Goal: Task Accomplishment & Management: Complete application form

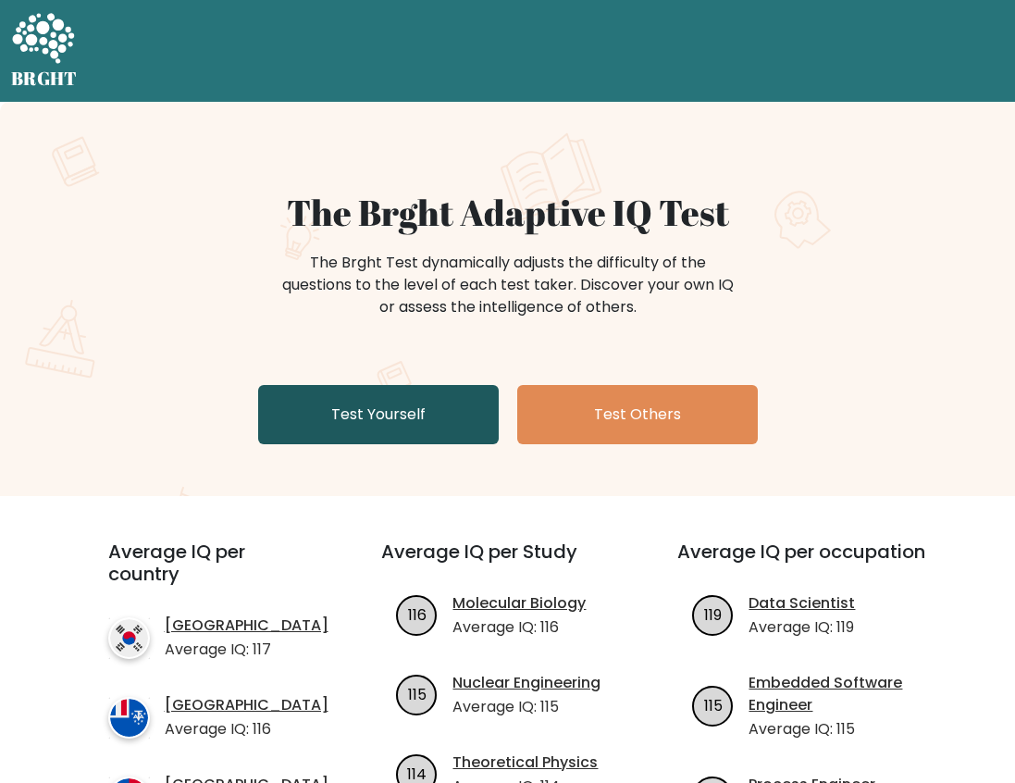
click at [386, 419] on link "Test Yourself" at bounding box center [378, 414] width 241 height 59
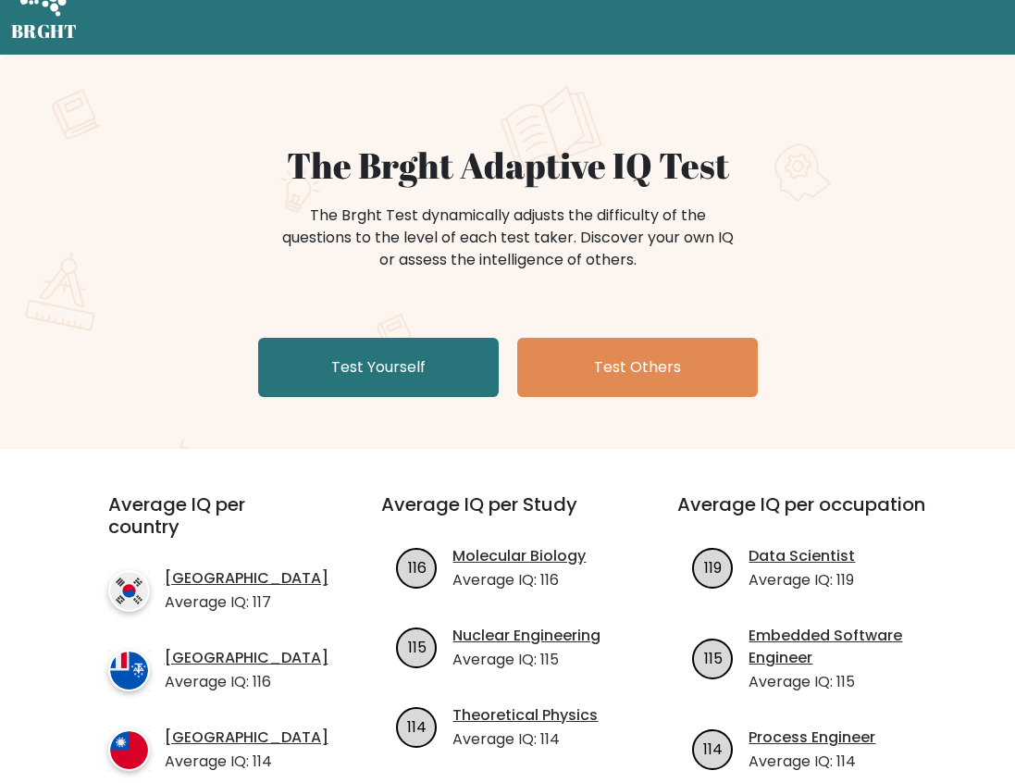
scroll to position [39, 0]
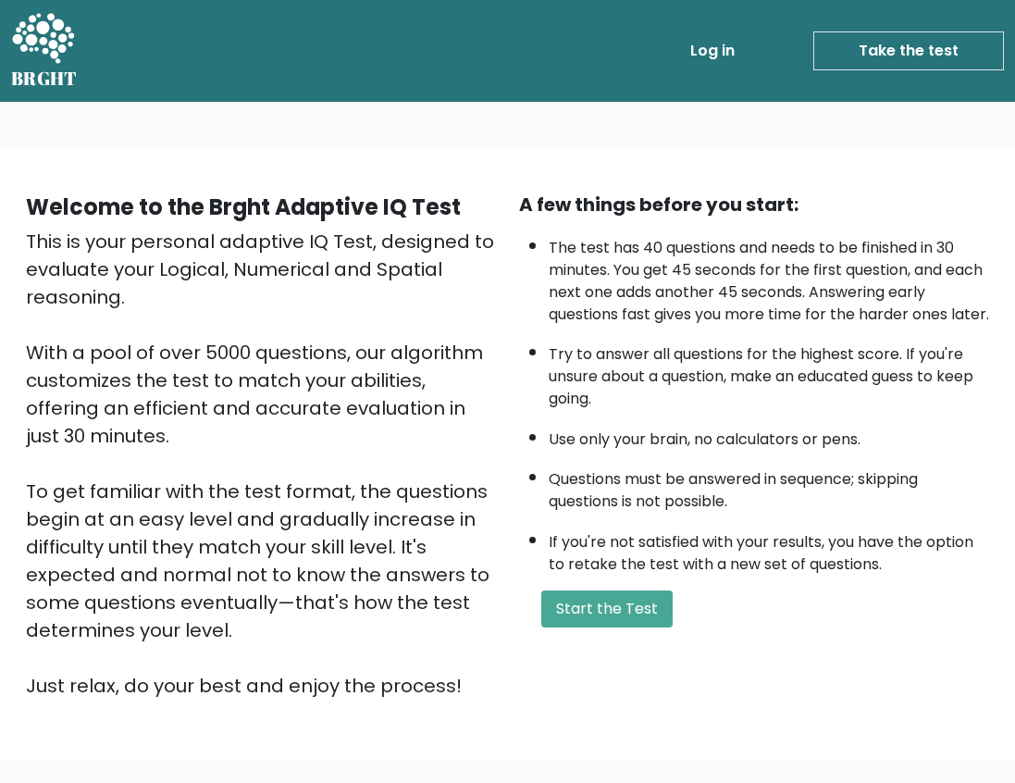
click at [903, 50] on link "Take the test" at bounding box center [908, 50] width 191 height 39
click at [646, 627] on button "Start the Test" at bounding box center [606, 608] width 131 height 37
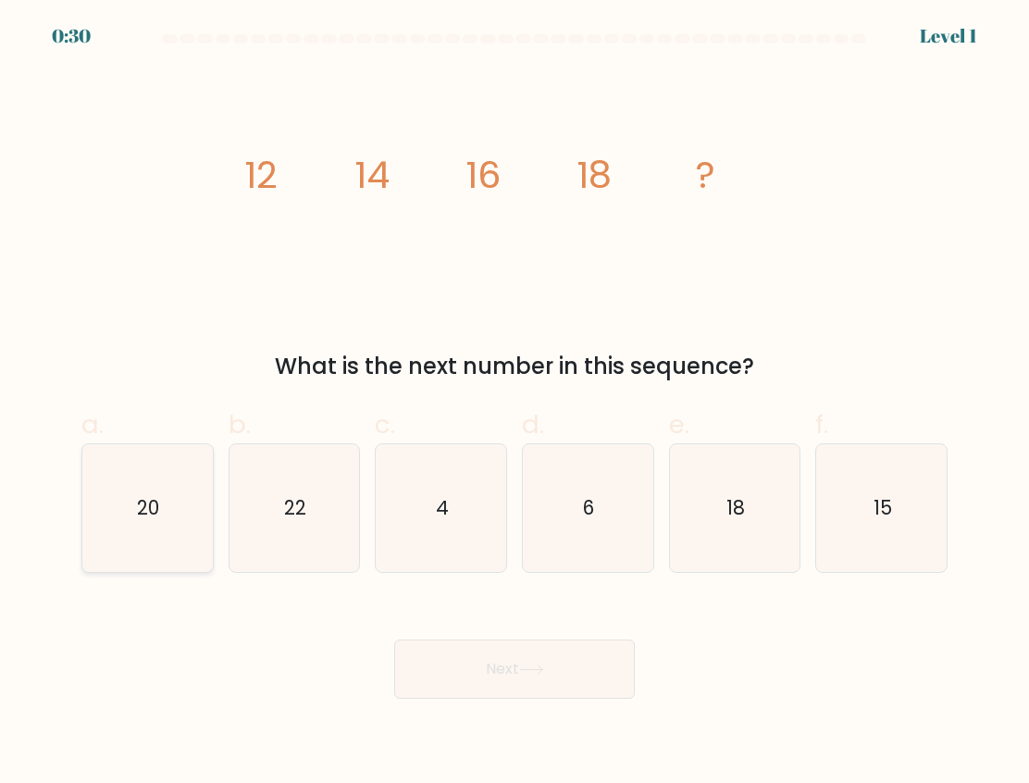
click at [96, 485] on icon "20" at bounding box center [147, 508] width 128 height 128
click at [515, 404] on input "a. 20" at bounding box center [515, 397] width 1 height 12
radio input "true"
click at [484, 663] on button "Next" at bounding box center [514, 669] width 241 height 59
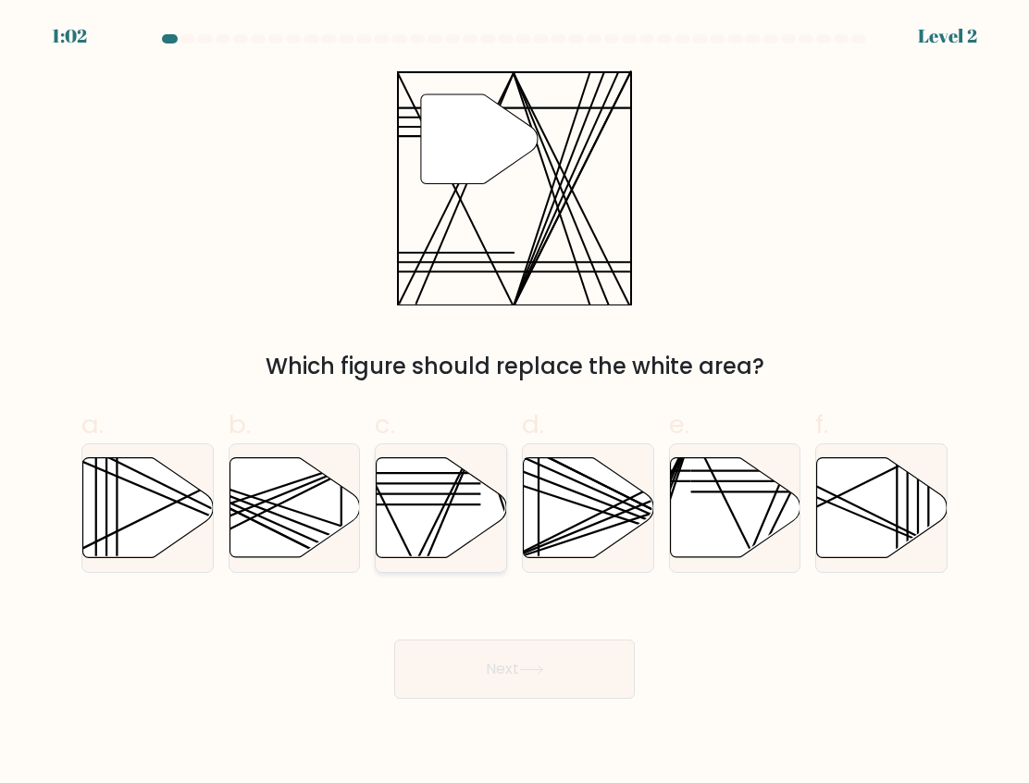
click at [454, 506] on icon at bounding box center [442, 508] width 130 height 100
click at [515, 404] on input "c." at bounding box center [515, 397] width 1 height 12
radio input "true"
click at [488, 667] on button "Next" at bounding box center [514, 669] width 241 height 59
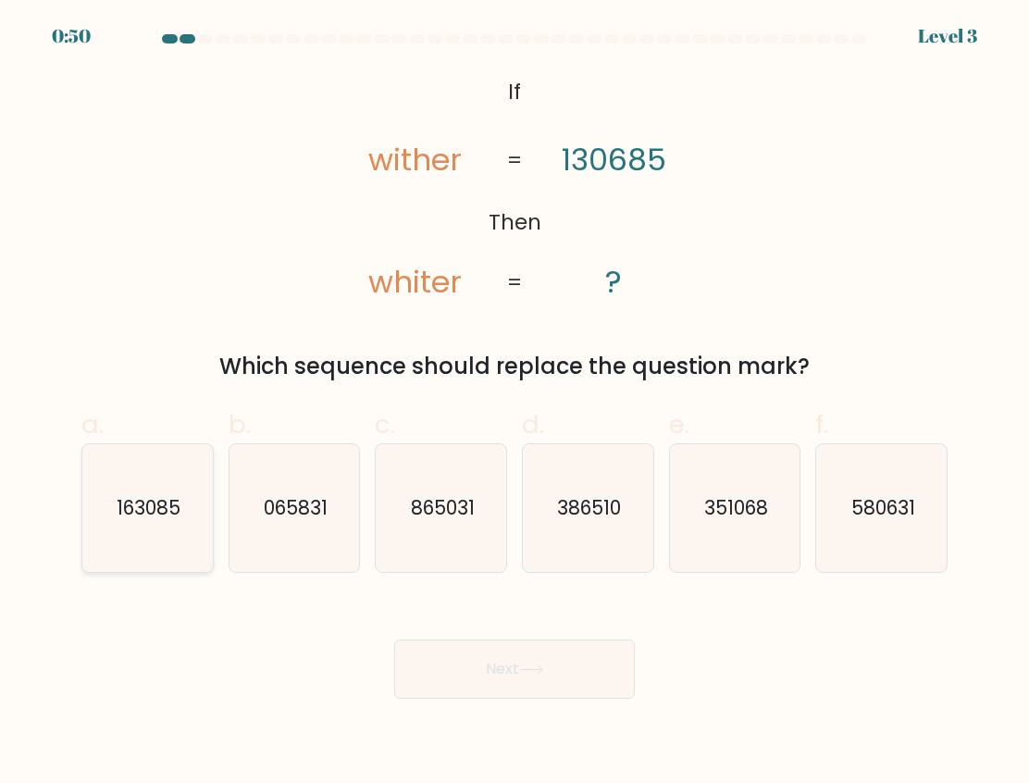
click at [184, 502] on icon "163085" at bounding box center [147, 508] width 128 height 128
click at [515, 404] on input "a. 163085" at bounding box center [515, 397] width 1 height 12
radio input "true"
click at [503, 684] on button "Next" at bounding box center [514, 669] width 241 height 59
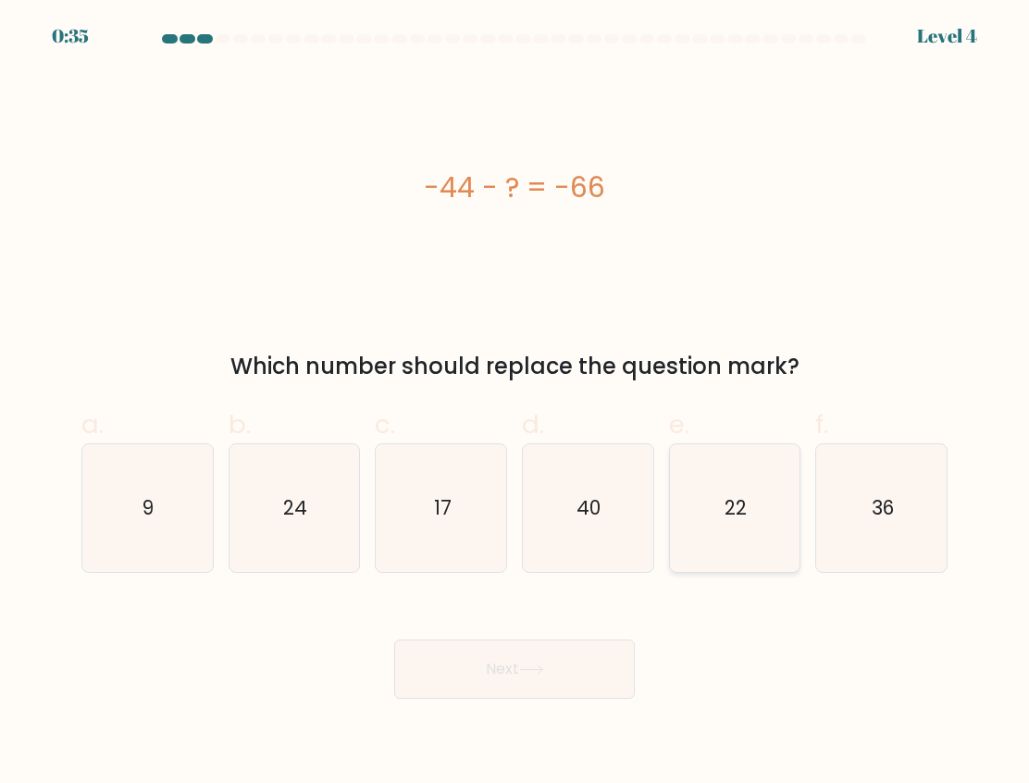
click at [707, 524] on icon "22" at bounding box center [735, 508] width 128 height 128
click at [515, 404] on input "e. 22" at bounding box center [515, 397] width 1 height 12
radio input "true"
click at [515, 676] on button "Next" at bounding box center [514, 669] width 241 height 59
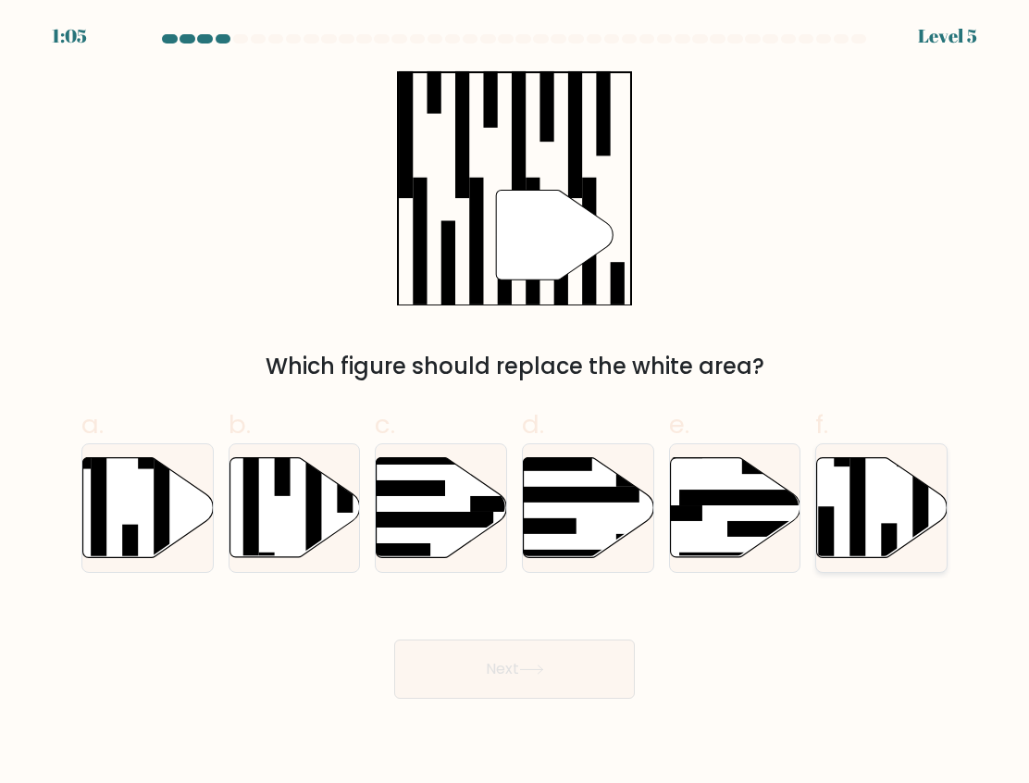
click at [913, 525] on icon at bounding box center [882, 508] width 130 height 100
click at [515, 404] on input "f." at bounding box center [515, 397] width 1 height 12
radio input "true"
click at [465, 669] on button "Next" at bounding box center [514, 669] width 241 height 59
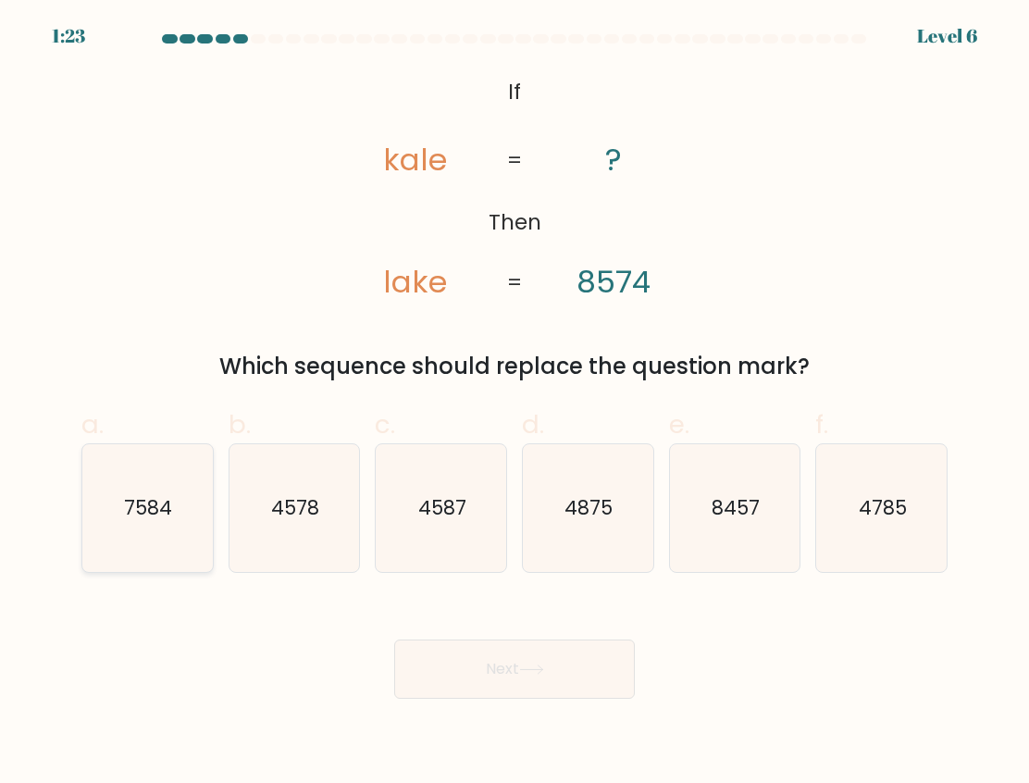
click at [146, 528] on icon "7584" at bounding box center [147, 508] width 128 height 128
click at [515, 404] on input "a. 7584" at bounding box center [515, 397] width 1 height 12
radio input "true"
click at [491, 656] on button "Next" at bounding box center [514, 669] width 241 height 59
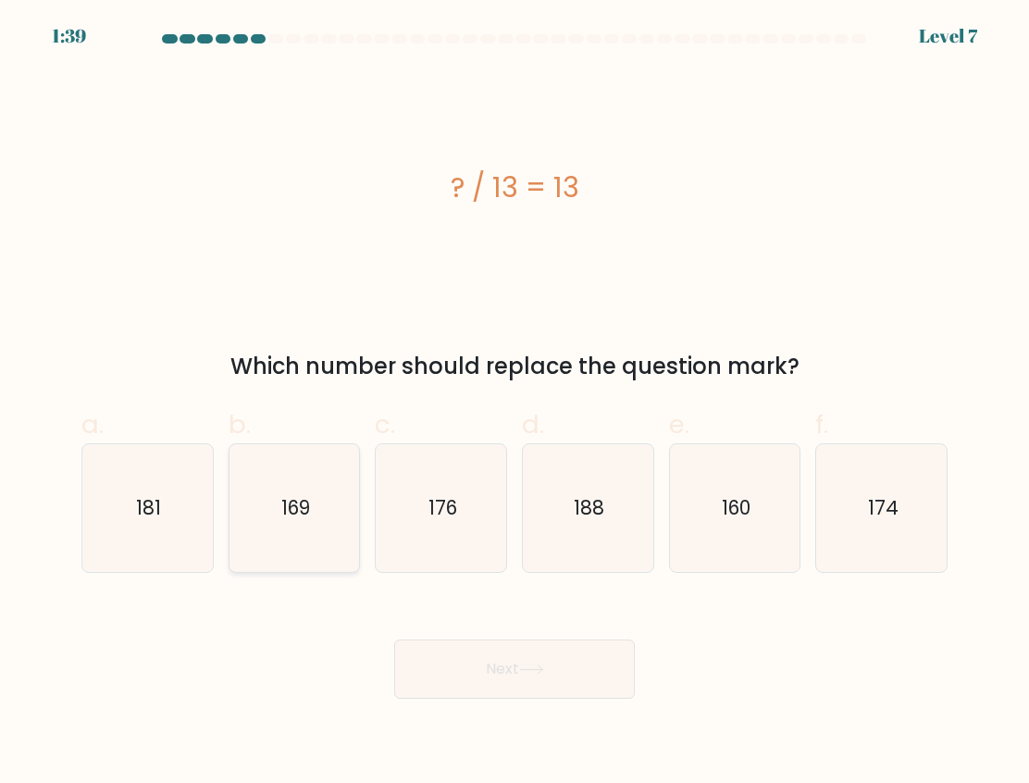
click at [286, 537] on icon "169" at bounding box center [294, 508] width 128 height 128
click at [515, 404] on input "b. 169" at bounding box center [515, 397] width 1 height 12
radio input "true"
click at [577, 680] on button "Next" at bounding box center [514, 669] width 241 height 59
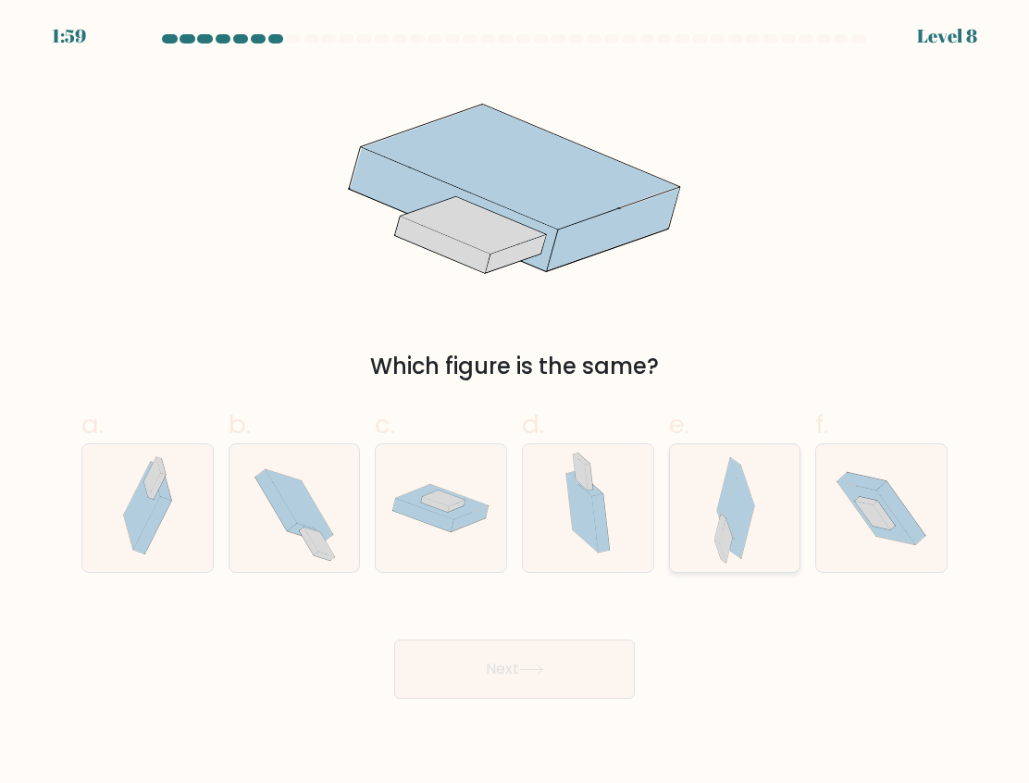
click at [764, 507] on div at bounding box center [735, 508] width 132 height 130
click at [515, 404] on input "e." at bounding box center [515, 397] width 1 height 12
radio input "true"
click at [555, 662] on button "Next" at bounding box center [514, 669] width 241 height 59
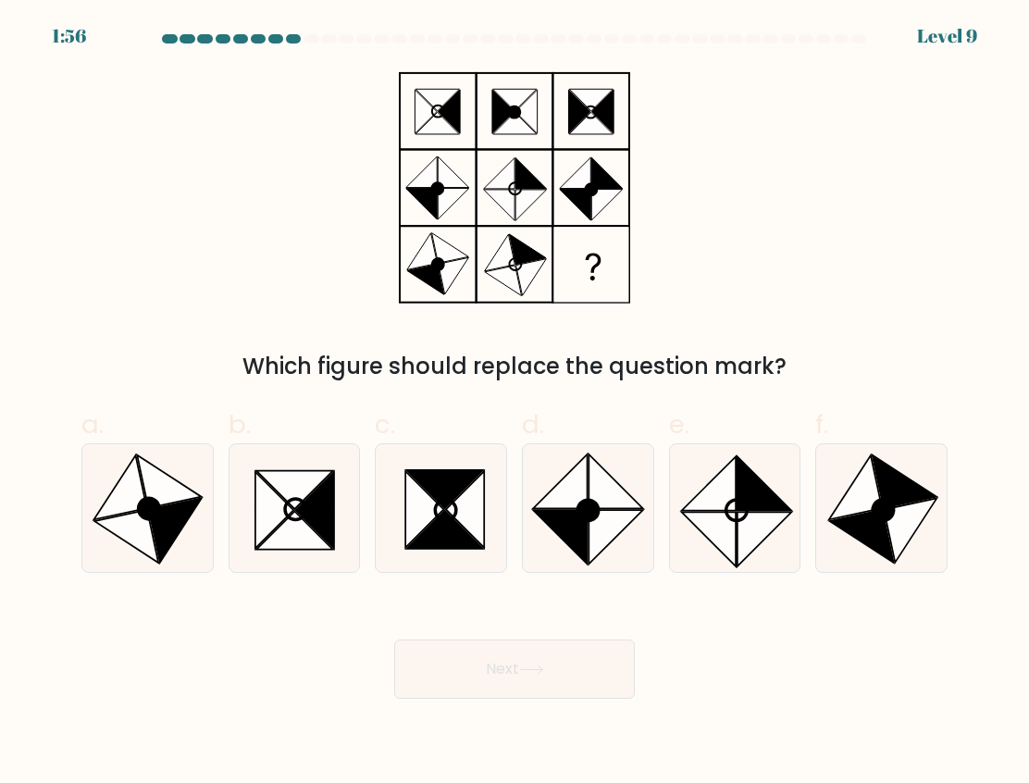
click at [523, 673] on button "Next" at bounding box center [514, 669] width 241 height 59
click at [849, 494] on icon at bounding box center [855, 487] width 53 height 64
click at [515, 404] on input "f." at bounding box center [515, 397] width 1 height 12
radio input "true"
click at [502, 670] on button "Next" at bounding box center [514, 669] width 241 height 59
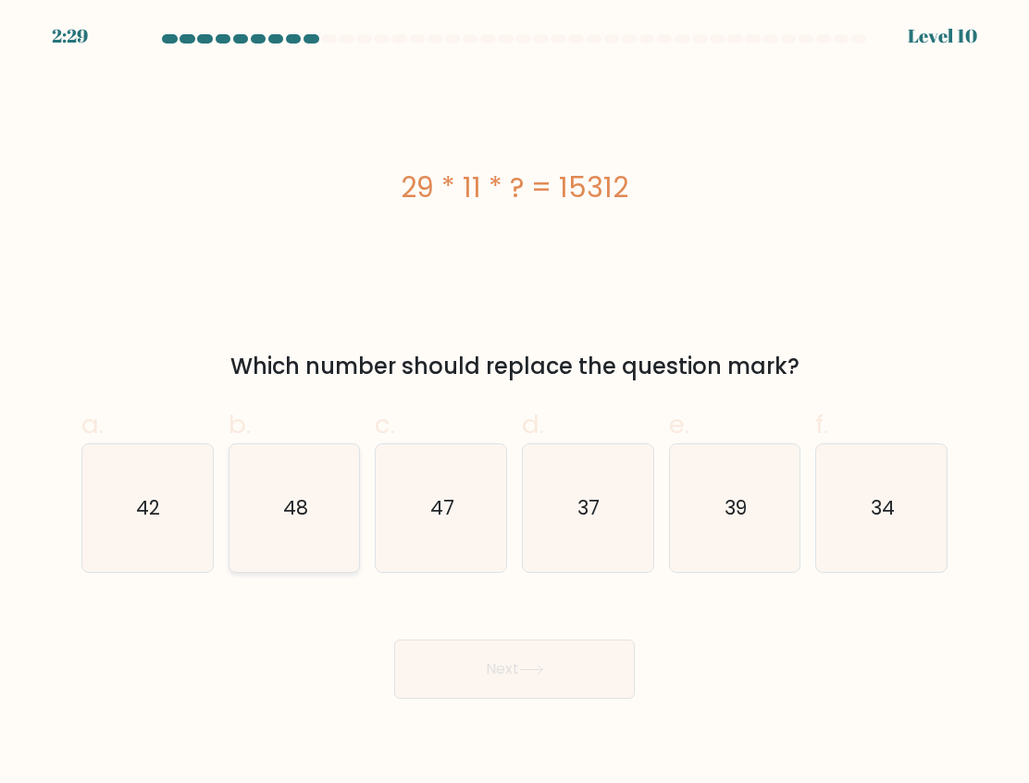
click at [274, 497] on icon "48" at bounding box center [294, 508] width 128 height 128
click at [515, 404] on input "b. 48" at bounding box center [515, 397] width 1 height 12
radio input "true"
click at [524, 683] on button "Next" at bounding box center [514, 669] width 241 height 59
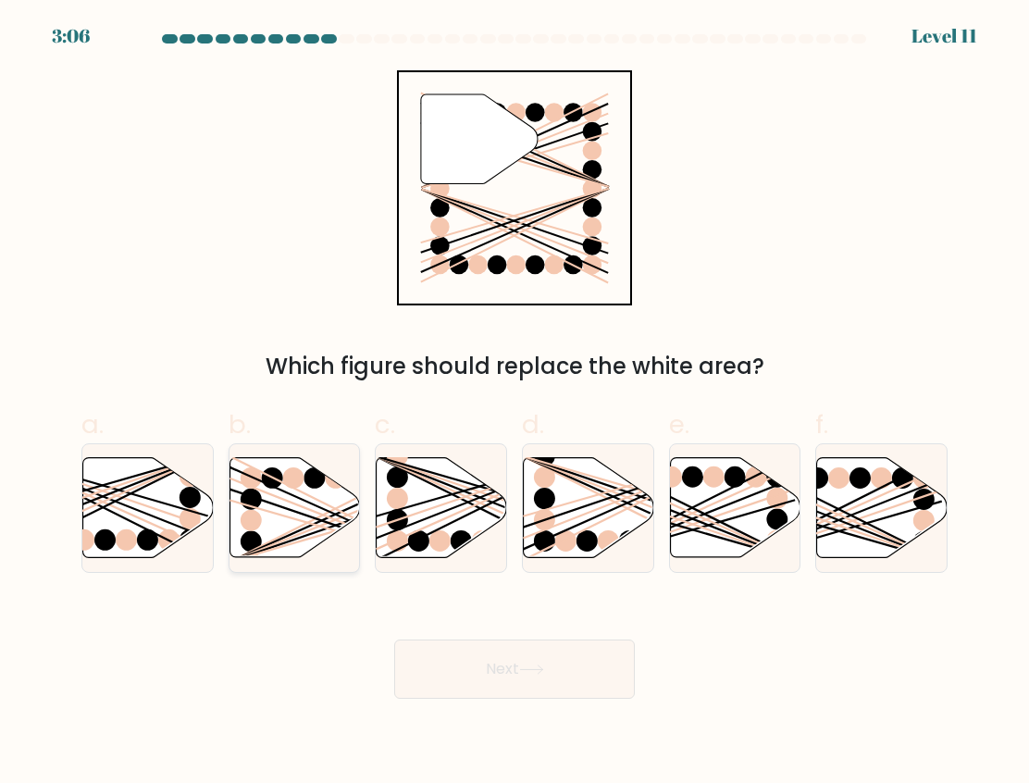
click at [300, 522] on icon at bounding box center [295, 508] width 130 height 100
click at [515, 404] on input "b." at bounding box center [515, 397] width 1 height 12
radio input "true"
click at [516, 671] on button "Next" at bounding box center [514, 669] width 241 height 59
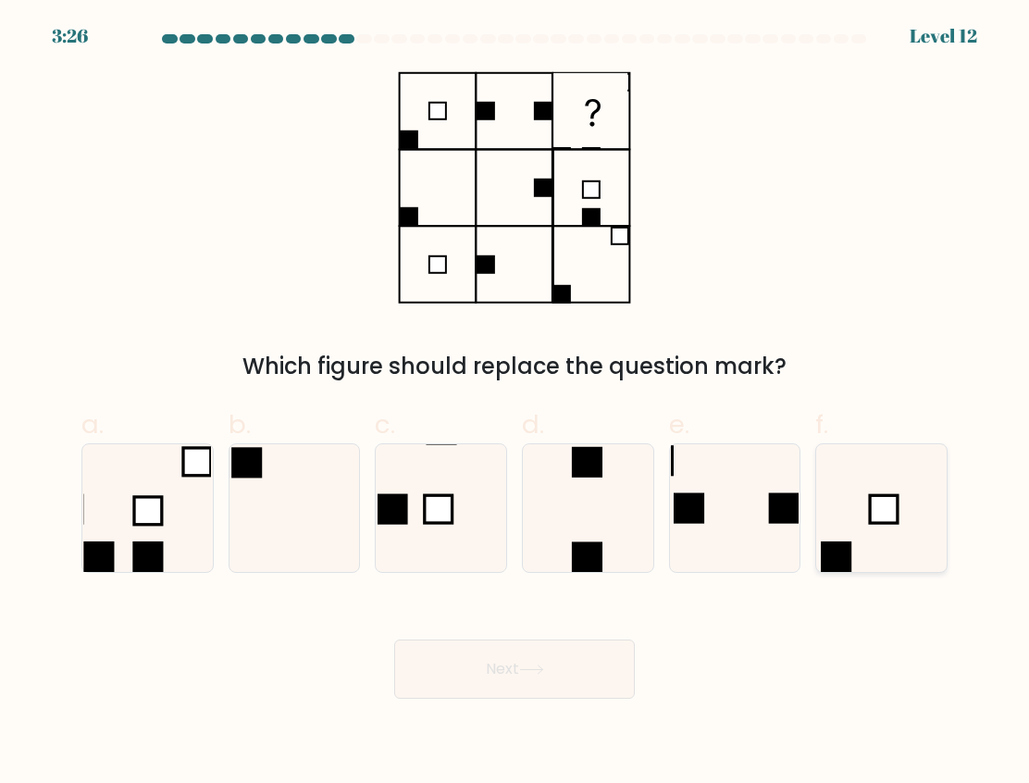
click at [870, 501] on rect at bounding box center [884, 509] width 28 height 28
click at [515, 404] on input "f." at bounding box center [515, 397] width 1 height 12
radio input "true"
click at [517, 679] on button "Next" at bounding box center [514, 669] width 241 height 59
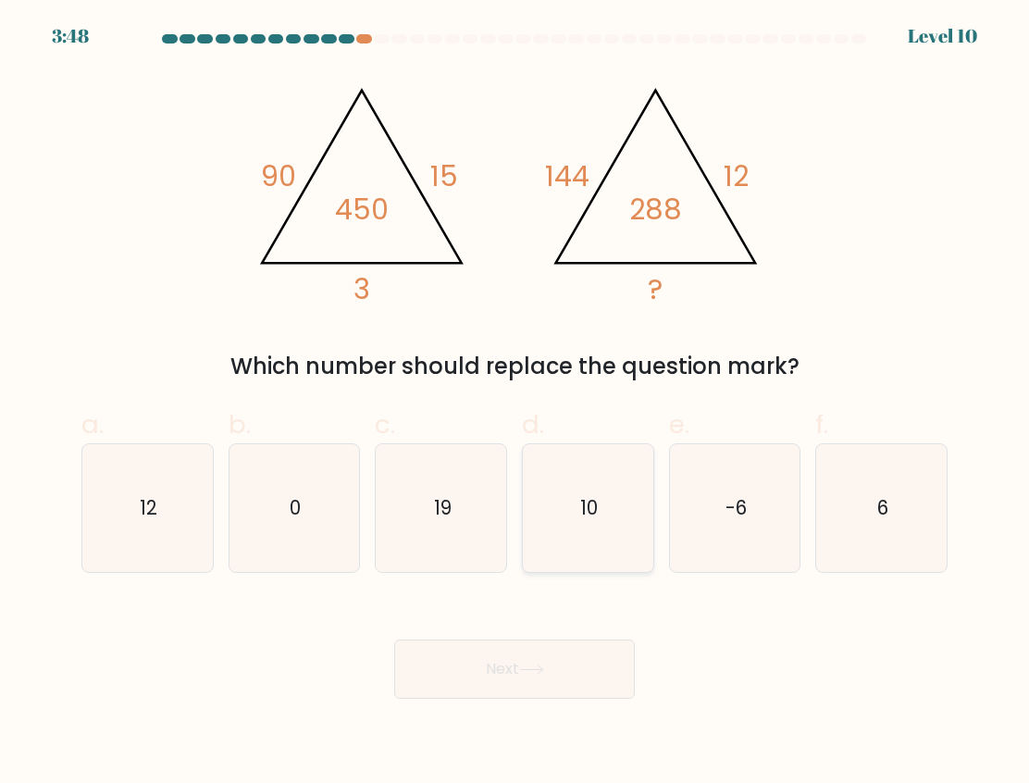
click at [581, 506] on text "10" at bounding box center [589, 507] width 18 height 27
click at [515, 404] on input "d. 10" at bounding box center [515, 397] width 1 height 12
radio input "true"
click at [484, 662] on button "Next" at bounding box center [514, 669] width 241 height 59
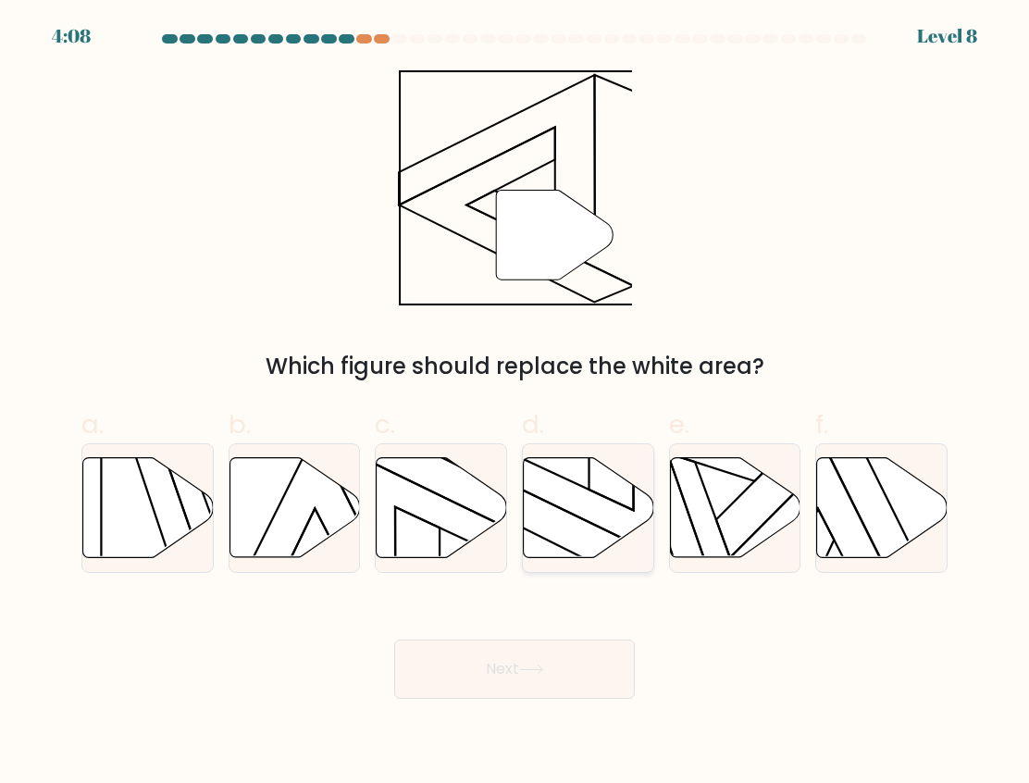
click at [606, 552] on icon at bounding box center [588, 508] width 130 height 102
click at [515, 404] on input "d." at bounding box center [515, 397] width 1 height 12
radio input "true"
click at [532, 662] on button "Next" at bounding box center [514, 669] width 241 height 59
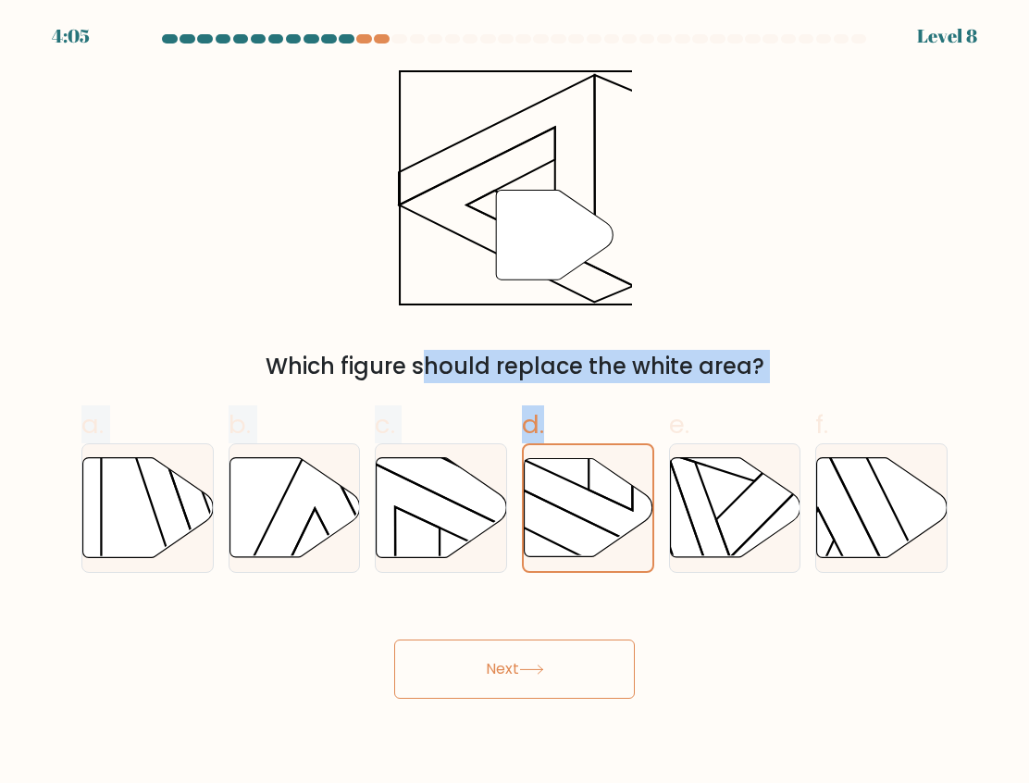
drag, startPoint x: 555, startPoint y: 551, endPoint x: 489, endPoint y: 319, distance: 240.8
click at [531, 255] on form at bounding box center [514, 366] width 1029 height 664
click at [455, 676] on button "Next" at bounding box center [514, 669] width 241 height 59
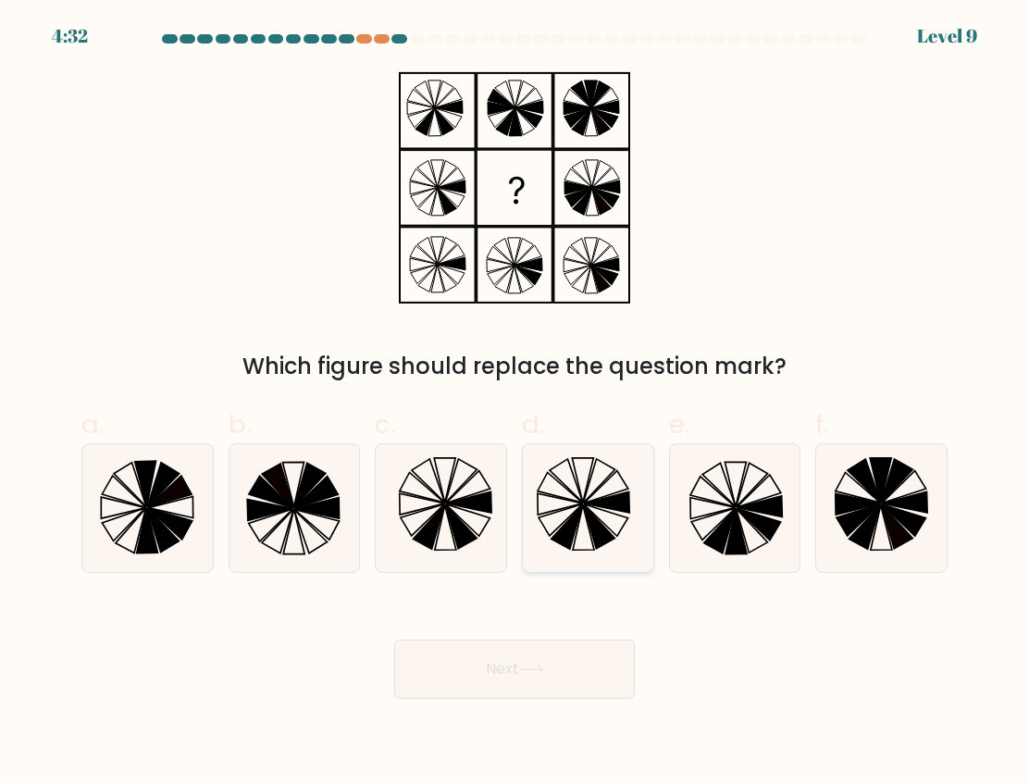
click at [540, 528] on icon at bounding box center [588, 508] width 128 height 128
click at [515, 404] on input "d." at bounding box center [515, 397] width 1 height 12
radio input "true"
click at [536, 654] on button "Next" at bounding box center [514, 669] width 241 height 59
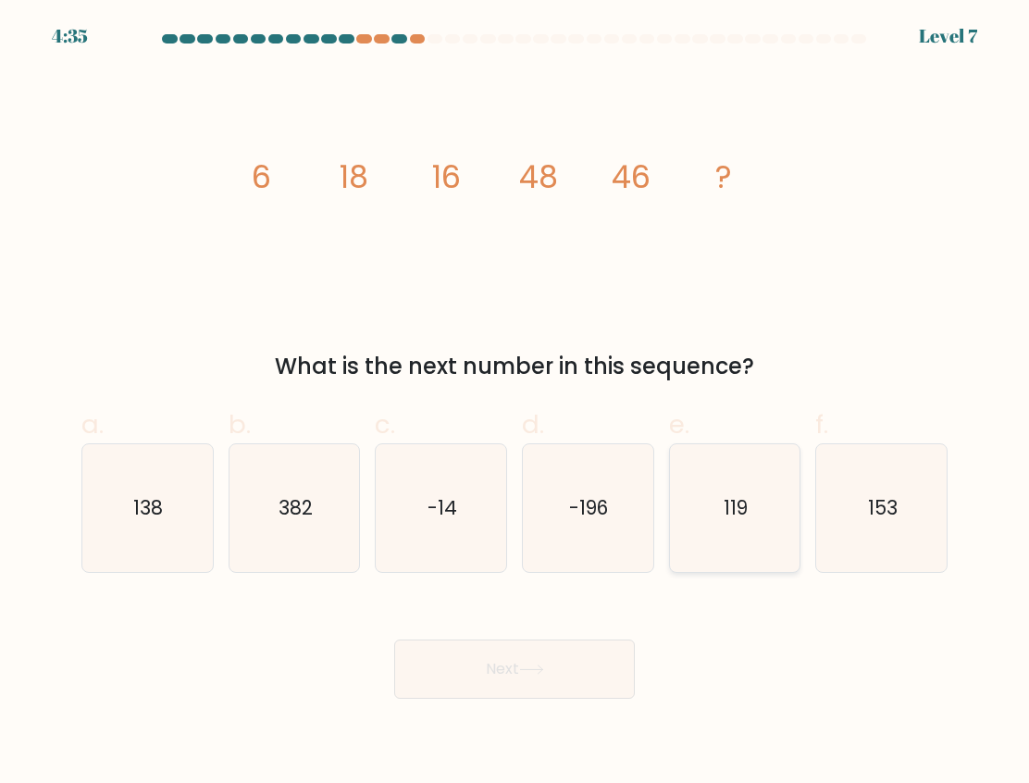
click at [765, 501] on icon "119" at bounding box center [735, 508] width 128 height 128
click at [515, 404] on input "e. 119" at bounding box center [515, 397] width 1 height 12
radio input "true"
click at [502, 695] on button "Next" at bounding box center [514, 669] width 241 height 59
click at [494, 683] on button "Next" at bounding box center [514, 669] width 241 height 59
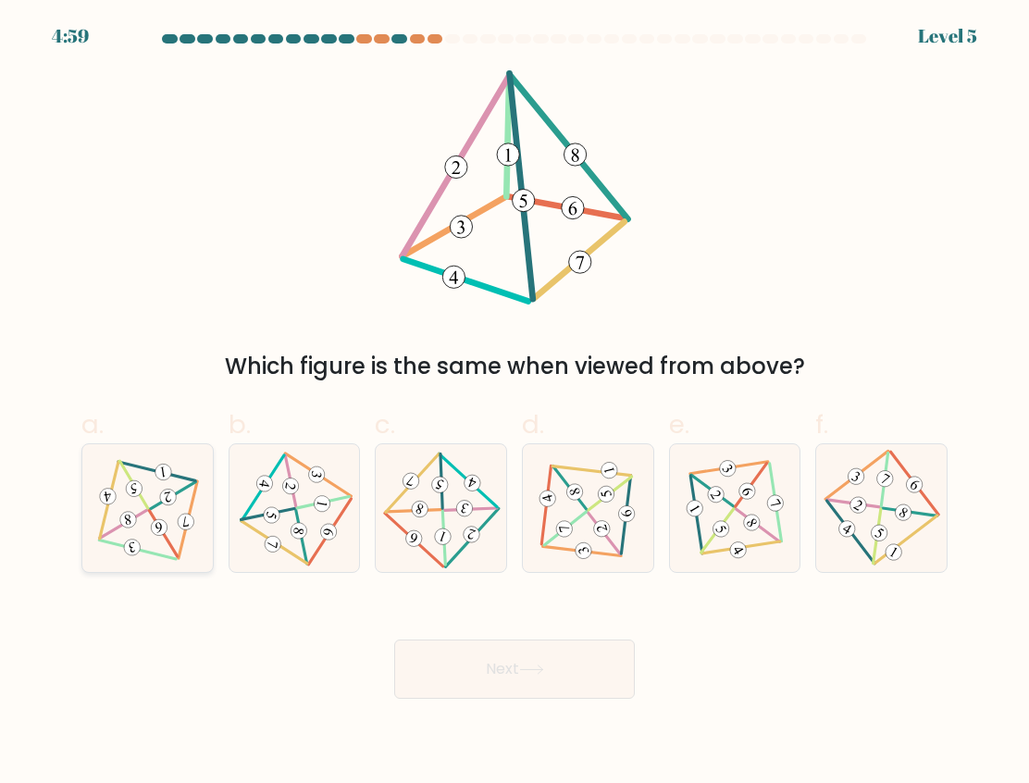
click at [118, 489] on icon at bounding box center [147, 508] width 104 height 102
click at [515, 404] on input "a." at bounding box center [515, 397] width 1 height 12
radio input "true"
click at [510, 680] on button "Next" at bounding box center [514, 669] width 241 height 59
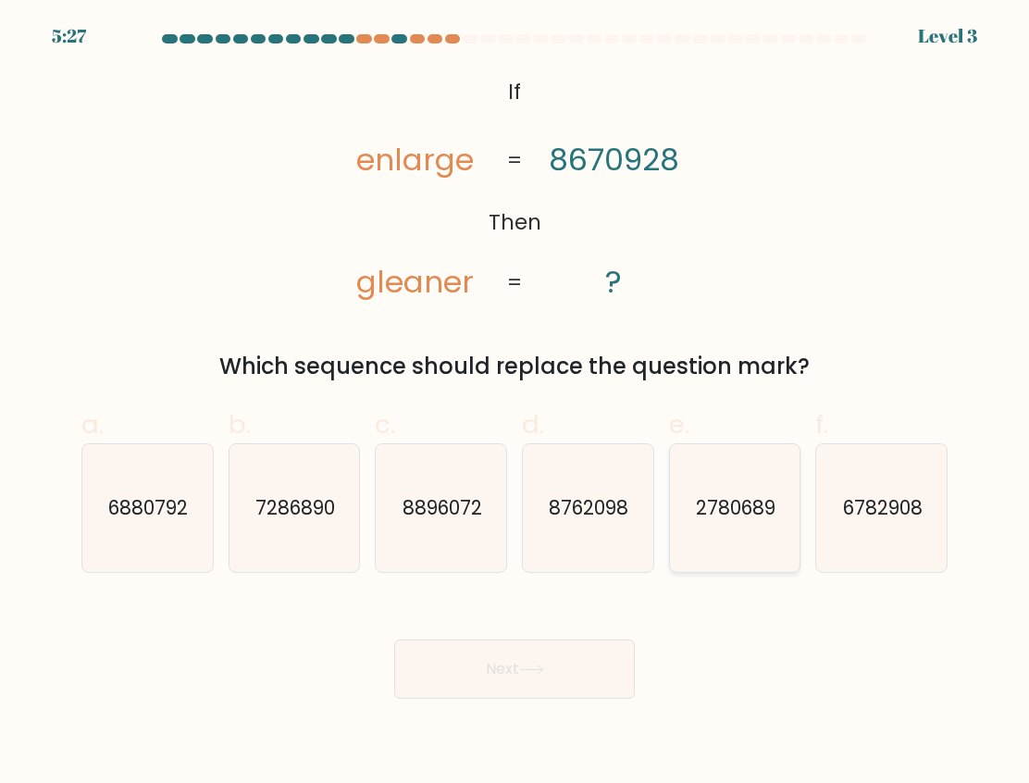
click at [707, 516] on text "2780689" at bounding box center [736, 507] width 80 height 27
click at [515, 404] on input "e. 2780689" at bounding box center [515, 397] width 1 height 12
radio input "true"
click at [502, 671] on button "Next" at bounding box center [514, 669] width 241 height 59
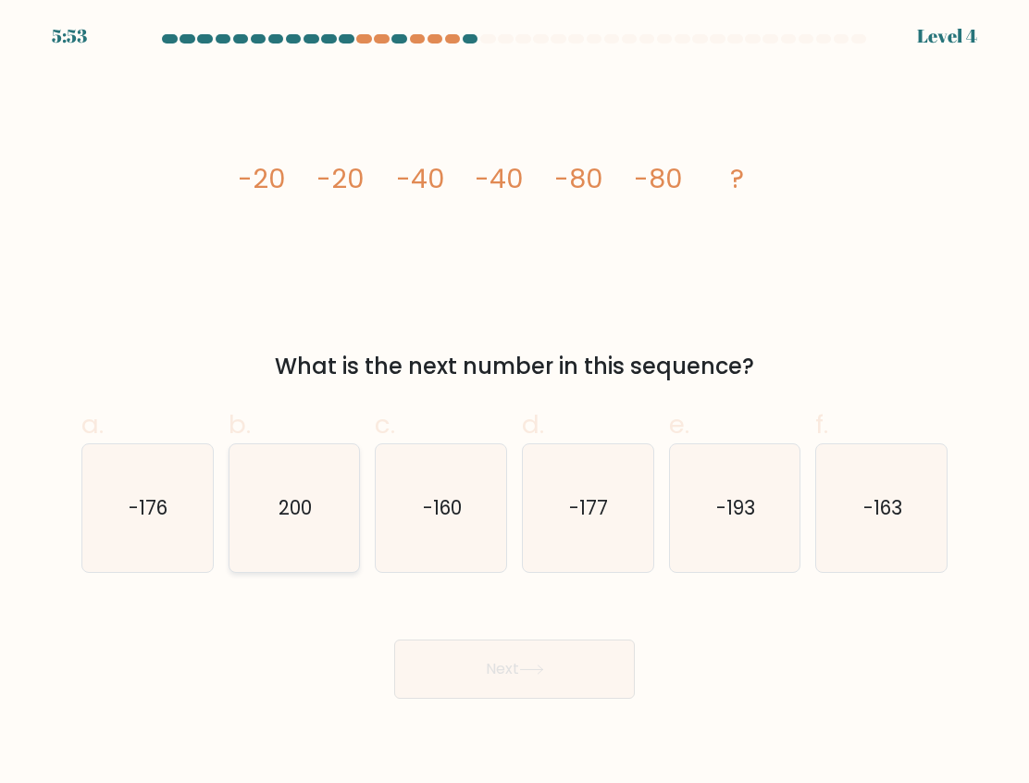
click at [304, 525] on icon "200" at bounding box center [294, 508] width 128 height 128
click at [515, 404] on input "b. 200" at bounding box center [515, 397] width 1 height 12
radio input "true"
drag, startPoint x: 533, startPoint y: 680, endPoint x: 614, endPoint y: 652, distance: 85.5
click at [537, 680] on button "Next" at bounding box center [514, 669] width 241 height 59
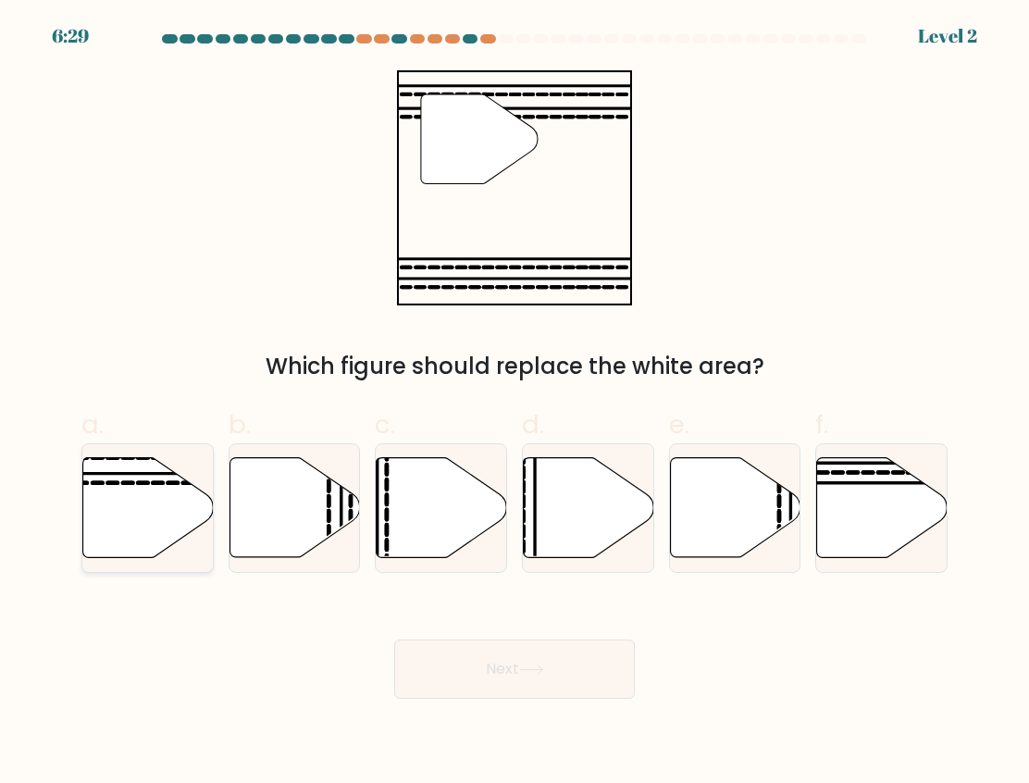
click at [121, 507] on icon at bounding box center [148, 508] width 130 height 100
click at [515, 404] on input "a." at bounding box center [515, 397] width 1 height 12
radio input "true"
click at [515, 684] on button "Next" at bounding box center [514, 669] width 241 height 59
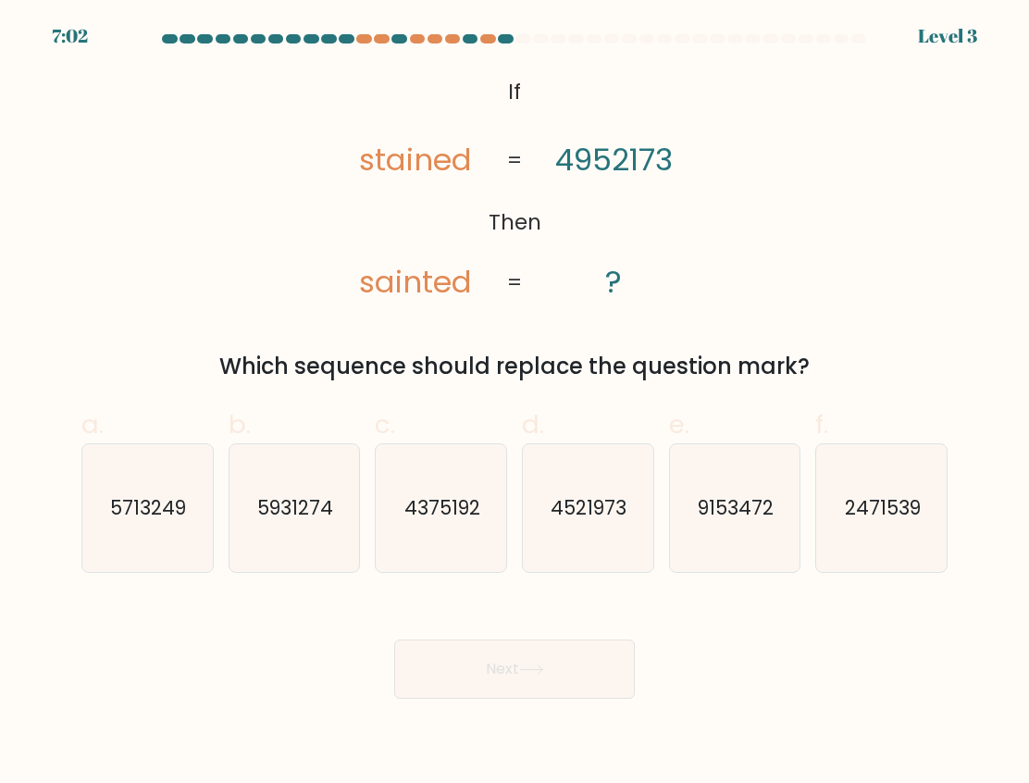
drag, startPoint x: 560, startPoint y: 541, endPoint x: 502, endPoint y: 595, distance: 79.3
click at [558, 541] on icon "4521973" at bounding box center [588, 508] width 128 height 128
click at [515, 404] on input "d. 4521973" at bounding box center [515, 397] width 1 height 12
radio input "true"
click at [488, 636] on div "Next" at bounding box center [514, 647] width 888 height 104
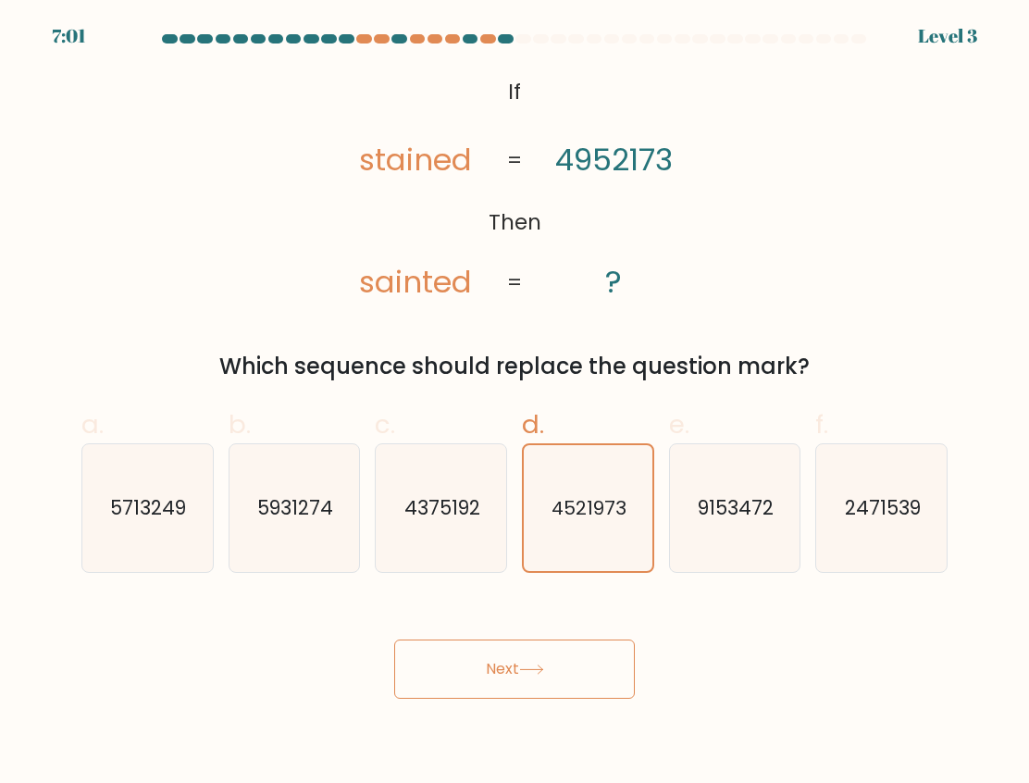
click at [485, 651] on button "Next" at bounding box center [514, 669] width 241 height 59
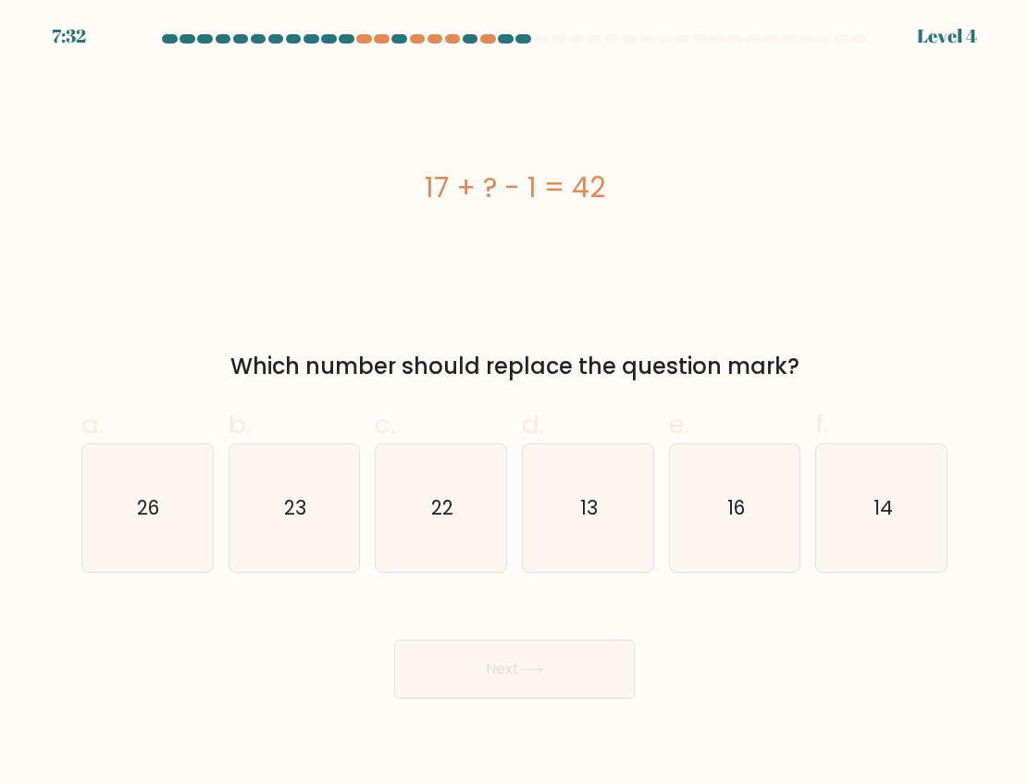
drag, startPoint x: 116, startPoint y: 507, endPoint x: 700, endPoint y: 762, distance: 637.0
click at [117, 508] on icon "26" at bounding box center [147, 508] width 128 height 128
click at [515, 404] on input "a. 26" at bounding box center [515, 397] width 1 height 12
radio input "true"
click at [544, 664] on icon at bounding box center [531, 669] width 25 height 10
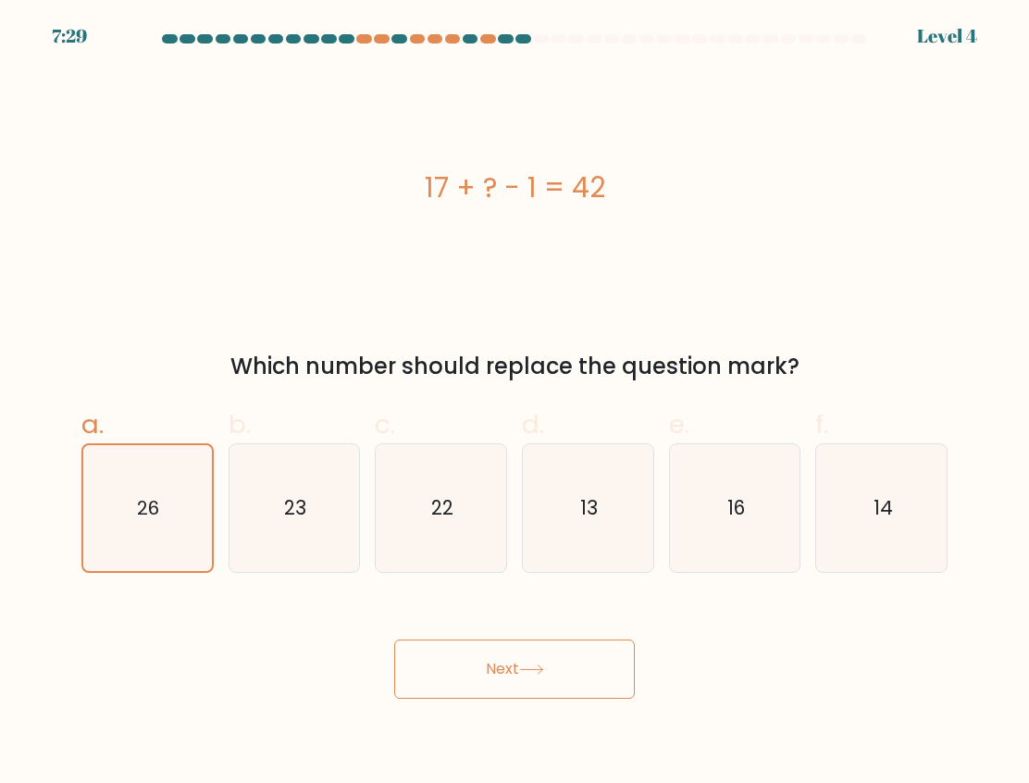
click at [565, 673] on button "Next" at bounding box center [514, 669] width 241 height 59
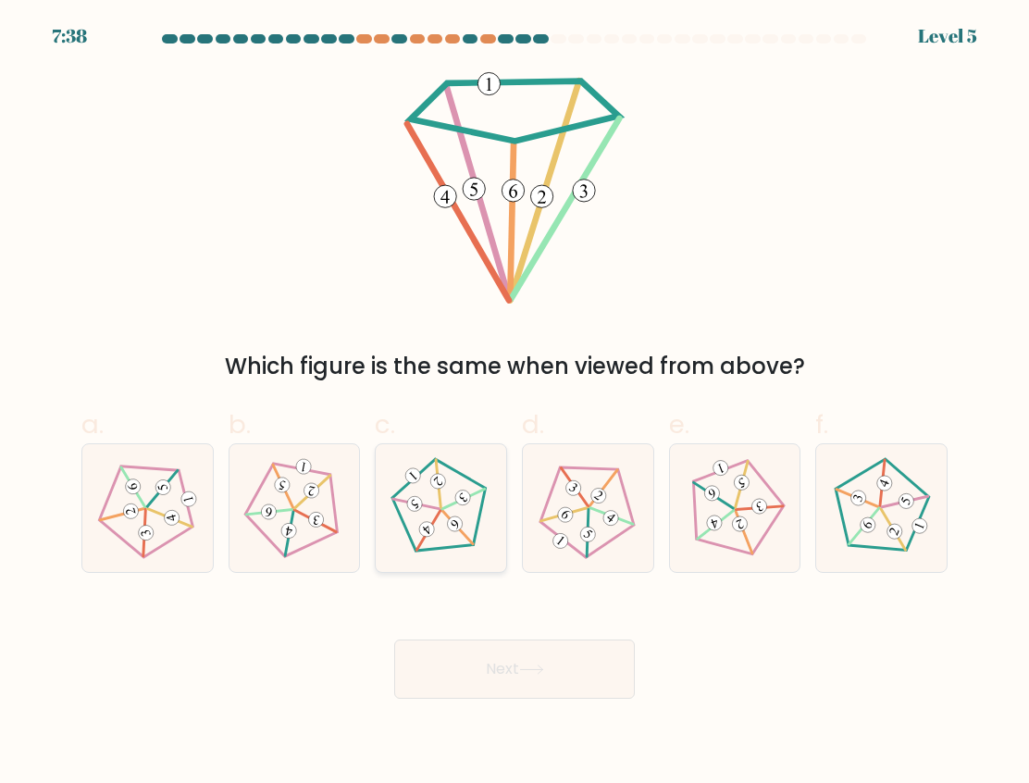
click at [443, 519] on icon at bounding box center [441, 508] width 102 height 102
click at [515, 404] on input "c." at bounding box center [515, 397] width 1 height 12
radio input "true"
click at [509, 673] on button "Next" at bounding box center [514, 669] width 241 height 59
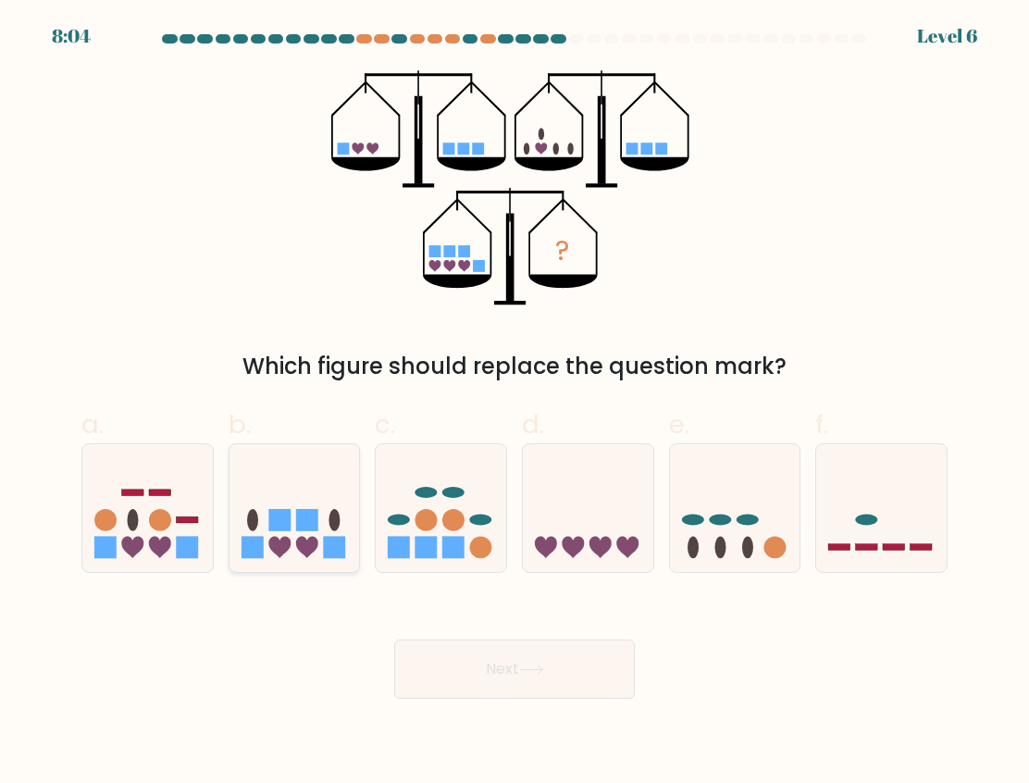
click at [302, 527] on rect at bounding box center [307, 520] width 22 height 22
click at [515, 404] on input "b." at bounding box center [515, 397] width 1 height 12
radio input "true"
click at [430, 644] on button "Next" at bounding box center [514, 669] width 241 height 59
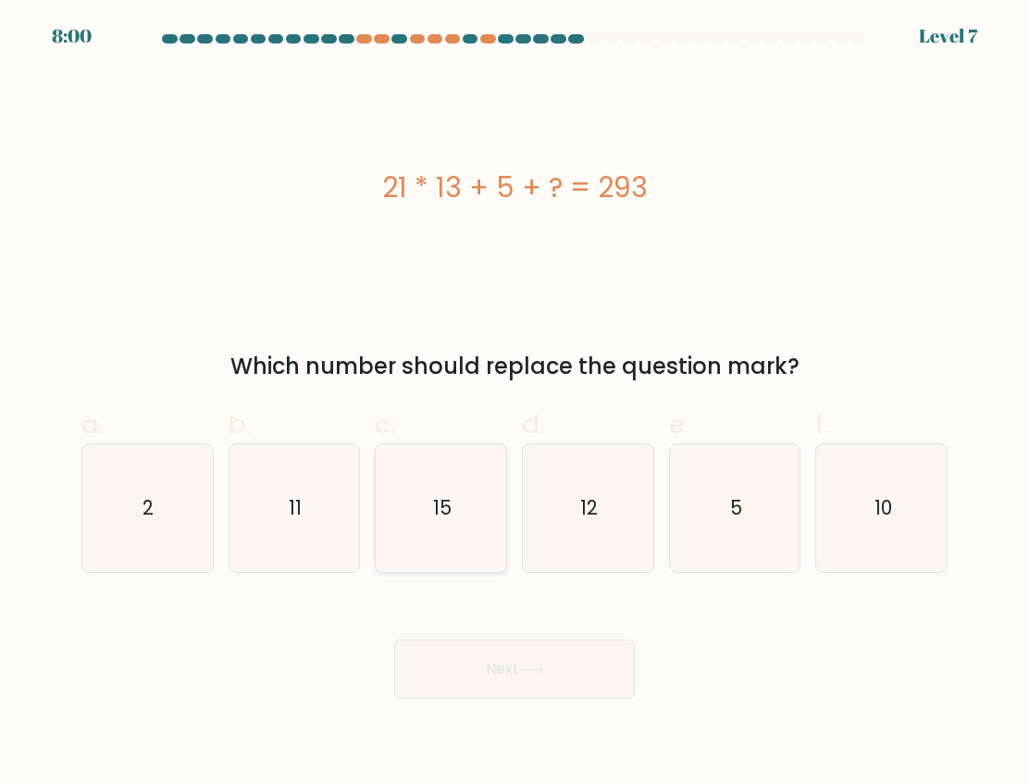
click at [441, 536] on icon "15" at bounding box center [442, 508] width 128 height 128
click at [515, 404] on input "c. 15" at bounding box center [515, 397] width 1 height 12
radio input "true"
click at [497, 640] on div "Next" at bounding box center [514, 647] width 888 height 104
drag, startPoint x: 478, startPoint y: 668, endPoint x: 478, endPoint y: 682, distance: 13.9
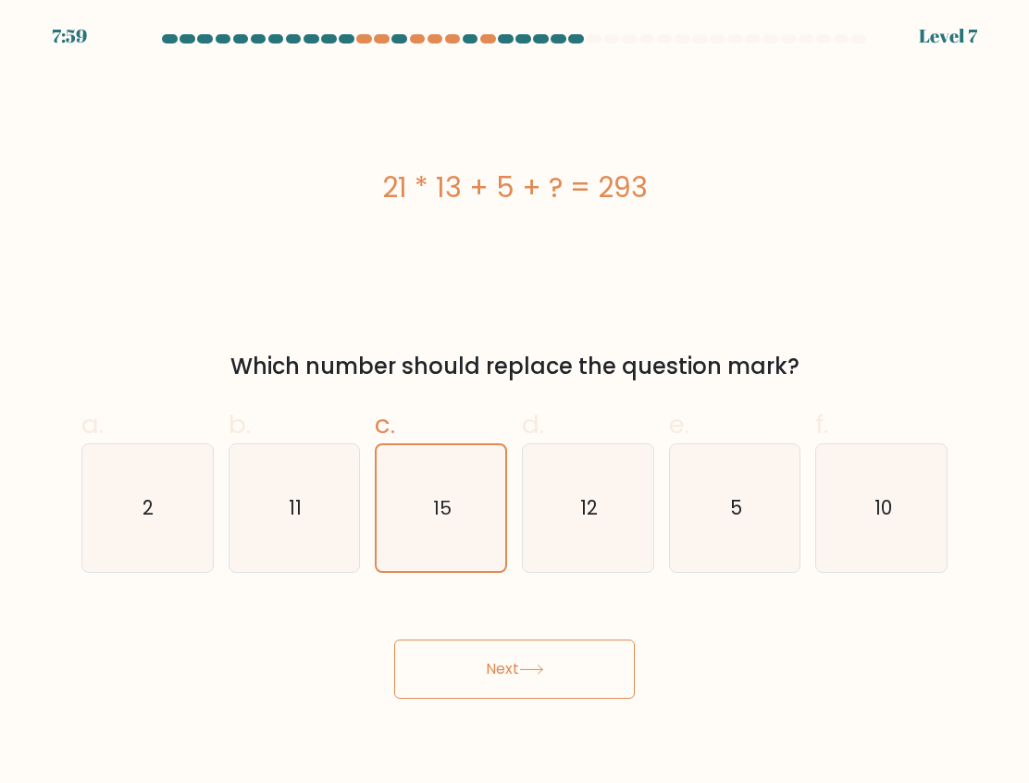
click at [478, 681] on button "Next" at bounding box center [514, 669] width 241 height 59
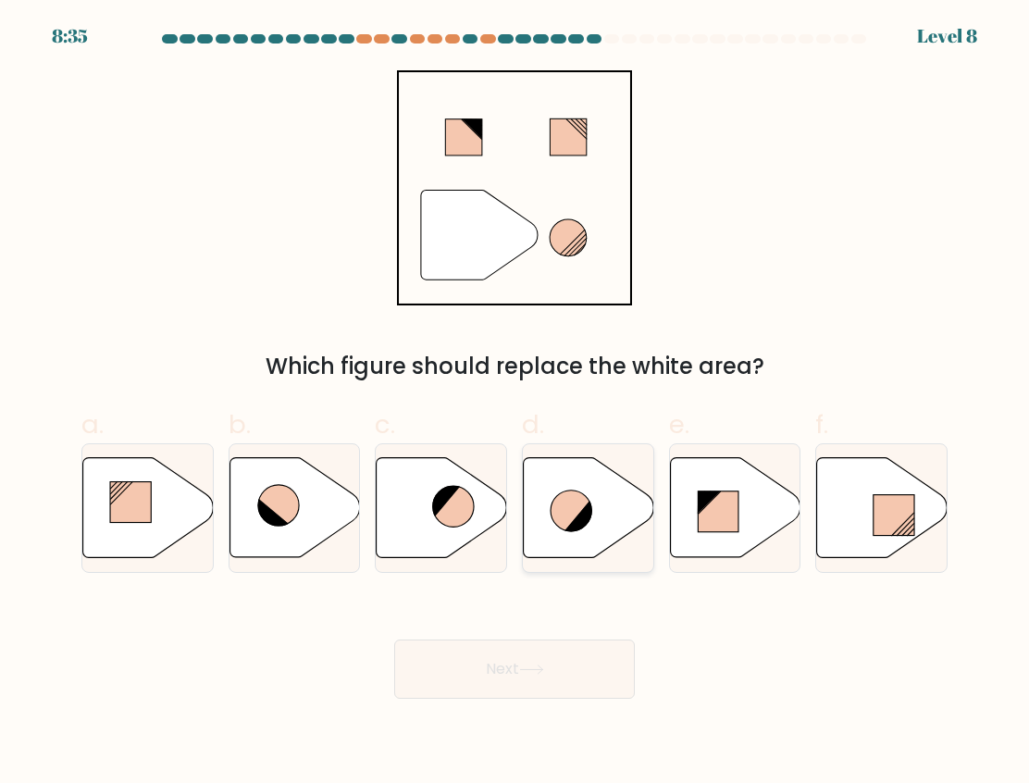
click at [556, 514] on icon at bounding box center [571, 511] width 41 height 41
click at [515, 404] on input "d." at bounding box center [515, 397] width 1 height 12
radio input "true"
click at [497, 668] on button "Next" at bounding box center [514, 669] width 241 height 59
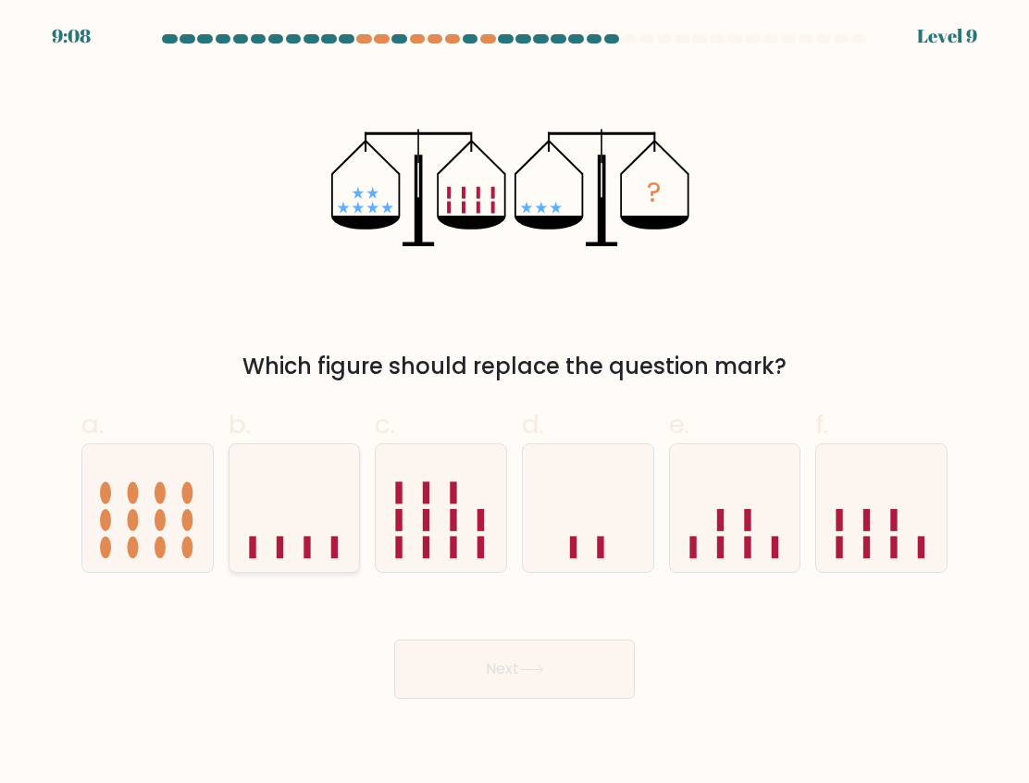
click at [317, 528] on icon at bounding box center [295, 508] width 130 height 108
click at [515, 404] on input "b." at bounding box center [515, 397] width 1 height 12
radio input "true"
click at [482, 657] on button "Next" at bounding box center [514, 669] width 241 height 59
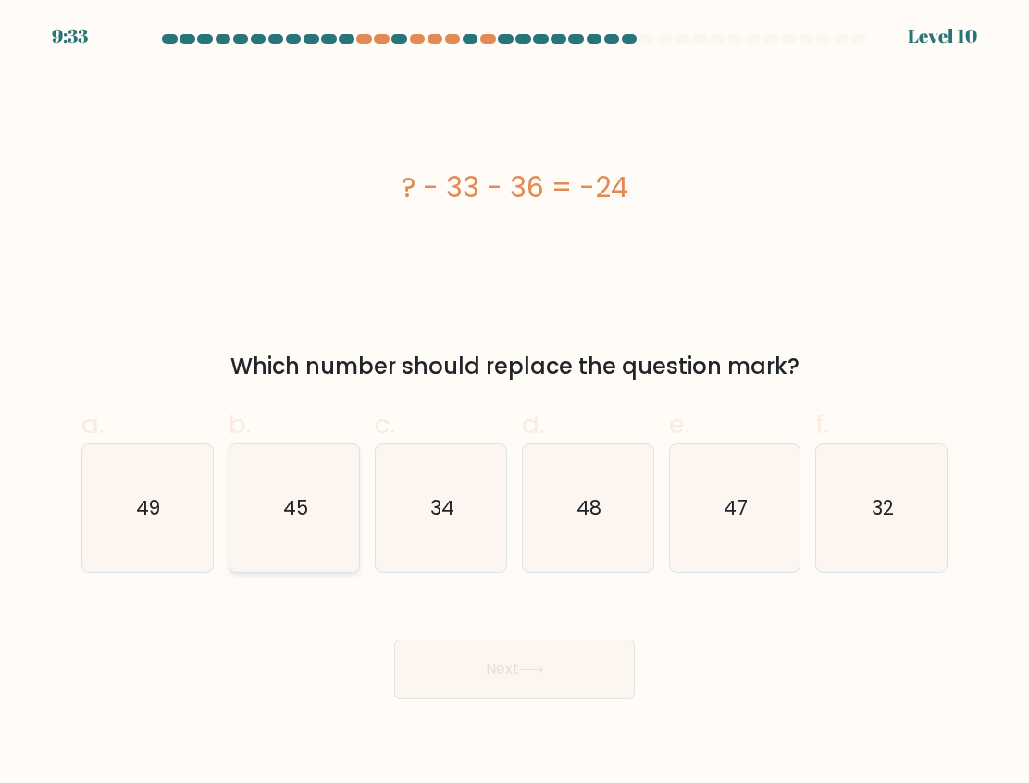
click at [271, 523] on icon "45" at bounding box center [294, 508] width 128 height 128
click at [515, 404] on input "b. 45" at bounding box center [515, 397] width 1 height 12
radio input "true"
drag, startPoint x: 525, startPoint y: 681, endPoint x: 571, endPoint y: 684, distance: 46.4
click at [526, 680] on button "Next" at bounding box center [514, 669] width 241 height 59
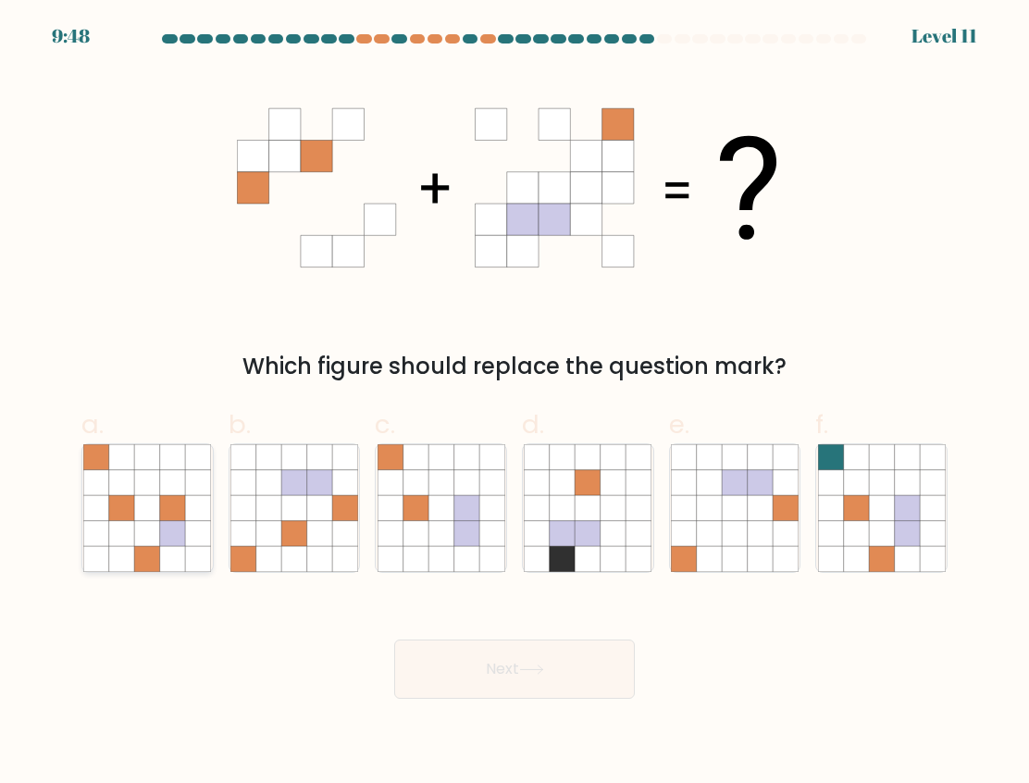
click at [166, 532] on icon at bounding box center [172, 533] width 25 height 25
click at [515, 404] on input "a." at bounding box center [515, 397] width 1 height 12
radio input "true"
click at [464, 652] on button "Next" at bounding box center [514, 669] width 241 height 59
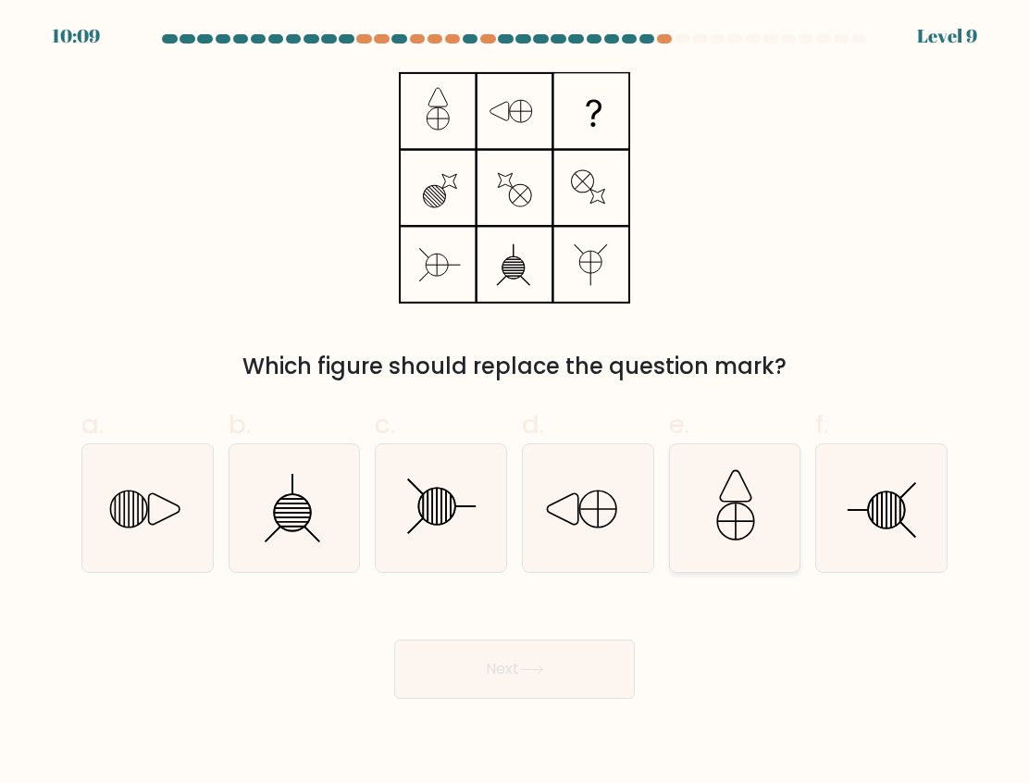
click at [671, 544] on icon at bounding box center [735, 508] width 128 height 128
click at [515, 404] on input "e." at bounding box center [515, 397] width 1 height 12
radio input "true"
click at [557, 666] on button "Next" at bounding box center [514, 669] width 241 height 59
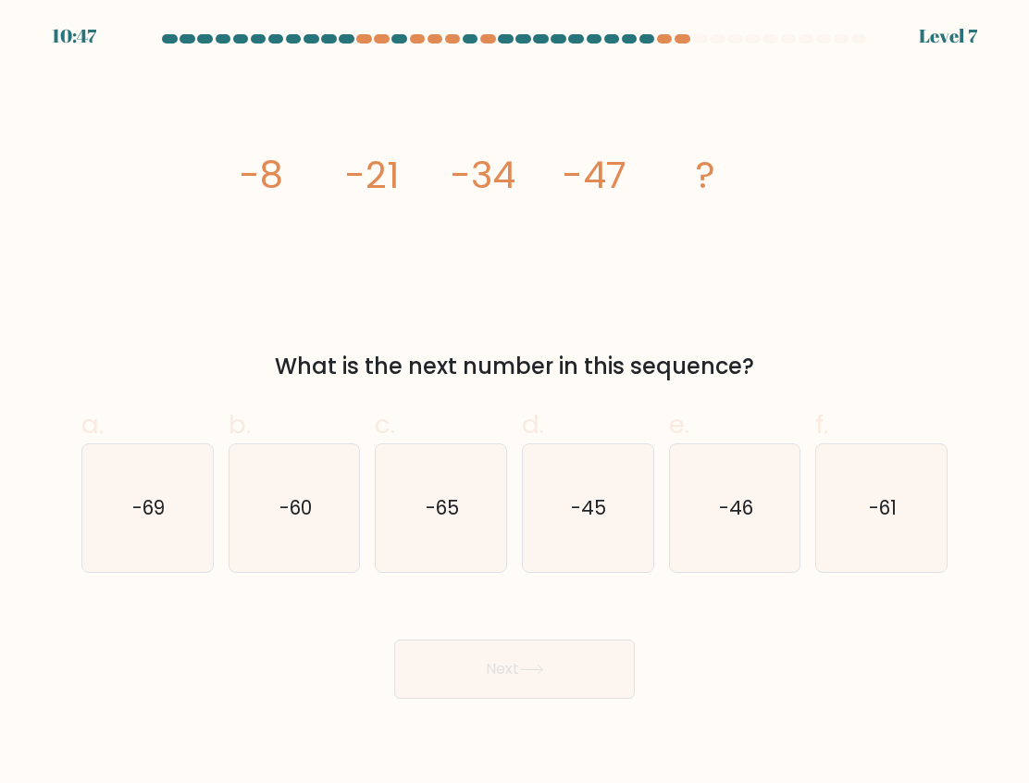
drag, startPoint x: 573, startPoint y: 513, endPoint x: 533, endPoint y: 598, distance: 94.0
click at [574, 522] on icon "-45" at bounding box center [588, 508] width 128 height 128
click at [515, 404] on input "d. -45" at bounding box center [515, 397] width 1 height 12
radio input "true"
click at [496, 653] on button "Next" at bounding box center [514, 669] width 241 height 59
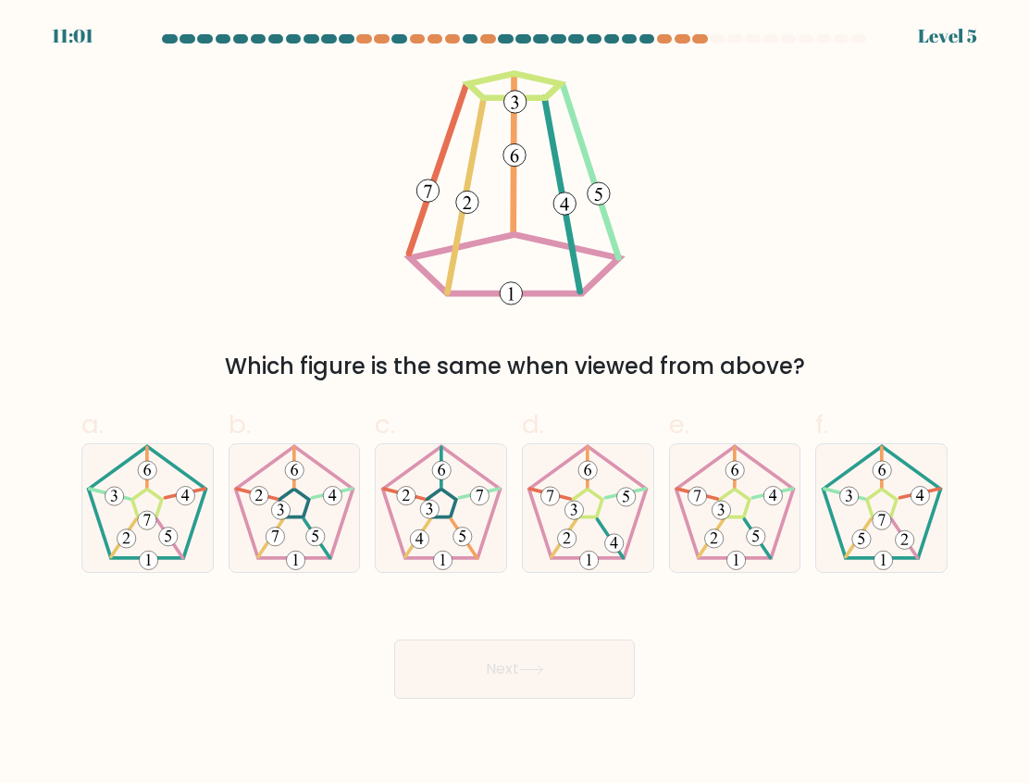
drag, startPoint x: 293, startPoint y: 519, endPoint x: 397, endPoint y: 633, distance: 154.0
click at [292, 524] on icon at bounding box center [294, 508] width 128 height 128
click at [515, 404] on input "b." at bounding box center [515, 397] width 1 height 12
radio input "true"
click at [478, 650] on button "Next" at bounding box center [514, 669] width 241 height 59
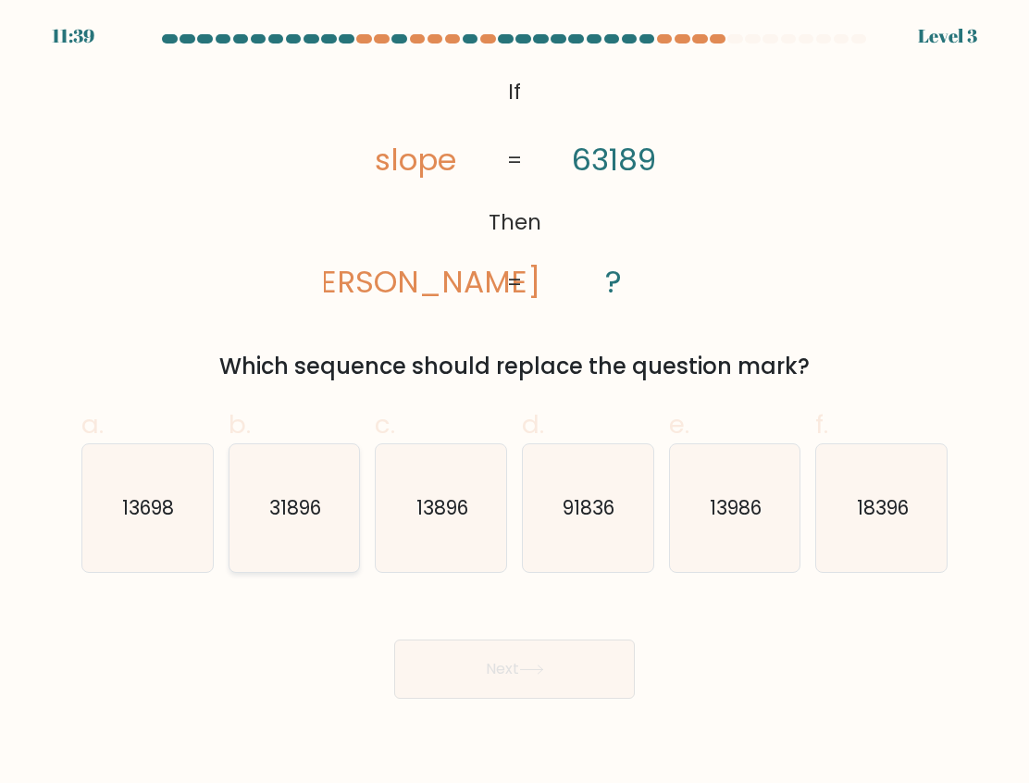
click at [342, 533] on icon "31896" at bounding box center [294, 508] width 128 height 128
click at [515, 404] on input "b. 31896" at bounding box center [515, 397] width 1 height 12
radio input "true"
click at [433, 651] on button "Next" at bounding box center [514, 669] width 241 height 59
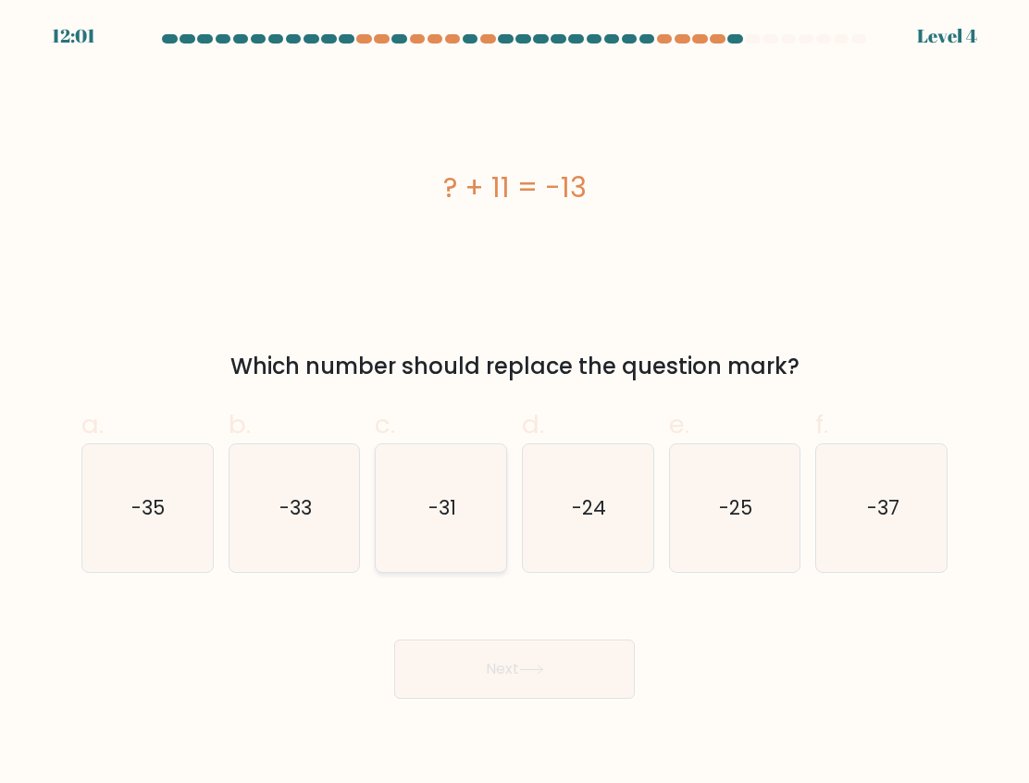
click at [453, 518] on text "-31" at bounding box center [442, 507] width 28 height 27
click at [515, 404] on input "c. -31" at bounding box center [515, 397] width 1 height 12
radio input "true"
click at [522, 524] on div "-24" at bounding box center [588, 508] width 132 height 130
click at [515, 404] on input "d. -24" at bounding box center [515, 397] width 1 height 12
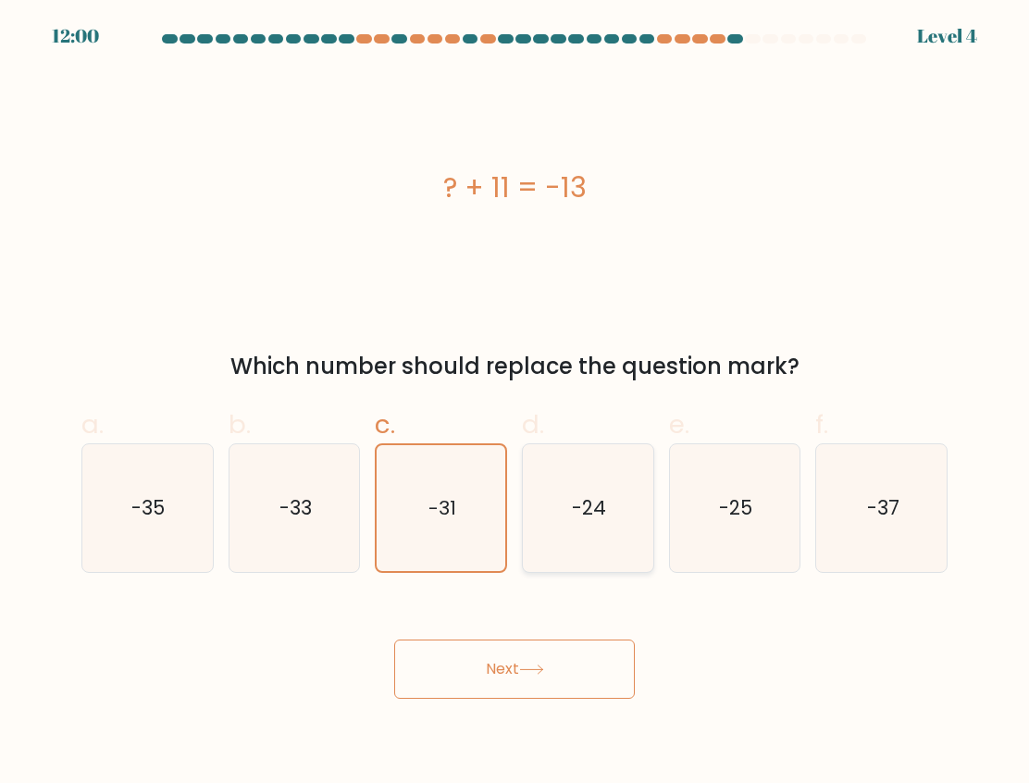
radio input "true"
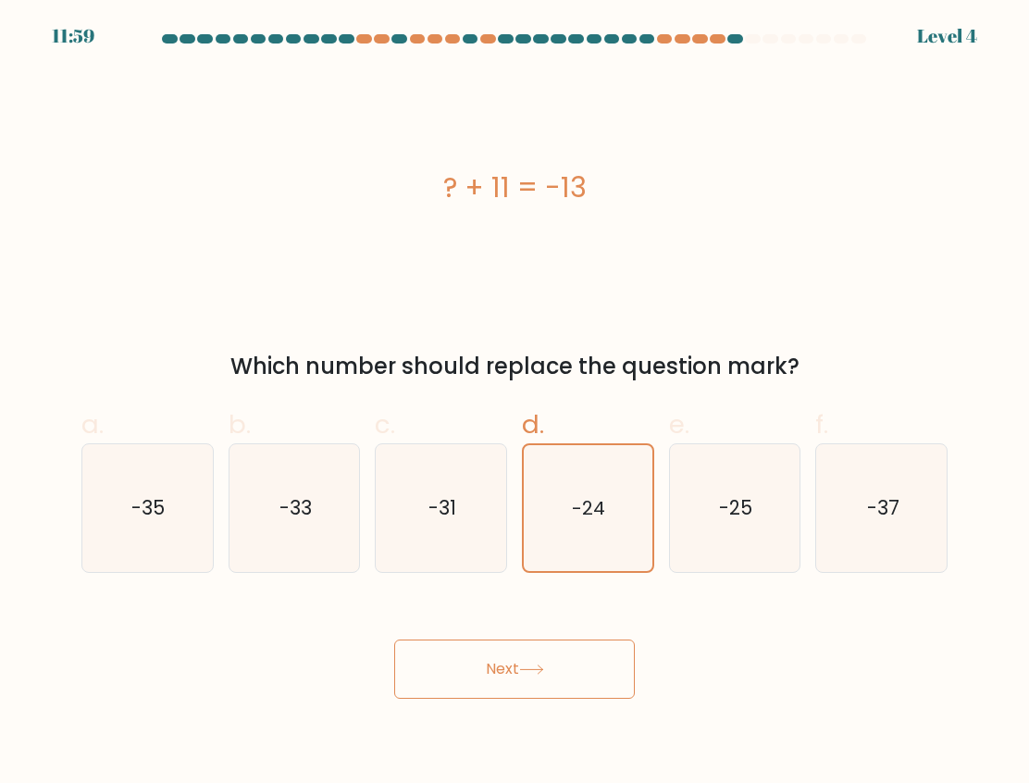
click at [478, 674] on button "Next" at bounding box center [514, 669] width 241 height 59
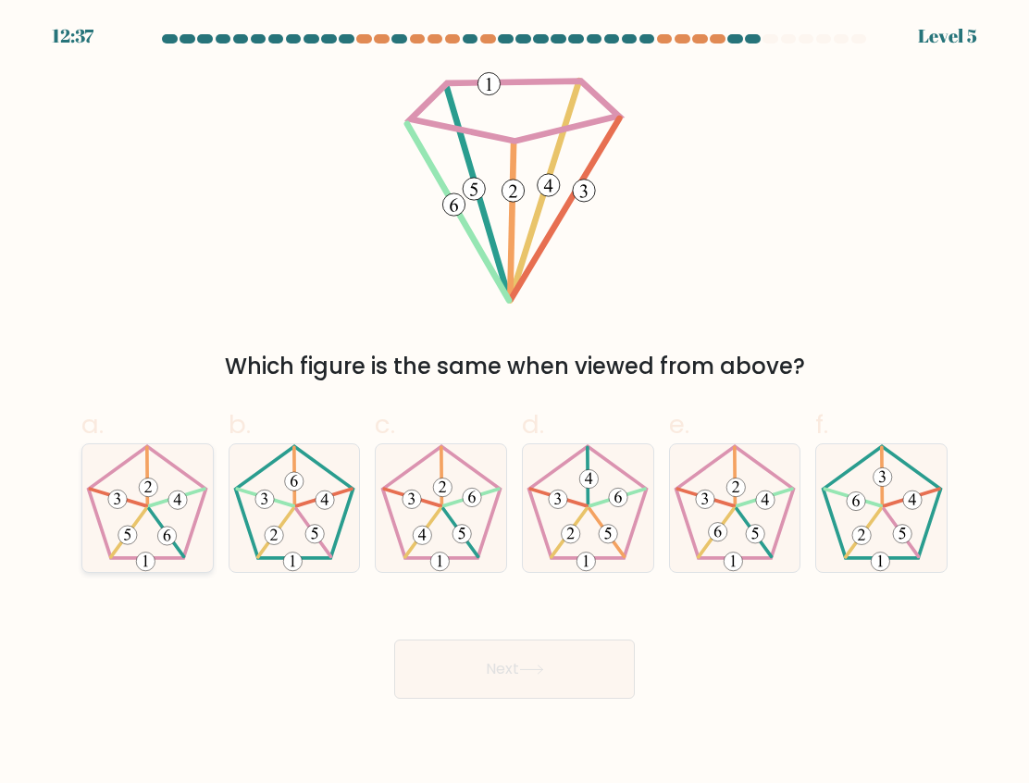
click at [166, 515] on icon at bounding box center [147, 508] width 128 height 128
click at [515, 404] on input "a." at bounding box center [515, 397] width 1 height 12
radio input "true"
click at [503, 674] on button "Next" at bounding box center [514, 669] width 241 height 59
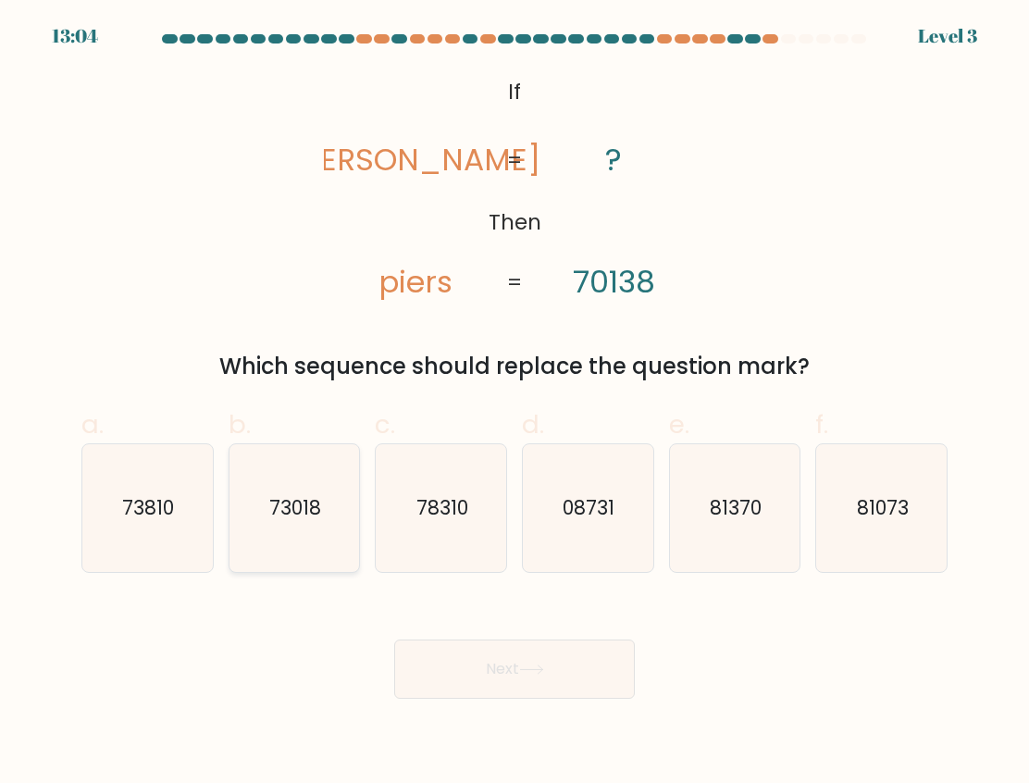
click at [281, 534] on icon "73018" at bounding box center [294, 508] width 128 height 128
click at [515, 404] on input "b. 73018" at bounding box center [515, 397] width 1 height 12
radio input "true"
click at [499, 667] on button "Next" at bounding box center [514, 669] width 241 height 59
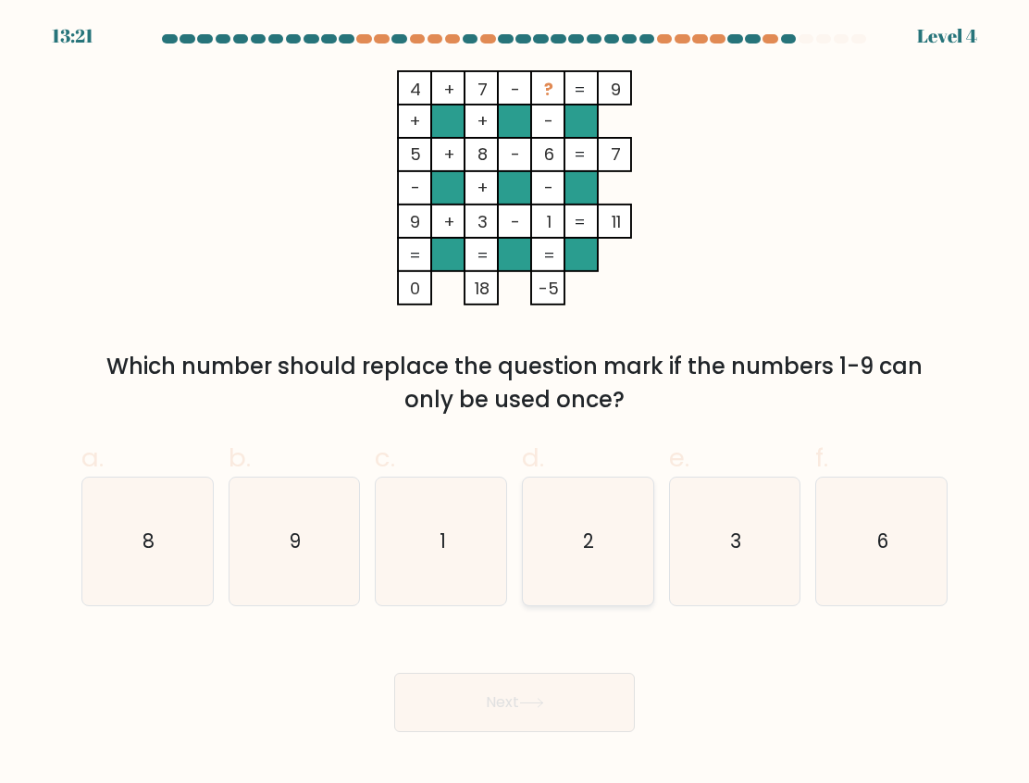
click at [575, 561] on icon "2" at bounding box center [588, 542] width 128 height 128
click at [515, 404] on input "d. 2" at bounding box center [515, 397] width 1 height 12
radio input "true"
drag, startPoint x: 543, startPoint y: 715, endPoint x: 541, endPoint y: 725, distance: 9.4
click at [545, 715] on button "Next" at bounding box center [514, 702] width 241 height 59
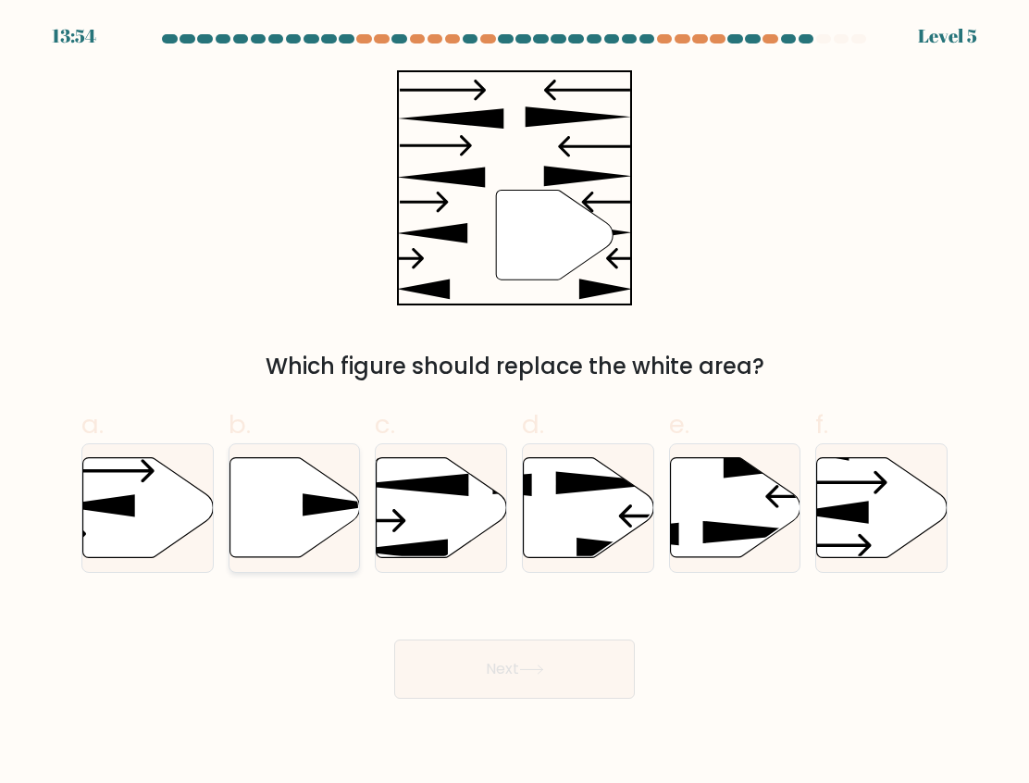
click at [292, 515] on icon at bounding box center [295, 508] width 130 height 100
click at [515, 404] on input "b." at bounding box center [515, 397] width 1 height 12
radio input "true"
click at [558, 670] on button "Next" at bounding box center [514, 669] width 241 height 59
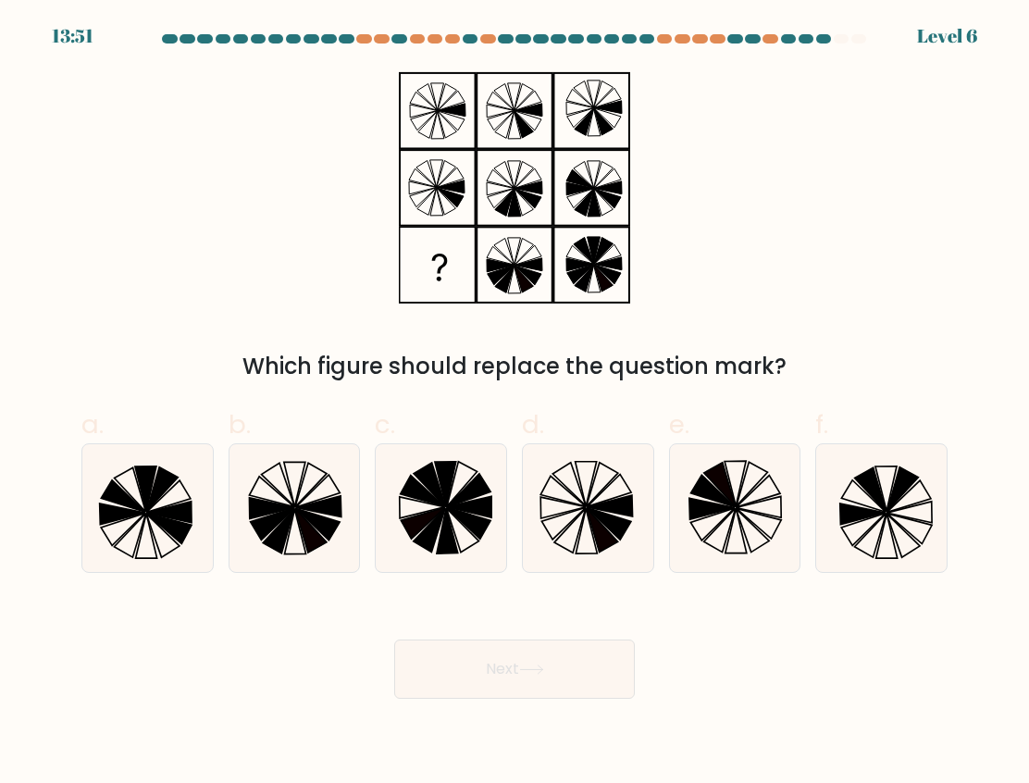
click at [555, 666] on button "Next" at bounding box center [514, 669] width 241 height 59
drag, startPoint x: 572, startPoint y: 512, endPoint x: 624, endPoint y: 543, distance: 60.6
click at [573, 515] on icon at bounding box center [588, 508] width 128 height 128
click at [515, 404] on input "d." at bounding box center [515, 397] width 1 height 12
radio input "true"
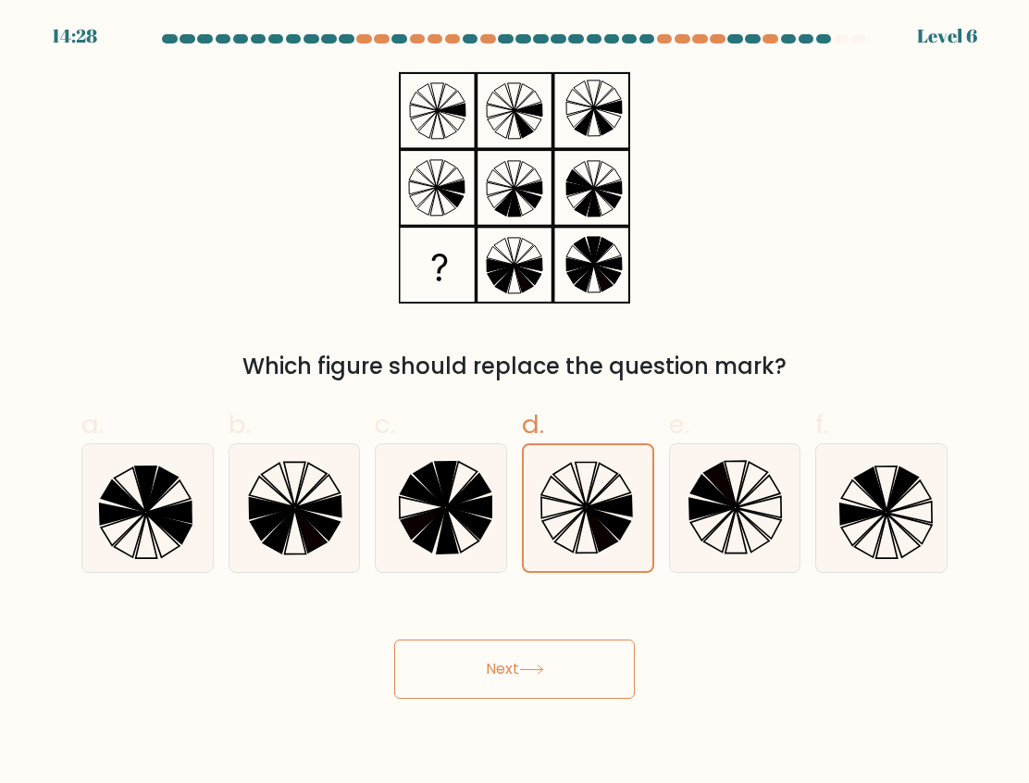
click at [534, 676] on button "Next" at bounding box center [514, 669] width 241 height 59
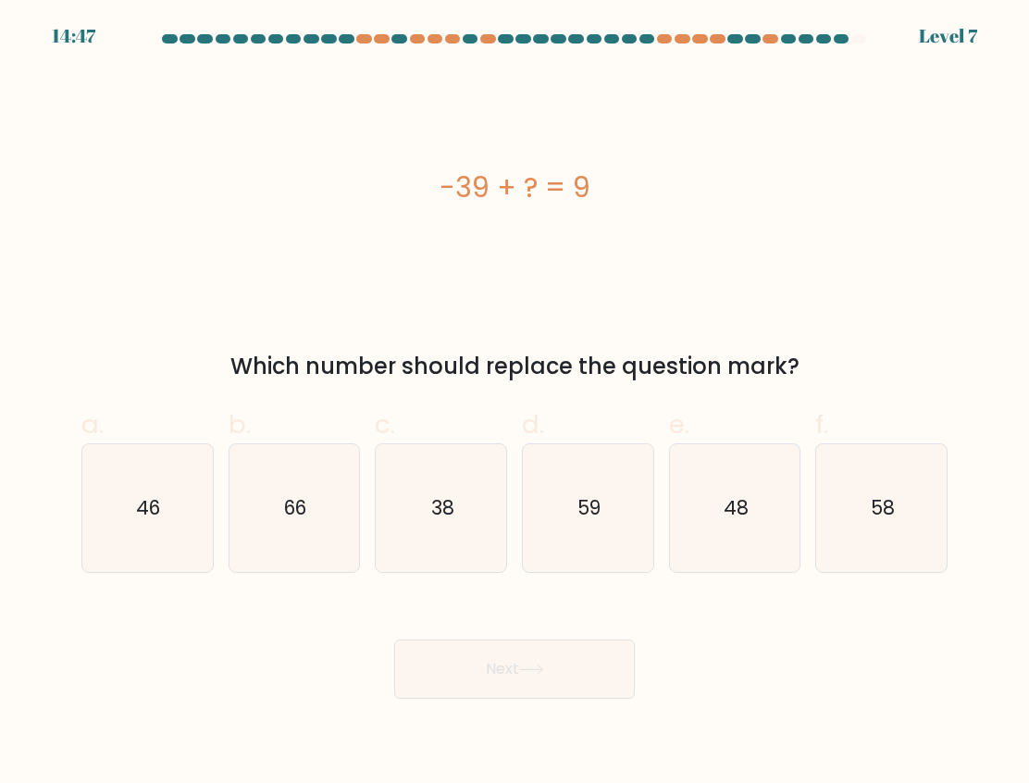
drag, startPoint x: 758, startPoint y: 522, endPoint x: 714, endPoint y: 575, distance: 69.0
click at [758, 525] on icon "48" at bounding box center [735, 508] width 128 height 128
click at [515, 404] on input "e. 48" at bounding box center [515, 397] width 1 height 12
radio input "true"
click at [533, 647] on button "Next" at bounding box center [514, 669] width 241 height 59
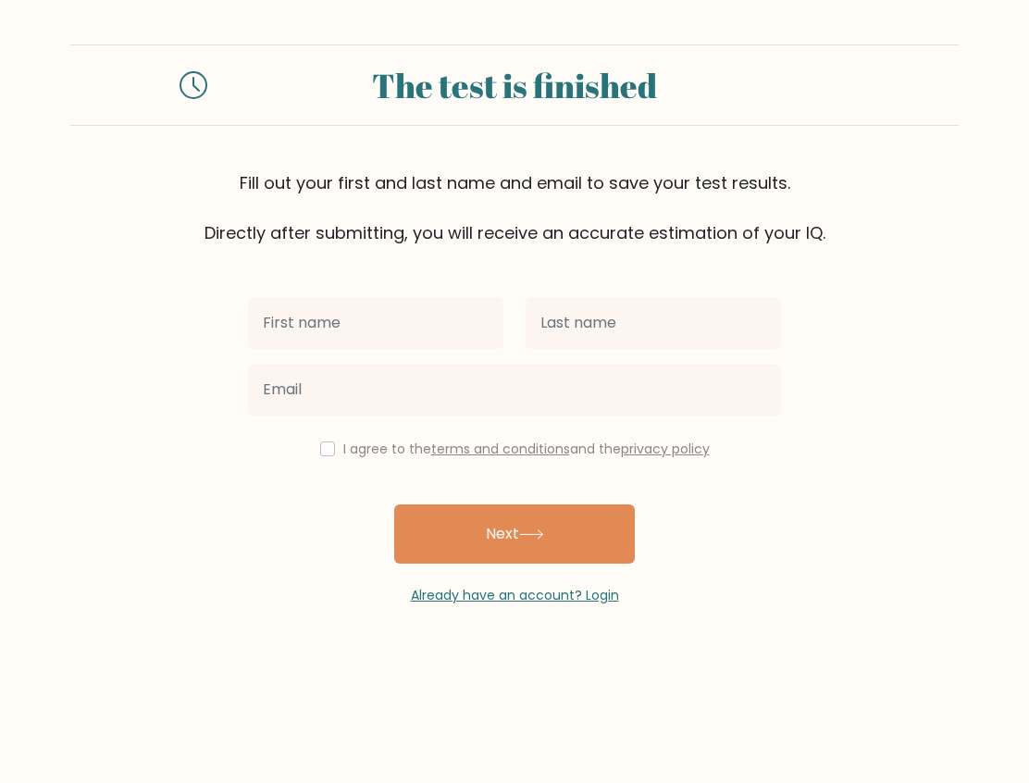
click at [392, 331] on input "text" at bounding box center [375, 323] width 255 height 52
type input "[PERSON_NAME]"
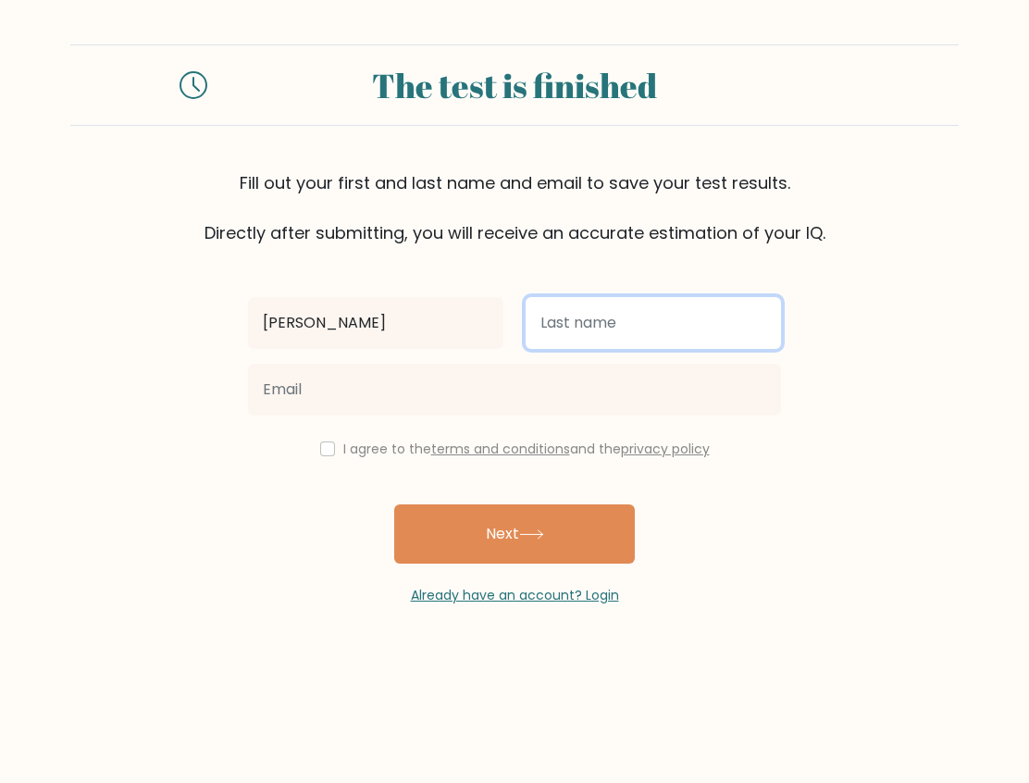
click at [596, 346] on input "text" at bounding box center [653, 323] width 255 height 52
type input "Quitor"
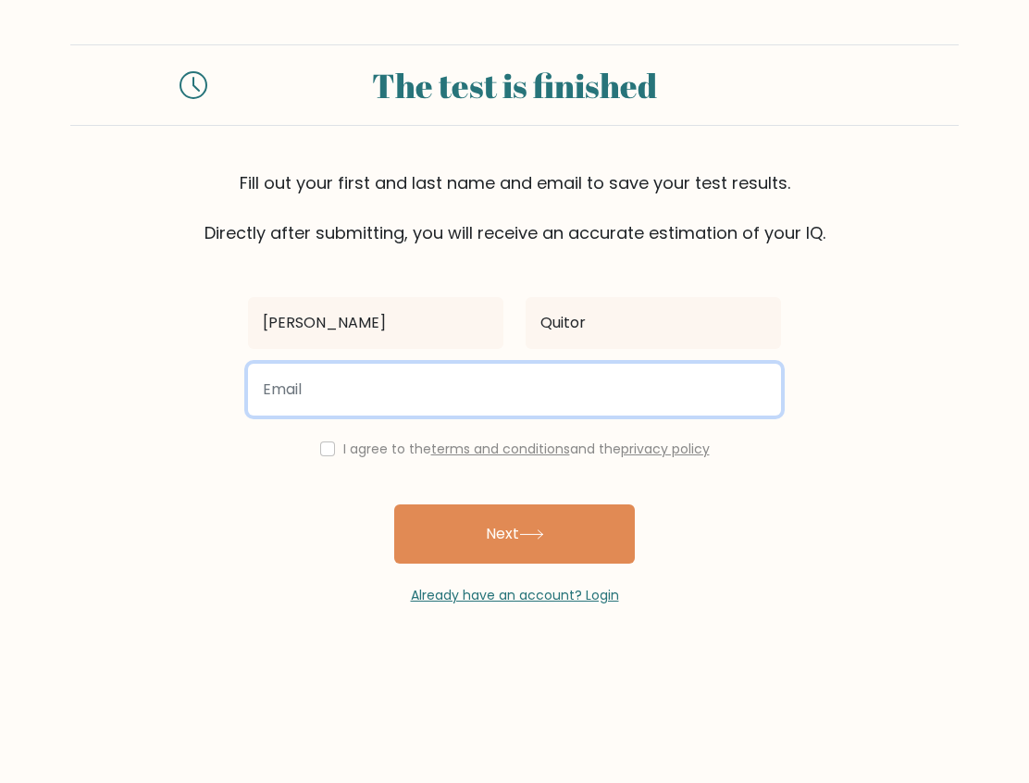
click at [394, 391] on input "email" at bounding box center [514, 390] width 533 height 52
type input "hannaquitor24@gmail.com"
click at [342, 415] on input "hannaquitor24@gmail.com" at bounding box center [514, 390] width 533 height 52
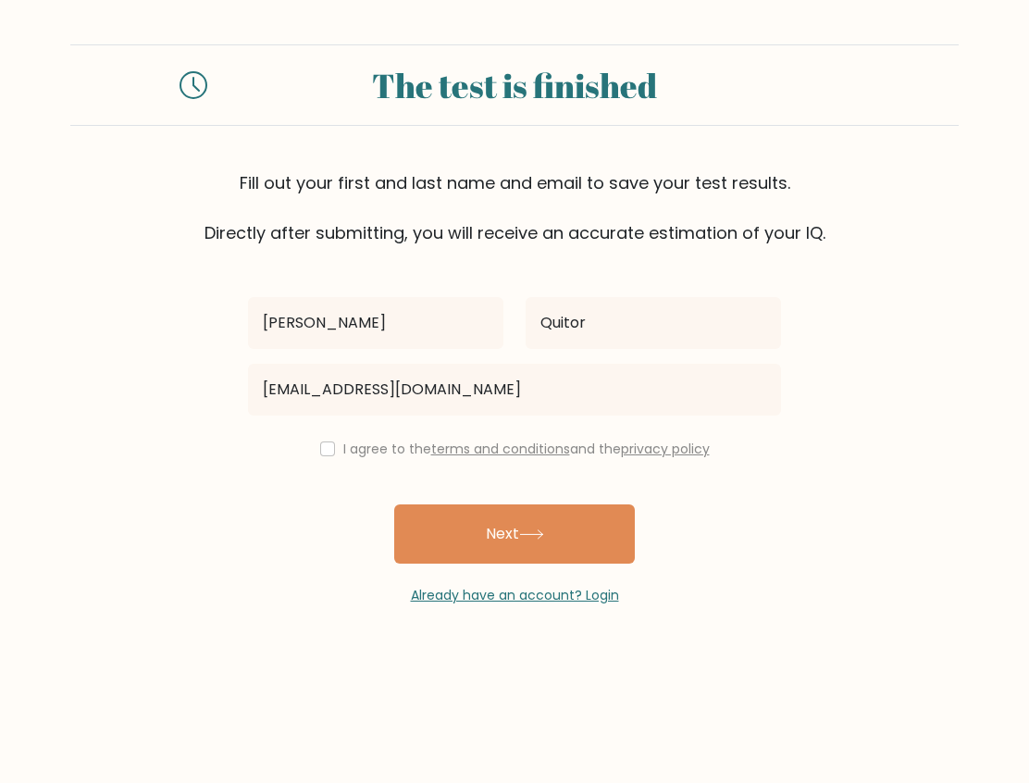
click at [339, 436] on div "Hanna Mhore Quitor hannaquitor24@gmail.com I agree to the terms and conditions …" at bounding box center [514, 425] width 555 height 360
click at [343, 449] on label "I agree to the terms and conditions and the privacy policy" at bounding box center [526, 449] width 366 height 19
click at [329, 446] on input "checkbox" at bounding box center [327, 448] width 15 height 15
checkbox input "true"
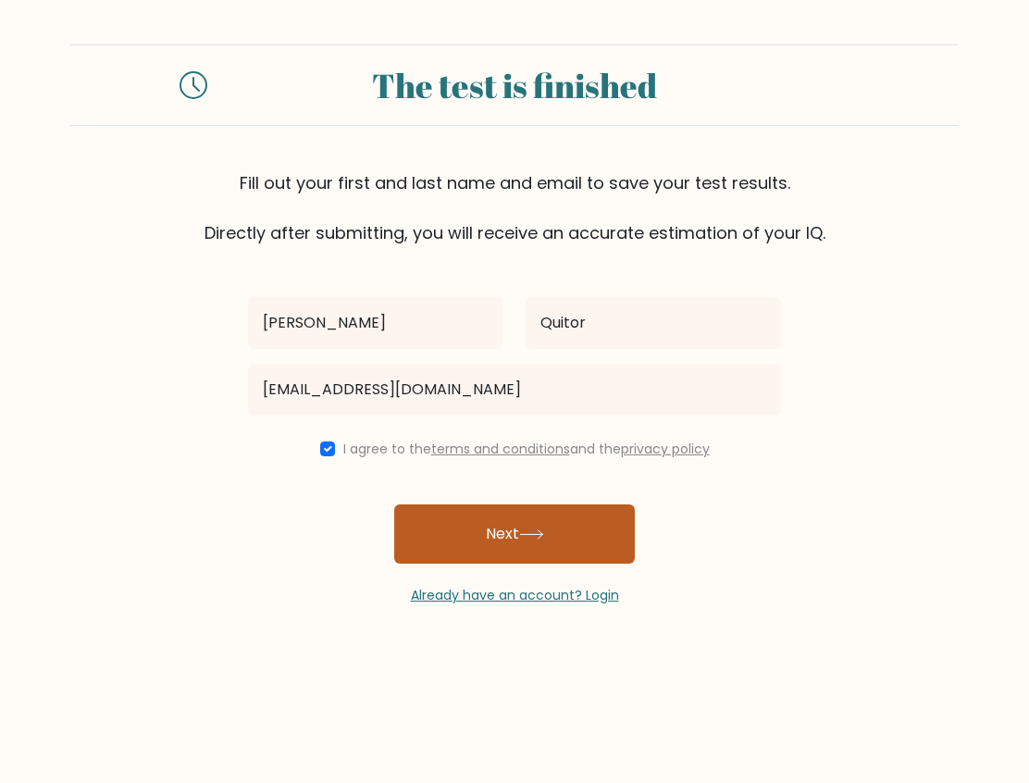
click at [475, 544] on button "Next" at bounding box center [514, 533] width 241 height 59
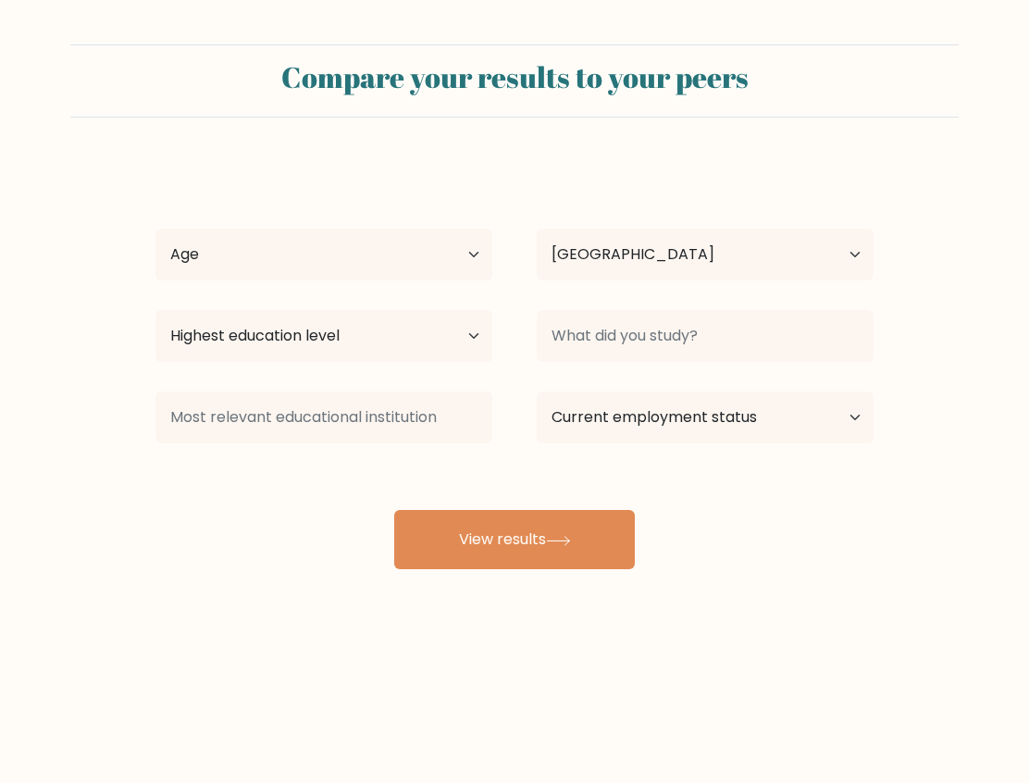
select select "PH"
click at [304, 252] on select "Age Under 18 years old 18-24 years old 25-34 years old 35-44 years old 45-54 ye…" at bounding box center [323, 255] width 337 height 52
select select "25_34"
click at [155, 229] on select "Age Under 18 years old 18-24 years old 25-34 years old 35-44 years old 45-54 ye…" at bounding box center [323, 255] width 337 height 52
click at [586, 266] on select "Country Afghanistan Albania Algeria American Samoa Andorra Angola Anguilla Anta…" at bounding box center [705, 255] width 337 height 52
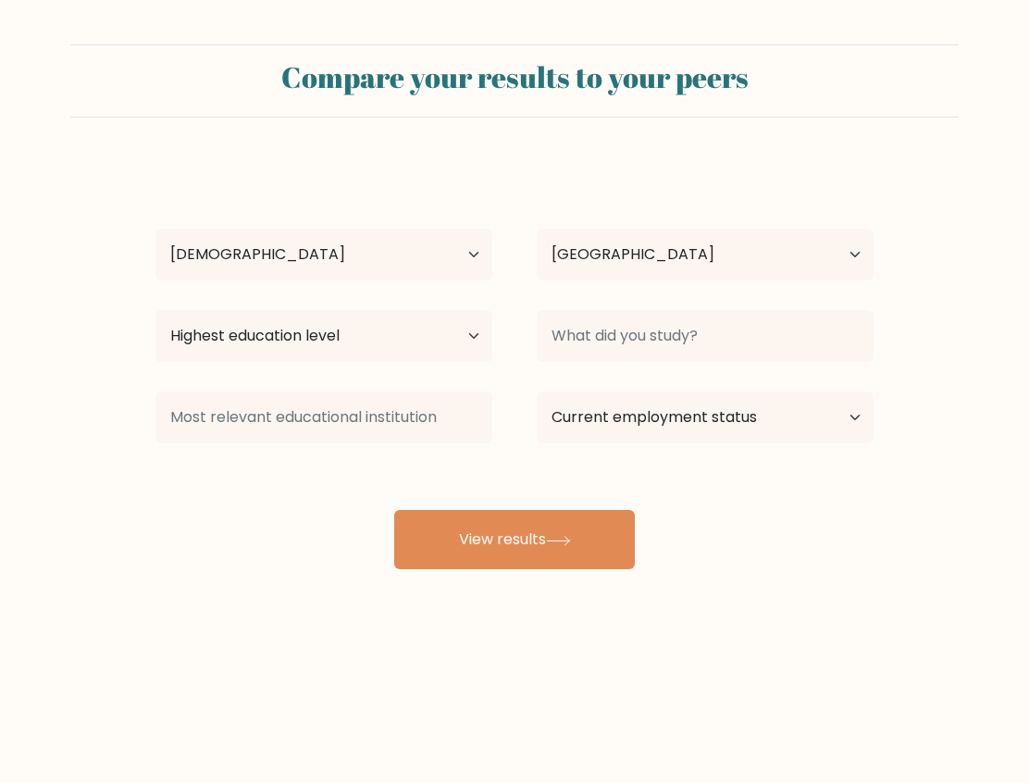
click at [205, 517] on div "Hanna Mhore Quitor Age Under 18 years old 18-24 years old 25-34 years old 35-44…" at bounding box center [514, 365] width 740 height 407
click at [340, 332] on select "Highest education level No schooling Primary Lower Secondary Upper Secondary Oc…" at bounding box center [323, 336] width 337 height 52
select select "bachelors_degree"
click at [155, 310] on select "Highest education level No schooling Primary Lower Secondary Upper Secondary Oc…" at bounding box center [323, 336] width 337 height 52
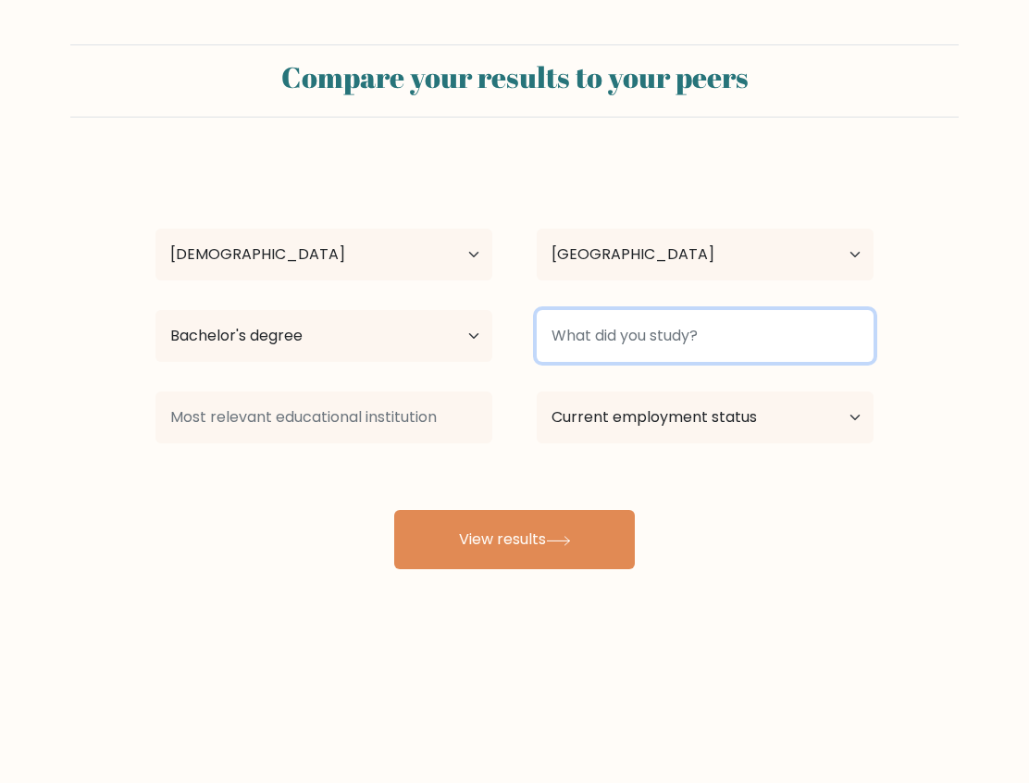
click at [677, 317] on input at bounding box center [705, 336] width 337 height 52
type input "E"
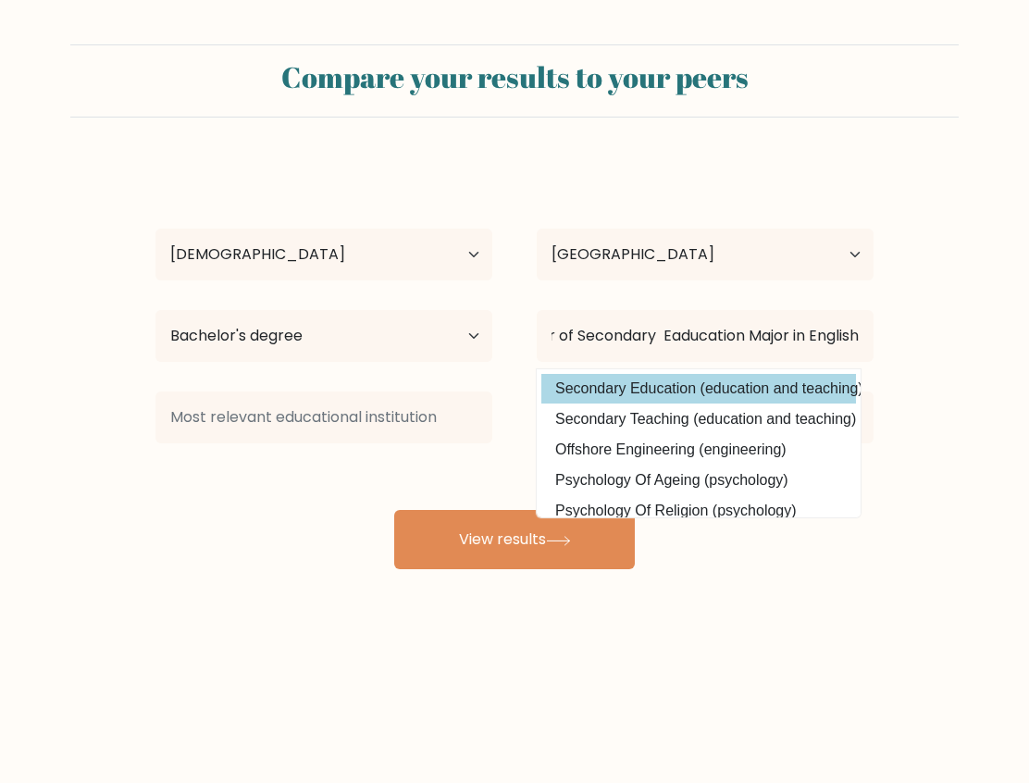
click at [654, 393] on option "Secondary Education (education and teaching)" at bounding box center [698, 389] width 315 height 30
type input "Secondary Education"
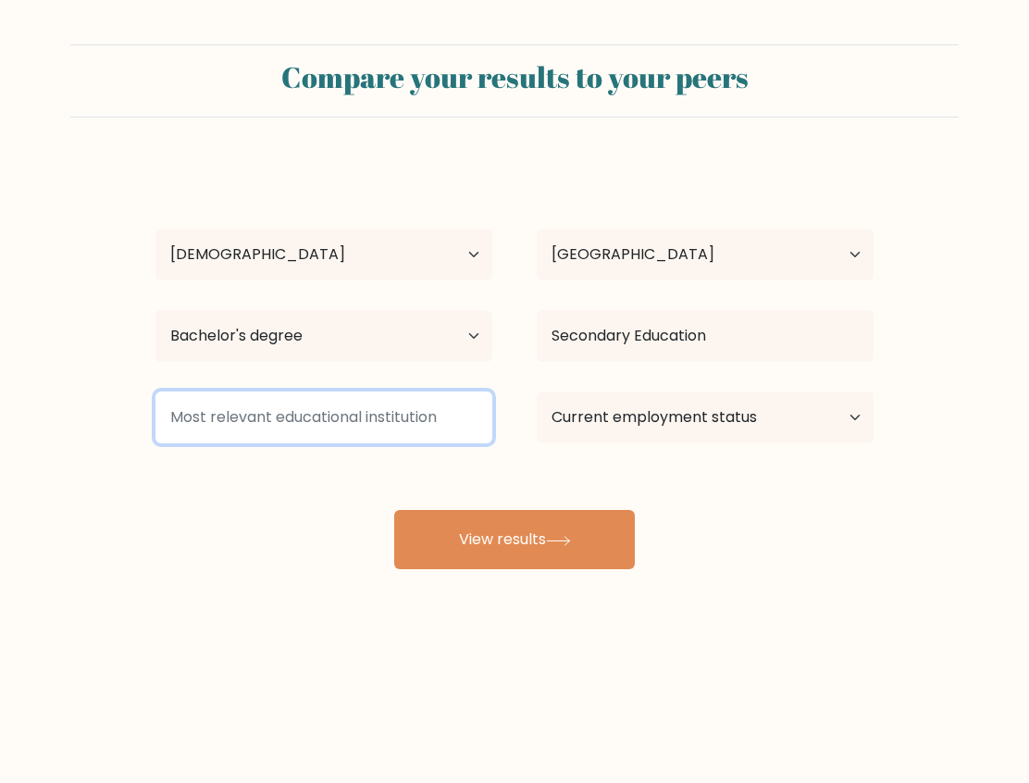
click at [289, 420] on input at bounding box center [323, 417] width 337 height 52
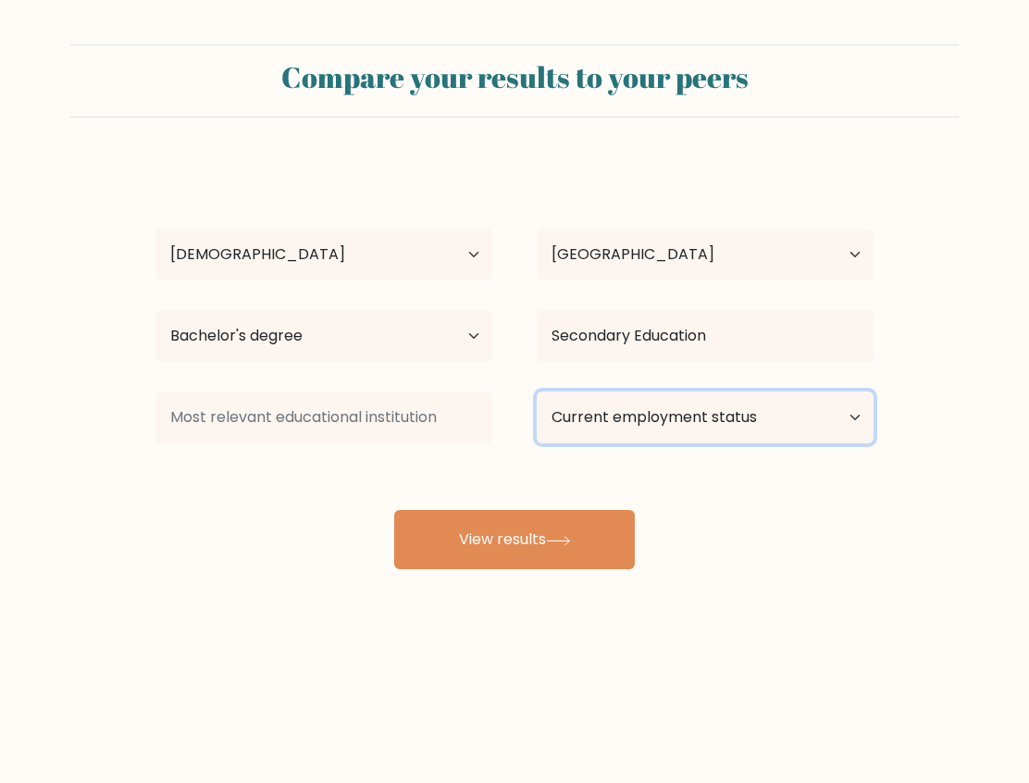
click at [689, 395] on select "Current employment status Employed Student Retired Other / prefer not to answer" at bounding box center [705, 417] width 337 height 52
select select "other"
click at [537, 391] on select "Current employment status Employed Student Retired Other / prefer not to answer" at bounding box center [705, 417] width 337 height 52
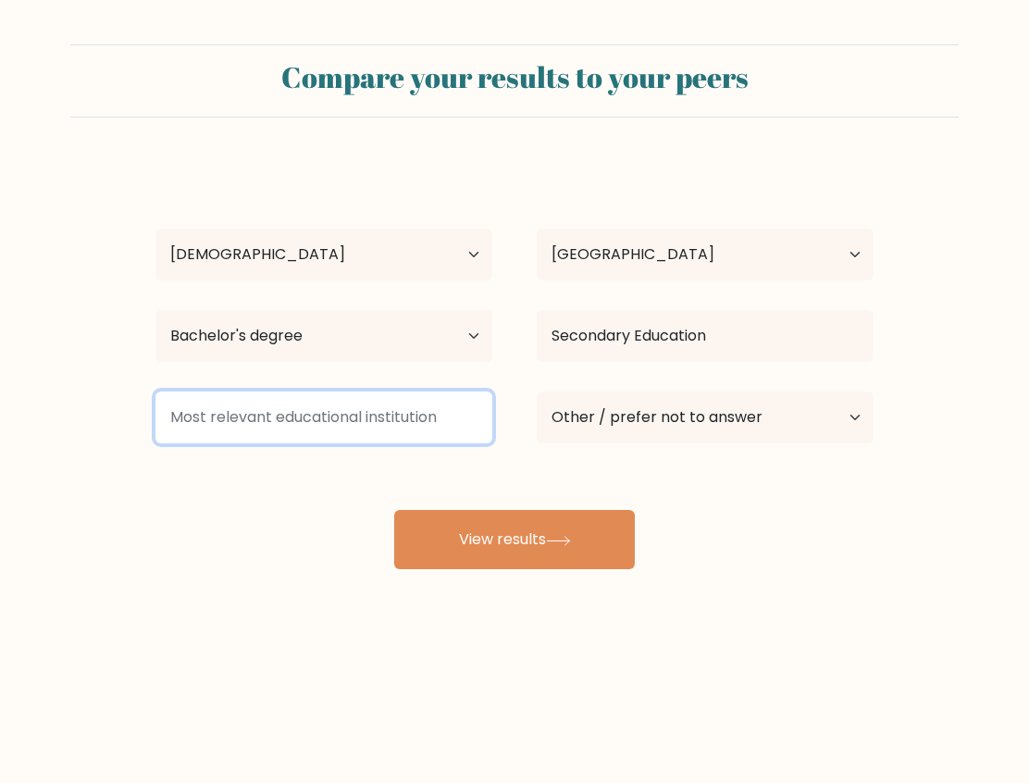
click at [246, 414] on input at bounding box center [323, 417] width 337 height 52
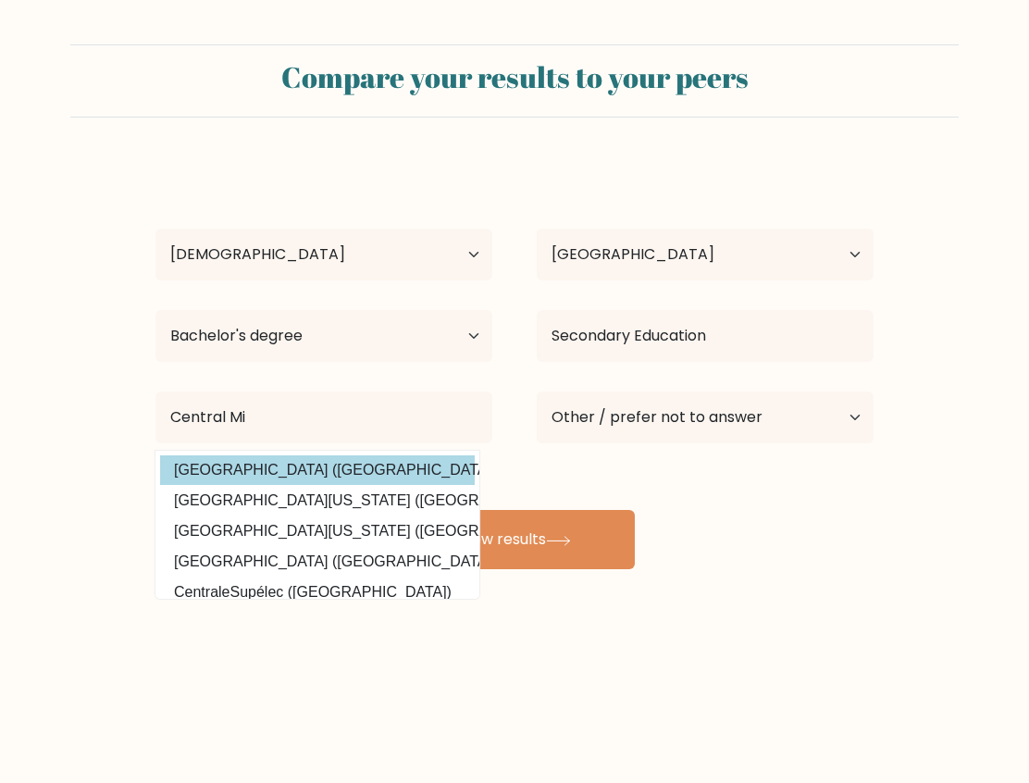
click at [254, 468] on option "Central Mindanao University (Philippines)" at bounding box center [317, 470] width 315 height 30
type input "Central Mindanao University"
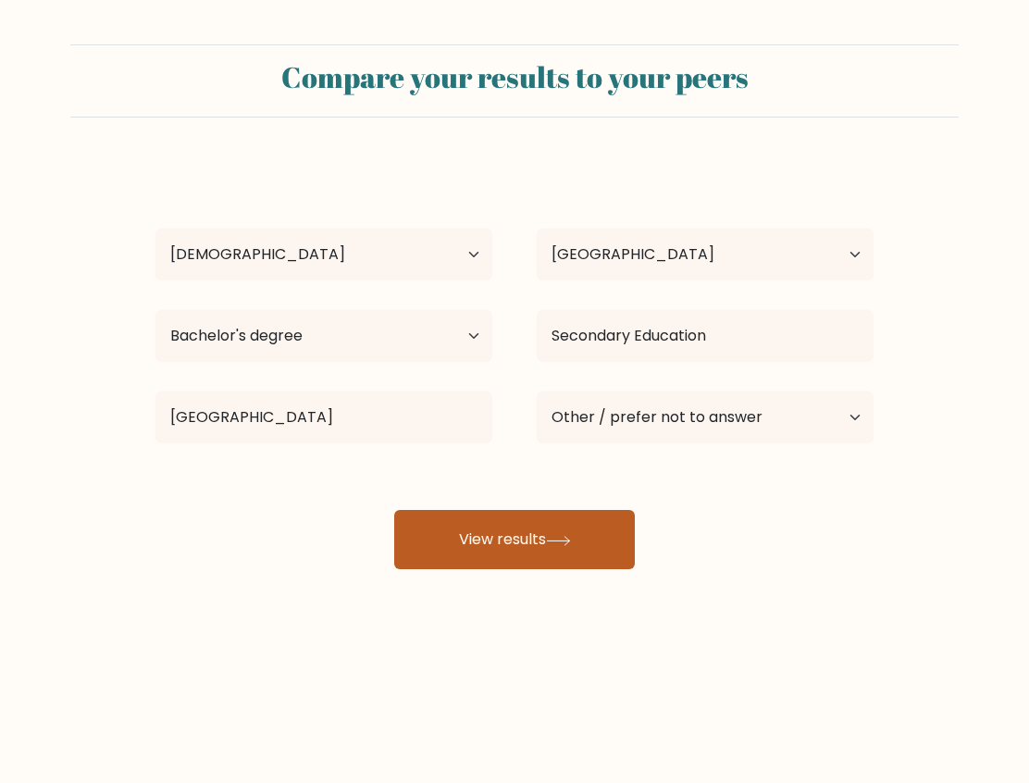
click at [484, 547] on button "View results" at bounding box center [514, 539] width 241 height 59
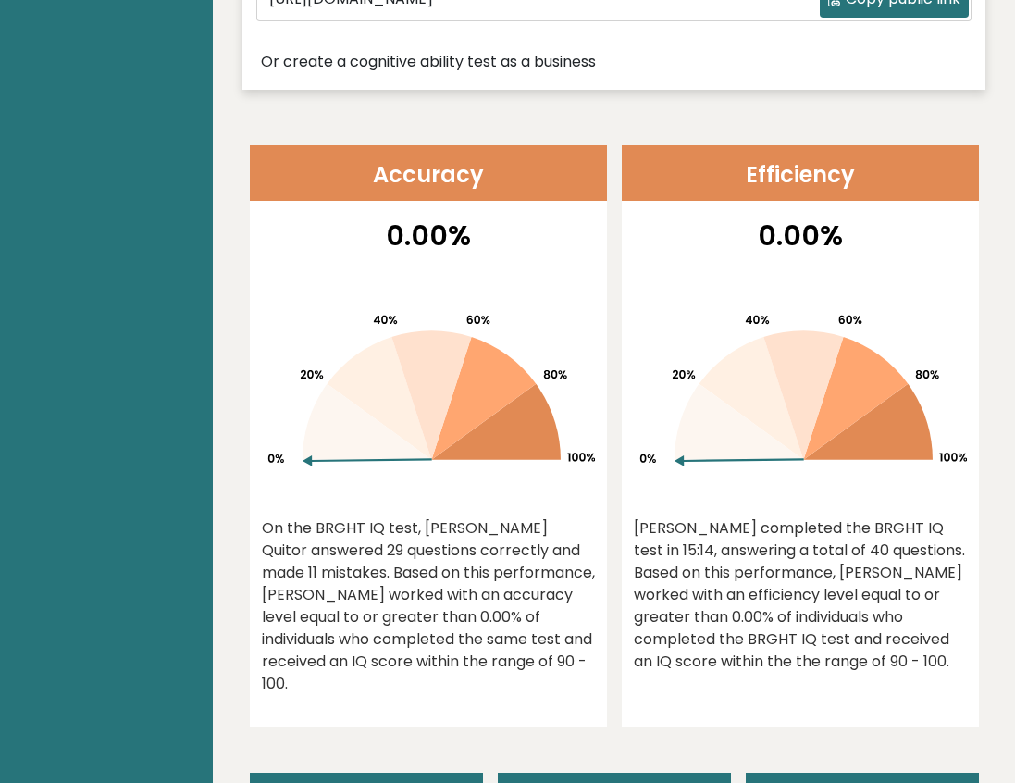
scroll to position [802, 0]
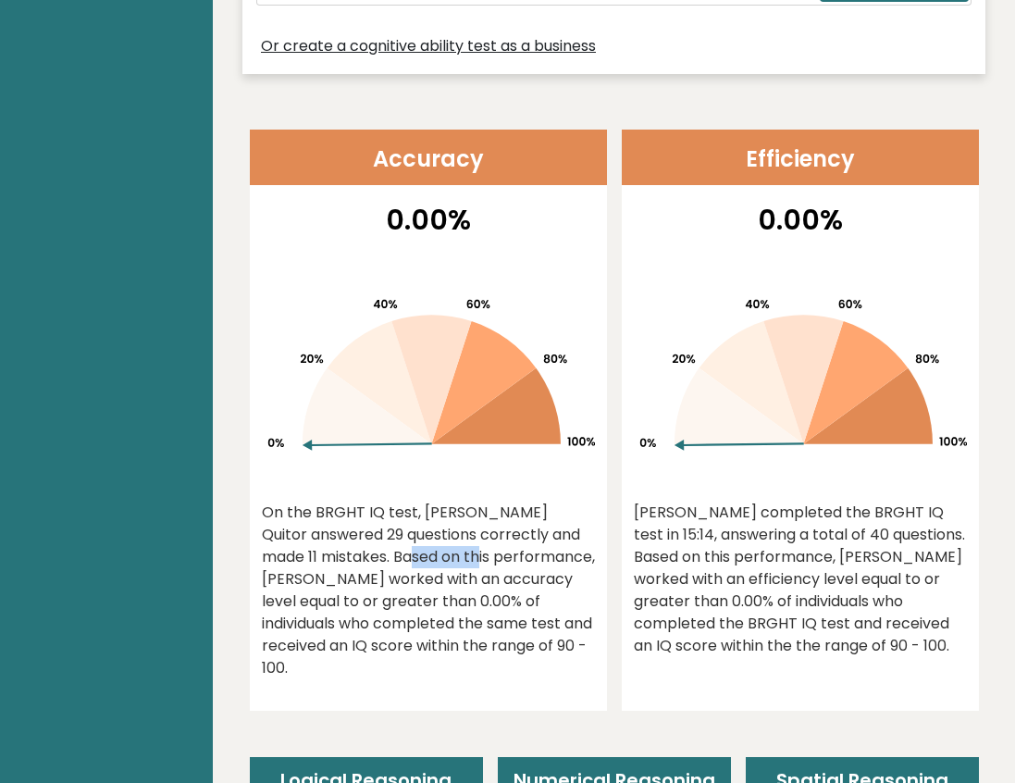
drag, startPoint x: 258, startPoint y: 520, endPoint x: 323, endPoint y: 533, distance: 66.1
click at [323, 533] on div "0.00% On the BRGHT IQ test, [PERSON_NAME] Quitor answered 29 questions correctl…" at bounding box center [428, 455] width 357 height 512
click at [428, 540] on div "On the BRGHT IQ test, Hanna Mhore Quitor answered 29 questions correctly and ma…" at bounding box center [428, 591] width 333 height 178
drag, startPoint x: 343, startPoint y: 547, endPoint x: 494, endPoint y: 547, distance: 150.9
click at [507, 545] on div "On the BRGHT IQ test, Hanna Mhore Quitor answered 29 questions correctly and ma…" at bounding box center [428, 591] width 333 height 178
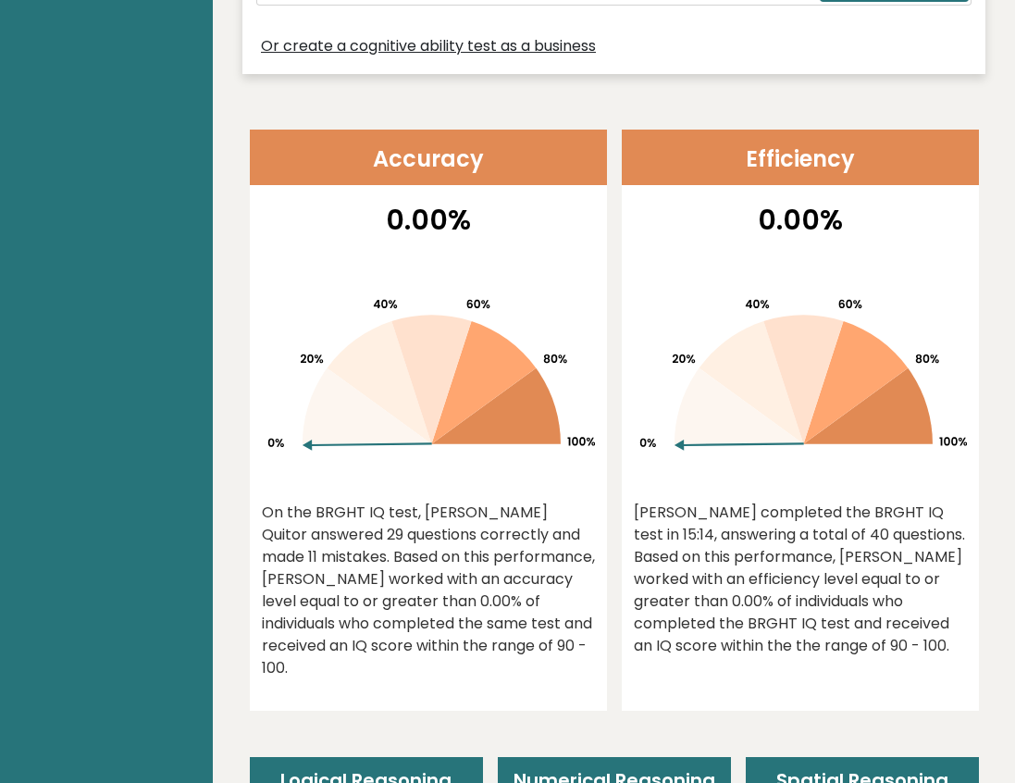
click at [391, 563] on div "On the BRGHT IQ test, Hanna Mhore Quitor answered 29 questions correctly and ma…" at bounding box center [428, 591] width 333 height 178
drag, startPoint x: 341, startPoint y: 565, endPoint x: 449, endPoint y: 573, distance: 108.6
click at [449, 573] on div "On the BRGHT IQ test, Hanna Mhore Quitor answered 29 questions correctly and ma…" at bounding box center [428, 591] width 333 height 178
click at [453, 578] on div "On the BRGHT IQ test, Hanna Mhore Quitor answered 29 questions correctly and ma…" at bounding box center [428, 591] width 333 height 178
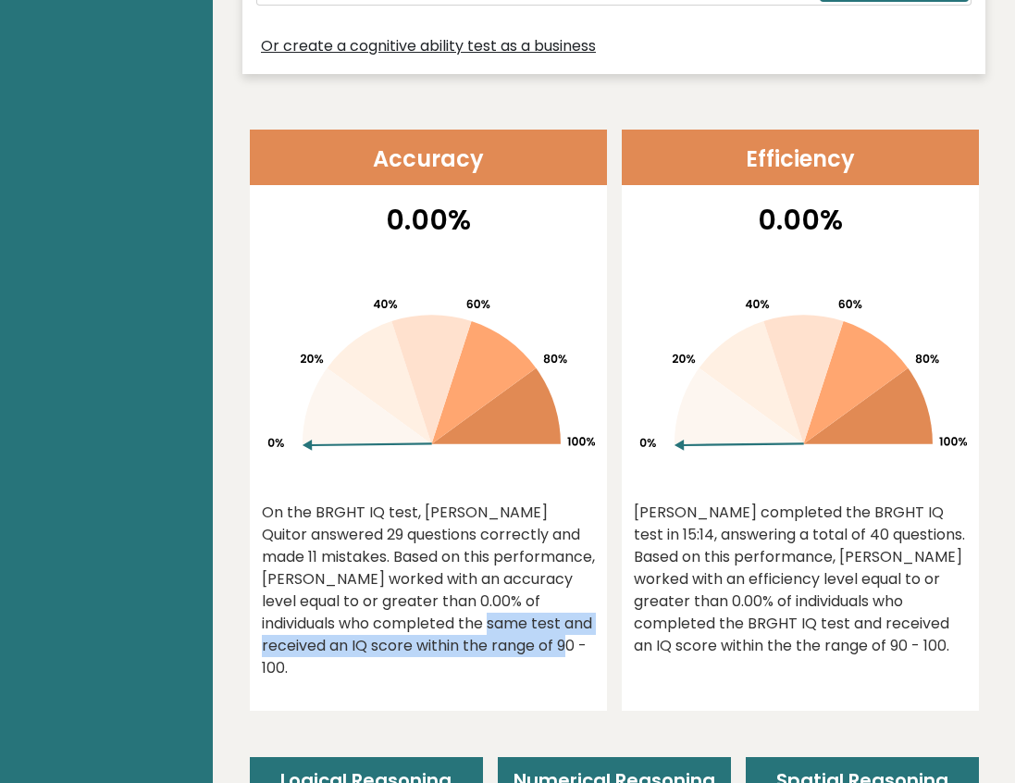
drag, startPoint x: 310, startPoint y: 593, endPoint x: 400, endPoint y: 606, distance: 90.7
click at [404, 604] on div "On the BRGHT IQ test, Hanna Mhore Quitor answered 29 questions correctly and ma…" at bounding box center [428, 591] width 333 height 178
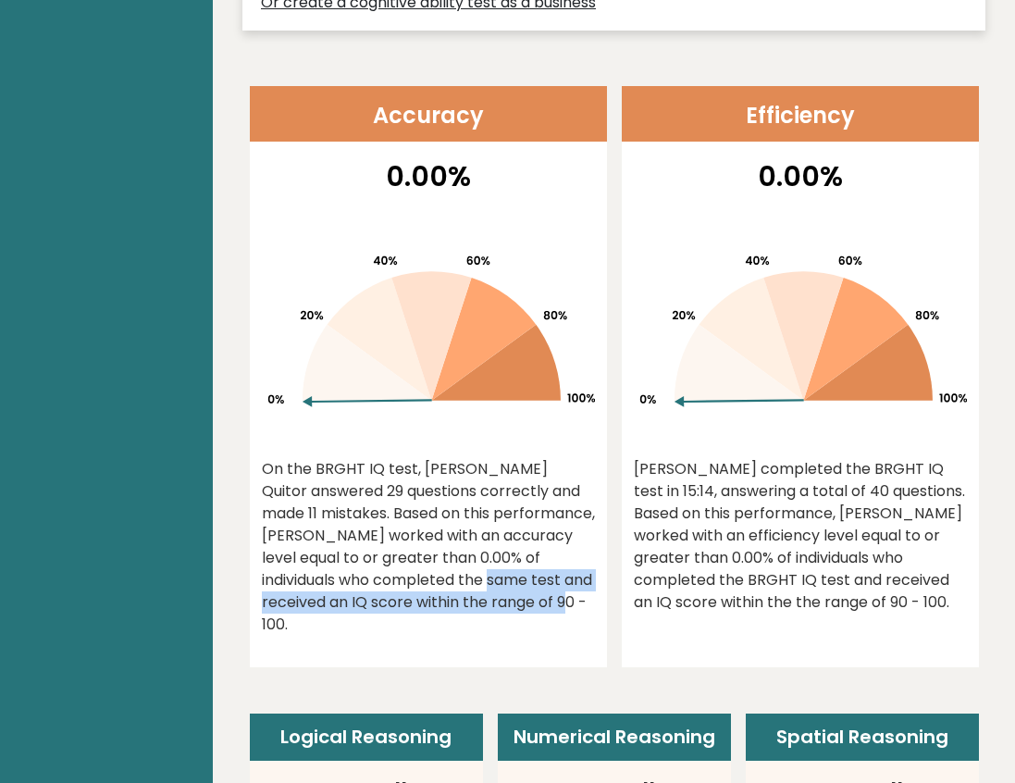
scroll to position [863, 0]
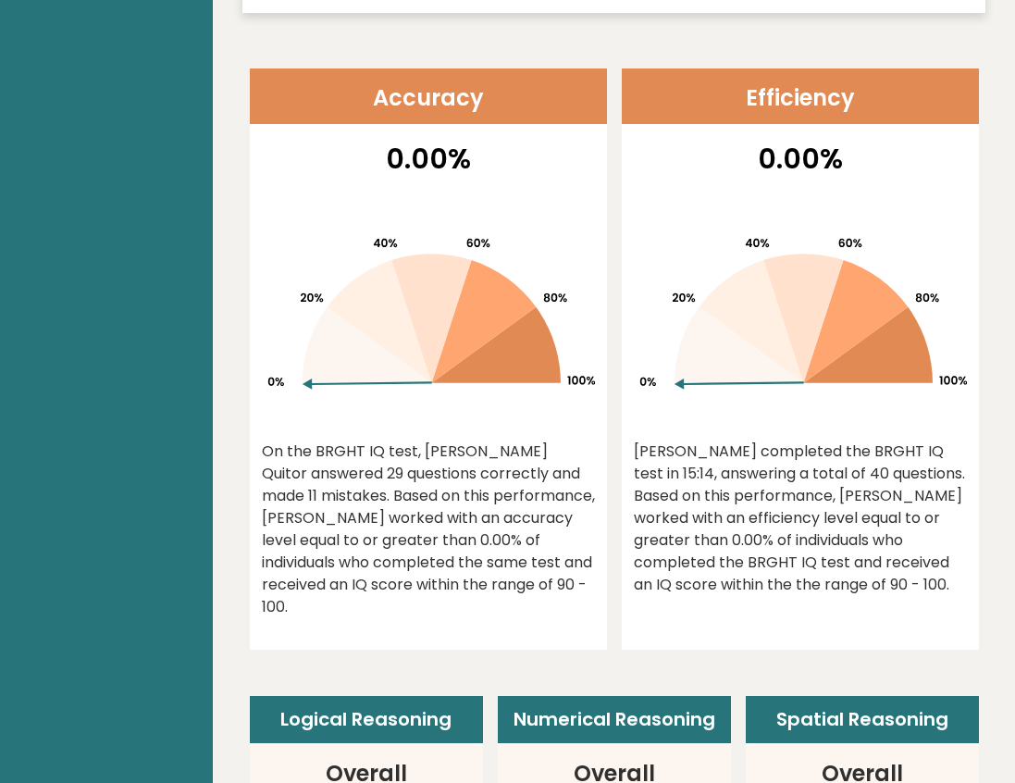
drag, startPoint x: 507, startPoint y: 554, endPoint x: 431, endPoint y: 554, distance: 75.9
click at [431, 554] on div "On the BRGHT IQ test, Hanna Mhore Quitor answered 29 questions correctly and ma…" at bounding box center [428, 530] width 333 height 178
drag, startPoint x: 764, startPoint y: 447, endPoint x: 736, endPoint y: 456, distance: 30.1
click at [759, 451] on div "Hanna Mhore completed the BRGHT IQ test in 15:14, answering a total of 40 quest…" at bounding box center [800, 518] width 333 height 155
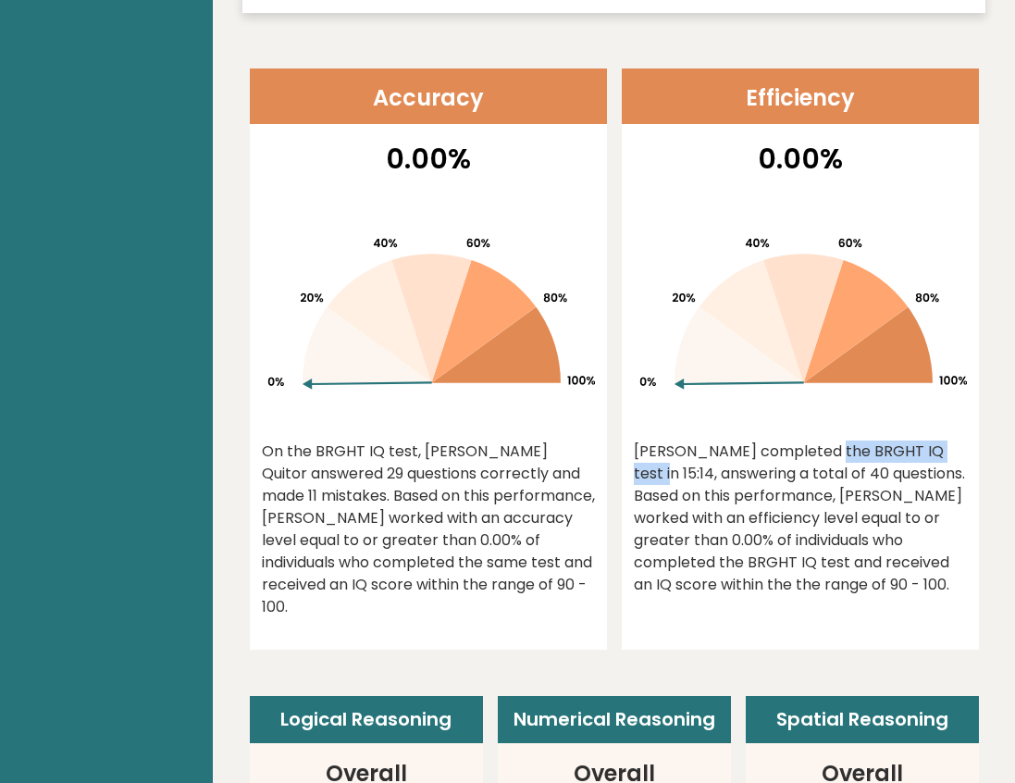
drag, startPoint x: 691, startPoint y: 427, endPoint x: 816, endPoint y: 455, distance: 128.2
click at [846, 441] on div "Hanna Mhore completed the BRGHT IQ test in 15:14, answering a total of 40 quest…" at bounding box center [800, 518] width 333 height 155
click at [746, 469] on div "Hanna Mhore completed the BRGHT IQ test in 15:14, answering a total of 40 quest…" at bounding box center [800, 518] width 333 height 155
drag, startPoint x: 709, startPoint y: 460, endPoint x: 841, endPoint y: 465, distance: 132.4
click at [841, 465] on div "Hanna Mhore completed the BRGHT IQ test in 15:14, answering a total of 40 quest…" at bounding box center [800, 518] width 333 height 155
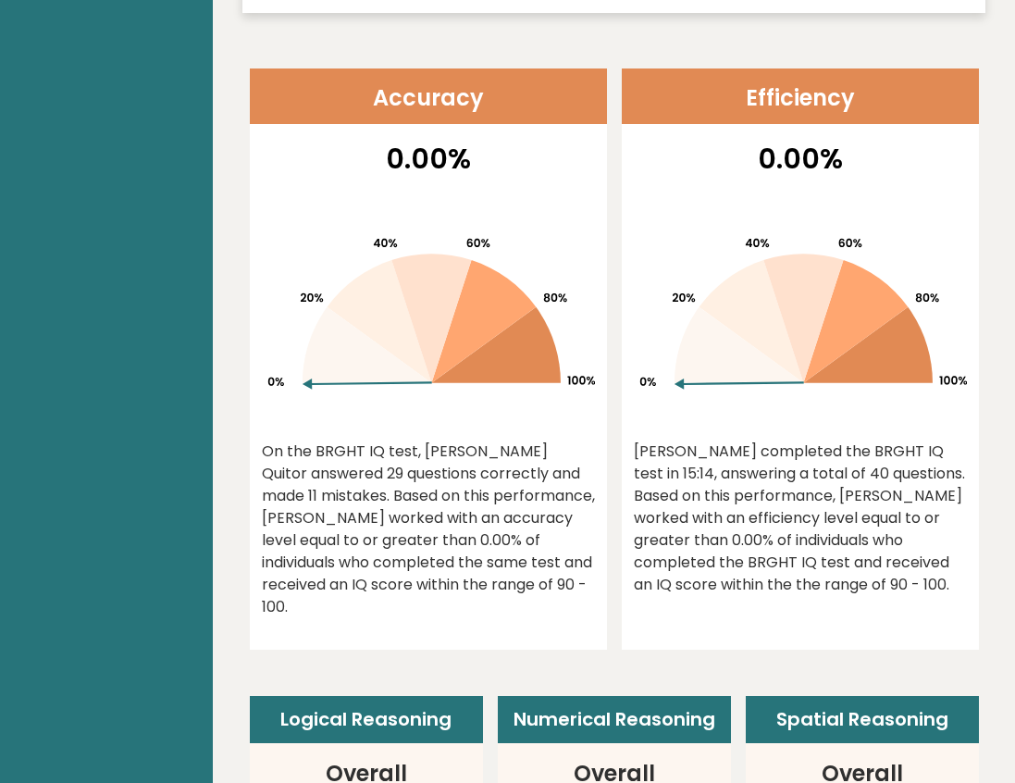
click at [778, 447] on div "Hanna Mhore completed the BRGHT IQ test in 15:14, answering a total of 40 quest…" at bounding box center [800, 518] width 333 height 155
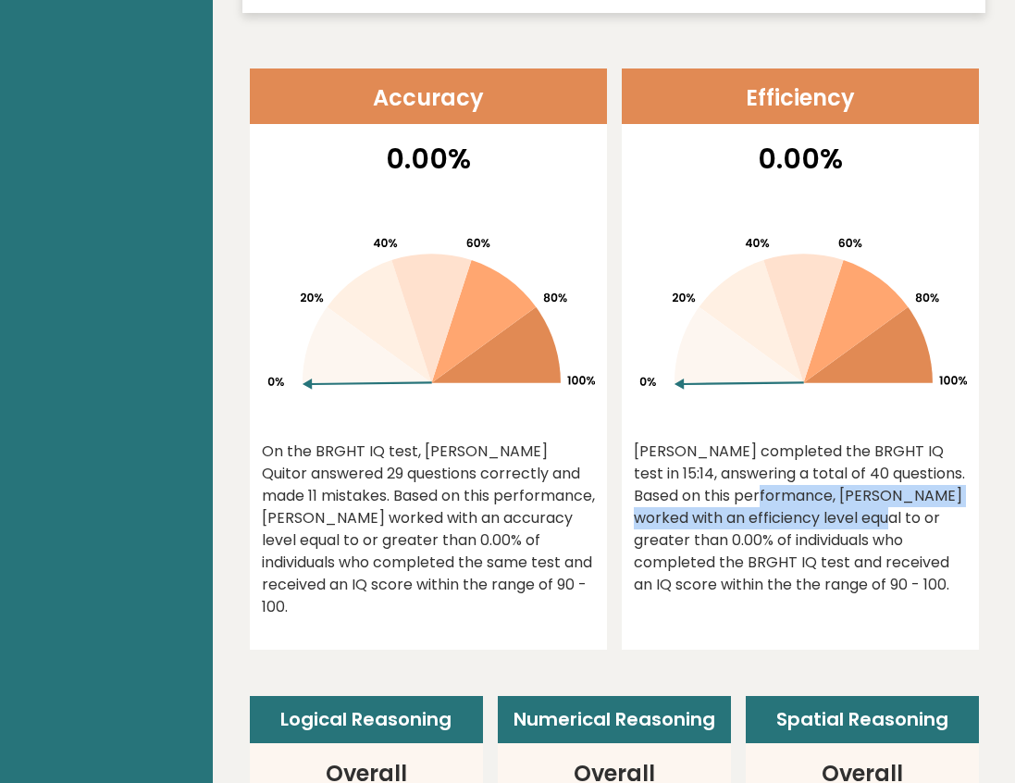
drag, startPoint x: 683, startPoint y: 469, endPoint x: 789, endPoint y: 491, distance: 107.8
click at [789, 491] on div "Hanna Mhore completed the BRGHT IQ test in 15:14, answering a total of 40 quest…" at bounding box center [800, 518] width 333 height 155
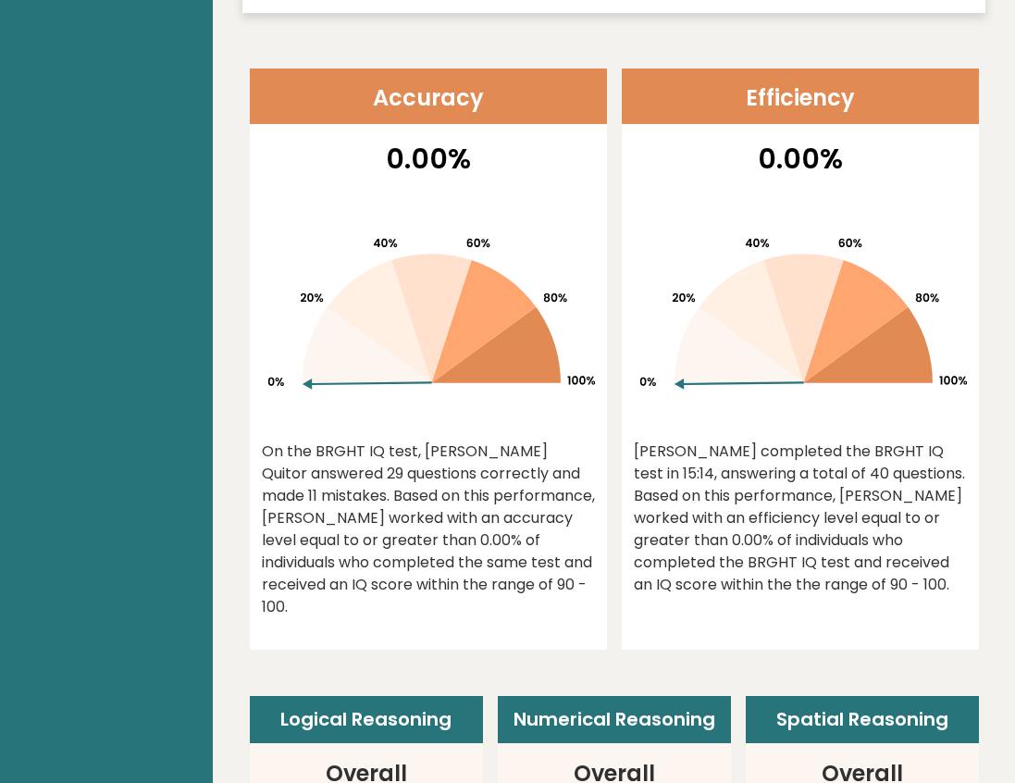
click at [672, 501] on div "Hanna Mhore completed the BRGHT IQ test in 15:14, answering a total of 40 quest…" at bounding box center [800, 518] width 333 height 155
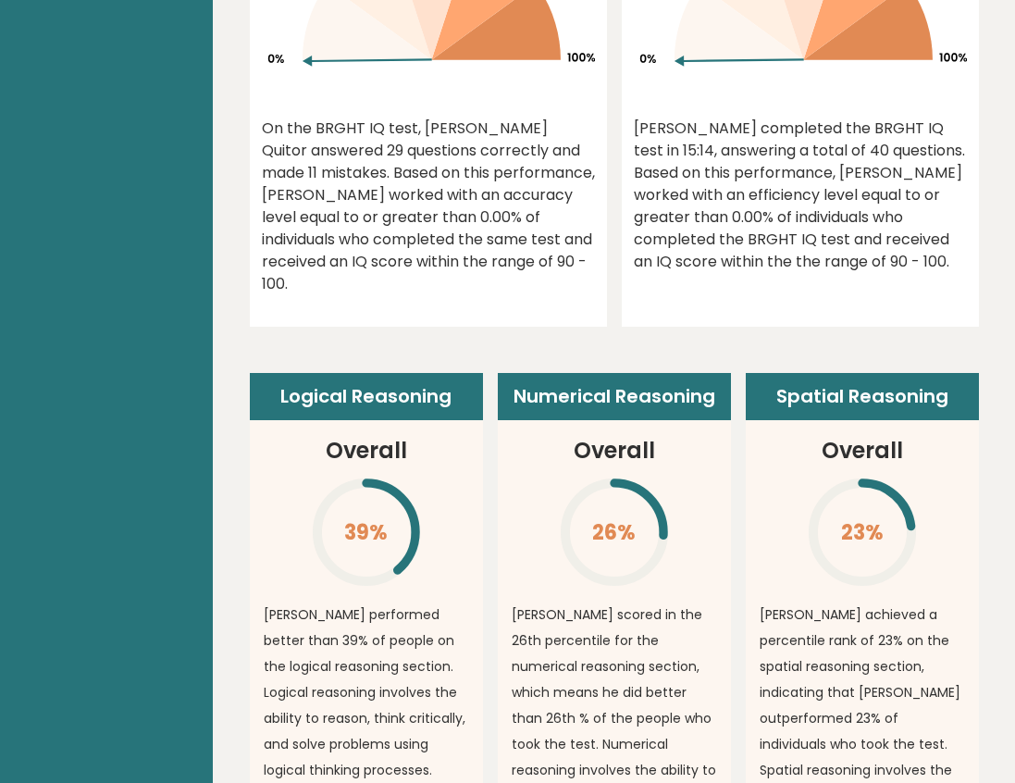
scroll to position [1234, 0]
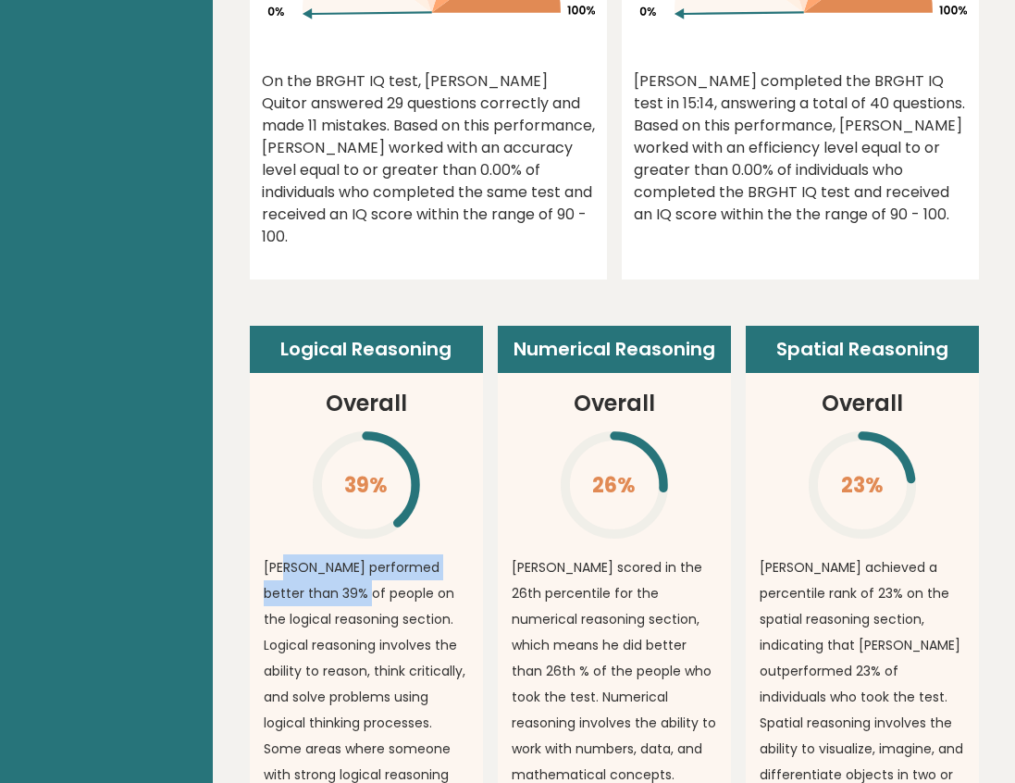
drag, startPoint x: 287, startPoint y: 518, endPoint x: 338, endPoint y: 533, distance: 53.0
click at [338, 554] on p "Hanna Mhore performed better than 39% of people on the logical reasoning sectio…" at bounding box center [366, 774] width 205 height 441
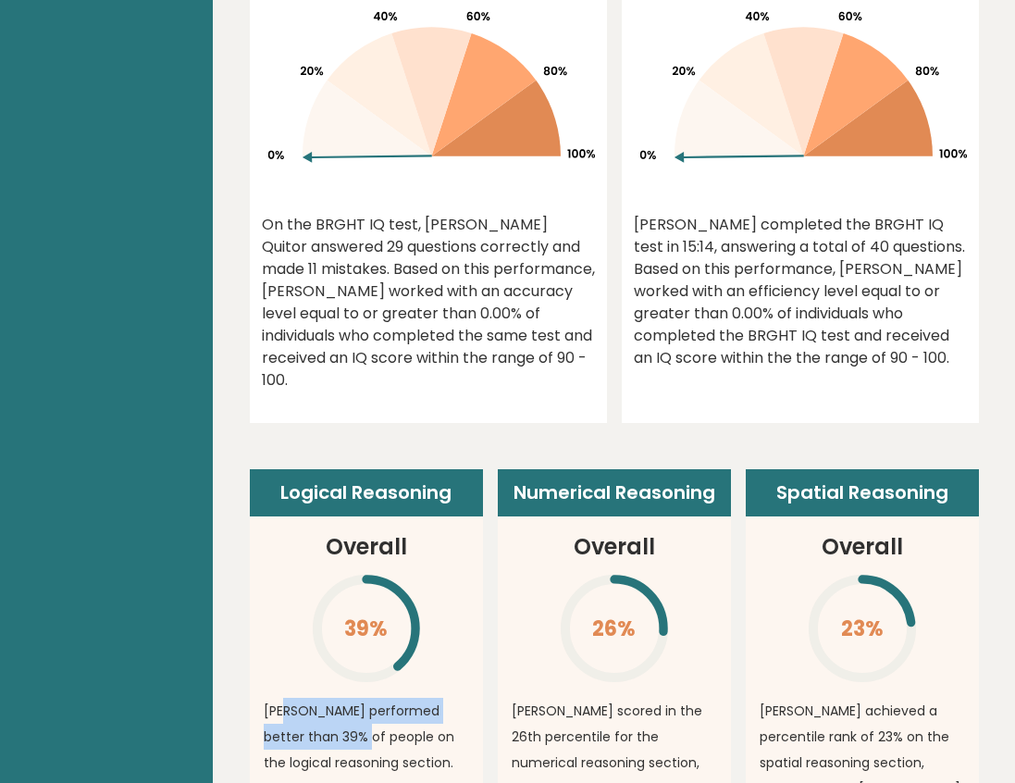
scroll to position [0, 0]
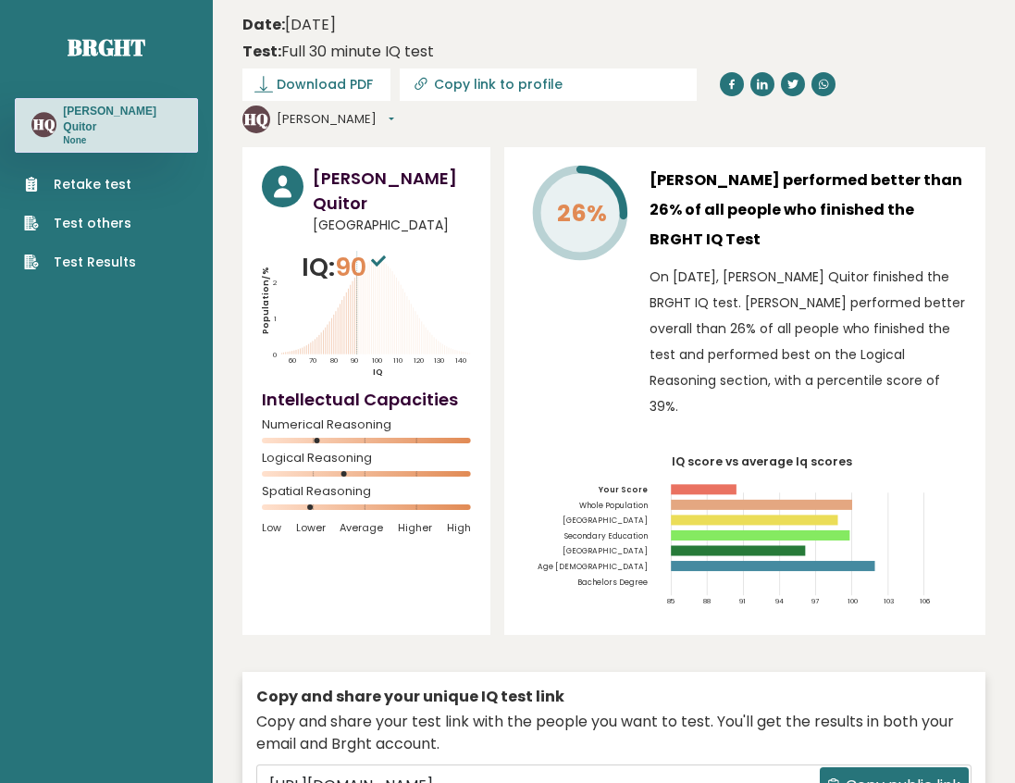
click at [394, 110] on button "[PERSON_NAME]" at bounding box center [336, 119] width 118 height 19
click at [268, 108] on text "HQ" at bounding box center [256, 118] width 24 height 21
click at [394, 110] on button "[PERSON_NAME]" at bounding box center [336, 119] width 118 height 19
click at [378, 136] on link "Dashboard" at bounding box center [328, 149] width 100 height 27
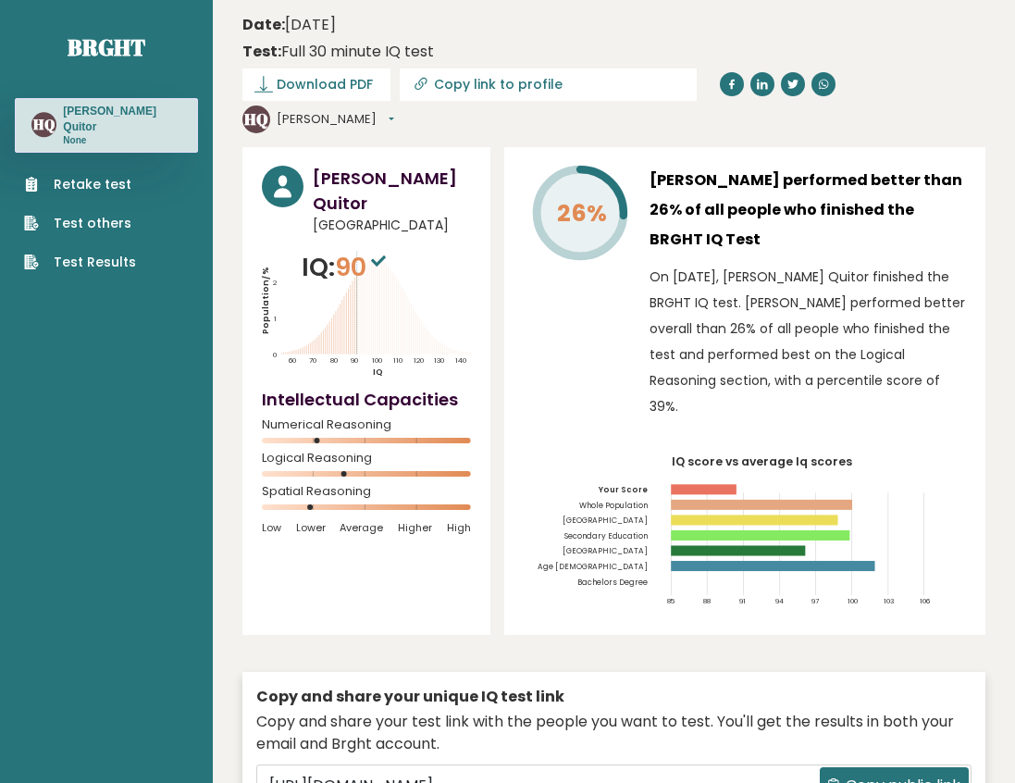
drag, startPoint x: 297, startPoint y: 86, endPoint x: 317, endPoint y: 93, distance: 20.8
click at [297, 85] on span "Download PDF" at bounding box center [325, 84] width 96 height 19
click at [326, 93] on span "✓ Your PDF is downloaded..." at bounding box center [347, 84] width 210 height 32
click at [402, 91] on span "✓ Your PDF is downloaded..." at bounding box center [347, 84] width 210 height 32
click at [121, 264] on link "Test Results" at bounding box center [80, 262] width 112 height 19
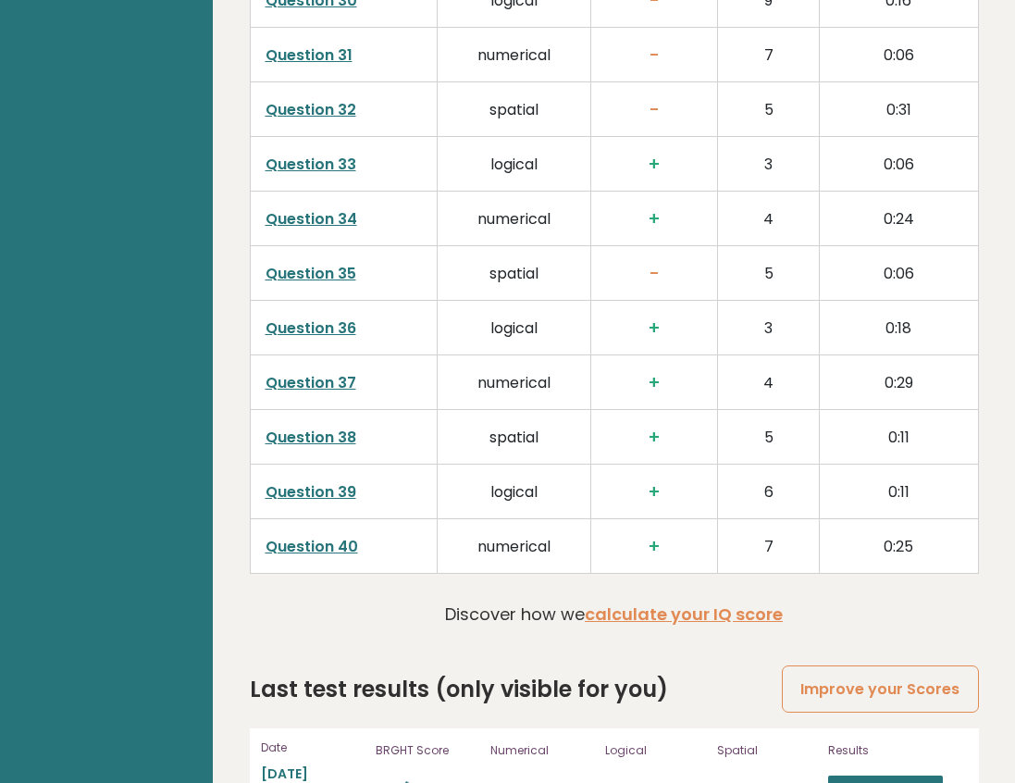
scroll to position [4750, 0]
click at [868, 775] on link "View results" at bounding box center [885, 787] width 115 height 24
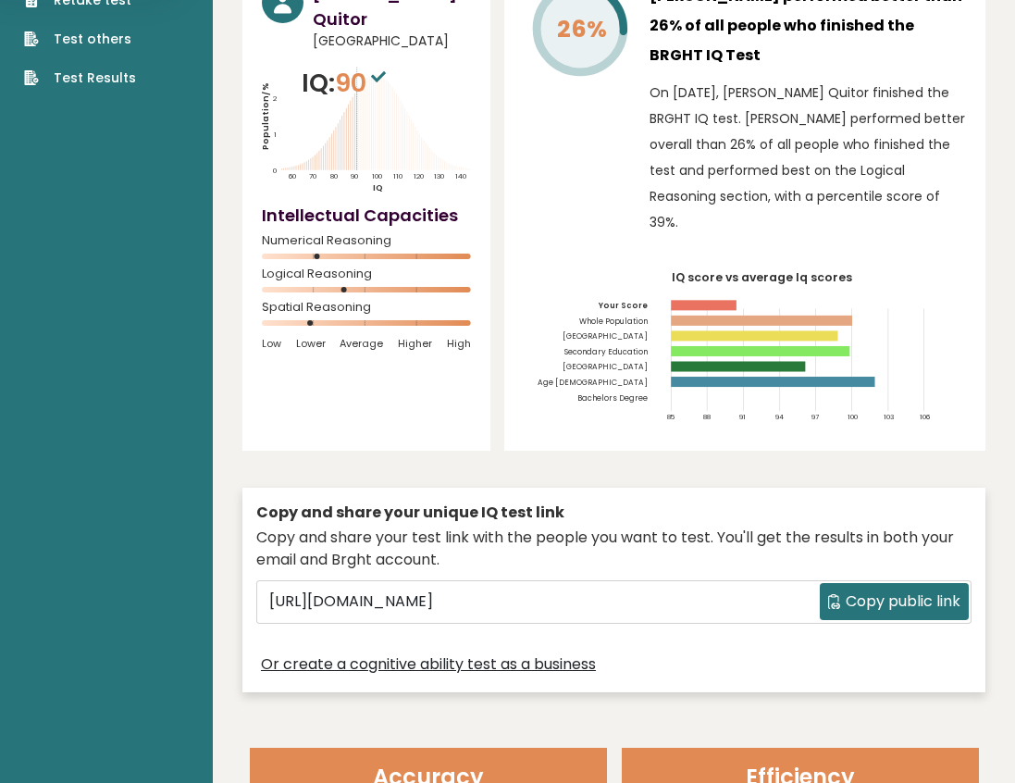
scroll to position [0, 0]
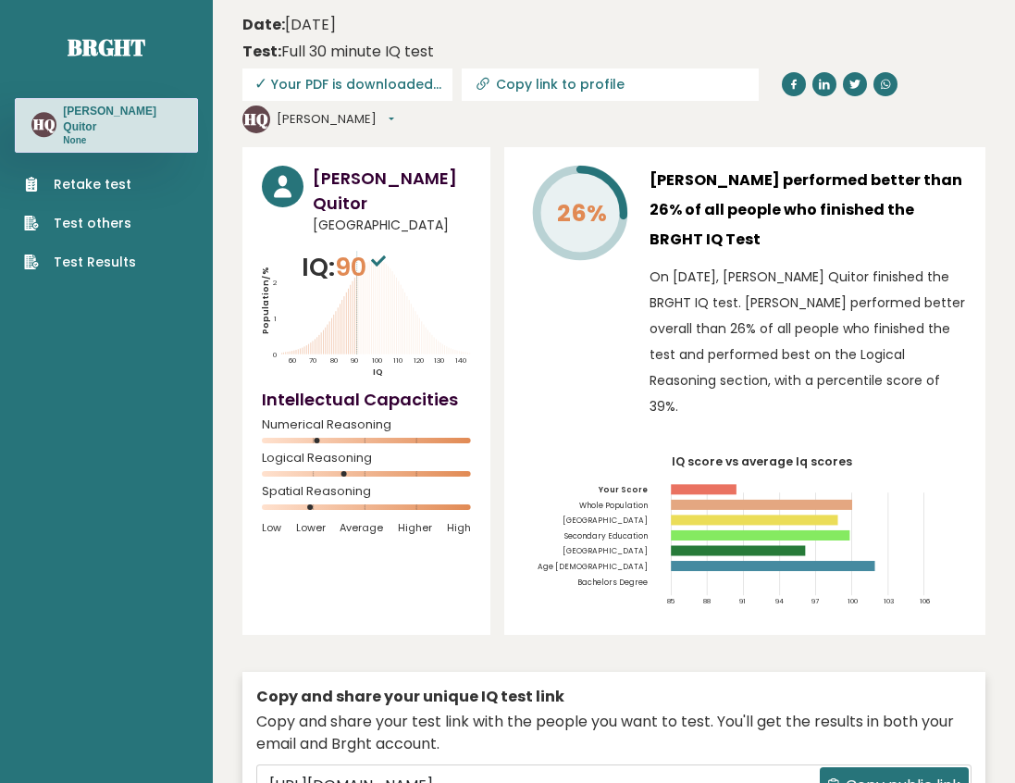
click at [541, 87] on input "Copy link to profile" at bounding box center [622, 84] width 252 height 15
type input "https://brght.org/profile/hanna-mhore-quitor/?utm_source=share&utm_medium=copy&…"
click at [410, 86] on span "✓ Your PDF is downloaded..." at bounding box center [347, 84] width 210 height 32
click at [402, 83] on span "✓ Your PDF is downloaded..." at bounding box center [347, 84] width 210 height 32
click at [402, 81] on span "✓ Your PDF is downloaded..." at bounding box center [347, 84] width 210 height 32
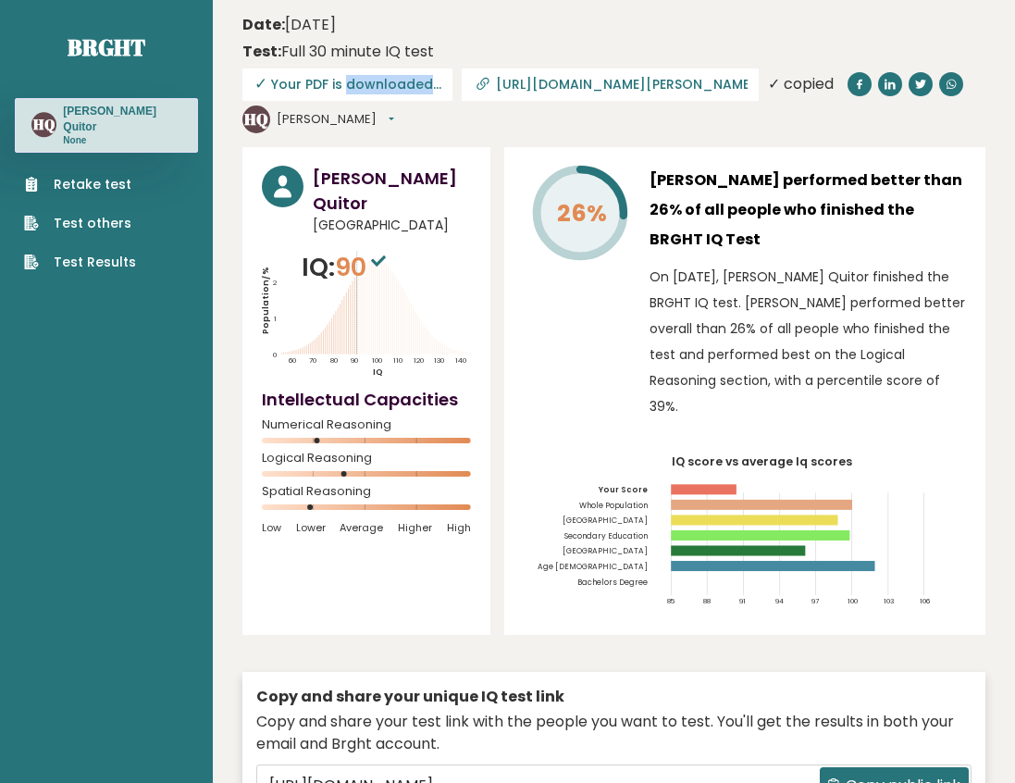
click at [402, 81] on span "✓ Your PDF is downloaded..." at bounding box center [347, 84] width 210 height 32
click at [99, 253] on link "Test Results" at bounding box center [80, 262] width 112 height 19
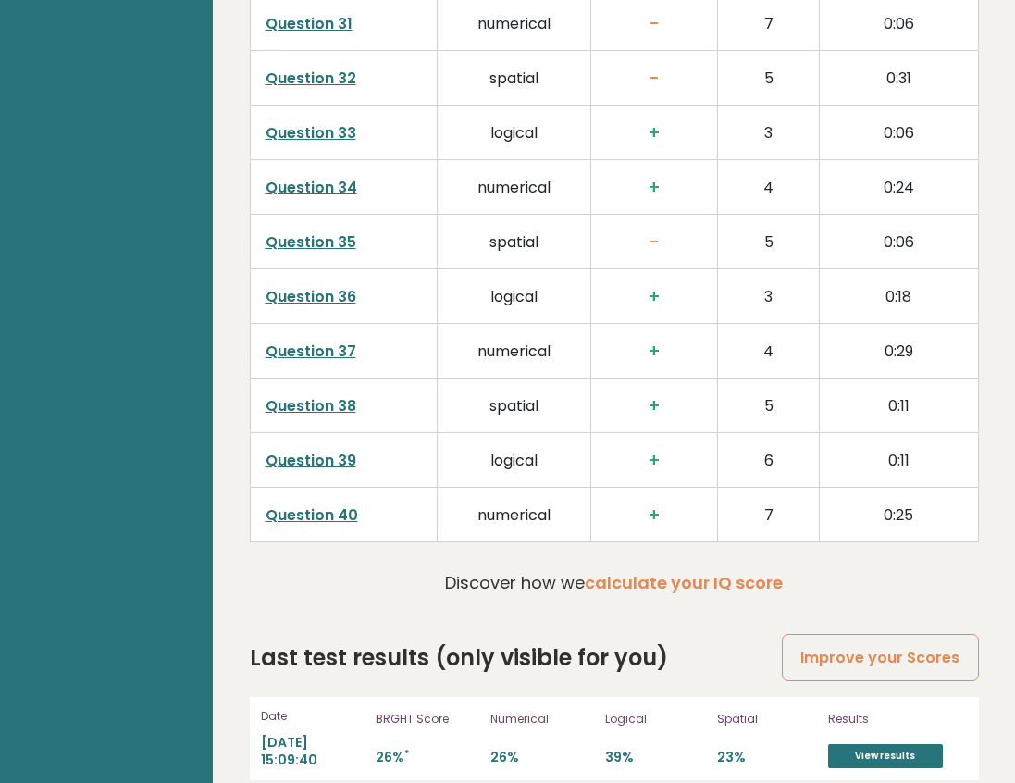
scroll to position [4783, 0]
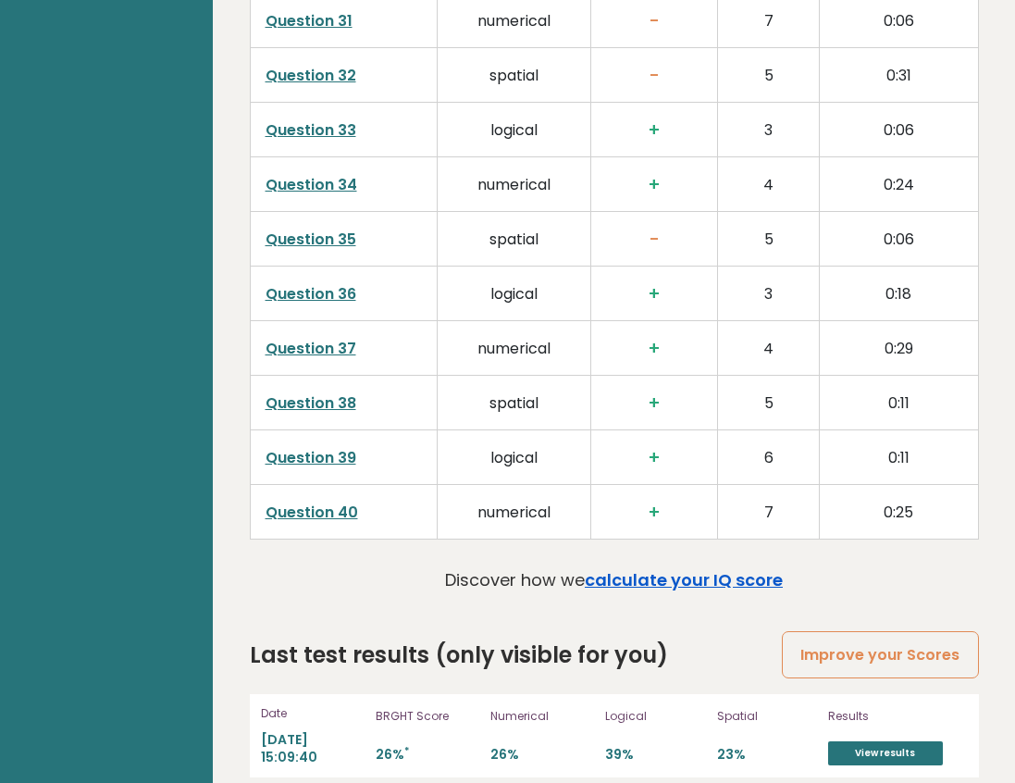
click at [670, 568] on link "calculate your IQ score" at bounding box center [684, 579] width 198 height 23
click at [892, 741] on link "View results" at bounding box center [885, 753] width 115 height 24
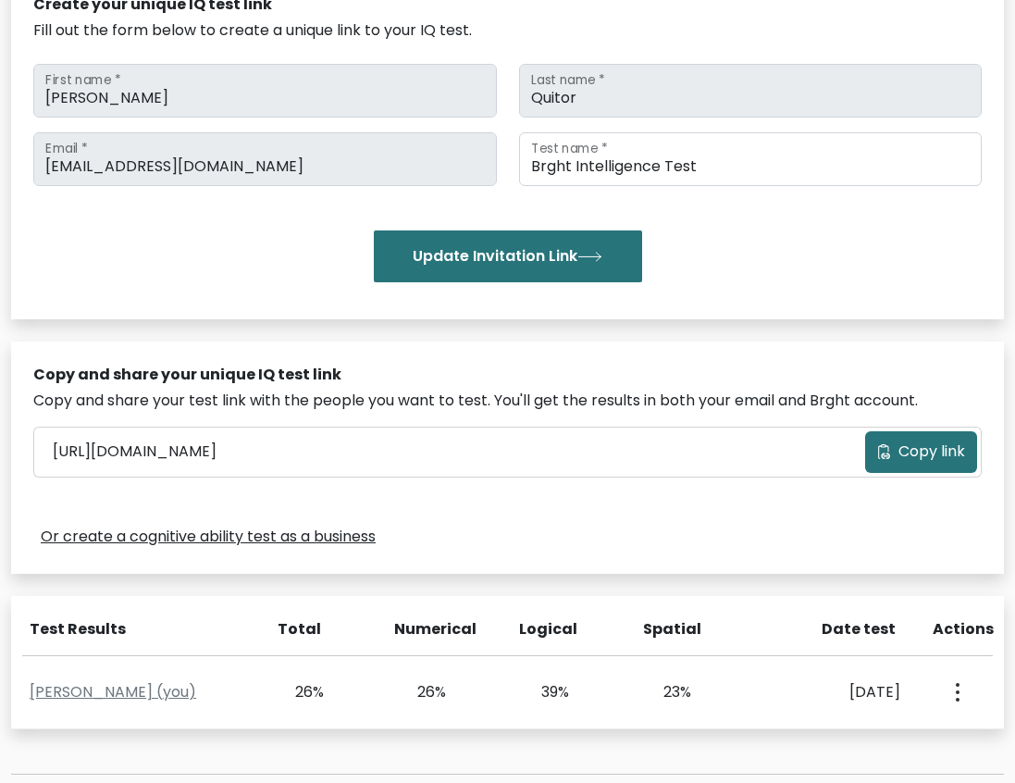
scroll to position [234, 0]
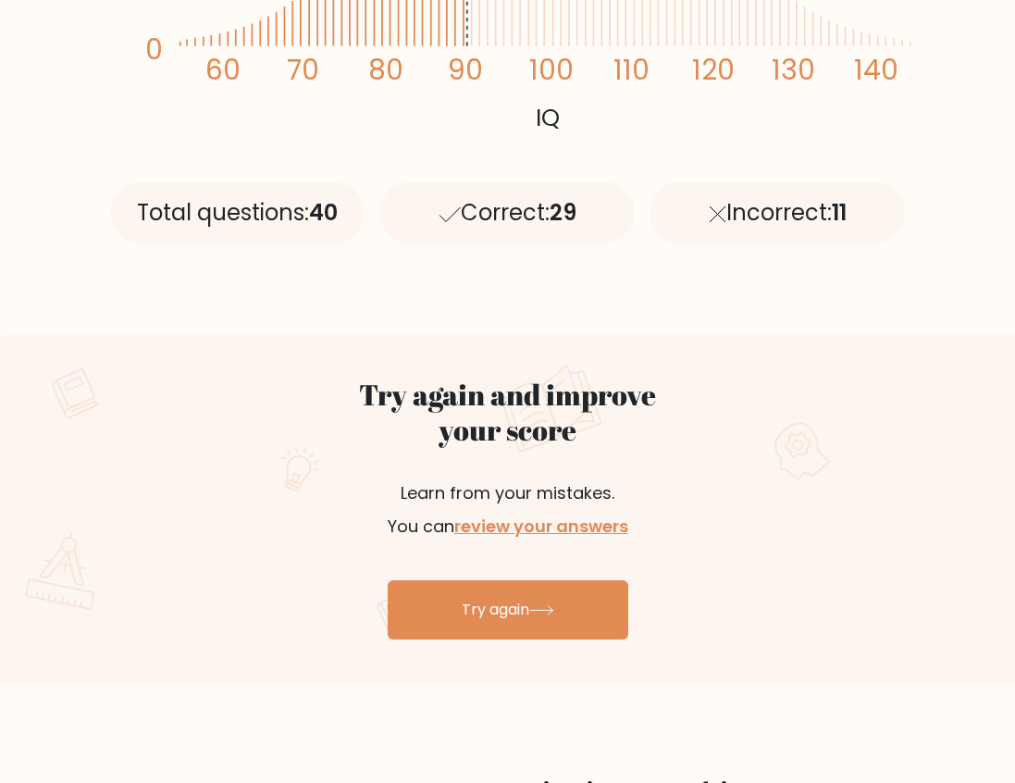
scroll to position [617, 0]
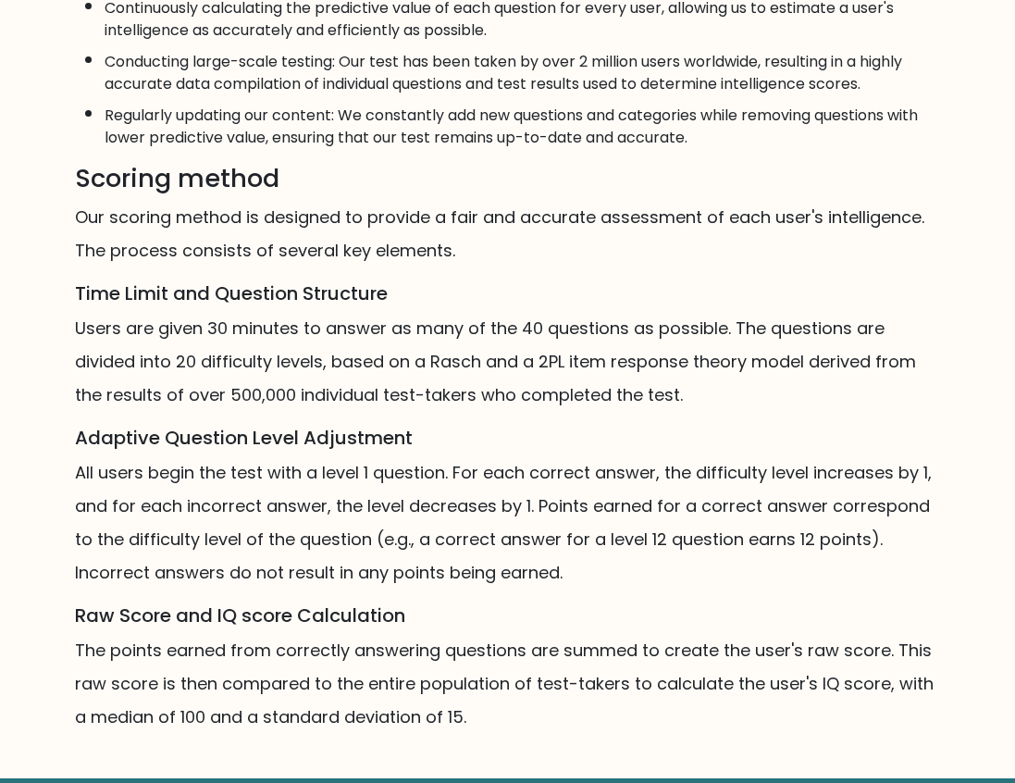
scroll to position [946, 0]
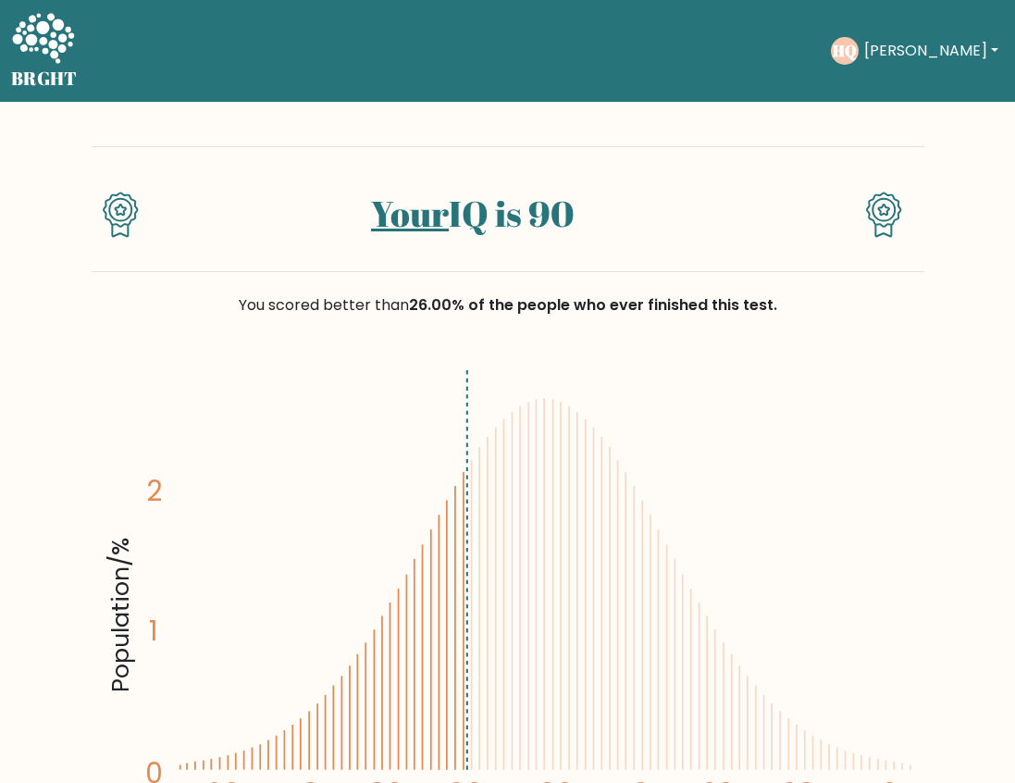
click at [932, 53] on button "[PERSON_NAME]" at bounding box center [931, 51] width 145 height 24
click at [912, 89] on link "Dashboard" at bounding box center [905, 90] width 146 height 30
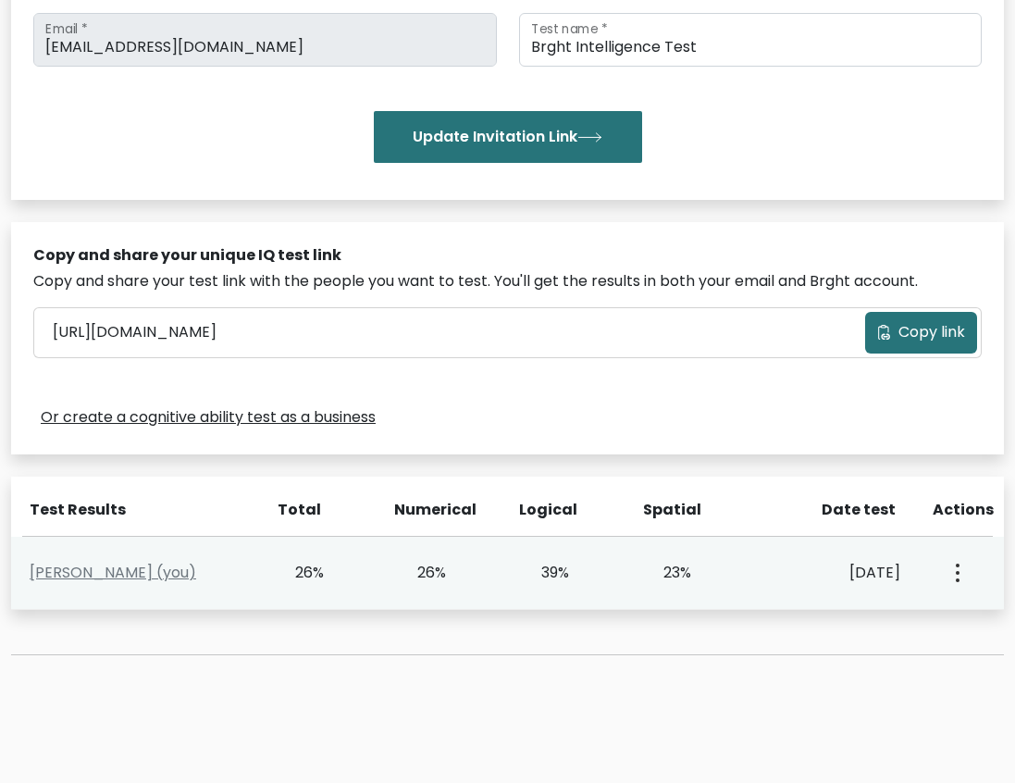
scroll to position [358, 0]
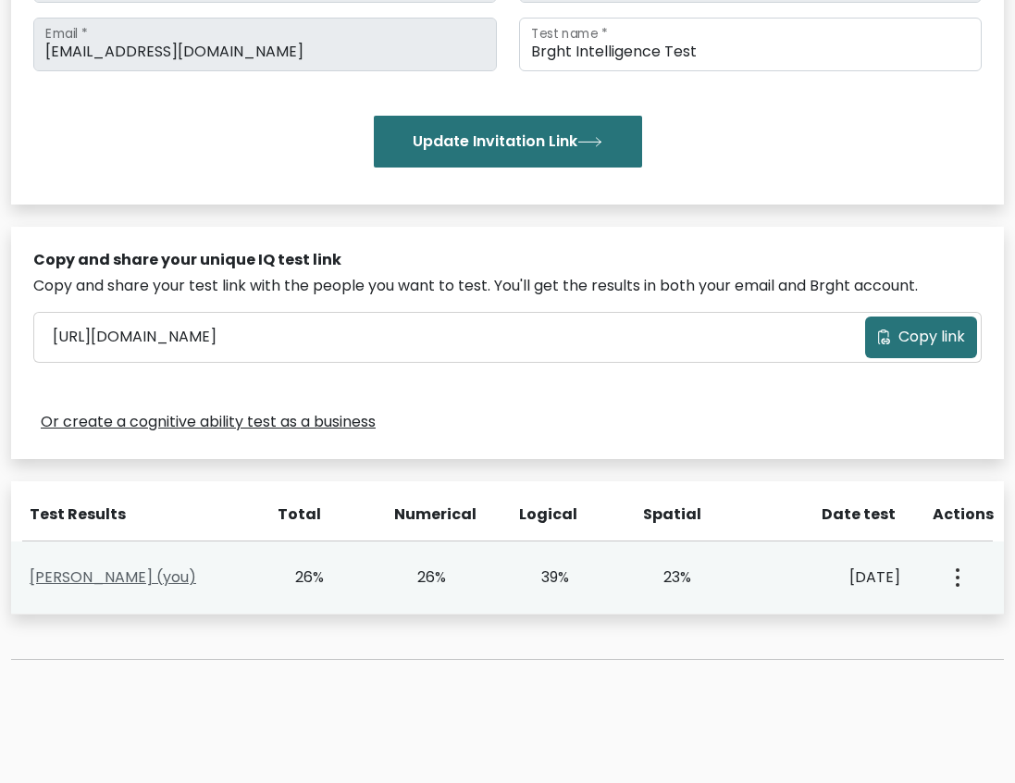
click at [196, 575] on link "[PERSON_NAME] (you)" at bounding box center [113, 576] width 167 height 21
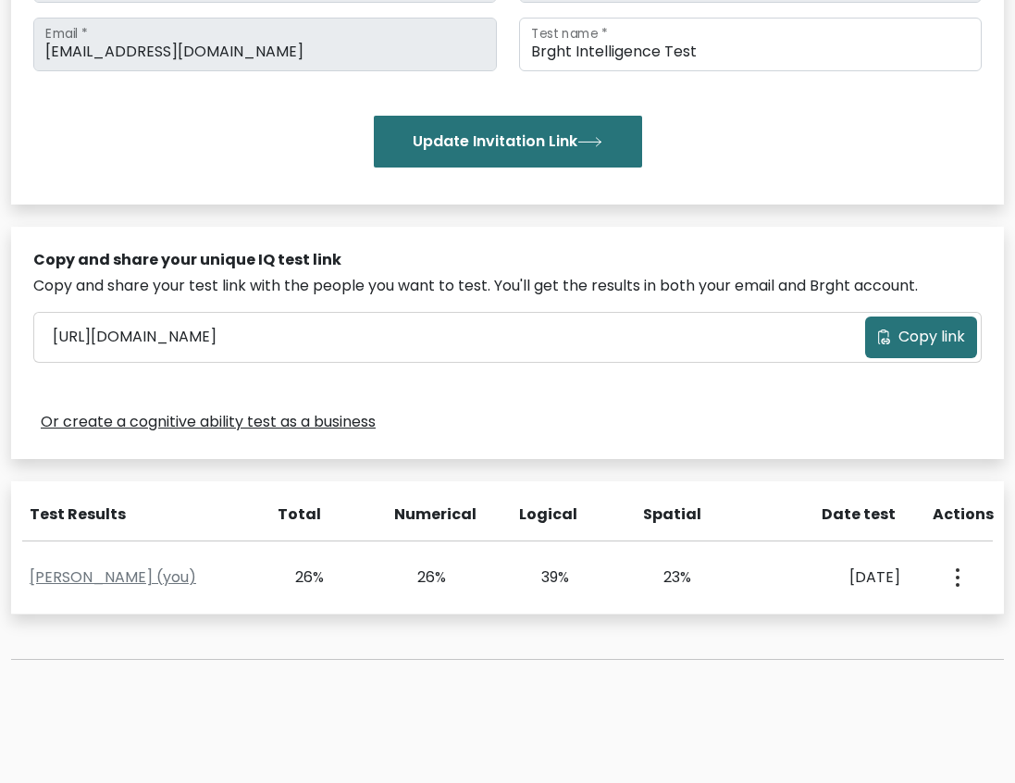
scroll to position [481, 0]
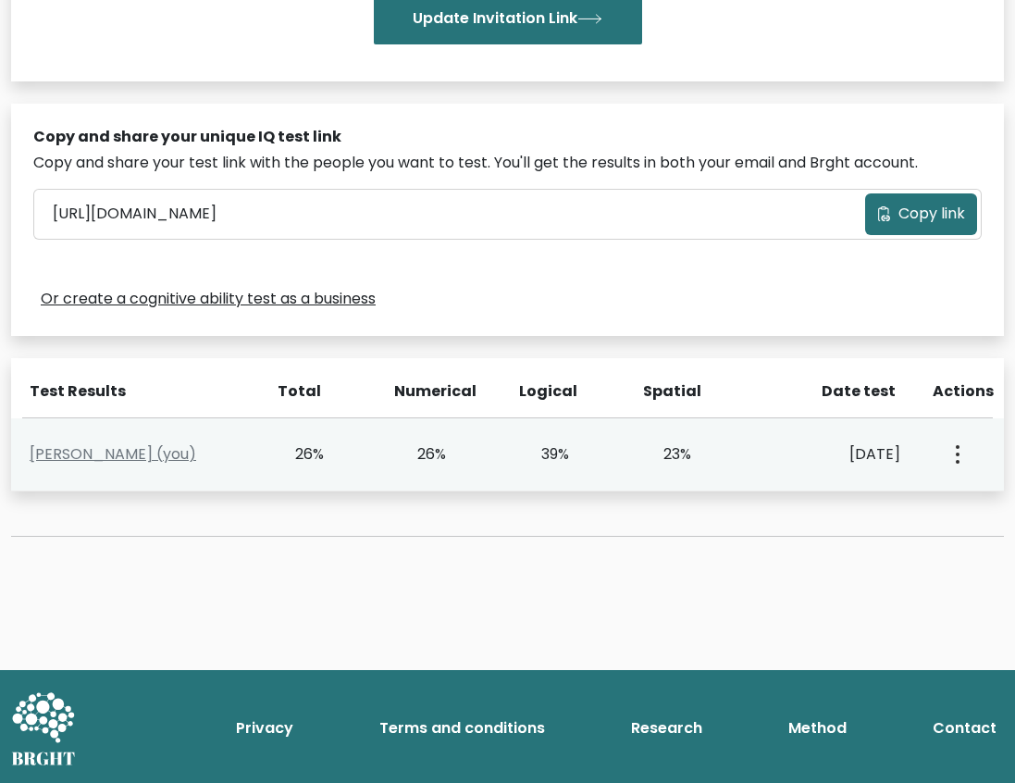
click at [954, 450] on button "button" at bounding box center [956, 454] width 15 height 57
click at [904, 514] on link "View Profile" at bounding box center [889, 508] width 146 height 30
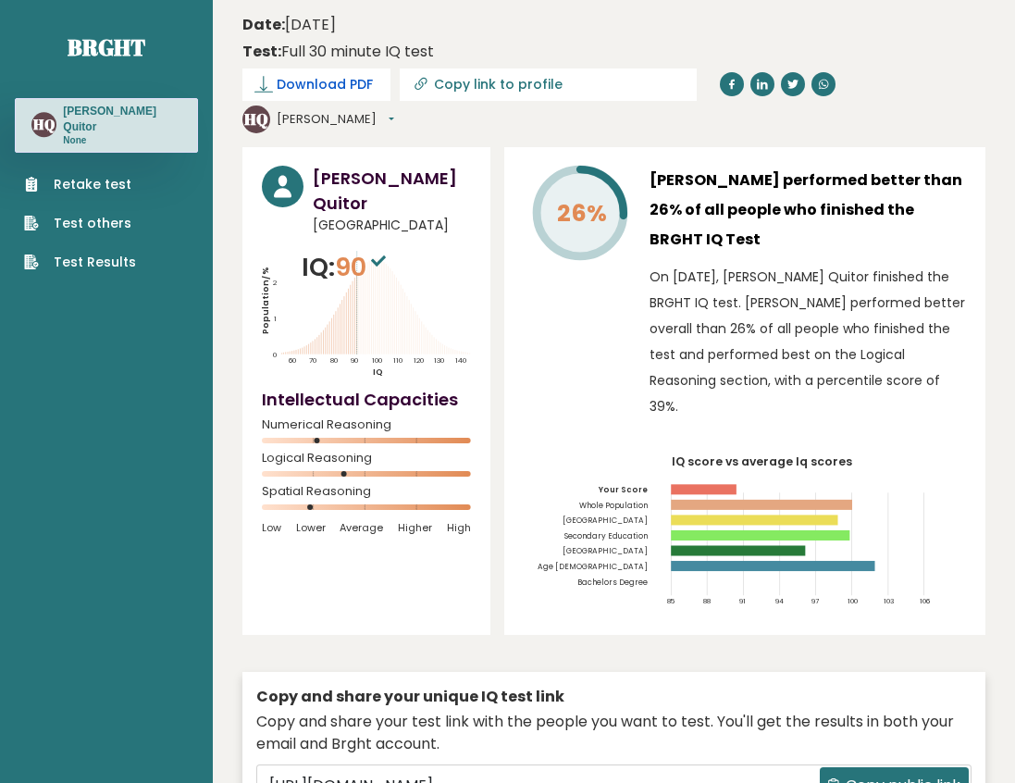
click at [317, 88] on span "Download PDF" at bounding box center [325, 84] width 96 height 19
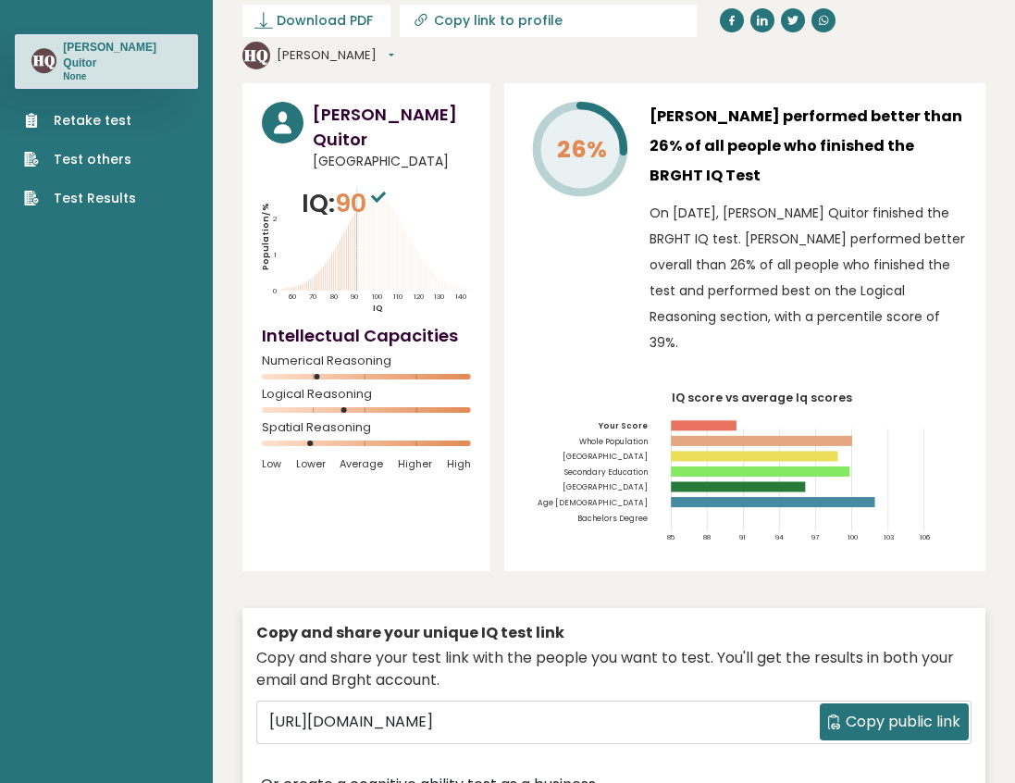
scroll to position [185, 0]
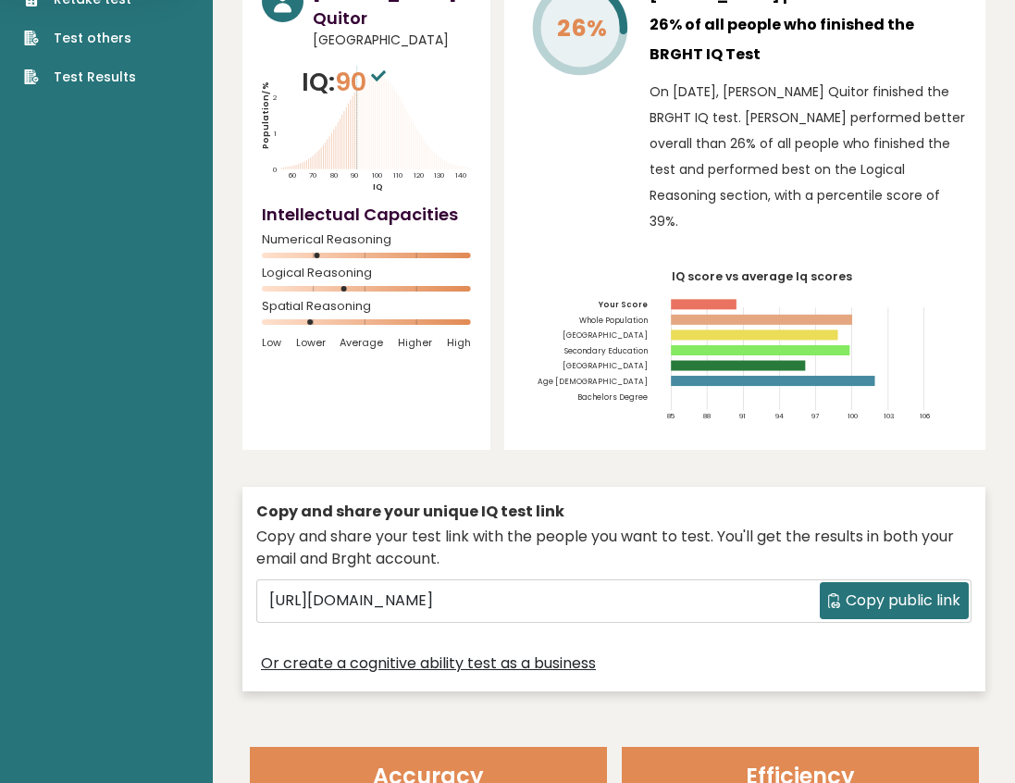
drag, startPoint x: 321, startPoint y: 515, endPoint x: 466, endPoint y: 519, distance: 144.4
click at [466, 526] on div "Copy and share your test link with the people you want to test. You'll get the …" at bounding box center [613, 548] width 715 height 44
click at [480, 526] on div "Copy and share your test link with the people you want to test. You'll get the …" at bounding box center [613, 548] width 715 height 44
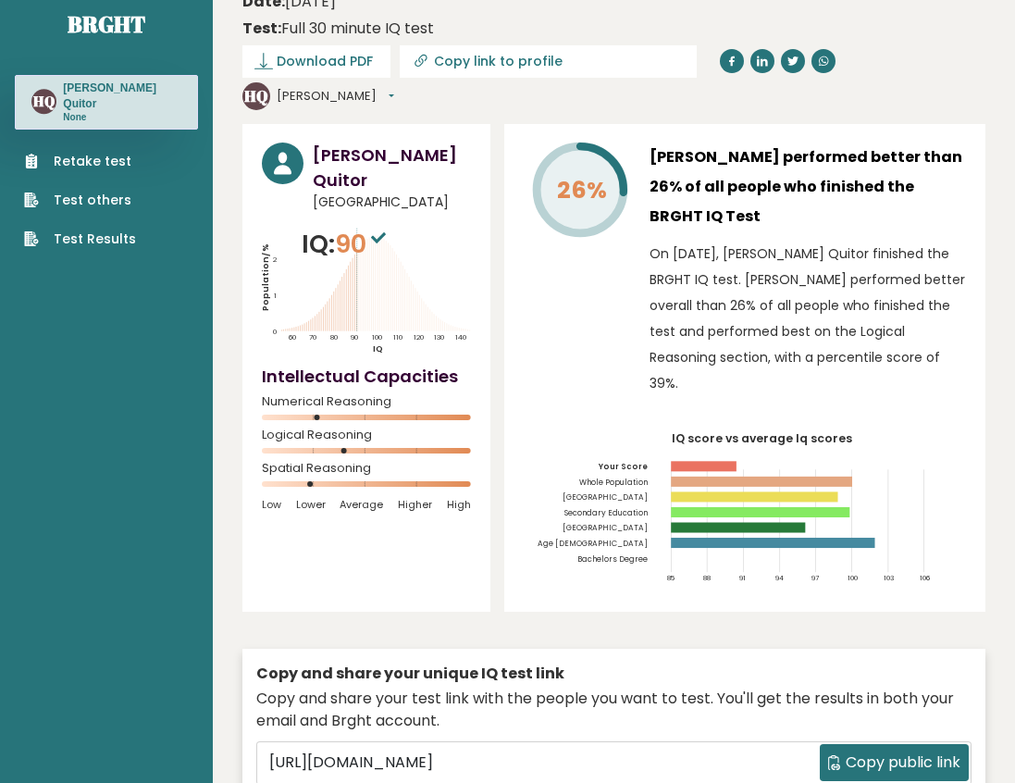
scroll to position [0, 0]
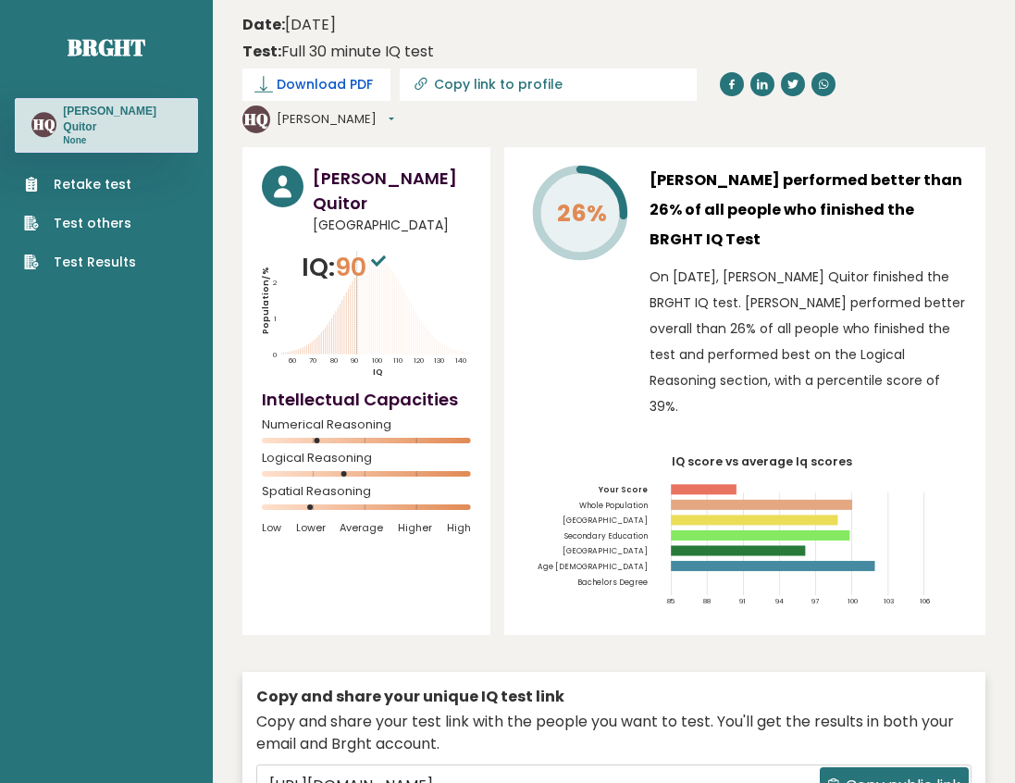
click at [262, 85] on icon at bounding box center [264, 84] width 19 height 19
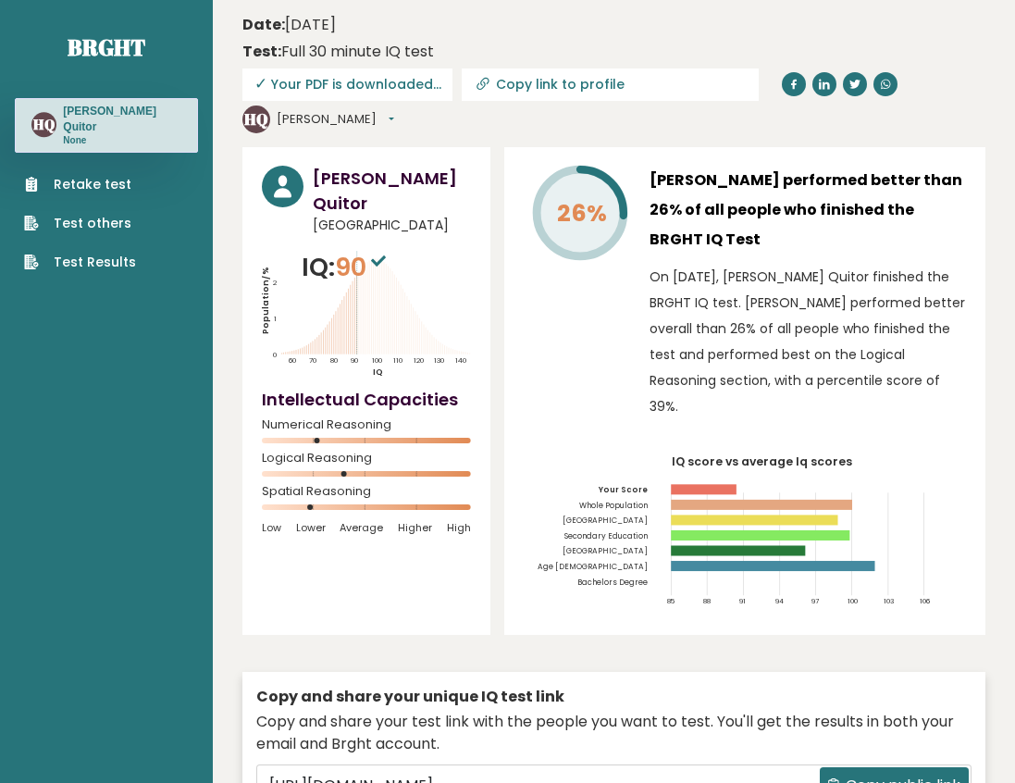
click at [65, 180] on link "Retake test" at bounding box center [80, 184] width 112 height 19
click at [93, 264] on link "Test Results" at bounding box center [80, 262] width 112 height 19
click at [394, 110] on button "Hanna Mhore" at bounding box center [336, 119] width 118 height 19
click at [378, 190] on link "Settings" at bounding box center [328, 203] width 100 height 27
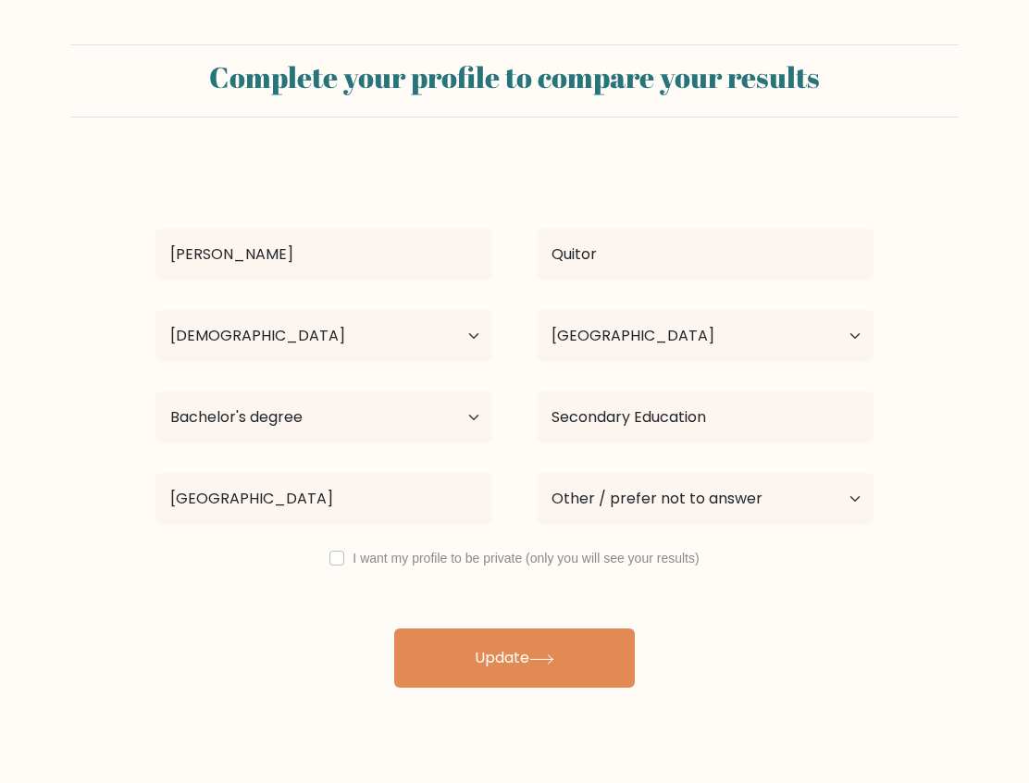
select select "25_34"
select select "PH"
select select "bachelors_degree"
select select "other"
click at [362, 563] on label "I want my profile to be private (only you will see your results)" at bounding box center [526, 558] width 346 height 15
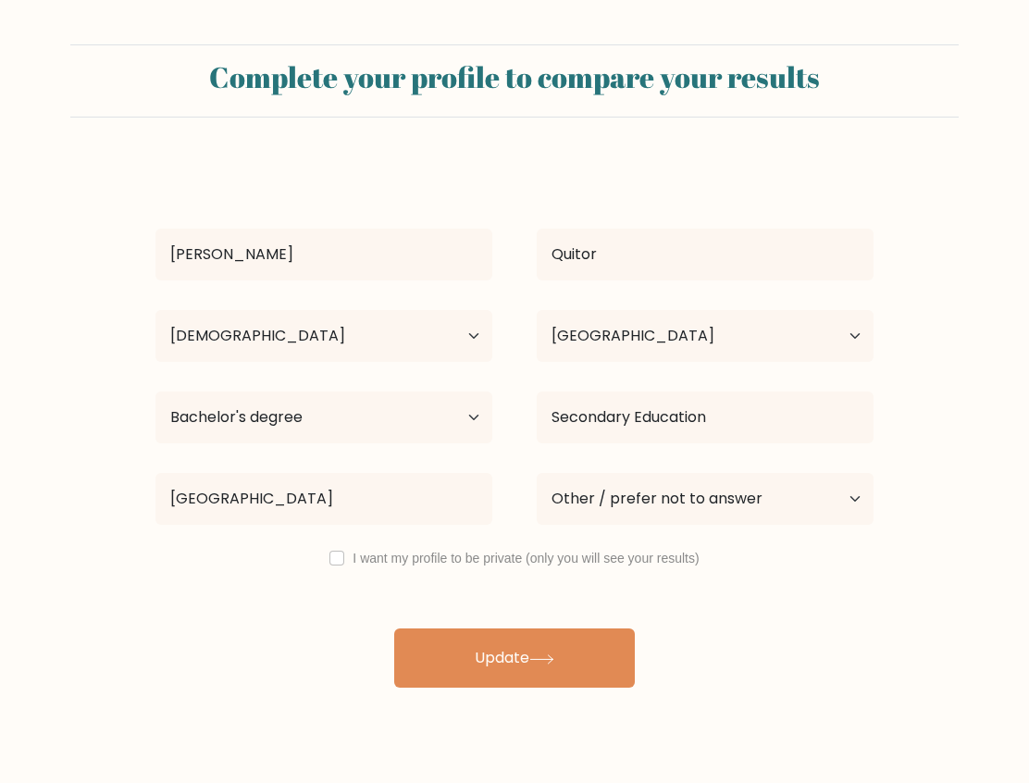
click at [331, 566] on div "I want my profile to be private (only you will see your results)" at bounding box center [514, 558] width 763 height 22
click at [346, 560] on div "I want my profile to be private (only you will see your results)" at bounding box center [514, 558] width 763 height 22
click at [336, 557] on input "checkbox" at bounding box center [336, 558] width 15 height 15
checkbox input "true"
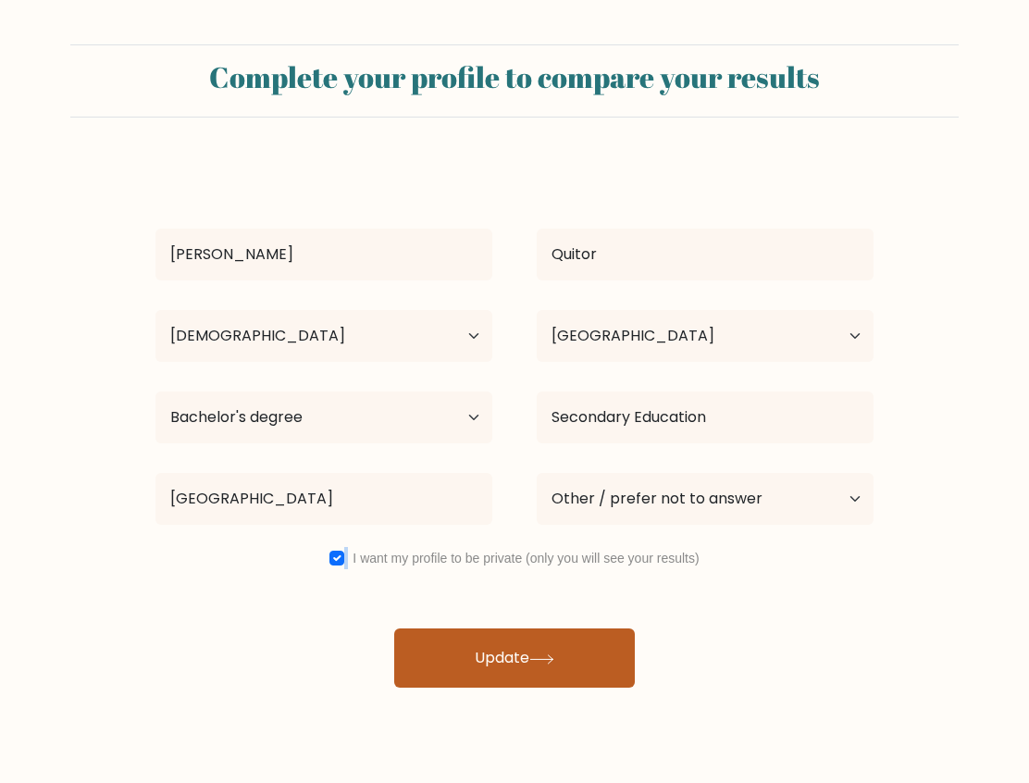
click at [553, 668] on button "Update" at bounding box center [514, 657] width 241 height 59
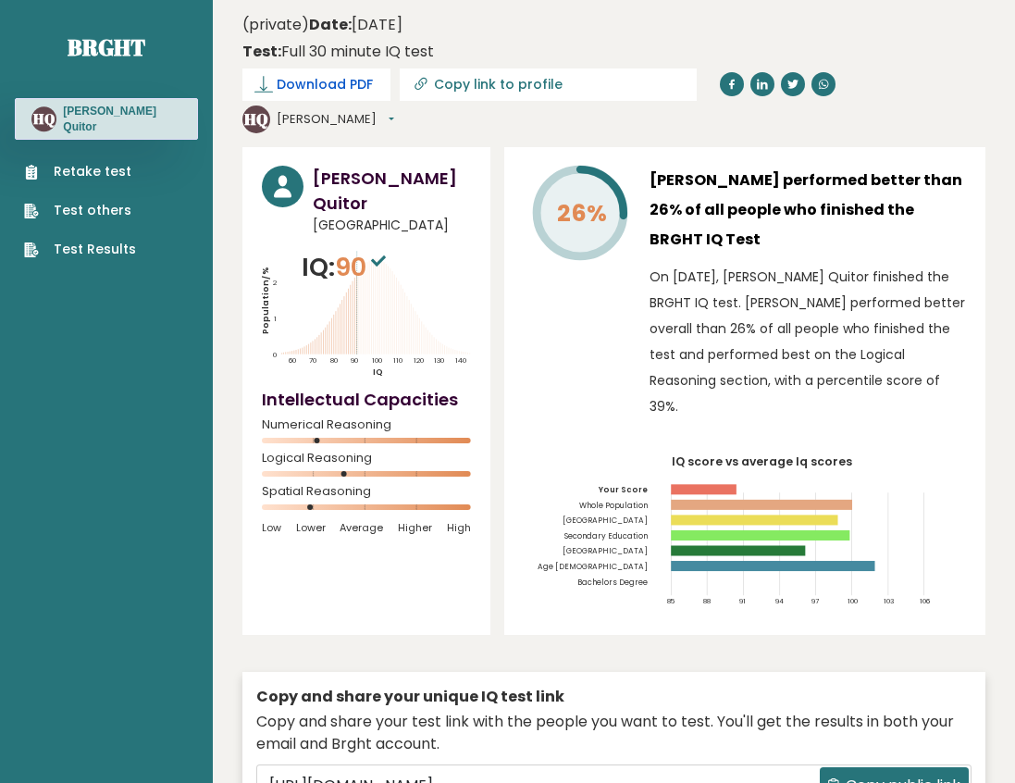
click at [334, 85] on span "Download PDF" at bounding box center [325, 84] width 96 height 19
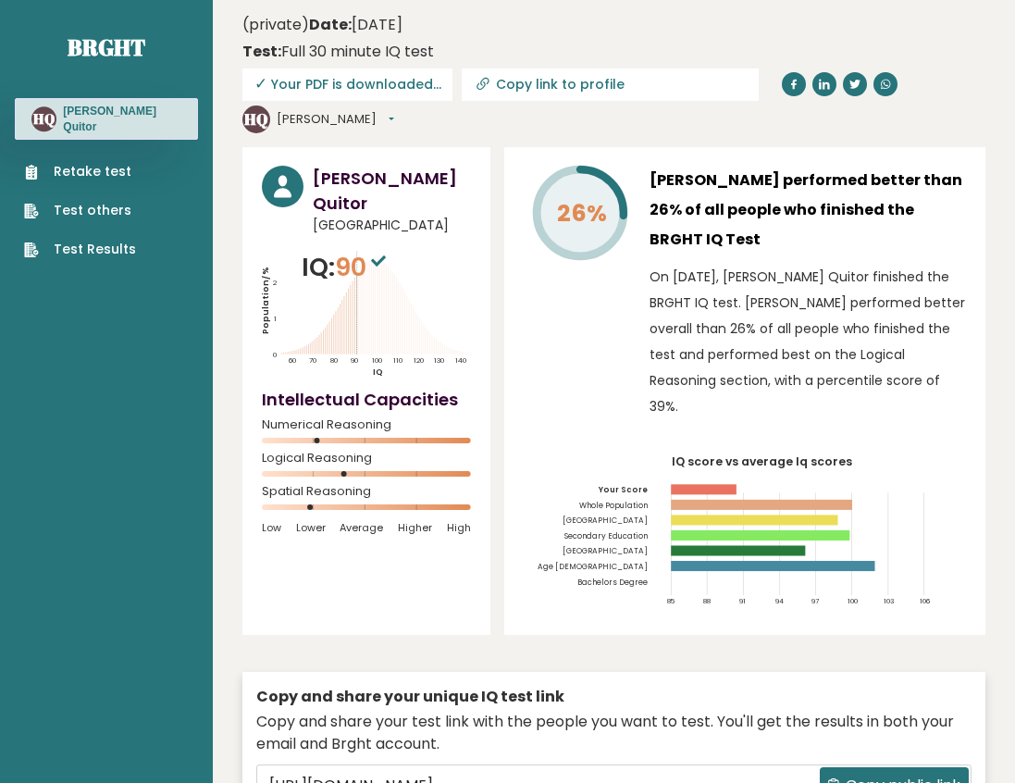
click at [577, 303] on div "26%" at bounding box center [579, 297] width 111 height 263
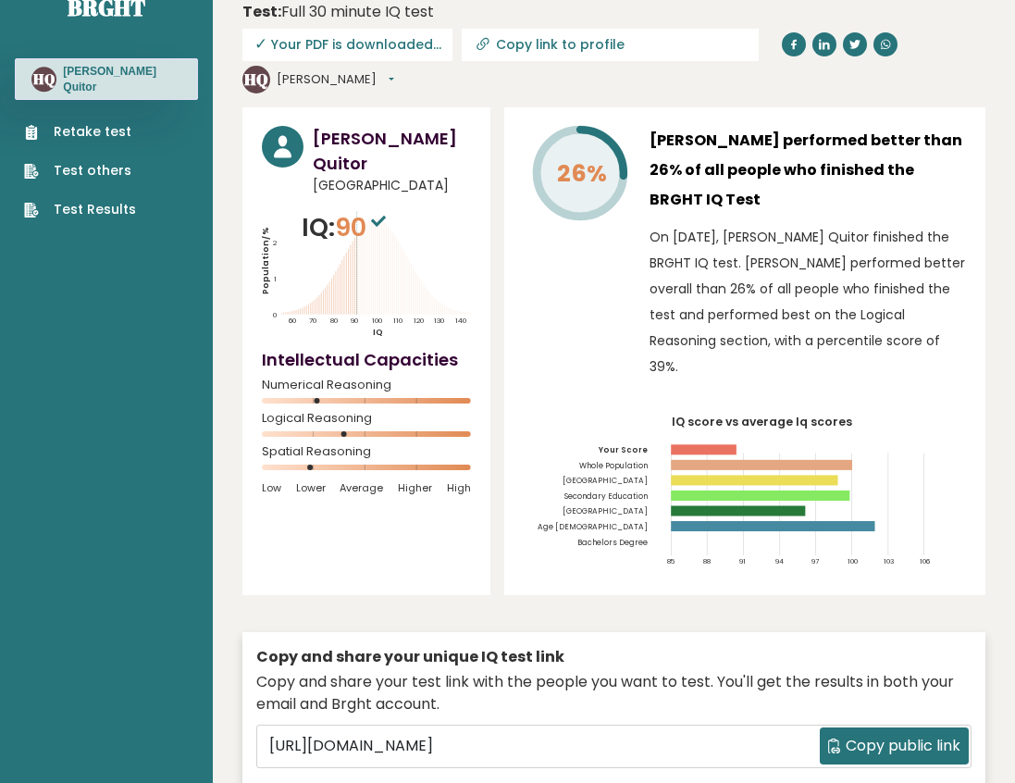
scroll to position [62, 0]
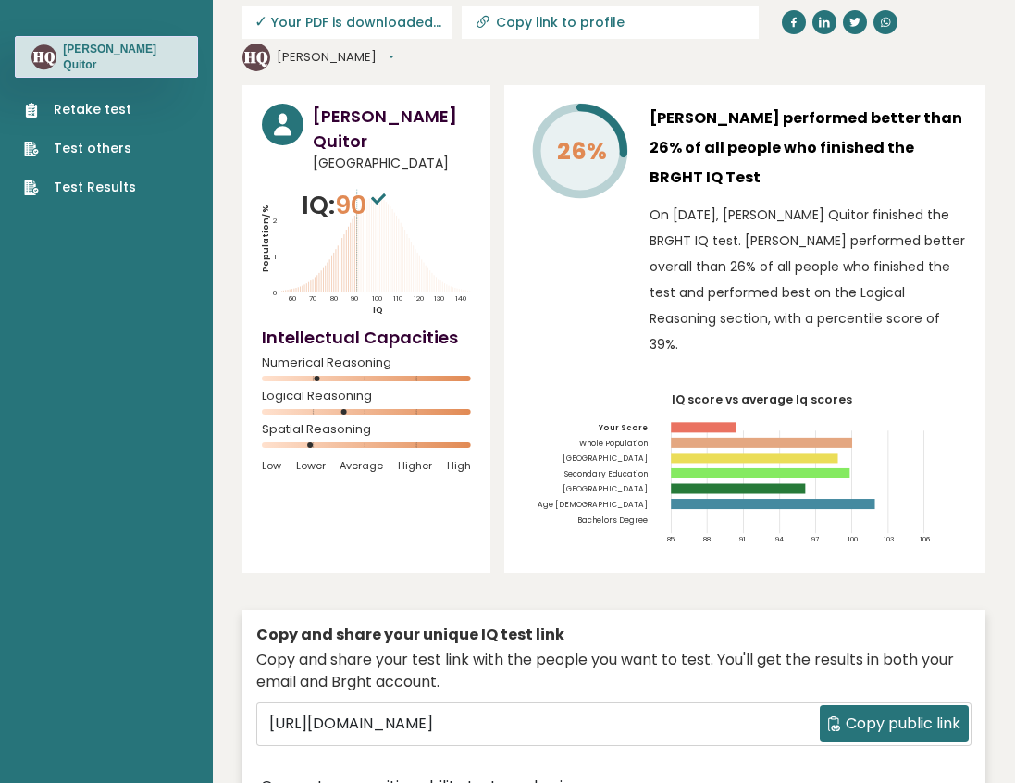
drag, startPoint x: 692, startPoint y: 474, endPoint x: 913, endPoint y: 473, distance: 220.3
click at [913, 473] on icon "IQ score vs average Iq scores 85 88 91 94 97 100 103 106 Your Score Whole Popul…" at bounding box center [745, 474] width 442 height 160
click at [840, 466] on icon "IQ score vs average Iq scores 85 88 91 94 97 100 103 106 Your Score Whole Popul…" at bounding box center [745, 474] width 442 height 160
drag, startPoint x: 809, startPoint y: 443, endPoint x: 644, endPoint y: 441, distance: 164.7
click at [839, 468] on rect at bounding box center [760, 473] width 179 height 10
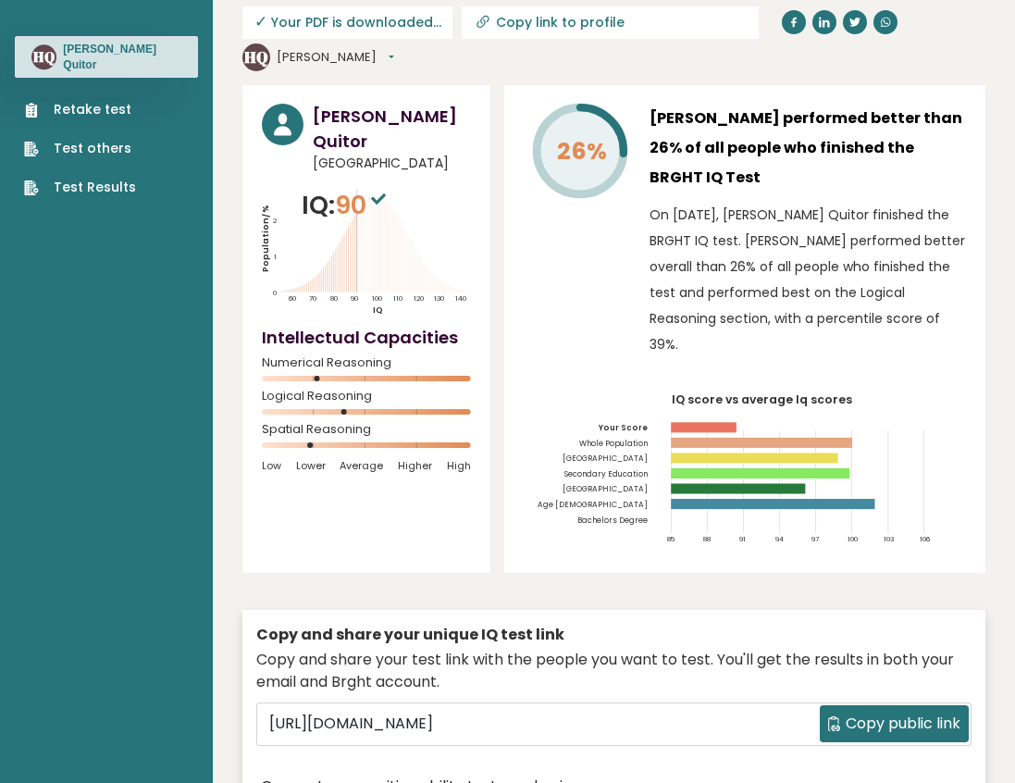
drag, startPoint x: 624, startPoint y: 430, endPoint x: 802, endPoint y: 427, distance: 178.7
click at [835, 430] on icon "IQ score vs average Iq scores 85 88 91 94 97 100 103 106 Your Score Whole Popul…" at bounding box center [745, 474] width 442 height 160
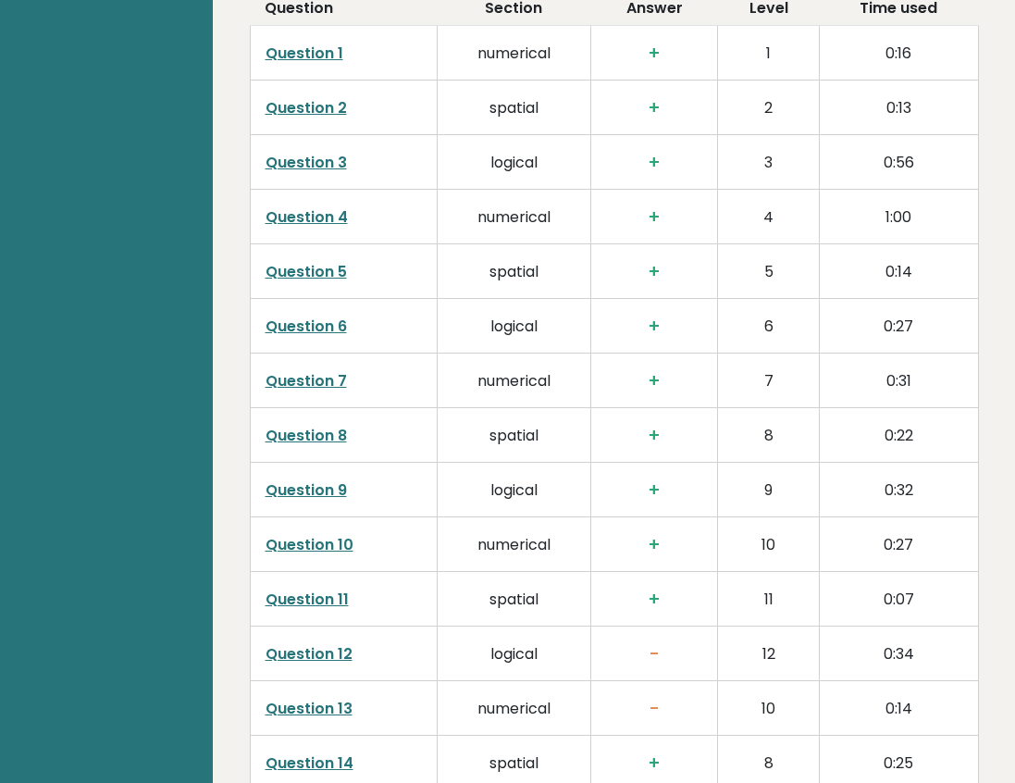
scroll to position [3270, 0]
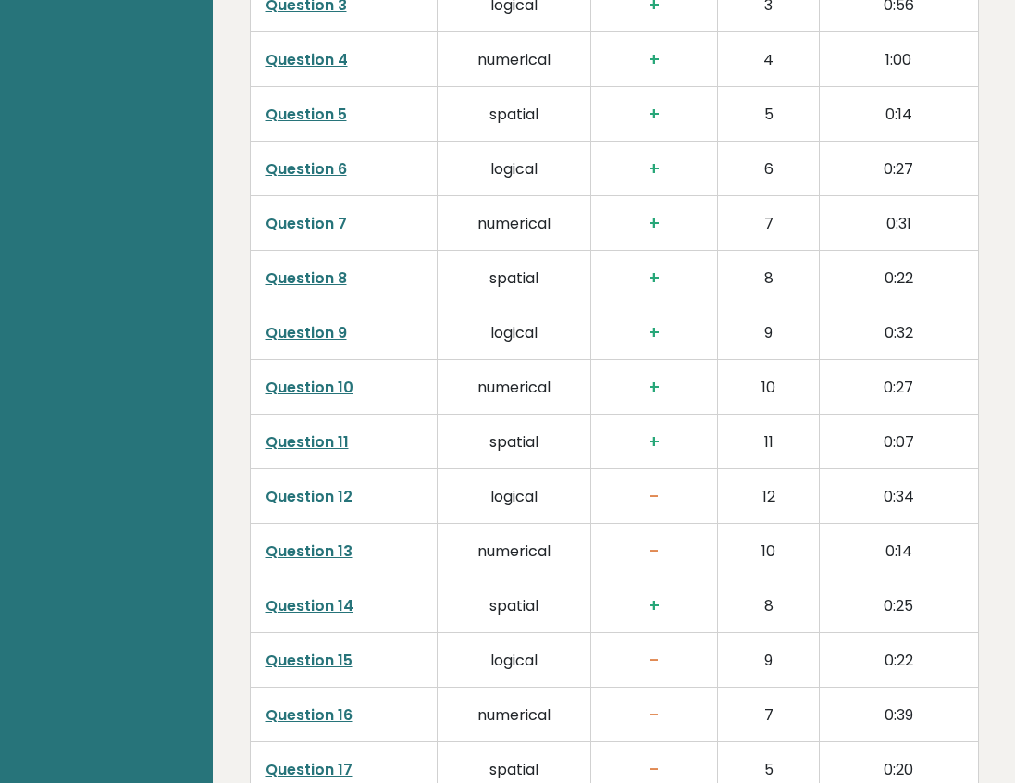
click at [317, 486] on link "Question 12" at bounding box center [309, 496] width 87 height 21
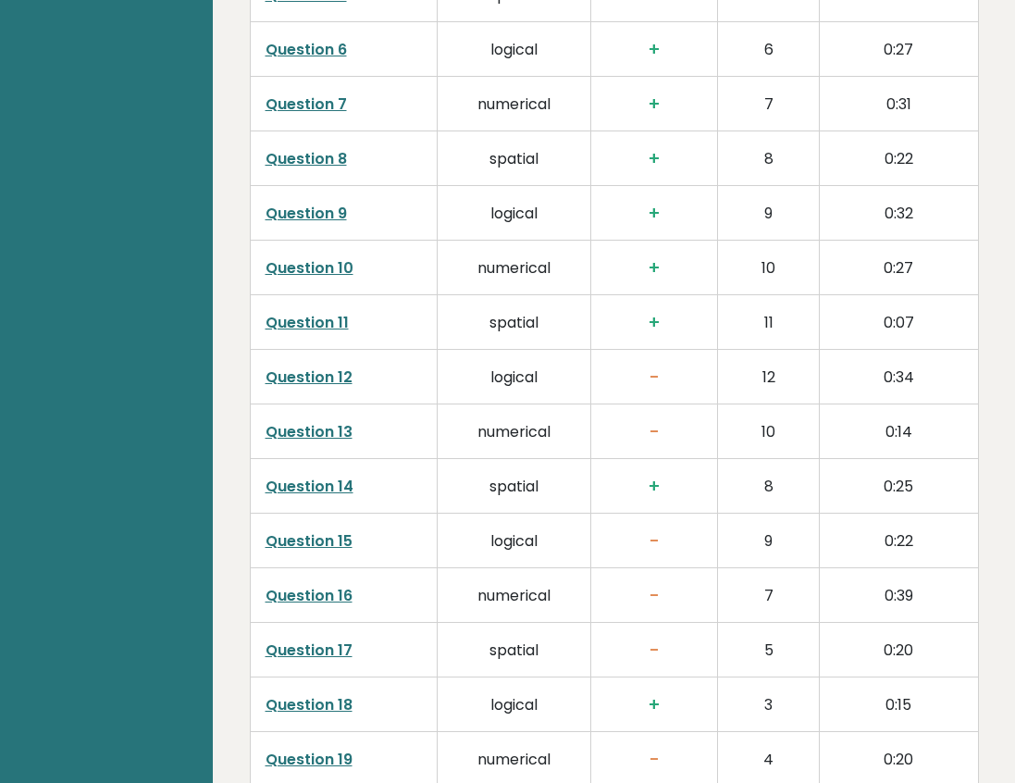
scroll to position [3394, 0]
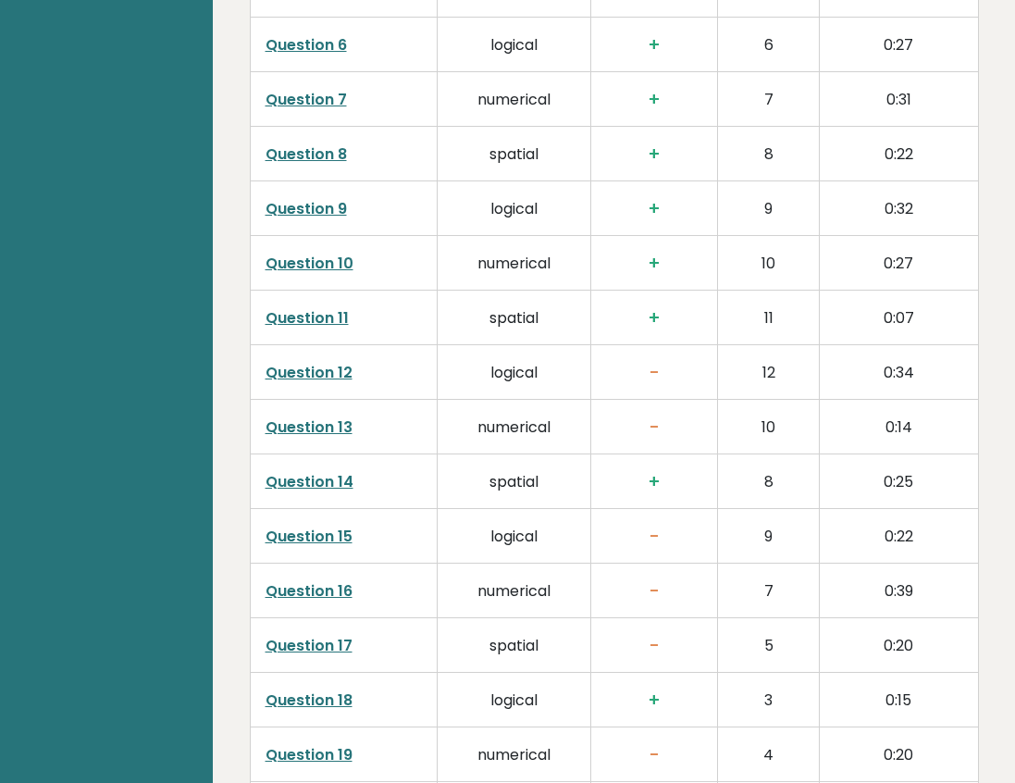
click at [284, 416] on link "Question 13" at bounding box center [309, 426] width 87 height 21
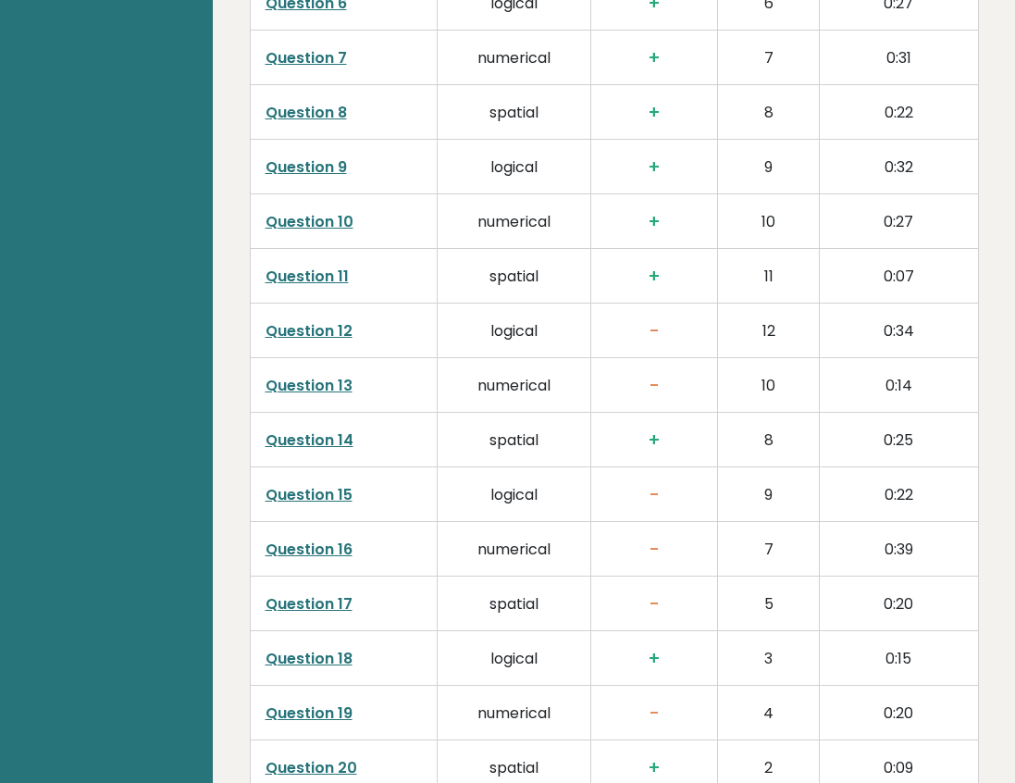
scroll to position [3455, 0]
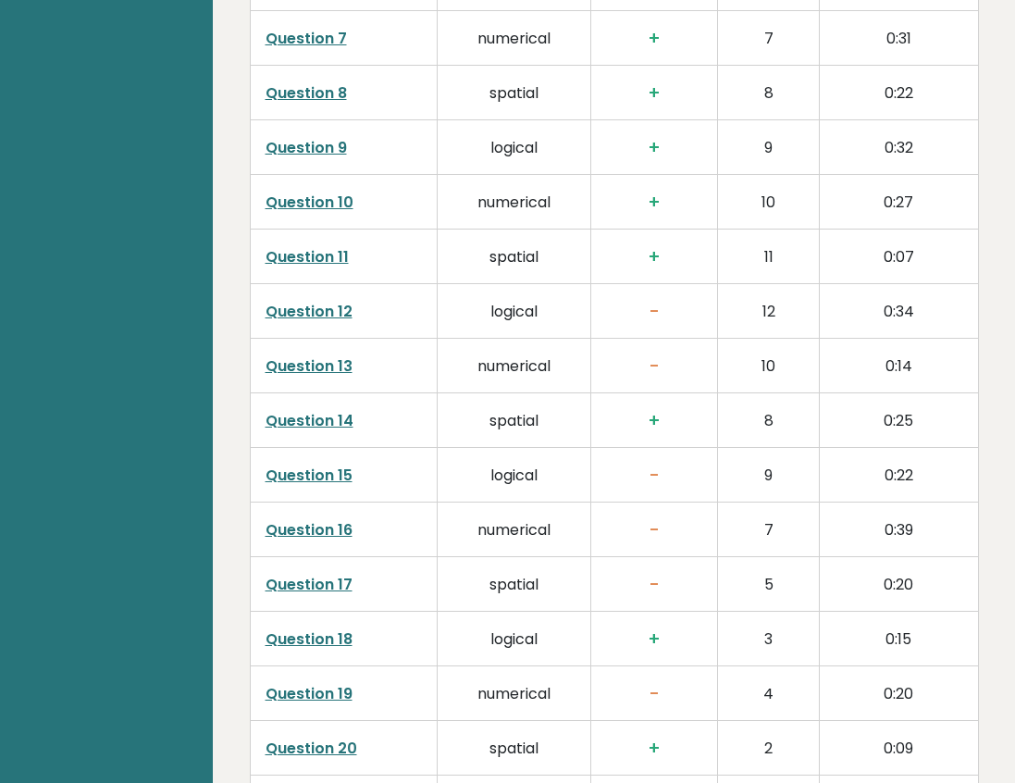
click at [330, 465] on link "Question 15" at bounding box center [309, 475] width 87 height 21
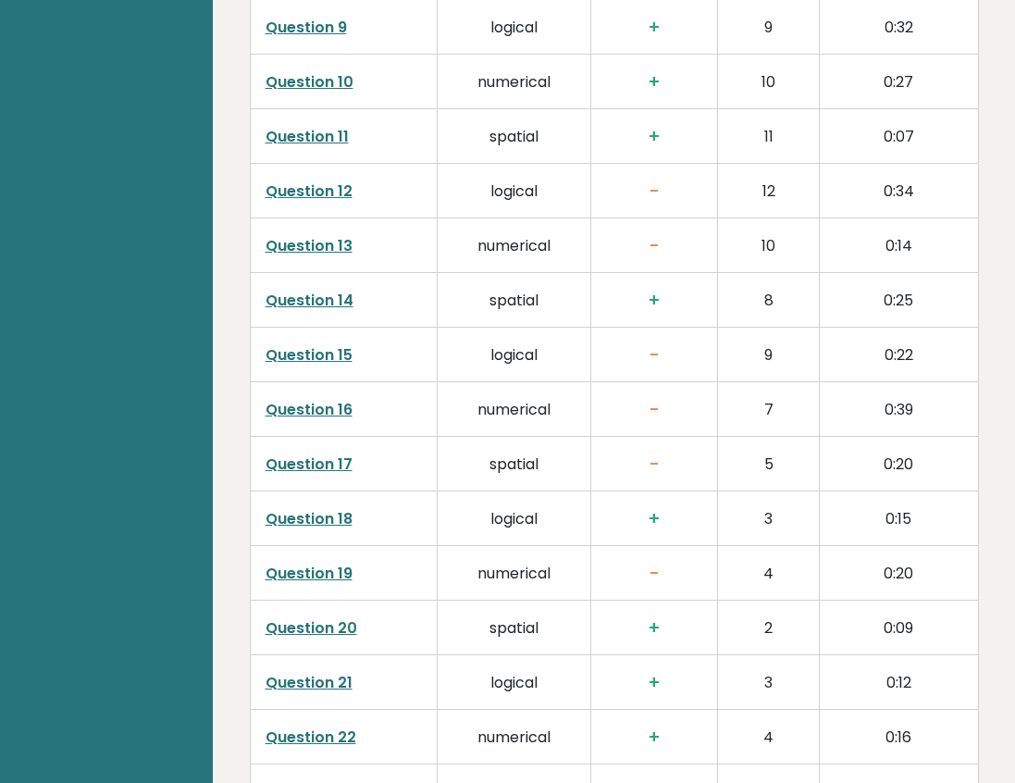
scroll to position [3579, 0]
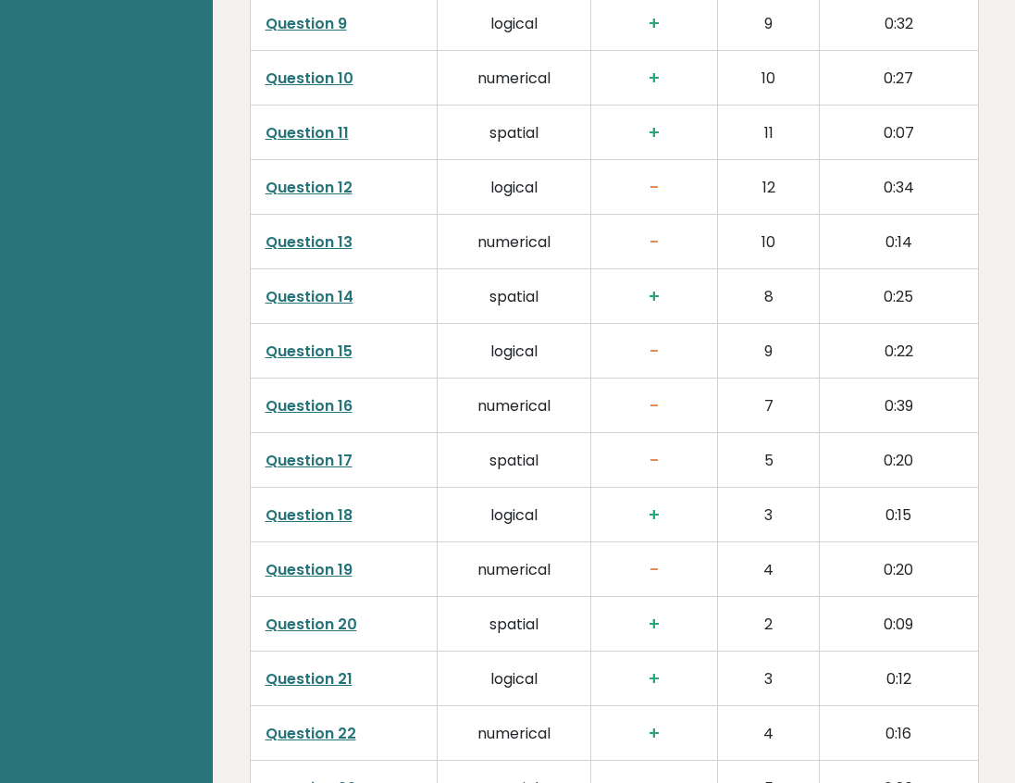
click at [647, 450] on h3 "-" at bounding box center [654, 460] width 97 height 21
click at [655, 450] on h3 "-" at bounding box center [654, 460] width 97 height 21
click at [343, 450] on link "Question 17" at bounding box center [309, 460] width 87 height 21
click at [335, 559] on link "Question 19" at bounding box center [309, 569] width 87 height 21
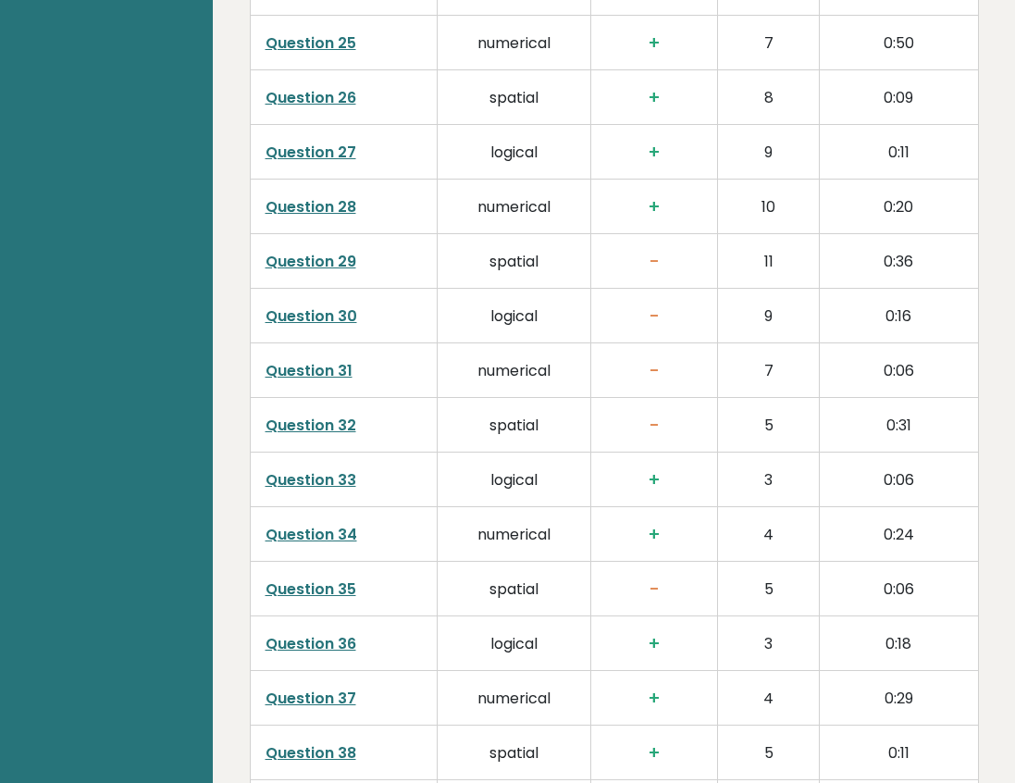
scroll to position [4442, 0]
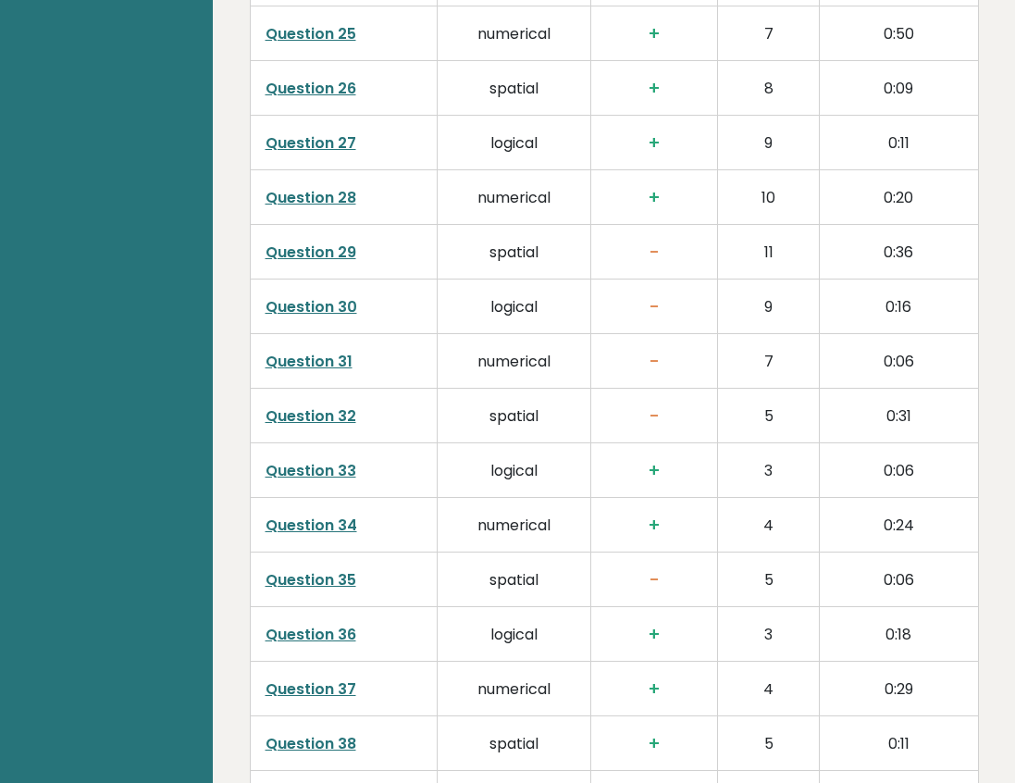
click at [317, 242] on link "Question 29" at bounding box center [311, 252] width 91 height 21
click at [300, 296] on link "Question 30" at bounding box center [312, 306] width 92 height 21
click at [305, 351] on link "Question 31" at bounding box center [309, 361] width 87 height 21
click at [309, 569] on link "Question 35" at bounding box center [311, 579] width 91 height 21
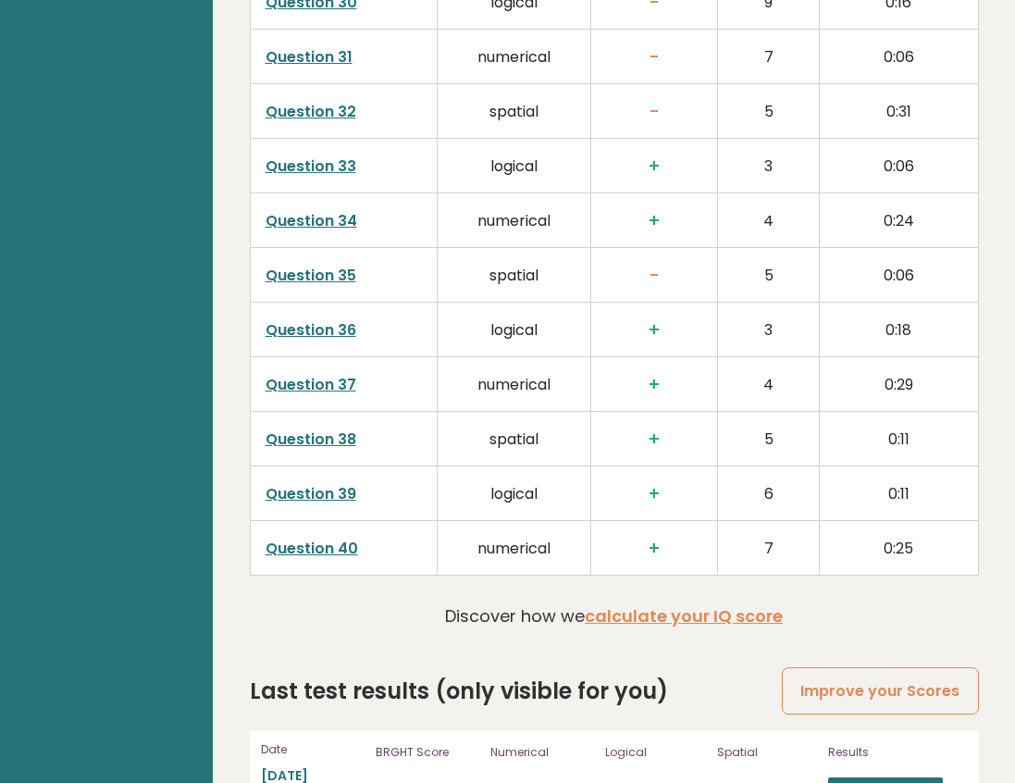
scroll to position [4750, 0]
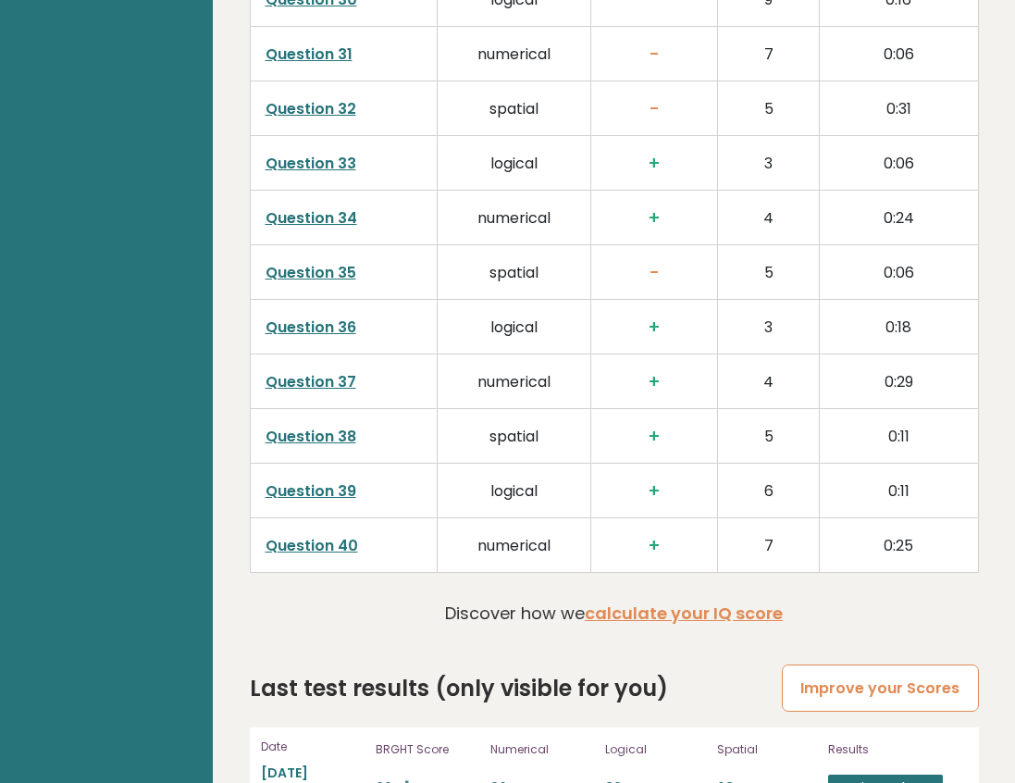
click at [849, 664] on link "Improve your Scores" at bounding box center [880, 687] width 196 height 47
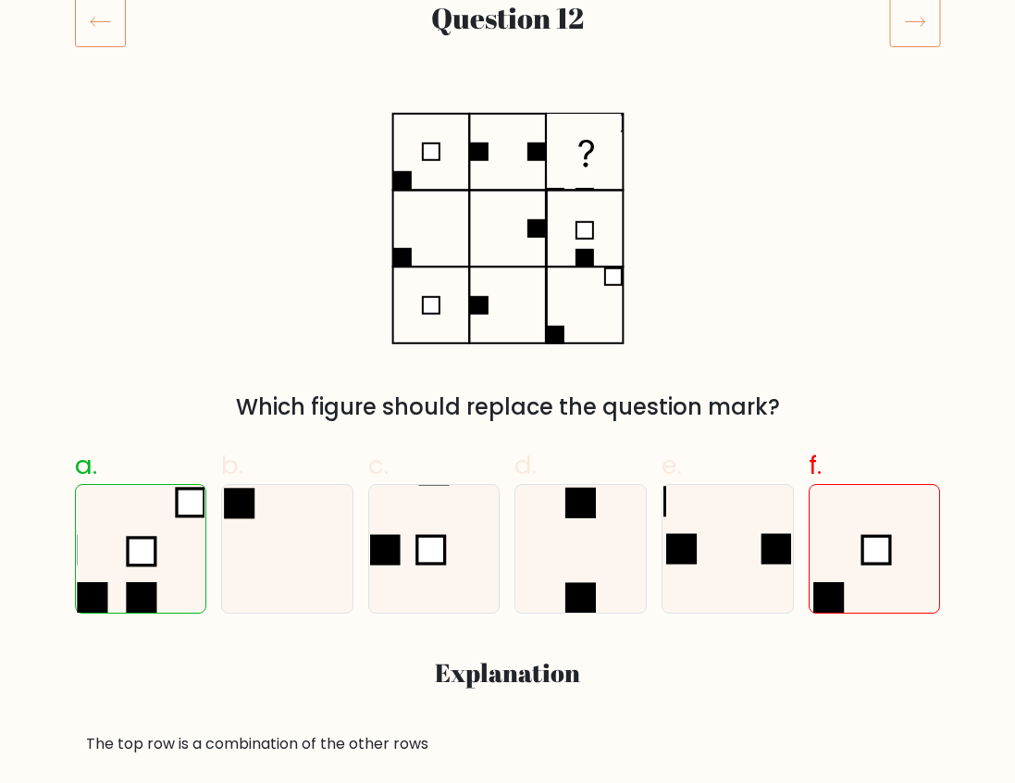
scroll to position [308, 0]
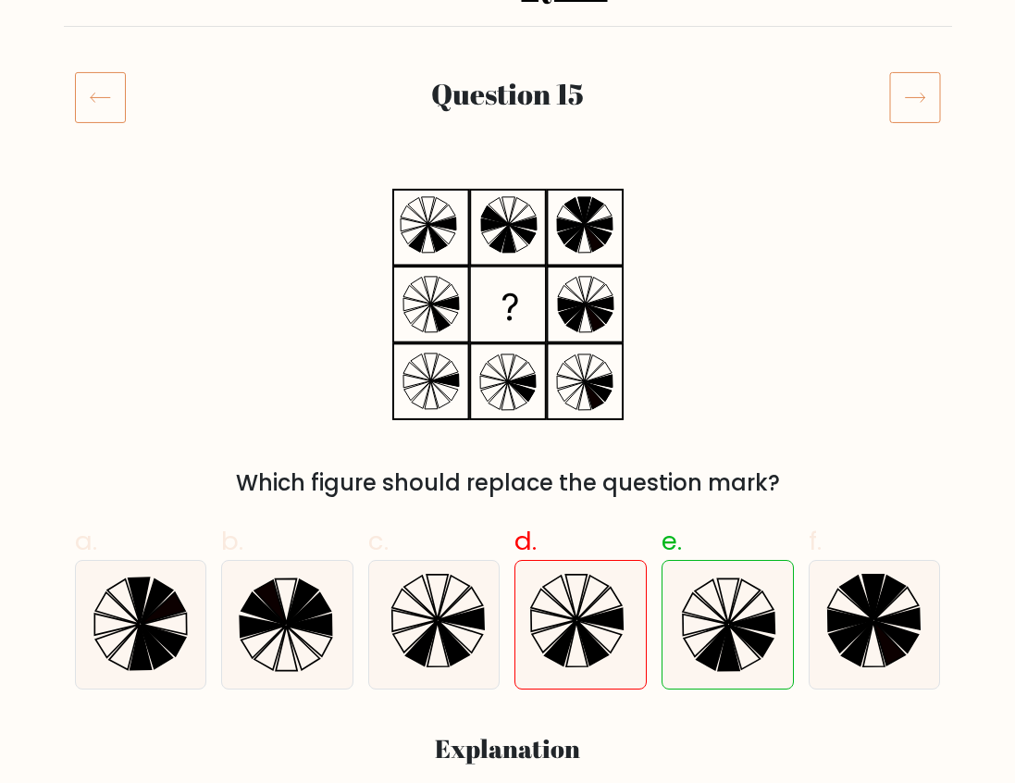
scroll to position [308, 0]
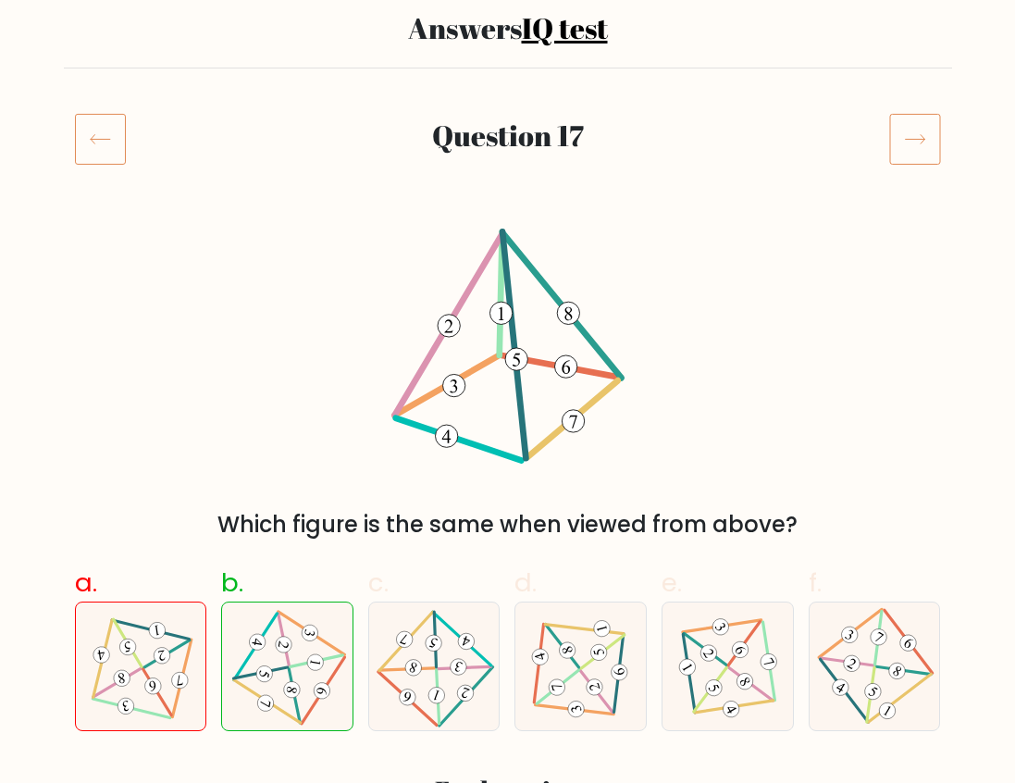
scroll to position [247, 0]
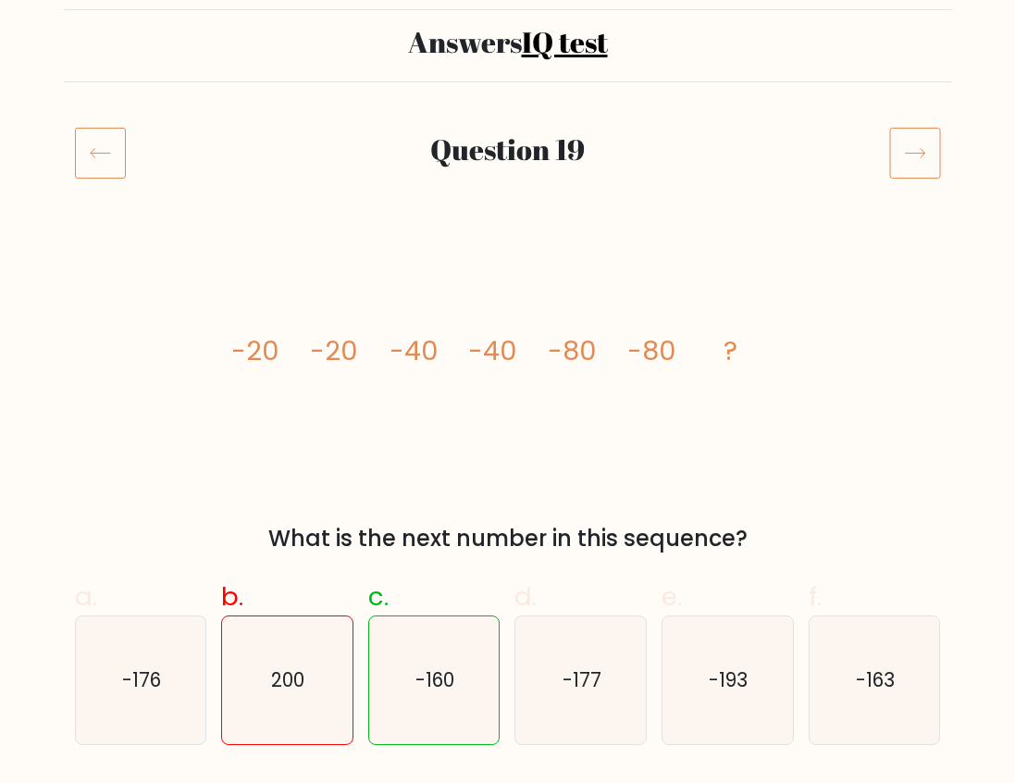
scroll to position [62, 0]
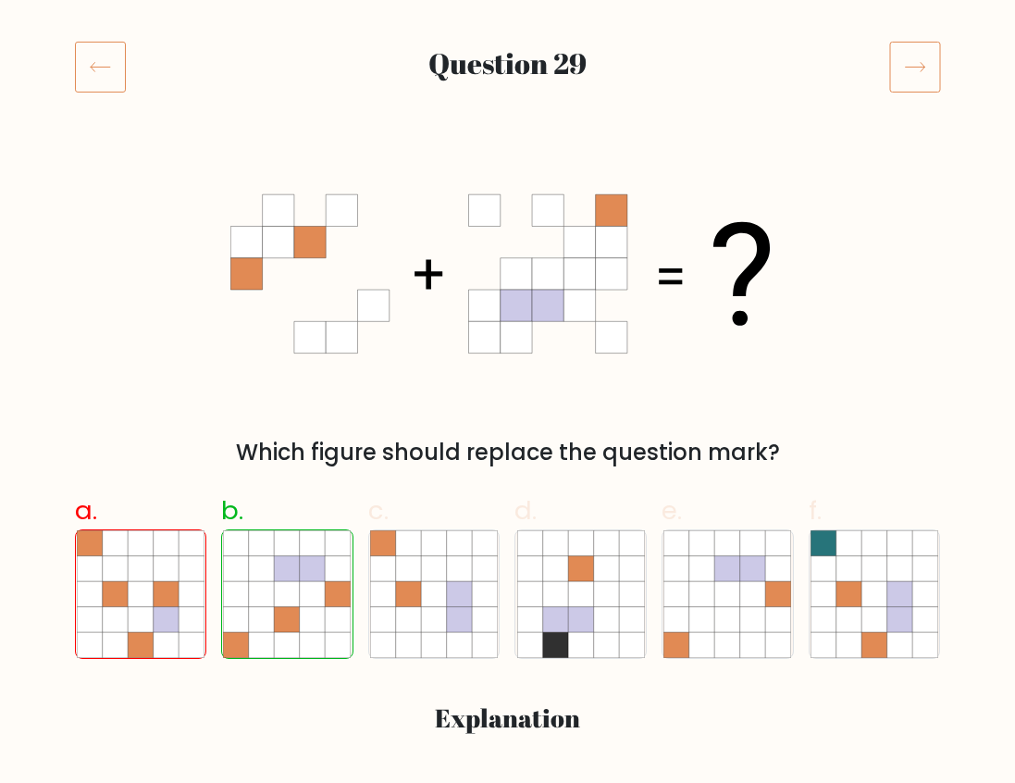
scroll to position [247, 0]
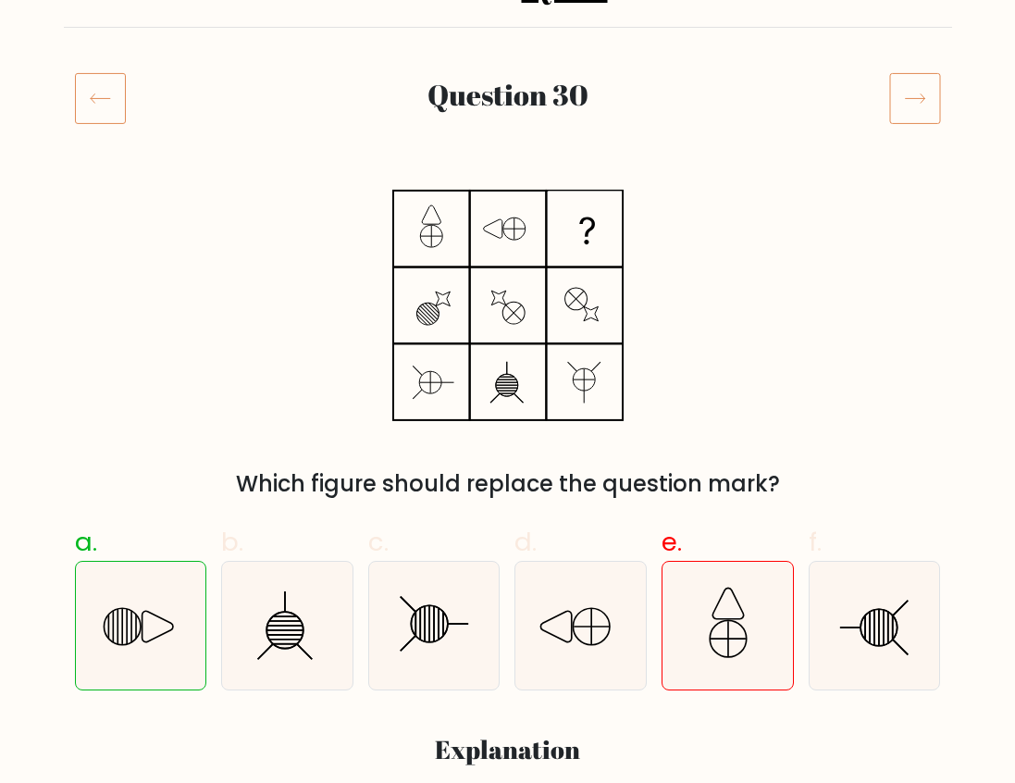
scroll to position [185, 0]
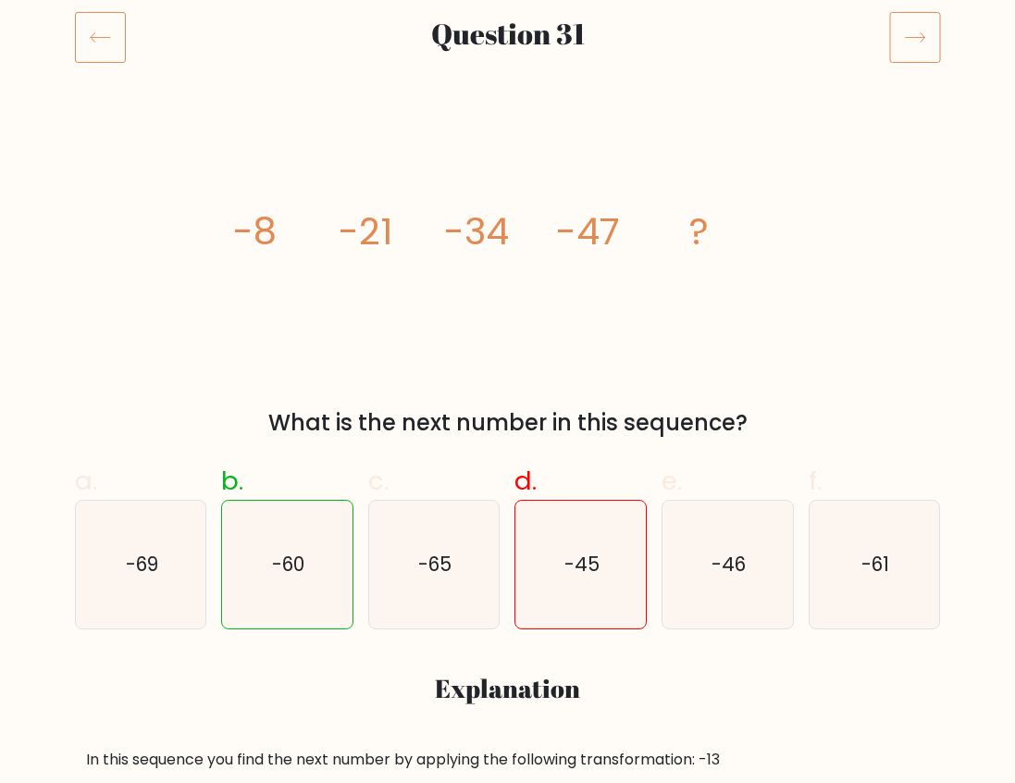
scroll to position [247, 0]
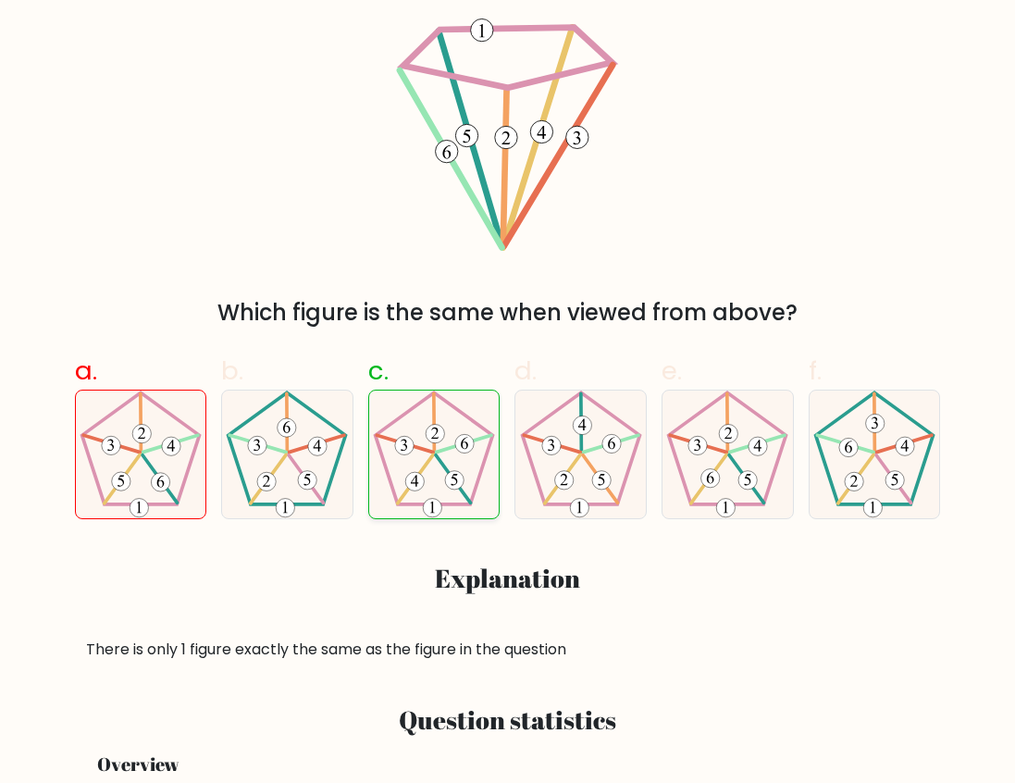
scroll to position [370, 0]
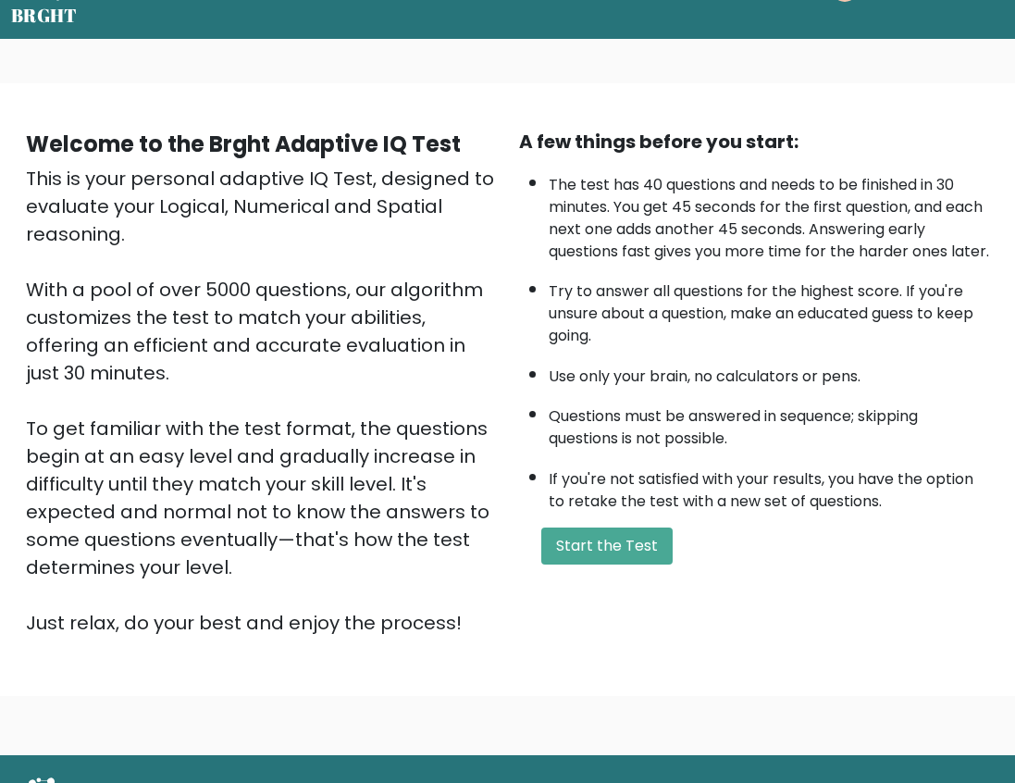
scroll to position [148, 0]
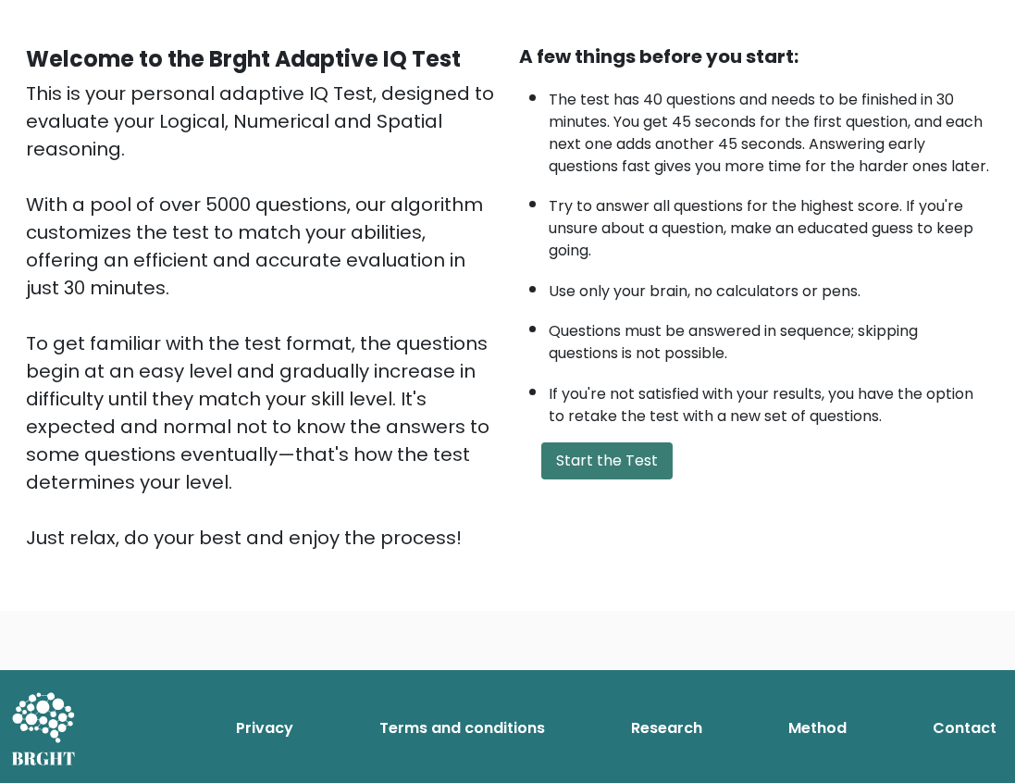
click at [618, 479] on button "Start the Test" at bounding box center [606, 460] width 131 height 37
click at [619, 478] on button "Start the Test" at bounding box center [606, 460] width 131 height 37
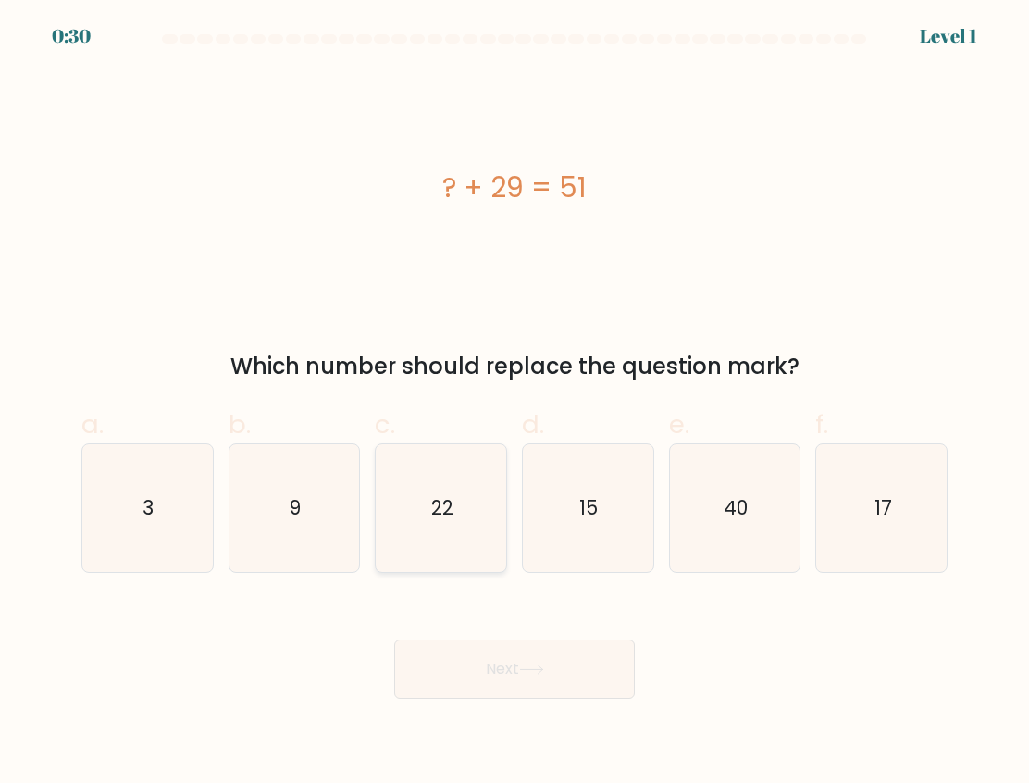
click at [459, 532] on icon "22" at bounding box center [442, 508] width 128 height 128
click at [515, 404] on input "c. 22" at bounding box center [515, 397] width 1 height 12
radio input "true"
click at [510, 649] on button "Next" at bounding box center [514, 669] width 241 height 59
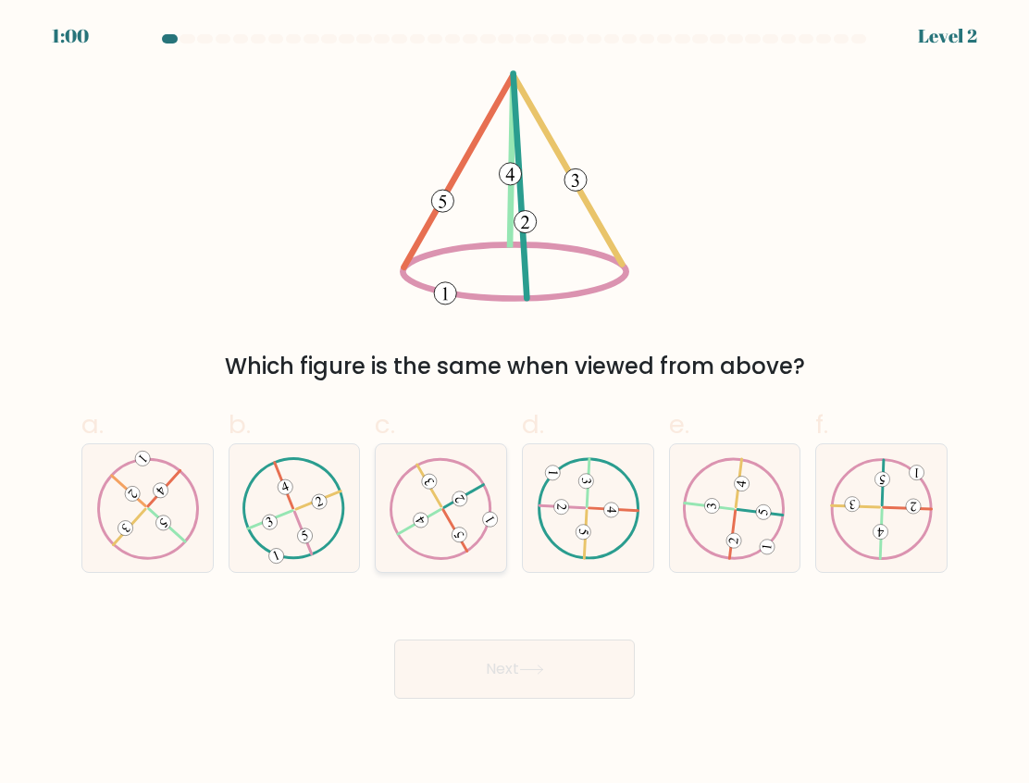
click at [458, 525] on icon at bounding box center [441, 508] width 103 height 102
click at [515, 404] on input "c." at bounding box center [515, 397] width 1 height 12
radio input "true"
click at [534, 650] on button "Next" at bounding box center [514, 669] width 241 height 59
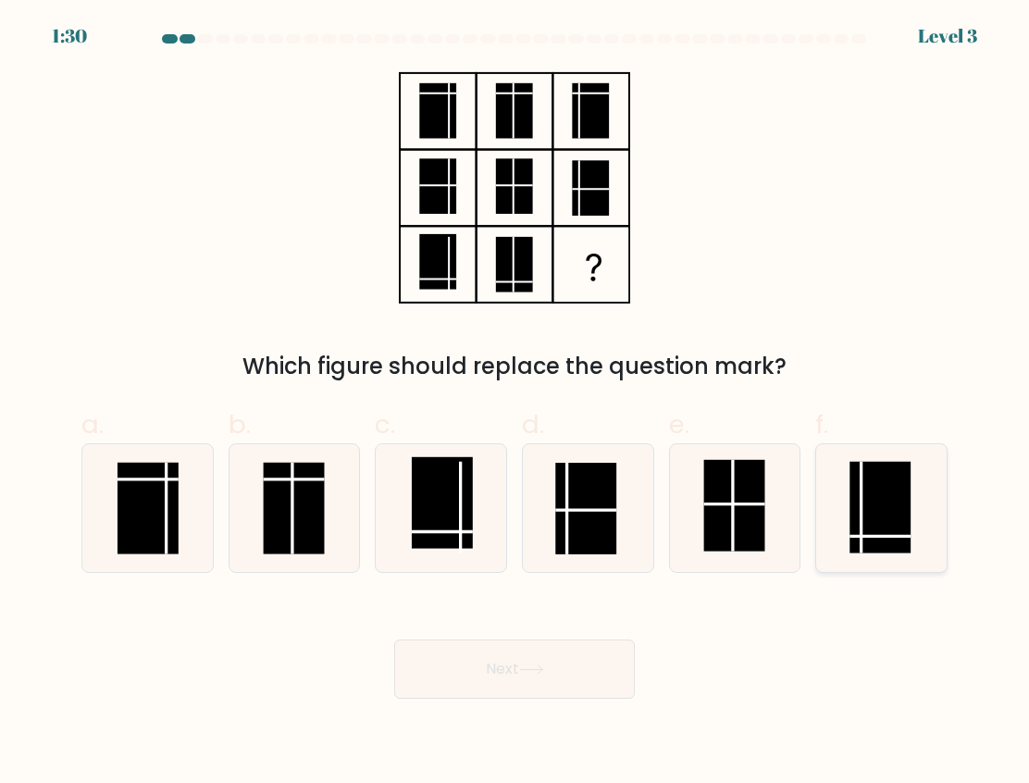
click at [879, 525] on rect at bounding box center [880, 508] width 61 height 92
click at [515, 404] on input "f." at bounding box center [515, 397] width 1 height 12
radio input "true"
click at [459, 671] on button "Next" at bounding box center [514, 669] width 241 height 59
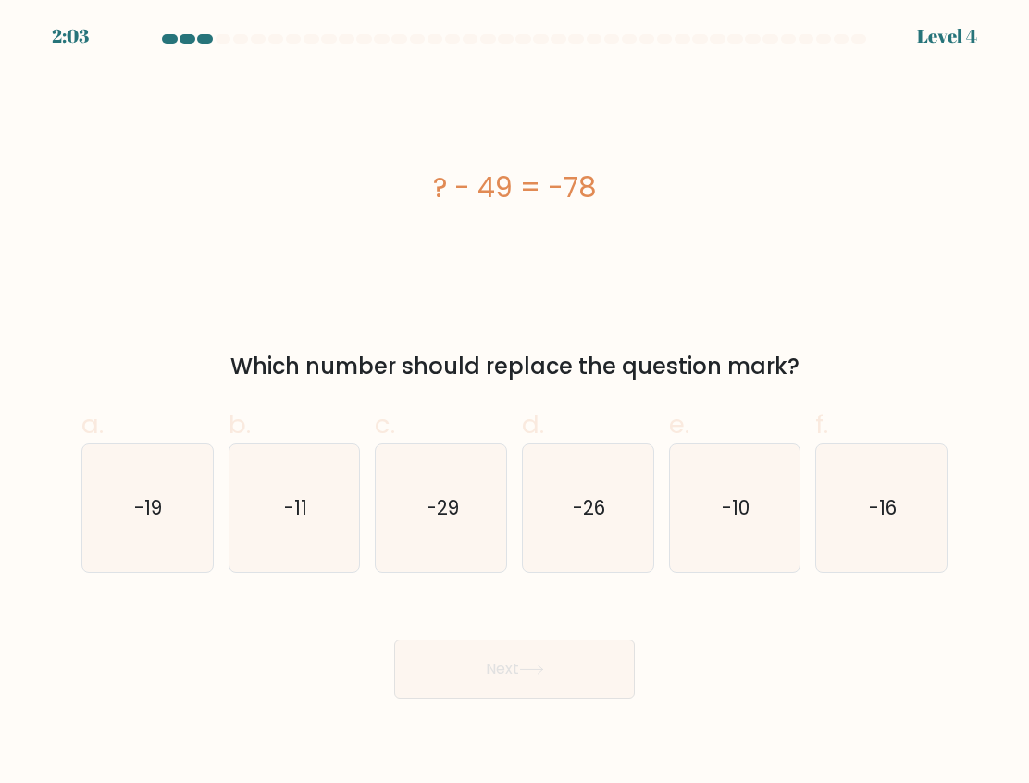
drag, startPoint x: 446, startPoint y: 537, endPoint x: 471, endPoint y: 577, distance: 47.8
click at [446, 538] on icon "-29" at bounding box center [442, 508] width 128 height 128
click at [515, 404] on input "c. -29" at bounding box center [515, 397] width 1 height 12
radio input "true"
click at [521, 667] on button "Next" at bounding box center [514, 669] width 241 height 59
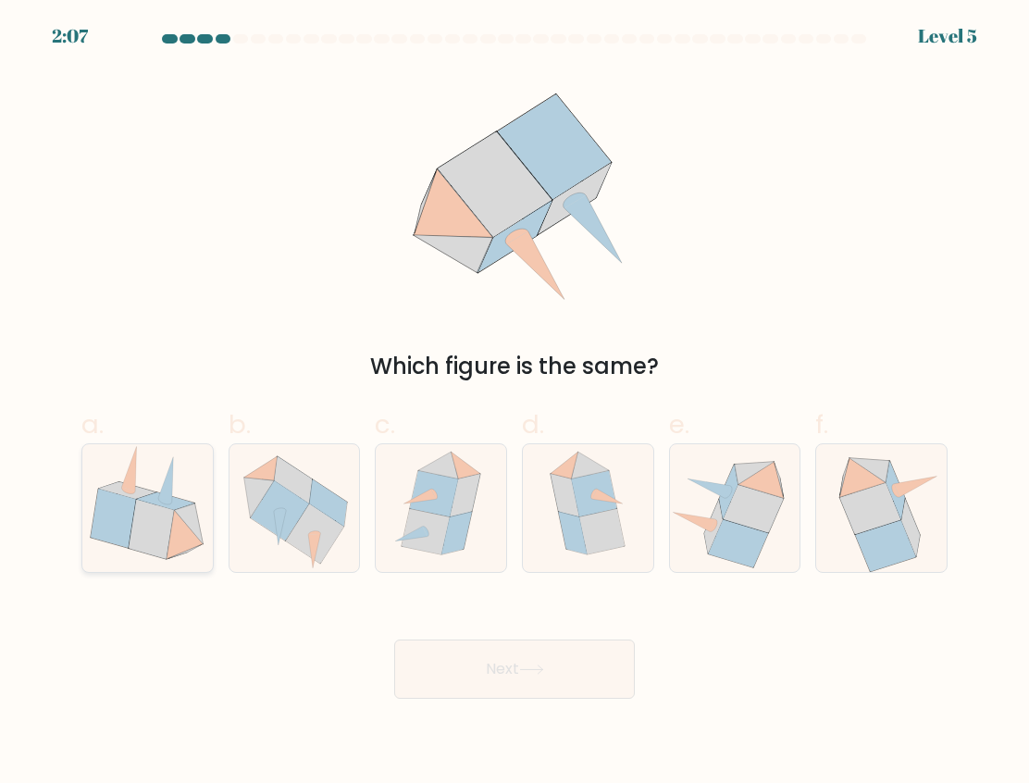
click at [93, 514] on icon at bounding box center [147, 508] width 130 height 128
click at [515, 404] on input "a." at bounding box center [515, 397] width 1 height 12
radio input "true"
click at [473, 666] on button "Next" at bounding box center [514, 669] width 241 height 59
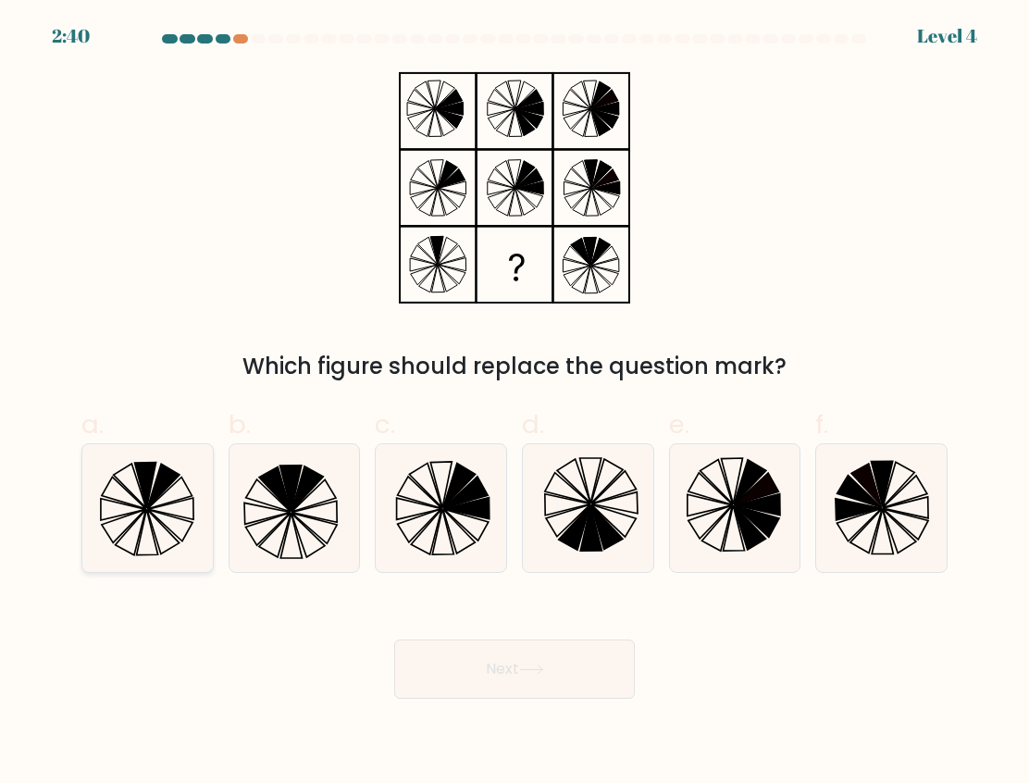
click at [167, 494] on icon at bounding box center [147, 508] width 128 height 128
click at [515, 404] on input "a." at bounding box center [515, 397] width 1 height 12
radio input "true"
click at [526, 669] on icon at bounding box center [531, 669] width 25 height 10
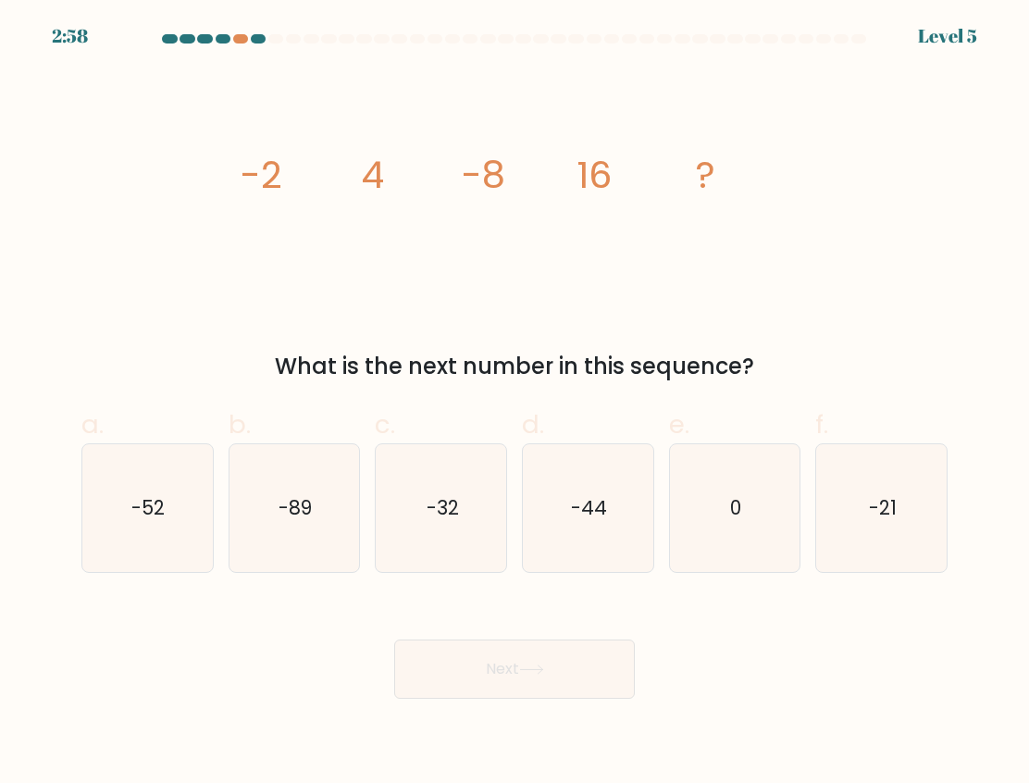
drag, startPoint x: 412, startPoint y: 544, endPoint x: 469, endPoint y: 683, distance: 150.2
click at [414, 544] on icon "-32" at bounding box center [442, 508] width 128 height 128
click at [515, 404] on input "c. -32" at bounding box center [515, 397] width 1 height 12
radio input "true"
click at [495, 664] on button "Next" at bounding box center [514, 669] width 241 height 59
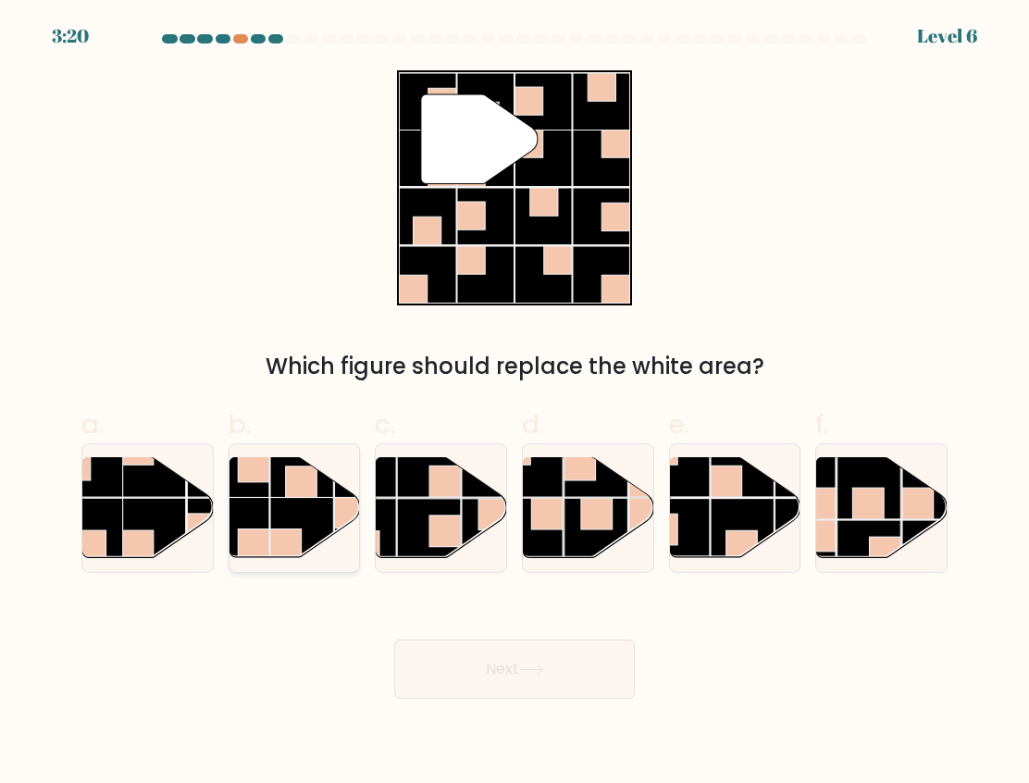
click at [302, 513] on rect at bounding box center [302, 529] width 64 height 64
click at [515, 404] on input "b." at bounding box center [515, 397] width 1 height 12
radio input "true"
click at [506, 684] on button "Next" at bounding box center [514, 669] width 241 height 59
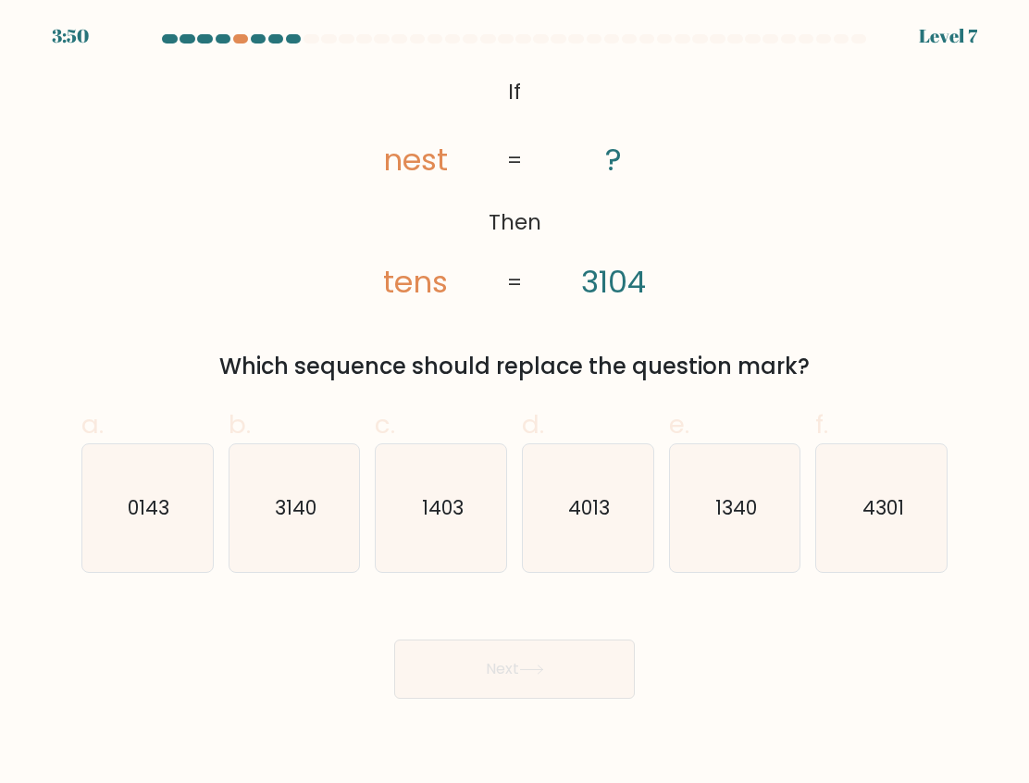
drag, startPoint x: 878, startPoint y: 531, endPoint x: 802, endPoint y: 584, distance: 92.4
click at [876, 533] on icon "4301" at bounding box center [882, 508] width 128 height 128
click at [515, 404] on input "f. 4301" at bounding box center [515, 397] width 1 height 12
radio input "true"
click at [569, 685] on button "Next" at bounding box center [514, 669] width 241 height 59
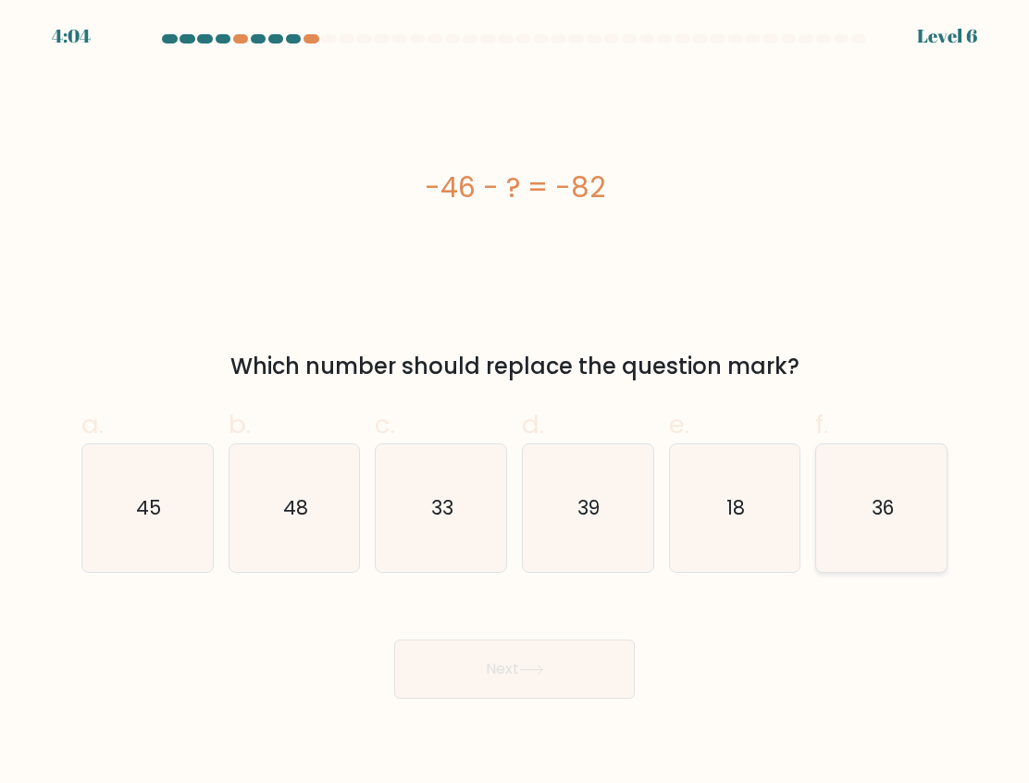
click at [934, 539] on icon "36" at bounding box center [882, 508] width 128 height 128
click at [515, 404] on input "f. 36" at bounding box center [515, 397] width 1 height 12
radio input "true"
click at [601, 703] on body "4:03 Level 6 a." at bounding box center [514, 391] width 1029 height 783
click at [586, 690] on button "Next" at bounding box center [514, 669] width 241 height 59
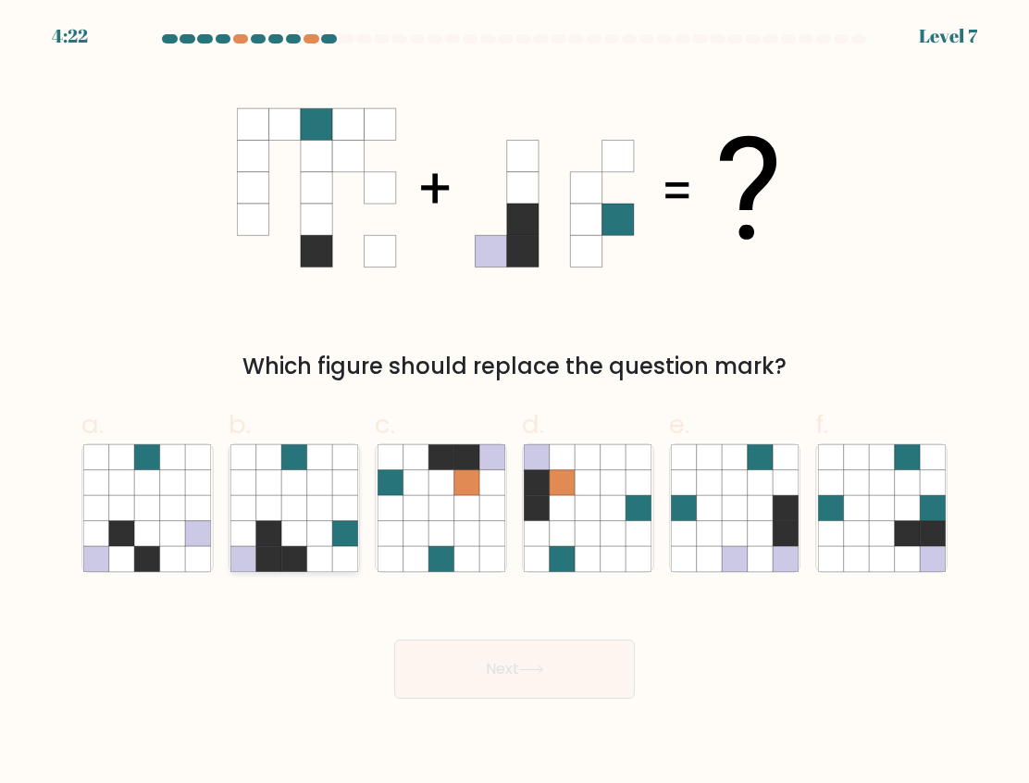
click at [290, 554] on icon at bounding box center [293, 558] width 25 height 25
click at [515, 404] on input "b." at bounding box center [515, 397] width 1 height 12
radio input "true"
click at [579, 673] on button "Next" at bounding box center [514, 669] width 241 height 59
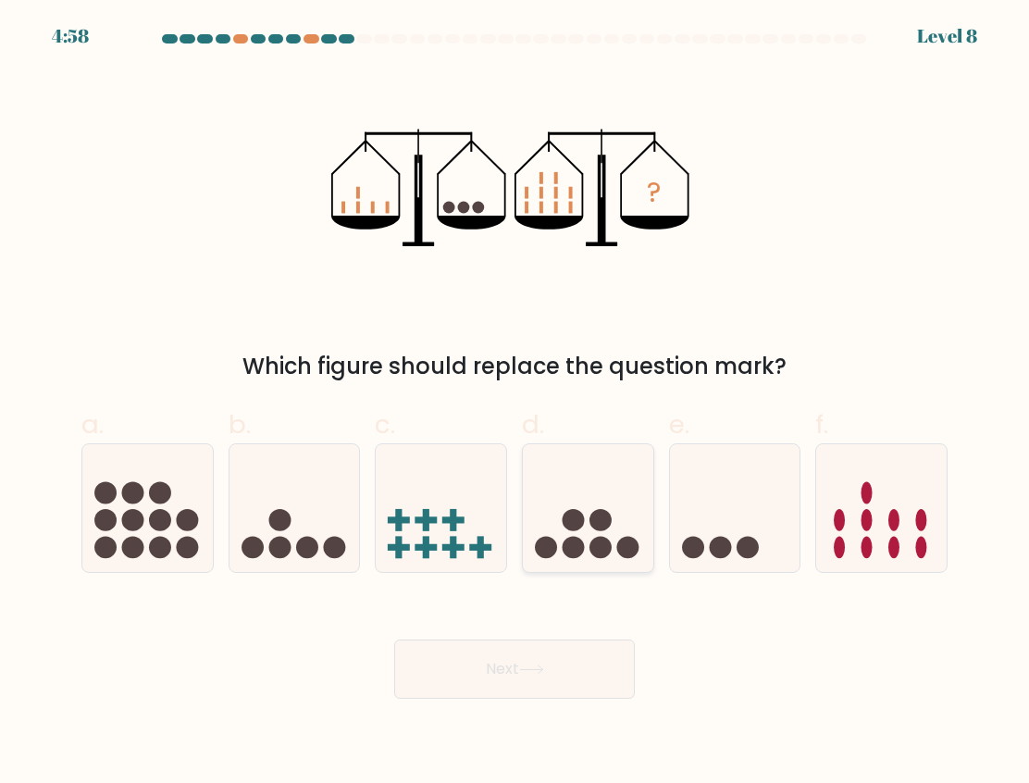
click at [578, 557] on circle at bounding box center [574, 548] width 22 height 22
click at [515, 404] on input "d." at bounding box center [515, 397] width 1 height 12
radio input "true"
click at [515, 680] on button "Next" at bounding box center [514, 669] width 241 height 59
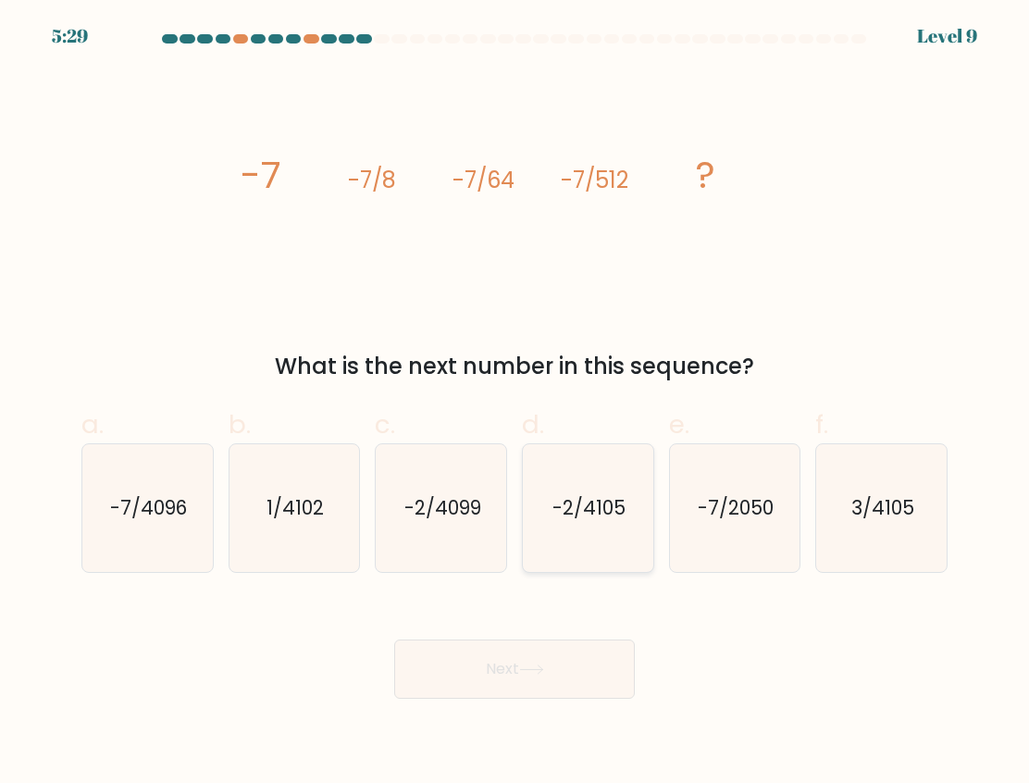
click at [625, 563] on icon "-2/4105" at bounding box center [588, 508] width 128 height 128
click at [515, 404] on input "d. -2/4105" at bounding box center [515, 397] width 1 height 12
radio input "true"
click at [558, 647] on button "Next" at bounding box center [514, 669] width 241 height 59
click at [557, 650] on button "Next" at bounding box center [514, 669] width 241 height 59
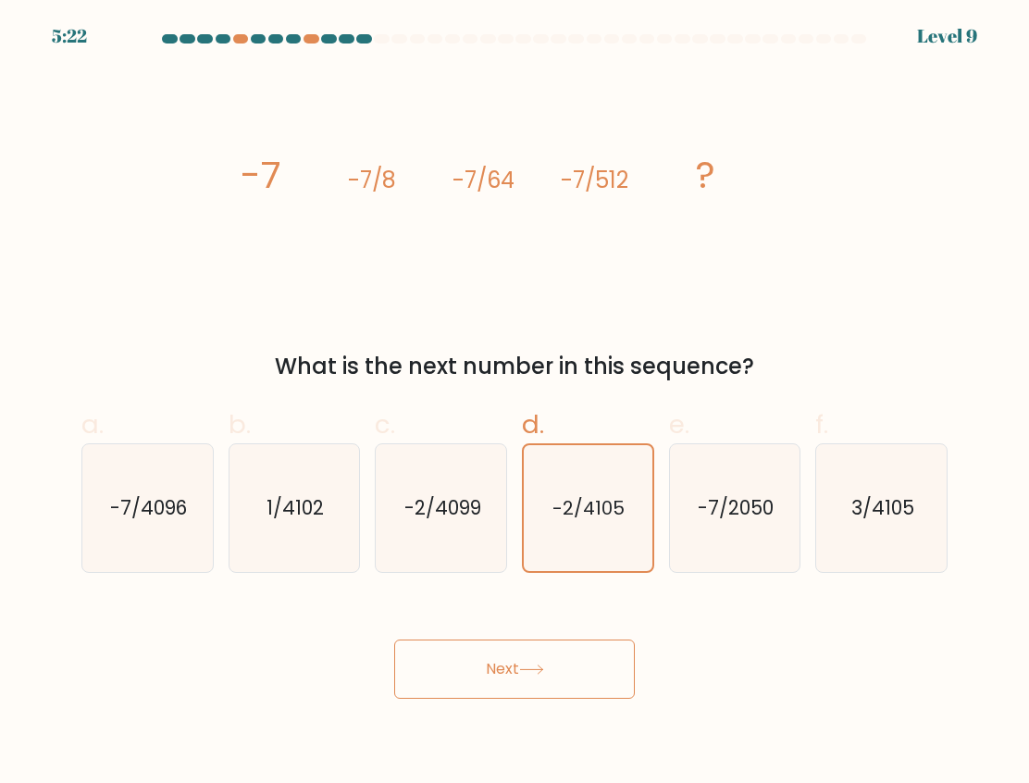
click at [493, 683] on button "Next" at bounding box center [514, 669] width 241 height 59
click at [582, 563] on icon "-2/4105" at bounding box center [588, 508] width 126 height 126
click at [515, 404] on input "d. -2/4105" at bounding box center [515, 397] width 1 height 12
click at [520, 661] on button "Next" at bounding box center [514, 669] width 241 height 59
drag, startPoint x: 480, startPoint y: 664, endPoint x: 508, endPoint y: 675, distance: 29.9
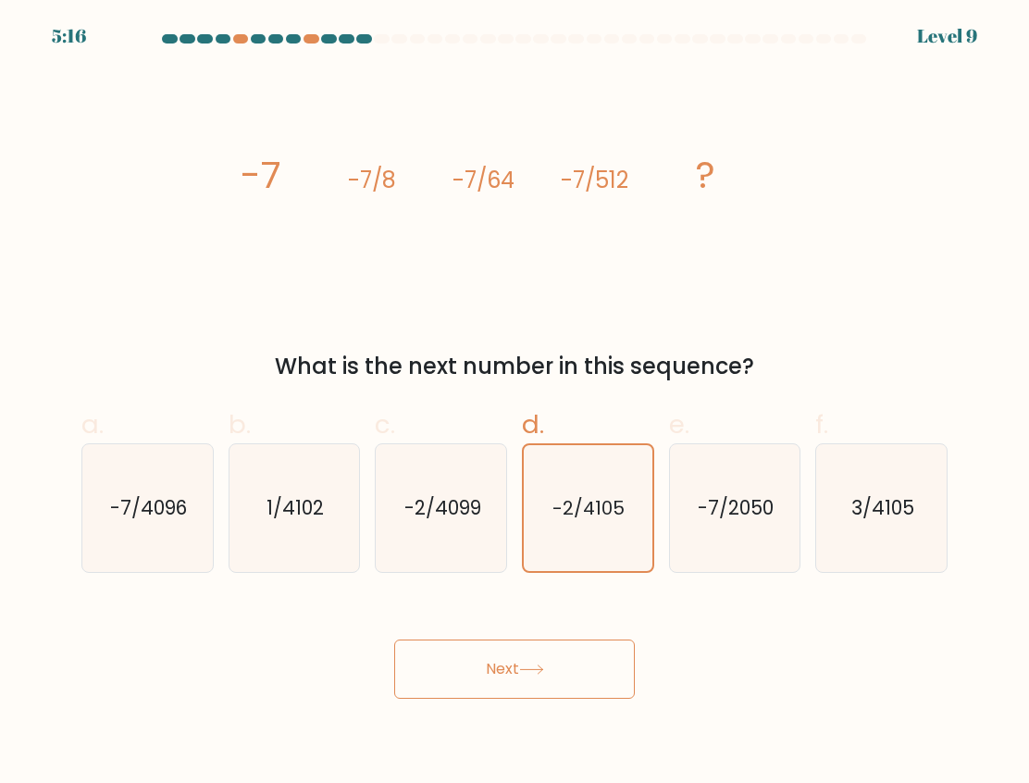
click at [482, 668] on button "Next" at bounding box center [514, 669] width 241 height 59
click at [491, 672] on button "Next" at bounding box center [514, 669] width 241 height 59
click at [446, 516] on text "-2/4099" at bounding box center [442, 507] width 77 height 27
click at [515, 404] on input "c. -2/4099" at bounding box center [515, 397] width 1 height 12
radio input "true"
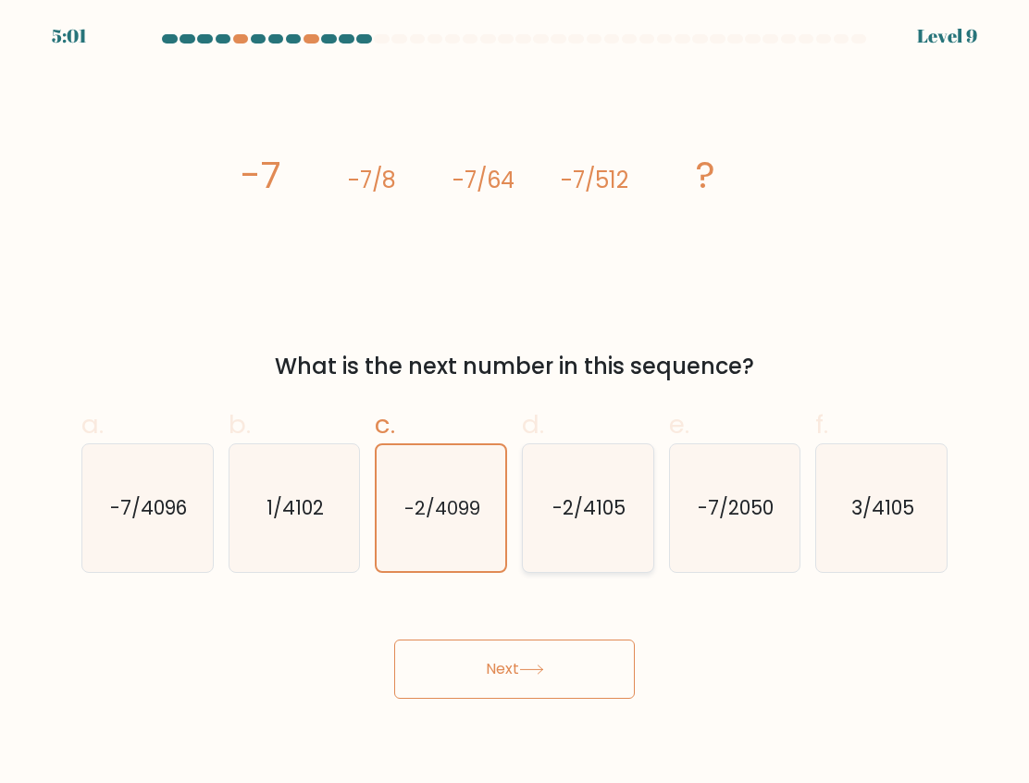
drag, startPoint x: 573, startPoint y: 529, endPoint x: 554, endPoint y: 706, distance: 177.7
click at [577, 535] on icon "-2/4105" at bounding box center [588, 508] width 128 height 128
click at [515, 404] on input "d. -2/4105" at bounding box center [515, 397] width 1 height 12
radio input "true"
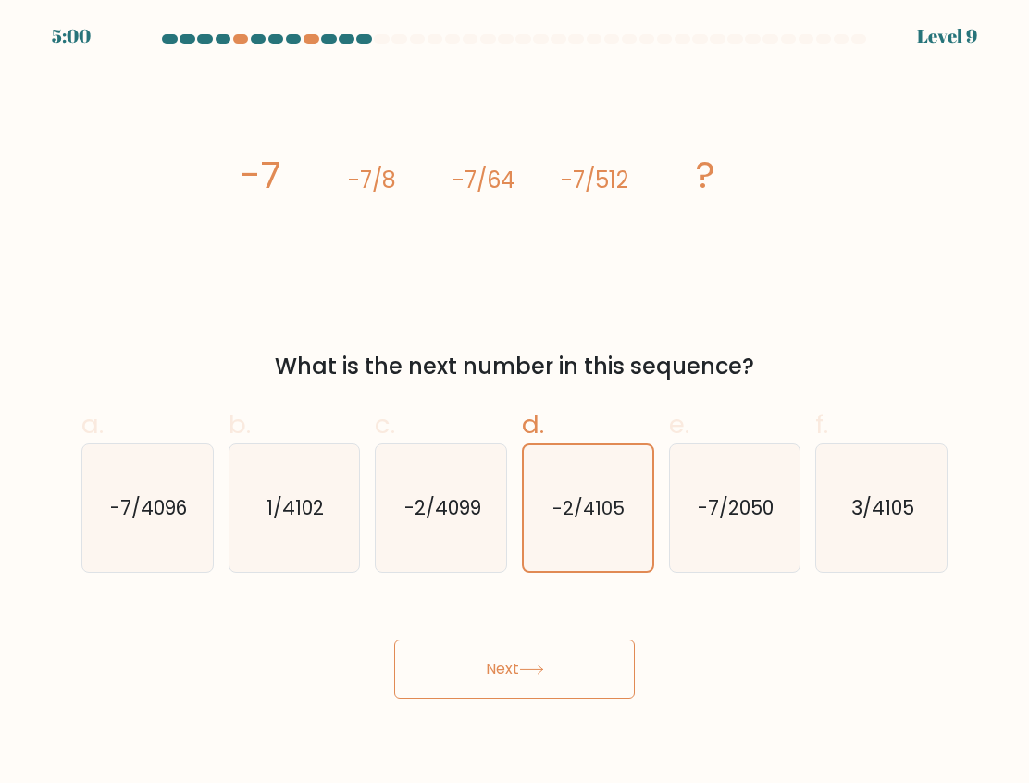
click at [533, 676] on button "Next" at bounding box center [514, 669] width 241 height 59
drag, startPoint x: 484, startPoint y: 677, endPoint x: 497, endPoint y: 677, distance: 13.0
click at [486, 677] on button "Next" at bounding box center [514, 669] width 241 height 59
click at [497, 677] on button "Next" at bounding box center [514, 669] width 241 height 59
click at [497, 673] on button "Next" at bounding box center [514, 669] width 241 height 59
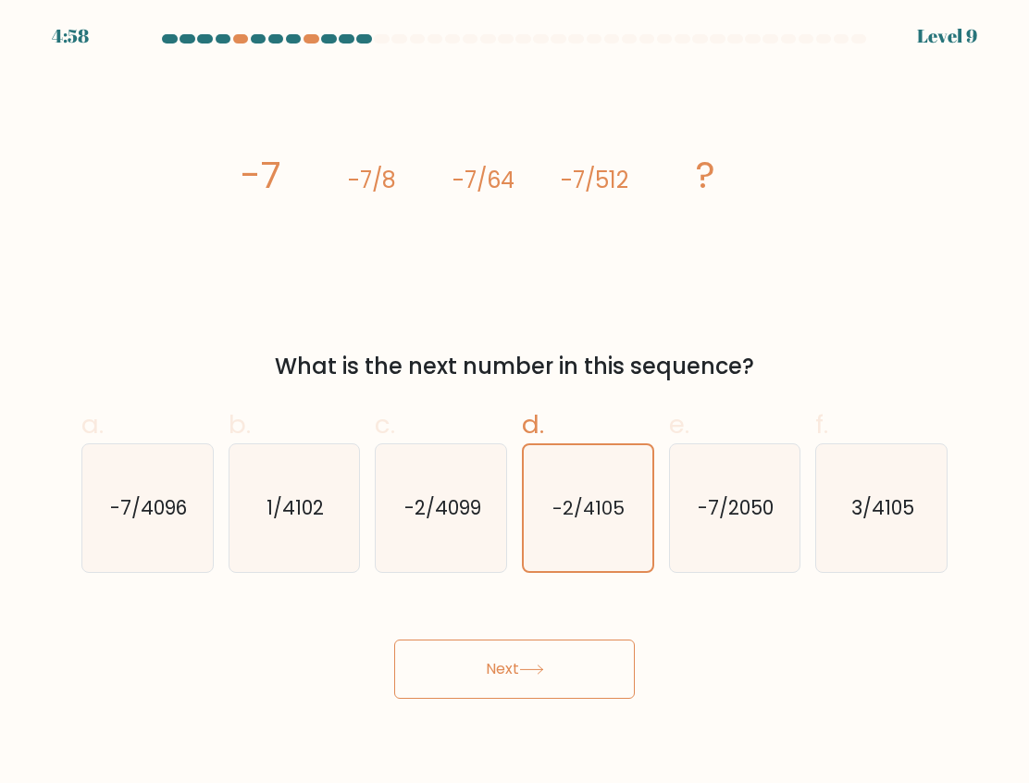
click at [498, 667] on button "Next" at bounding box center [514, 669] width 241 height 59
drag, startPoint x: 499, startPoint y: 665, endPoint x: 509, endPoint y: 656, distance: 13.8
click at [500, 664] on button "Next" at bounding box center [514, 669] width 241 height 59
click at [510, 656] on button "Next" at bounding box center [514, 669] width 241 height 59
click at [552, 672] on button "Next" at bounding box center [514, 669] width 241 height 59
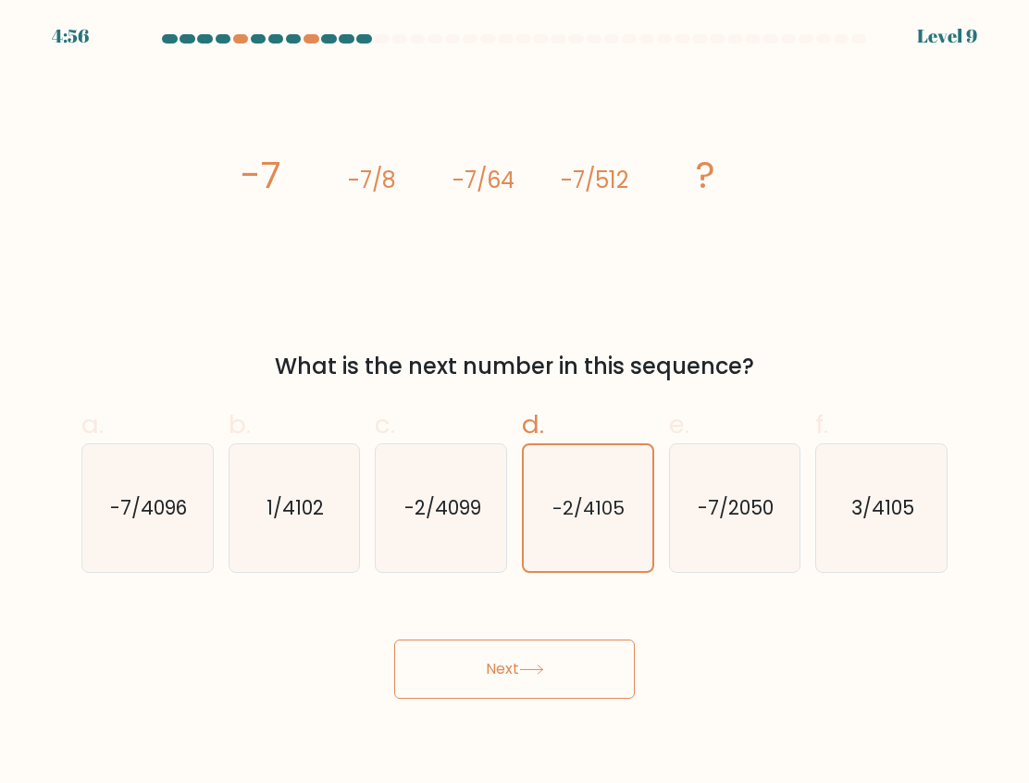
click at [551, 672] on button "Next" at bounding box center [514, 669] width 241 height 59
drag, startPoint x: 450, startPoint y: 502, endPoint x: 480, endPoint y: 582, distance: 86.1
click at [449, 504] on text "-2/4099" at bounding box center [442, 507] width 77 height 27
click at [515, 404] on input "c. -2/4099" at bounding box center [515, 397] width 1 height 12
radio input "true"
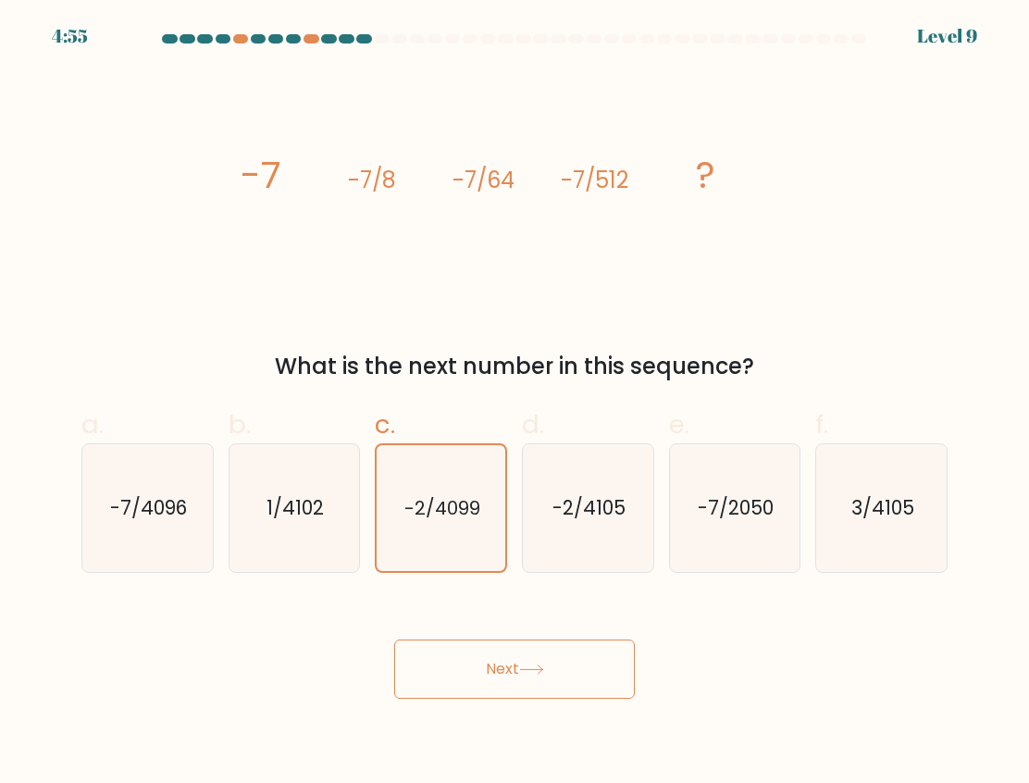
click at [500, 652] on button "Next" at bounding box center [514, 669] width 241 height 59
click at [504, 668] on button "Next" at bounding box center [514, 669] width 241 height 59
click at [503, 668] on button "Next" at bounding box center [514, 669] width 241 height 59
drag, startPoint x: 287, startPoint y: 531, endPoint x: 466, endPoint y: 659, distance: 219.6
click at [289, 532] on icon "1/4102" at bounding box center [294, 508] width 128 height 128
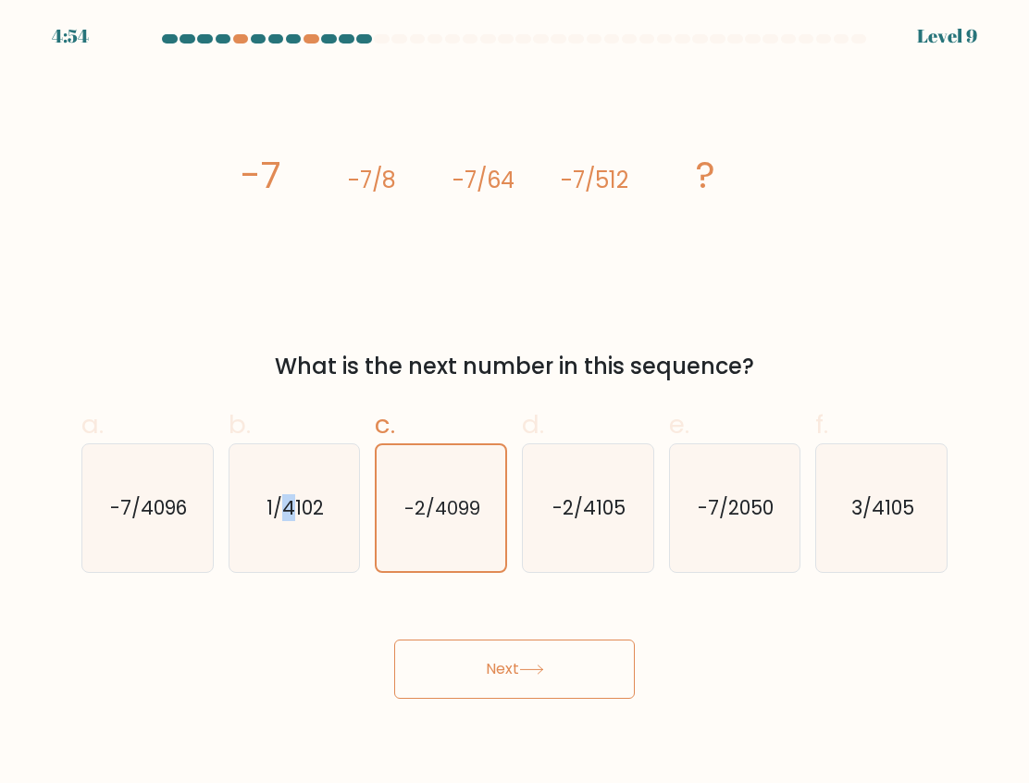
click at [468, 659] on button "Next" at bounding box center [514, 669] width 241 height 59
click at [470, 659] on button "Next" at bounding box center [514, 669] width 241 height 59
drag, startPoint x: 621, startPoint y: 503, endPoint x: 727, endPoint y: 547, distance: 115.0
click at [624, 503] on text "-2/4105" at bounding box center [589, 507] width 73 height 27
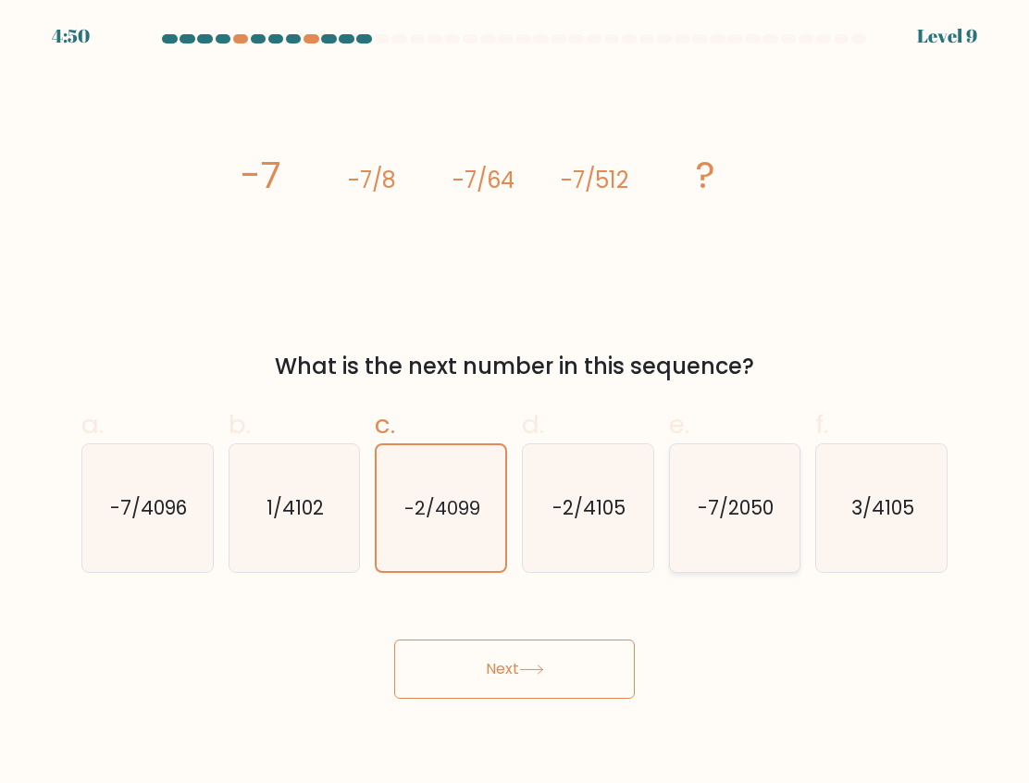
click at [515, 404] on input "d. -2/4105" at bounding box center [515, 397] width 1 height 12
radio input "true"
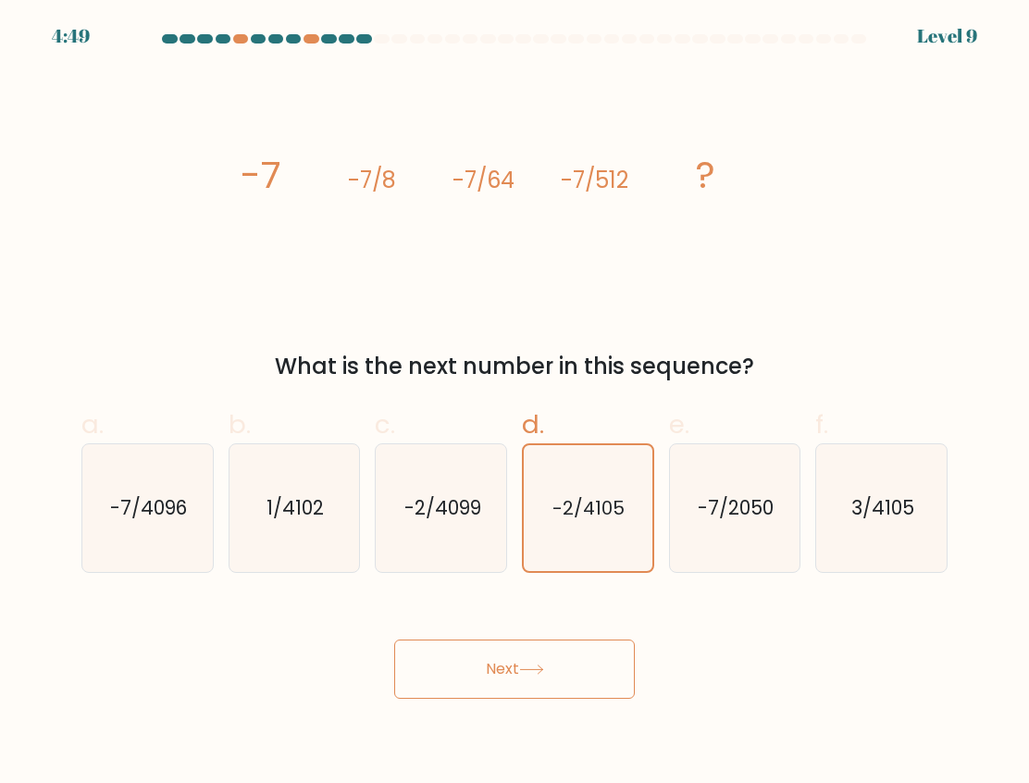
click at [499, 663] on button "Next" at bounding box center [514, 669] width 241 height 59
drag, startPoint x: 515, startPoint y: 672, endPoint x: 615, endPoint y: 664, distance: 101.2
click at [541, 674] on button "Next" at bounding box center [514, 669] width 241 height 59
click at [537, 674] on icon at bounding box center [531, 669] width 25 height 10
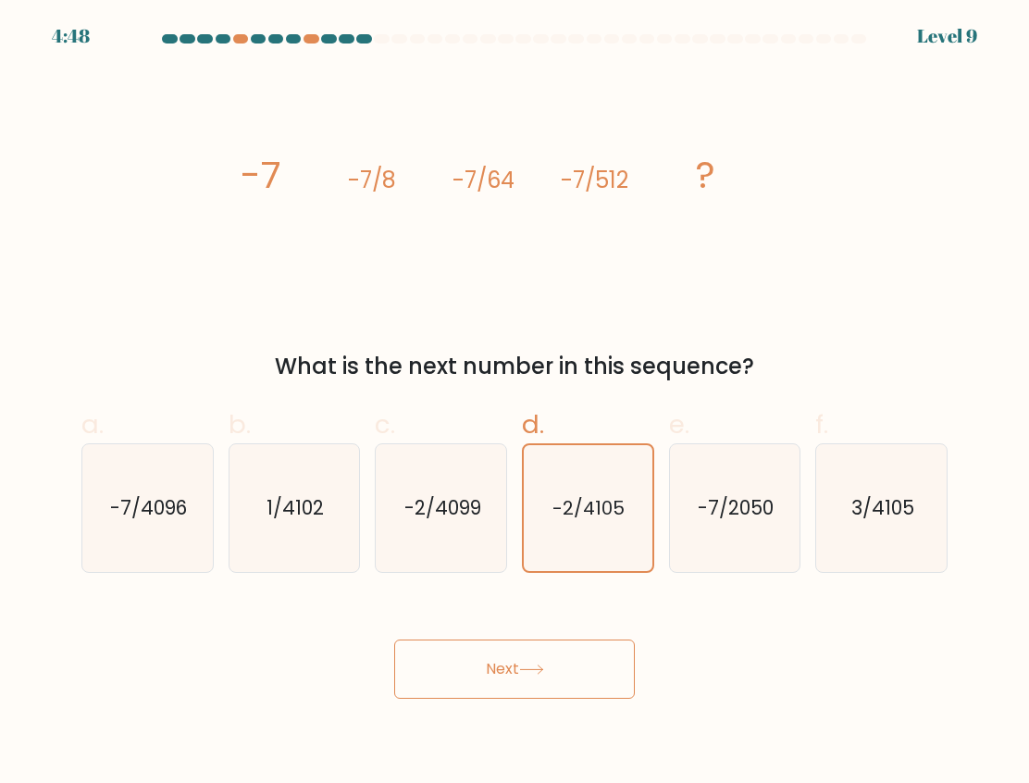
click at [543, 663] on button "Next" at bounding box center [514, 669] width 241 height 59
click at [493, 670] on button "Next" at bounding box center [514, 669] width 241 height 59
click at [452, 670] on button "Next" at bounding box center [514, 669] width 241 height 59
click at [455, 668] on button "Next" at bounding box center [514, 669] width 241 height 59
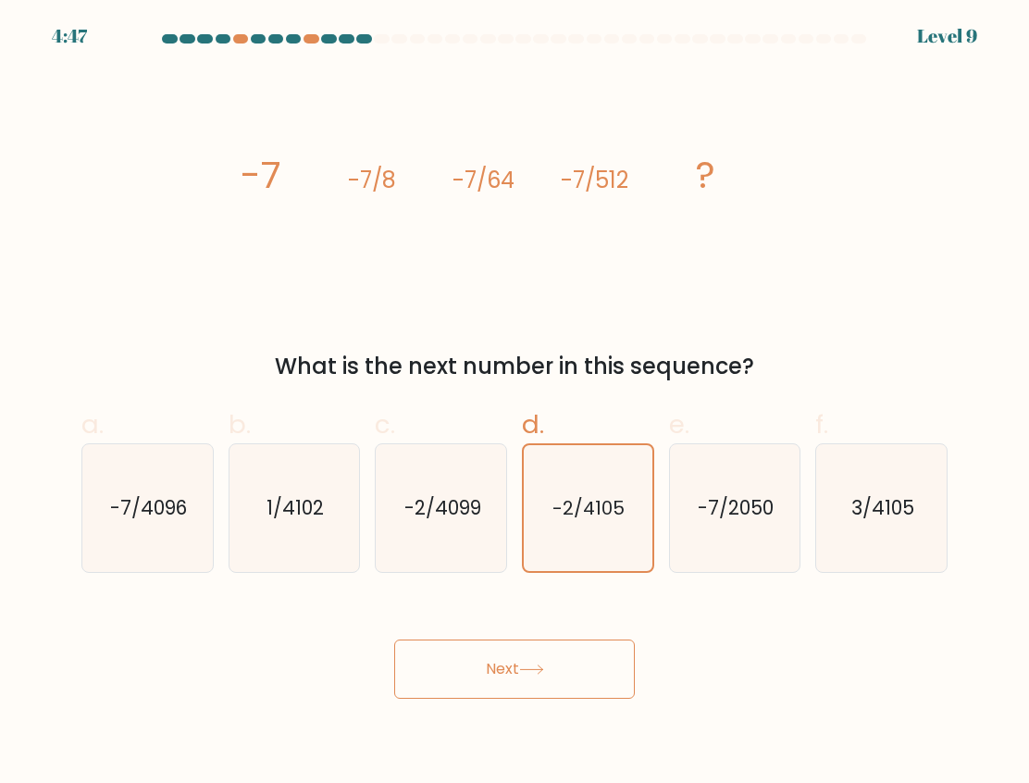
click at [455, 668] on button "Next" at bounding box center [514, 669] width 241 height 59
click at [884, 502] on text "3/4105" at bounding box center [882, 507] width 63 height 27
click at [515, 404] on input "f. 3/4105" at bounding box center [515, 397] width 1 height 12
radio input "true"
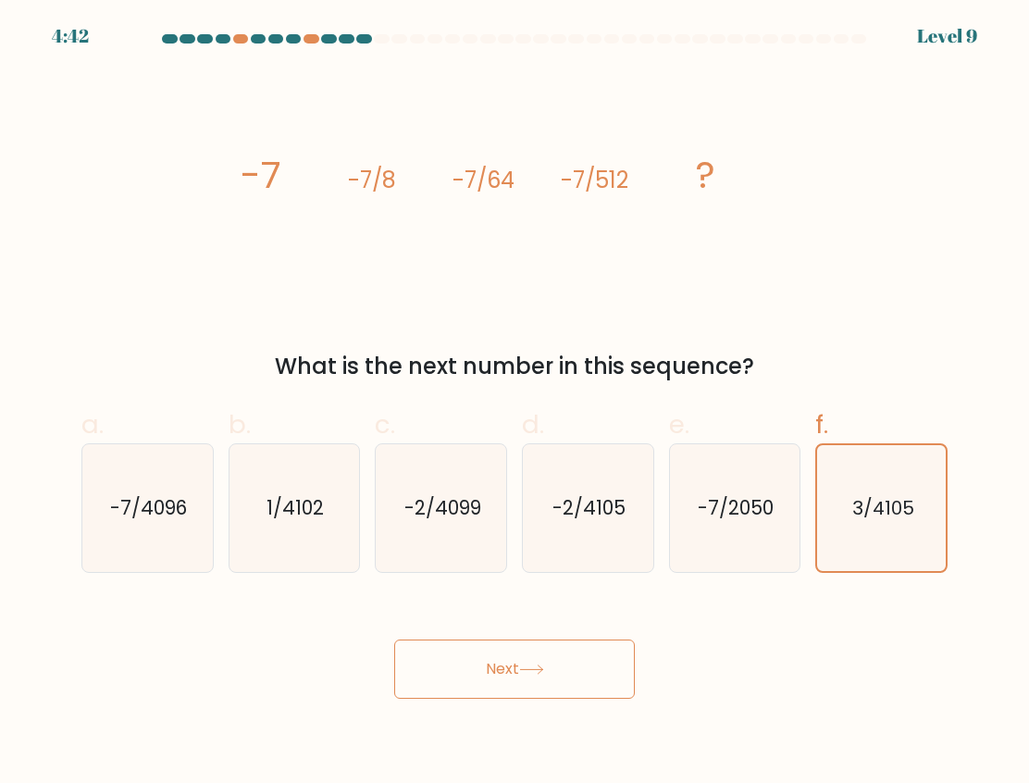
click at [509, 666] on button "Next" at bounding box center [514, 669] width 241 height 59
drag, startPoint x: 509, startPoint y: 666, endPoint x: 498, endPoint y: 652, distance: 18.5
click at [503, 659] on button "Next" at bounding box center [514, 669] width 241 height 59
click at [635, 532] on icon "-2/4105" at bounding box center [588, 508] width 128 height 128
click at [515, 404] on input "d. -2/4105" at bounding box center [515, 397] width 1 height 12
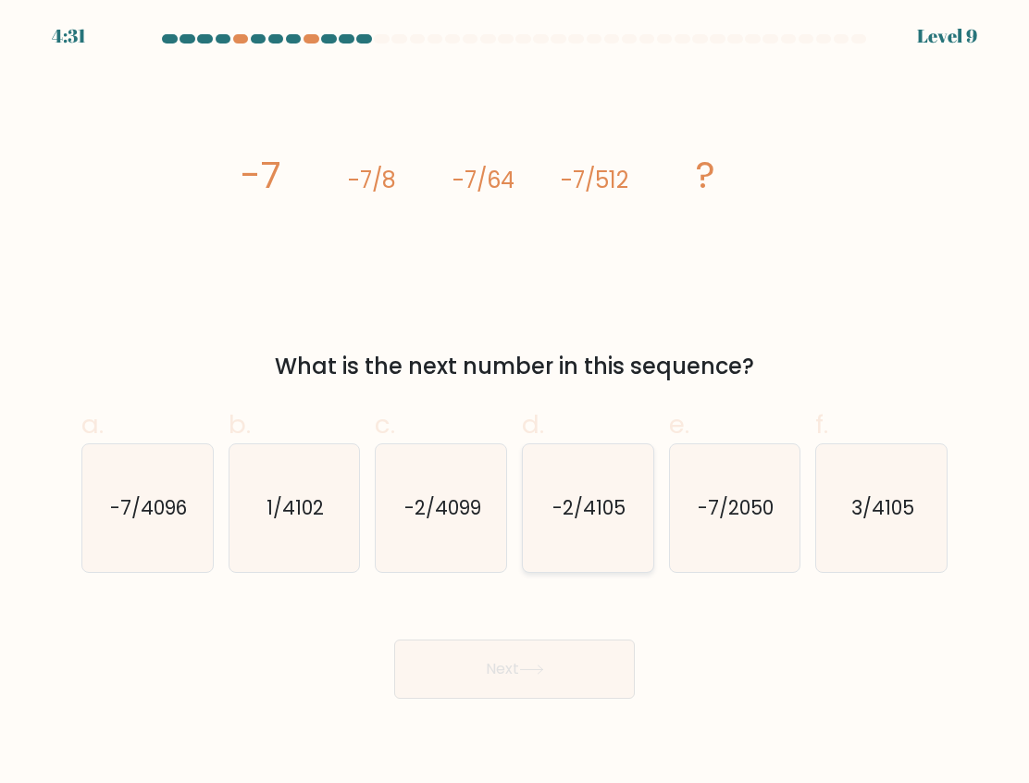
radio input "true"
click at [551, 661] on button "Next" at bounding box center [514, 669] width 241 height 59
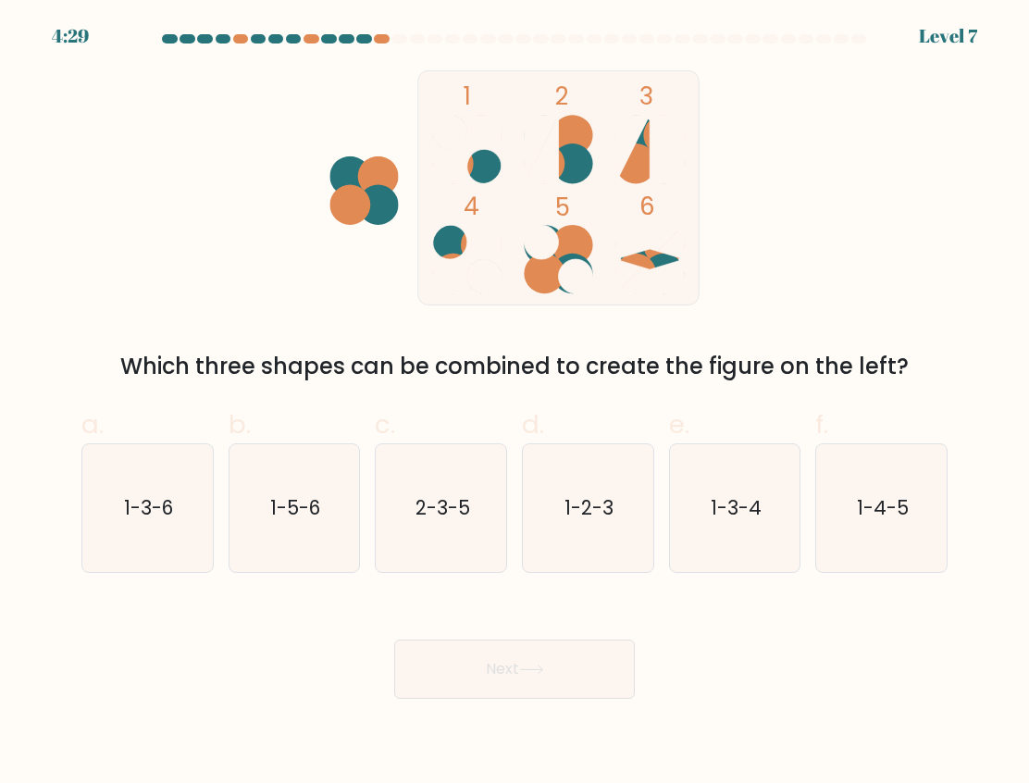
click at [501, 678] on button "Next" at bounding box center [514, 669] width 241 height 59
click at [899, 497] on text "1-4-5" at bounding box center [883, 507] width 52 height 27
click at [515, 404] on input "f. 1-4-5" at bounding box center [515, 397] width 1 height 12
radio input "true"
click at [557, 677] on button "Next" at bounding box center [514, 669] width 241 height 59
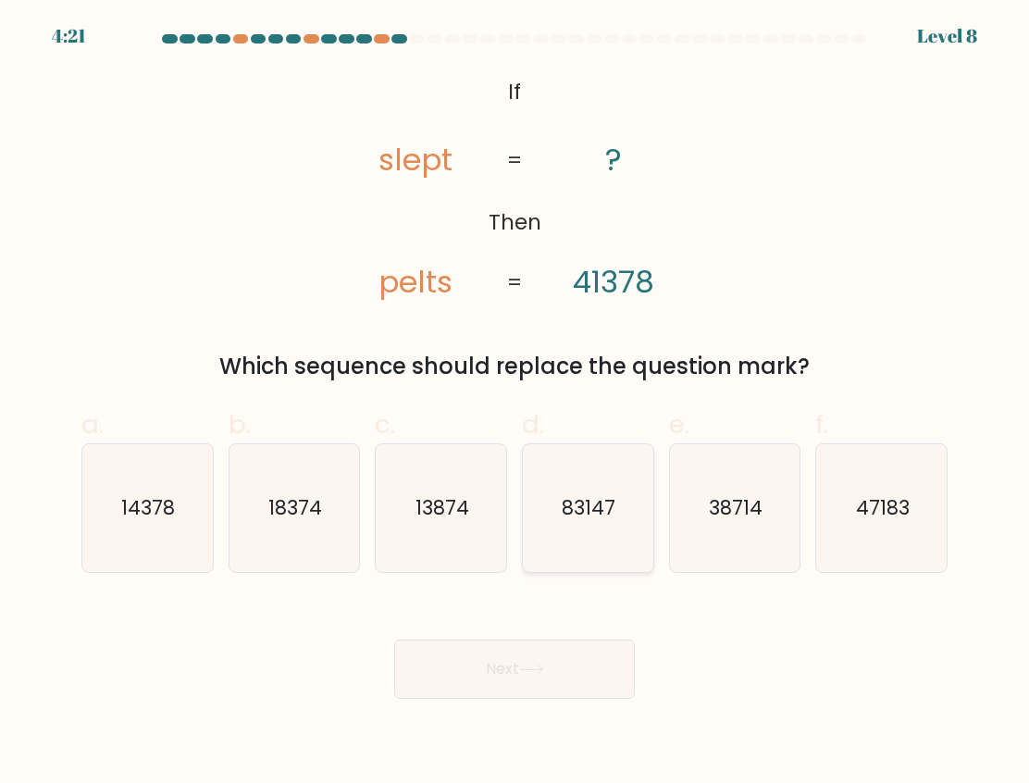
click at [587, 528] on icon "83147" at bounding box center [588, 508] width 128 height 128
click at [515, 404] on input "d. 83147" at bounding box center [515, 397] width 1 height 12
radio input "true"
click at [528, 660] on button "Next" at bounding box center [514, 669] width 241 height 59
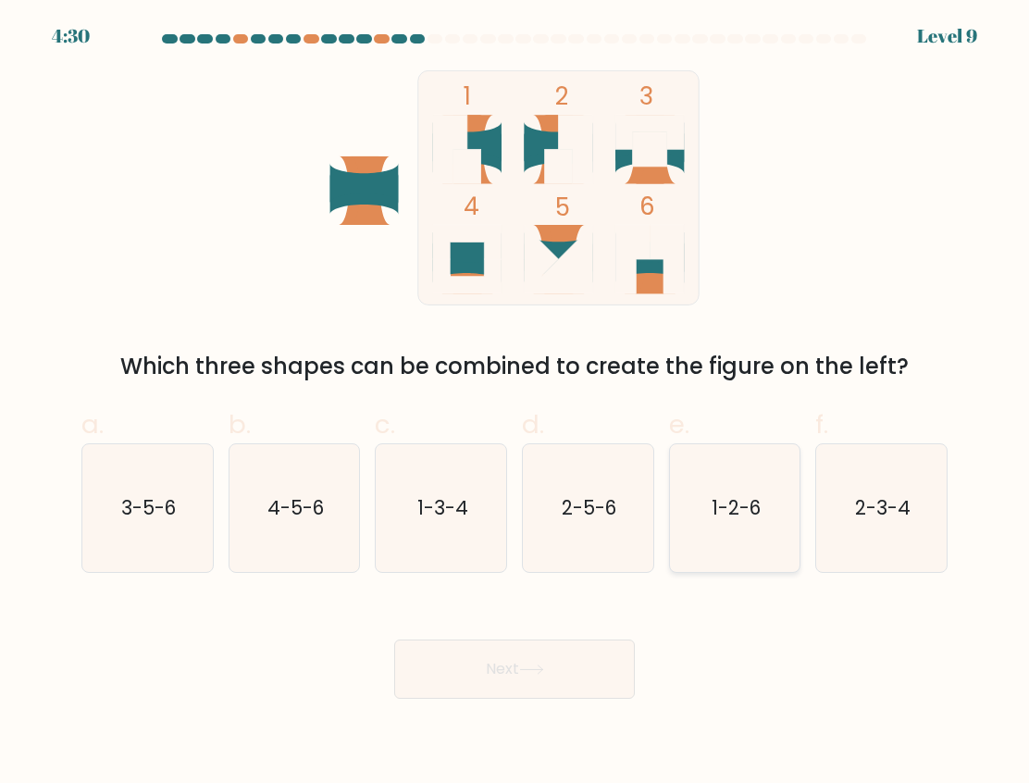
click at [730, 539] on icon "1-2-6" at bounding box center [735, 508] width 128 height 128
click at [515, 404] on input "e. 1-2-6" at bounding box center [515, 397] width 1 height 12
radio input "true"
click at [549, 663] on button "Next" at bounding box center [514, 669] width 241 height 59
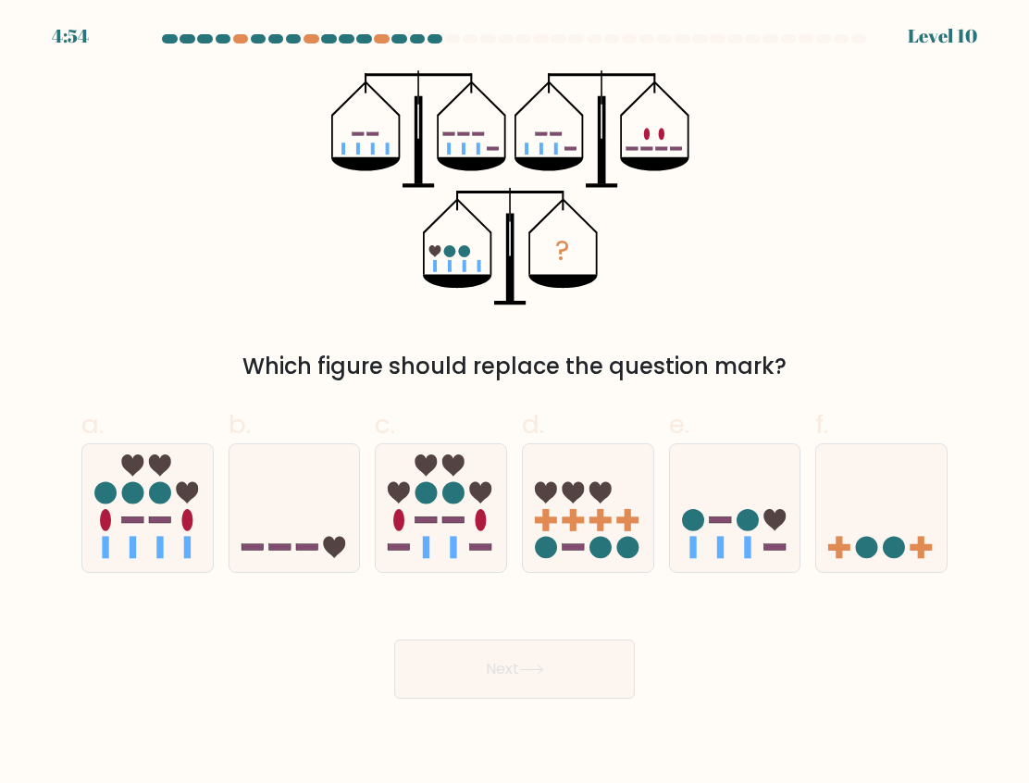
drag, startPoint x: 946, startPoint y: 493, endPoint x: 800, endPoint y: 652, distance: 216.2
click at [944, 494] on icon at bounding box center [881, 508] width 130 height 108
click at [515, 404] on input "f." at bounding box center [515, 397] width 1 height 12
radio input "true"
click at [613, 671] on button "Next" at bounding box center [514, 669] width 241 height 59
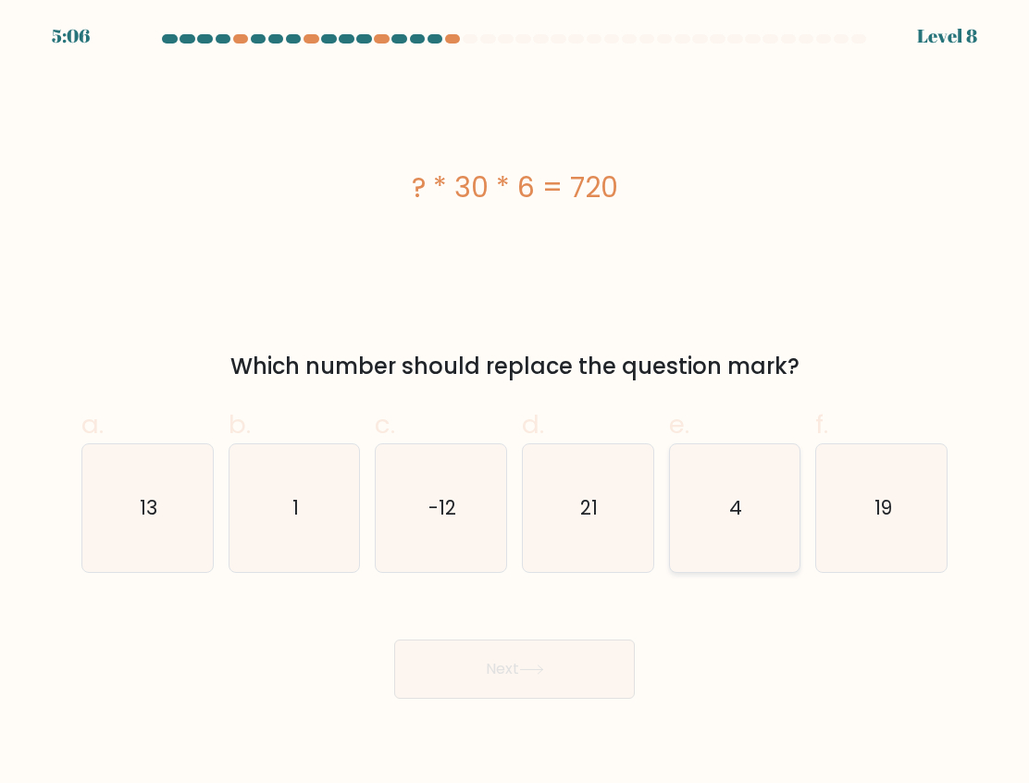
click at [741, 549] on icon "4" at bounding box center [735, 508] width 128 height 128
click at [515, 404] on input "e. 4" at bounding box center [515, 397] width 1 height 12
radio input "true"
click at [514, 668] on button "Next" at bounding box center [514, 669] width 241 height 59
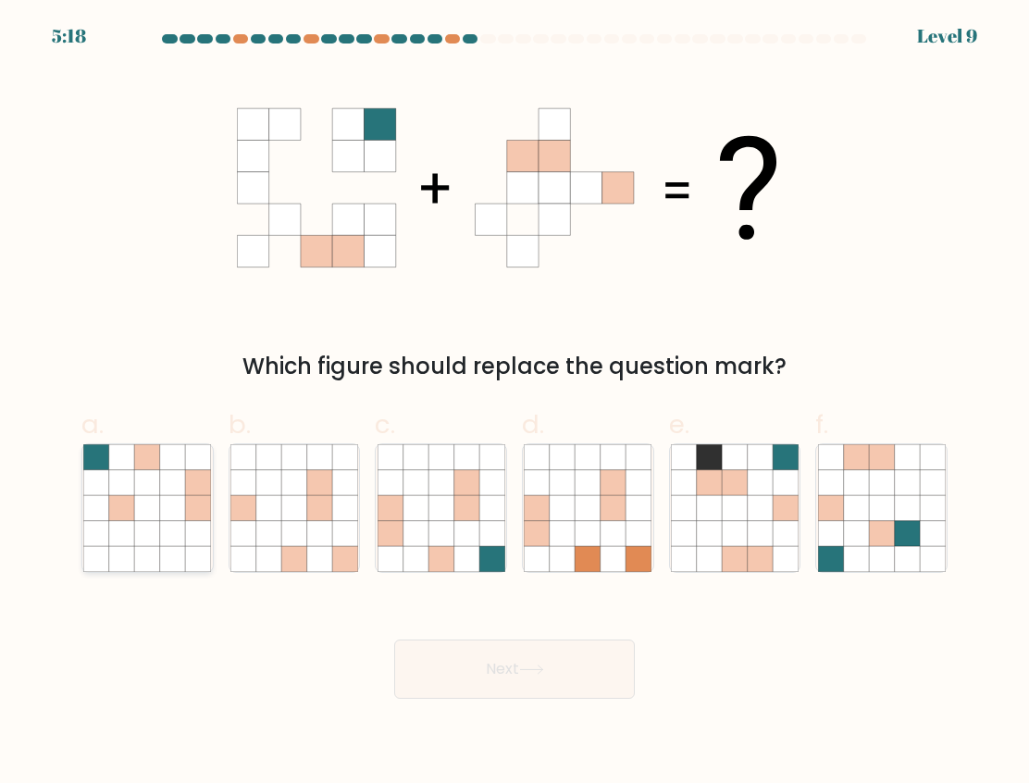
click at [132, 515] on icon at bounding box center [121, 507] width 25 height 25
click at [515, 404] on input "a." at bounding box center [515, 397] width 1 height 12
radio input "true"
click at [437, 652] on button "Next" at bounding box center [514, 669] width 241 height 59
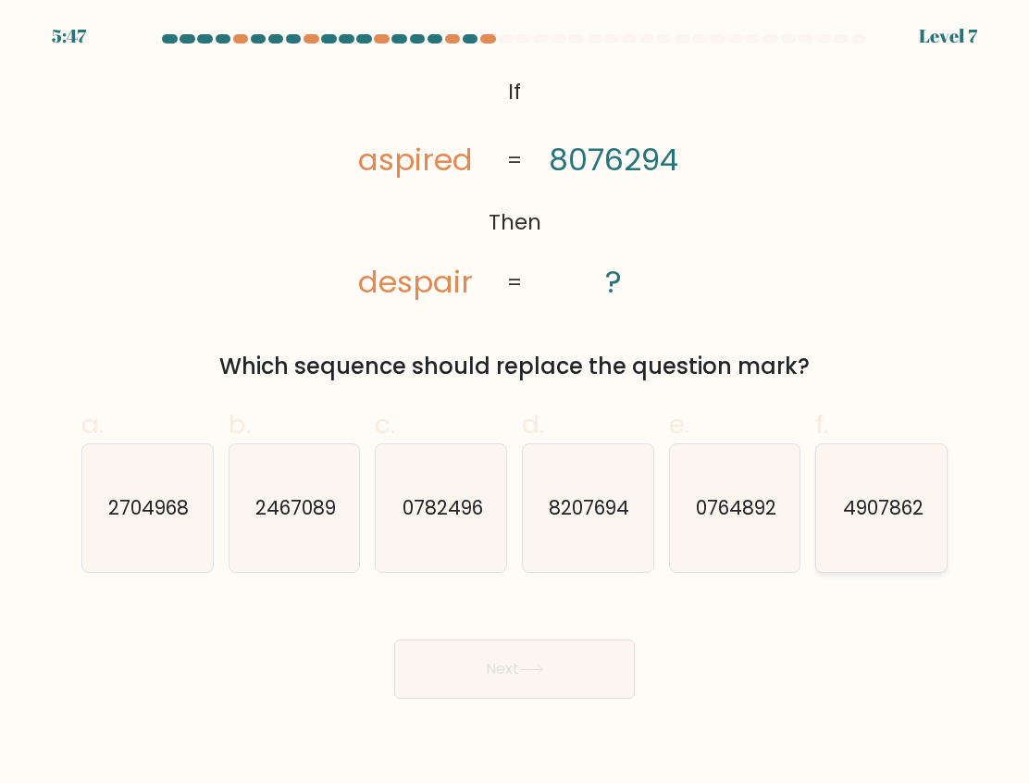
click at [894, 530] on icon "4907862" at bounding box center [882, 508] width 128 height 128
click at [515, 404] on input "f. 4907862" at bounding box center [515, 397] width 1 height 12
radio input "true"
click at [543, 684] on button "Next" at bounding box center [514, 669] width 241 height 59
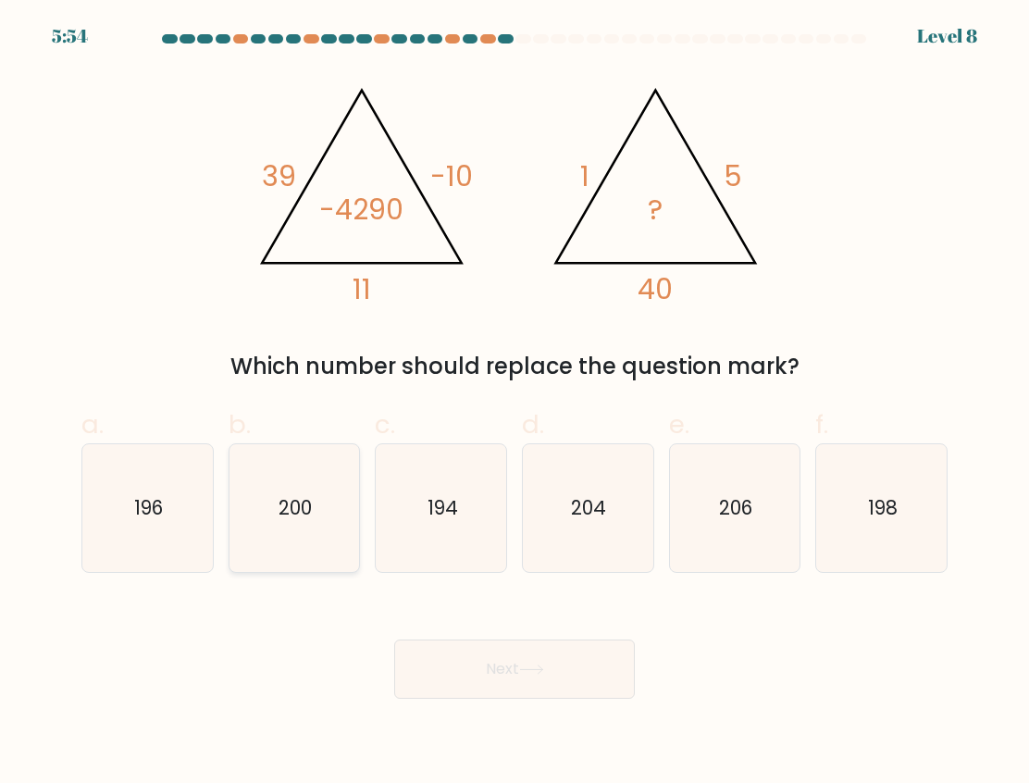
drag, startPoint x: 329, startPoint y: 521, endPoint x: 337, endPoint y: 528, distance: 11.1
click at [331, 525] on icon "200" at bounding box center [294, 508] width 128 height 128
click at [515, 404] on input "b. 200" at bounding box center [515, 397] width 1 height 12
radio input "true"
click at [439, 638] on div "Next" at bounding box center [514, 647] width 888 height 104
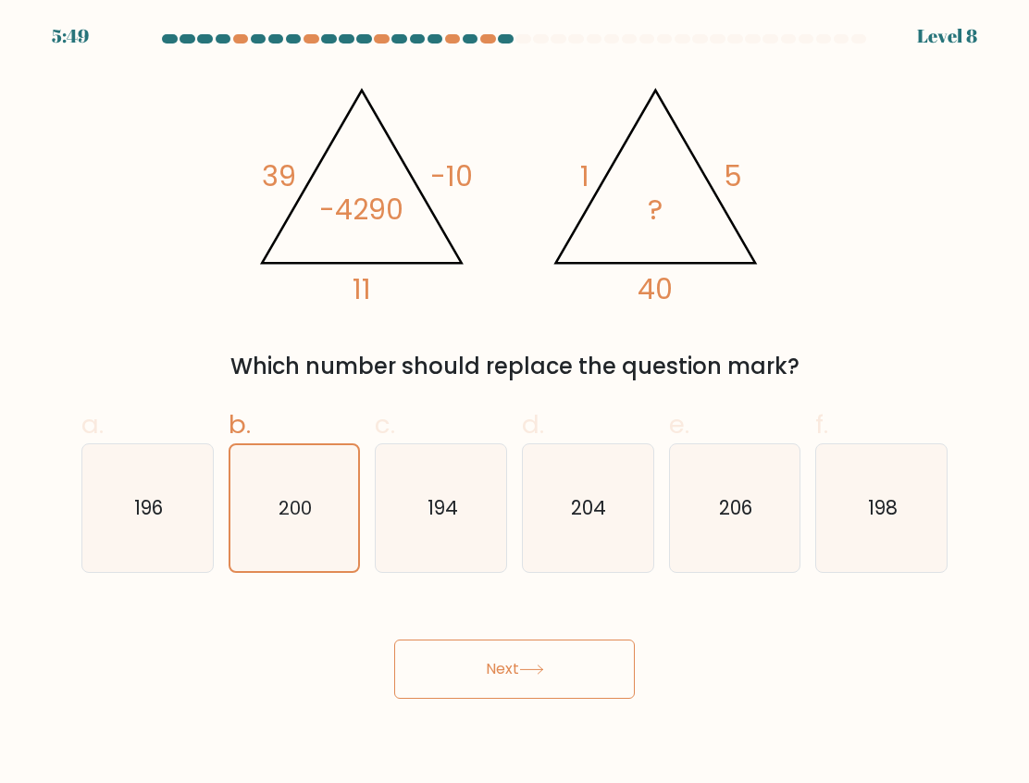
click at [441, 657] on button "Next" at bounding box center [514, 669] width 241 height 59
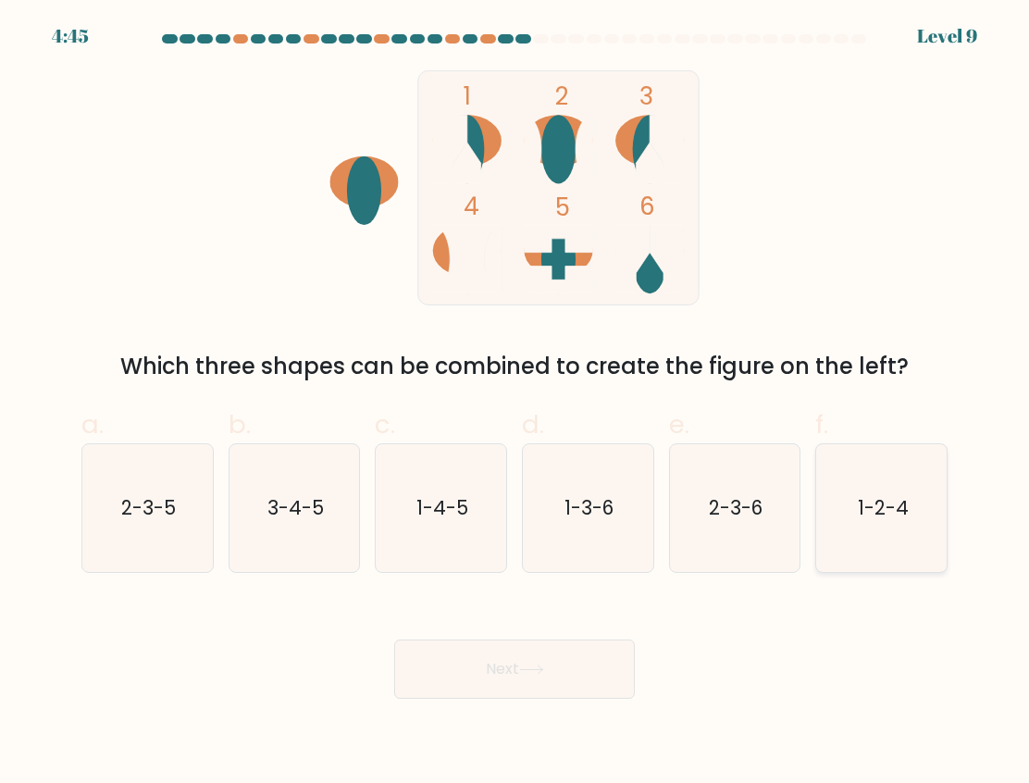
click at [884, 489] on icon "1-2-4" at bounding box center [882, 508] width 128 height 128
click at [515, 404] on input "f. 1-2-4" at bounding box center [515, 397] width 1 height 12
radio input "true"
click at [526, 669] on icon at bounding box center [531, 669] width 25 height 10
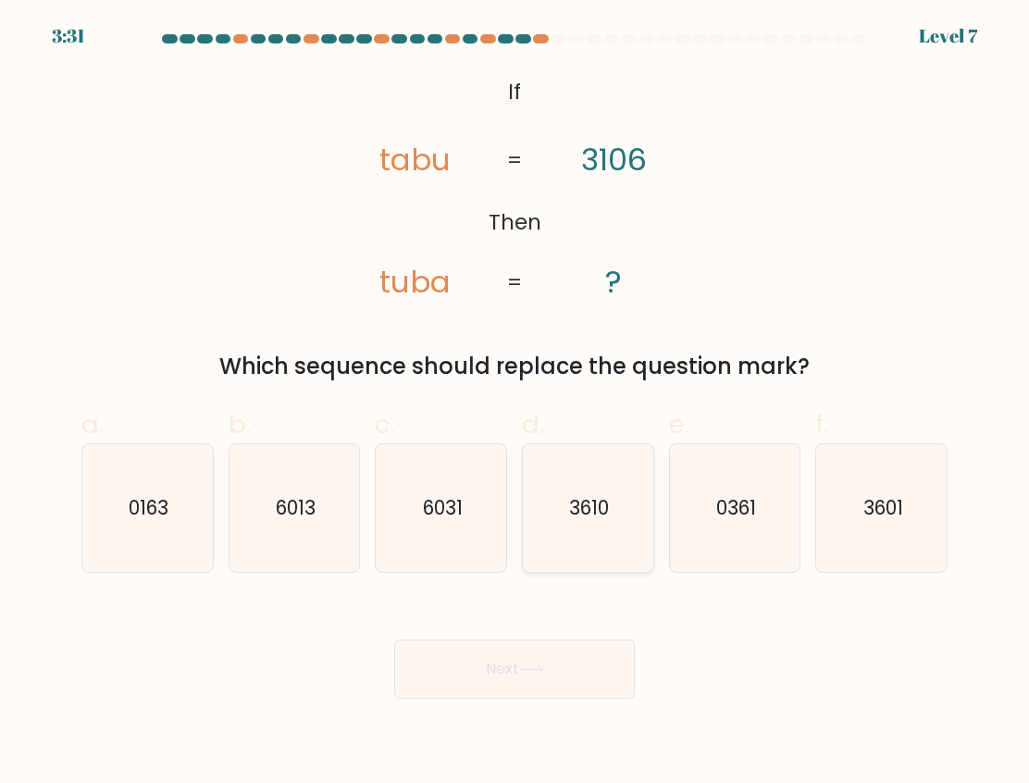
drag, startPoint x: 579, startPoint y: 541, endPoint x: 549, endPoint y: 661, distance: 123.2
click at [581, 541] on icon "3610" at bounding box center [588, 508] width 128 height 128
click at [515, 404] on input "d. 3610" at bounding box center [515, 397] width 1 height 12
radio input "true"
drag, startPoint x: 939, startPoint y: 494, endPoint x: 650, endPoint y: 656, distance: 331.9
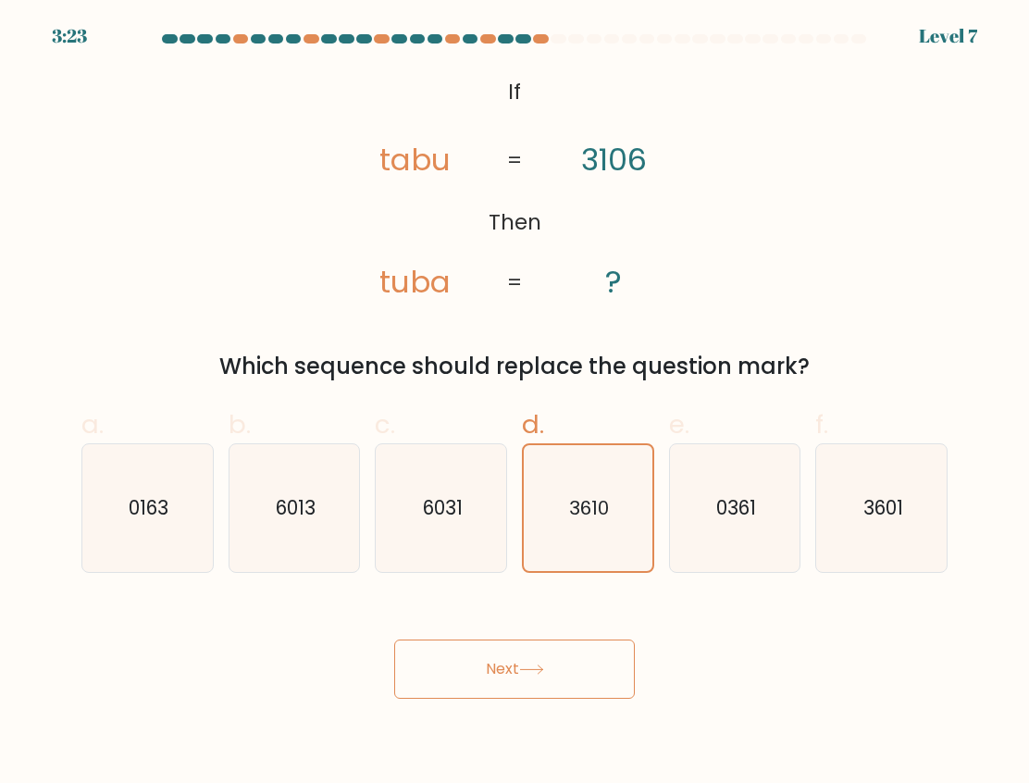
click at [939, 495] on icon "3601" at bounding box center [882, 508] width 128 height 128
click at [515, 404] on input "f. 3601" at bounding box center [515, 397] width 1 height 12
radio input "true"
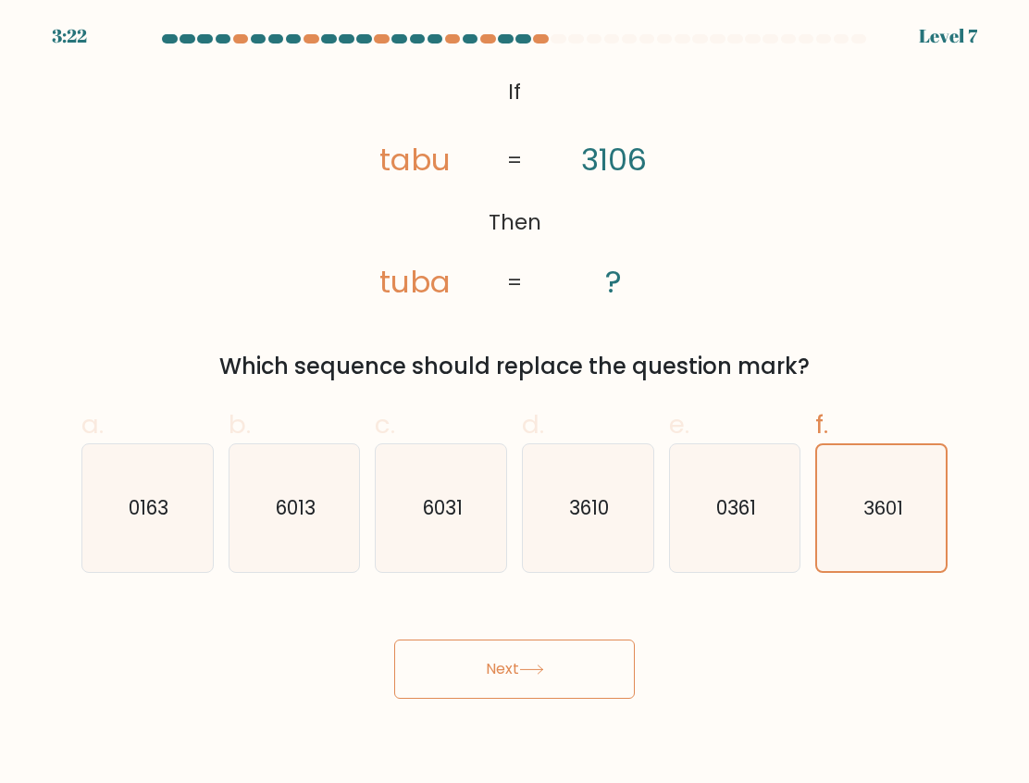
click at [540, 651] on button "Next" at bounding box center [514, 669] width 241 height 59
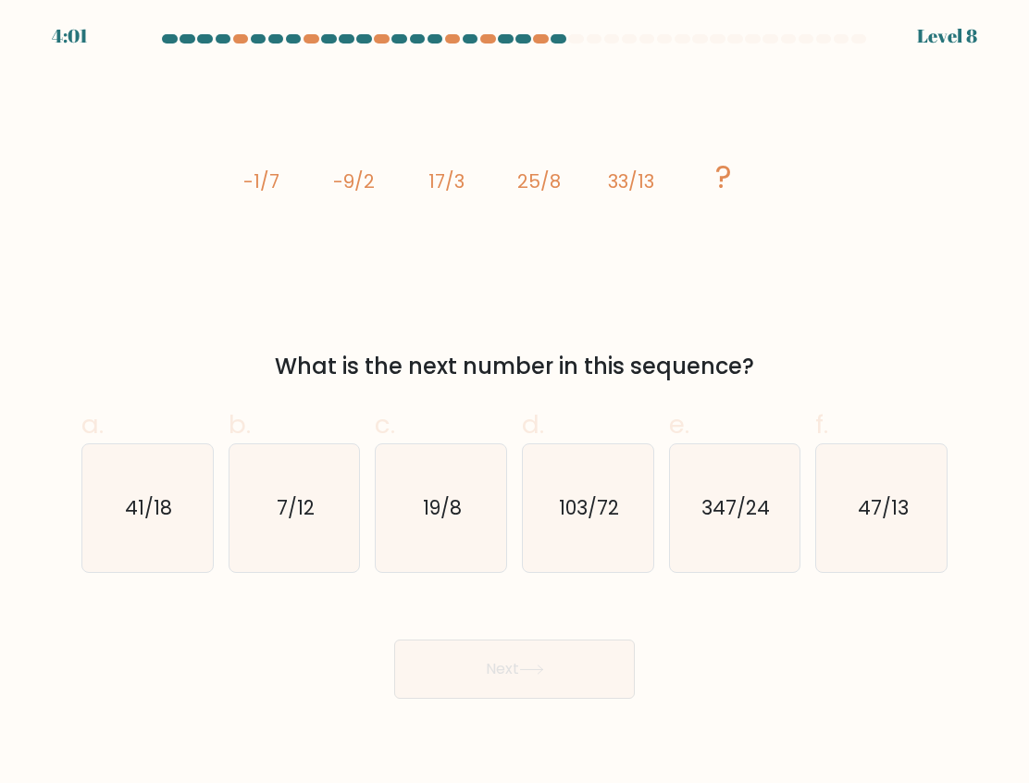
drag, startPoint x: 735, startPoint y: 512, endPoint x: 559, endPoint y: 681, distance: 244.1
click at [733, 515] on text "347/24" at bounding box center [736, 507] width 68 height 27
click at [515, 404] on input "e. 347/24" at bounding box center [515, 397] width 1 height 12
radio input "true"
click at [528, 661] on button "Next" at bounding box center [514, 669] width 241 height 59
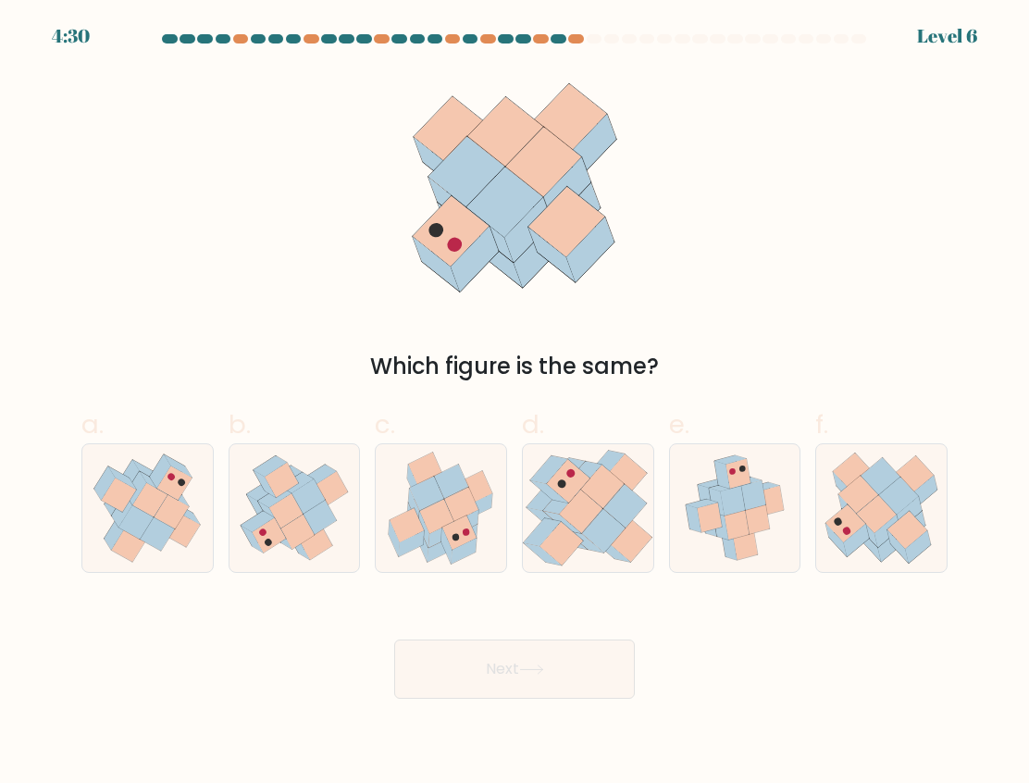
click at [56, 519] on form at bounding box center [514, 366] width 1029 height 664
click at [191, 518] on icon at bounding box center [187, 513] width 28 height 23
click at [515, 404] on input "a." at bounding box center [515, 397] width 1 height 12
radio input "true"
click at [496, 695] on button "Next" at bounding box center [514, 669] width 241 height 59
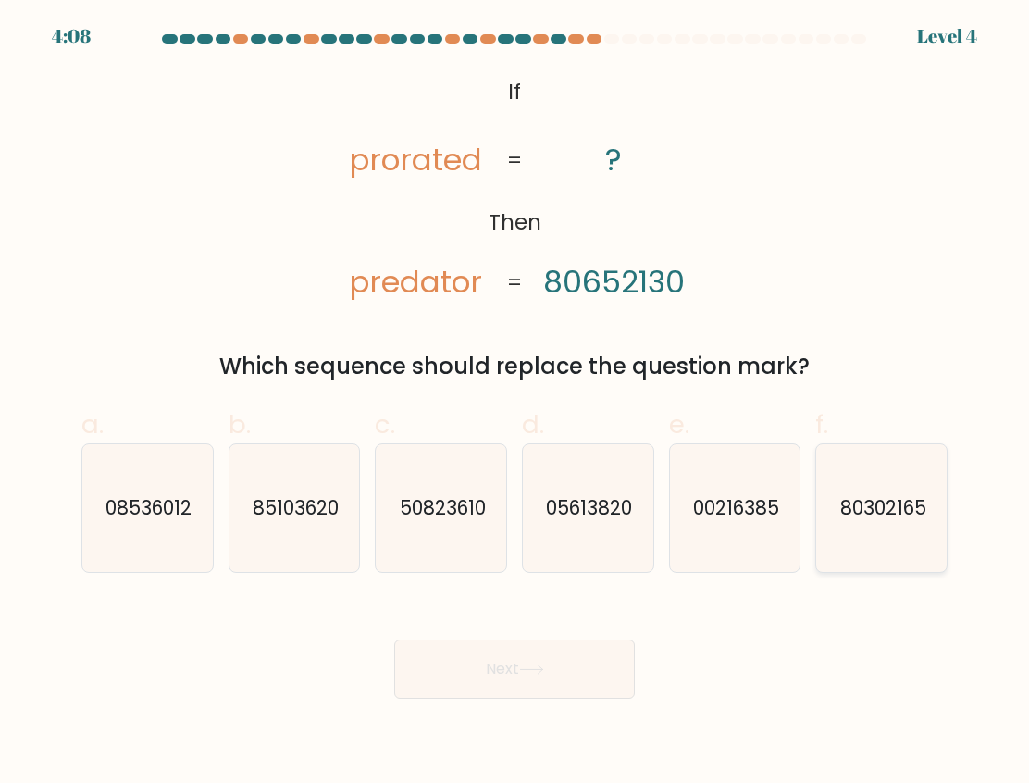
click at [854, 508] on text "80302165" at bounding box center [882, 507] width 86 height 27
click at [515, 404] on input "f. 80302165" at bounding box center [515, 397] width 1 height 12
radio input "true"
click at [504, 651] on button "Next" at bounding box center [514, 669] width 241 height 59
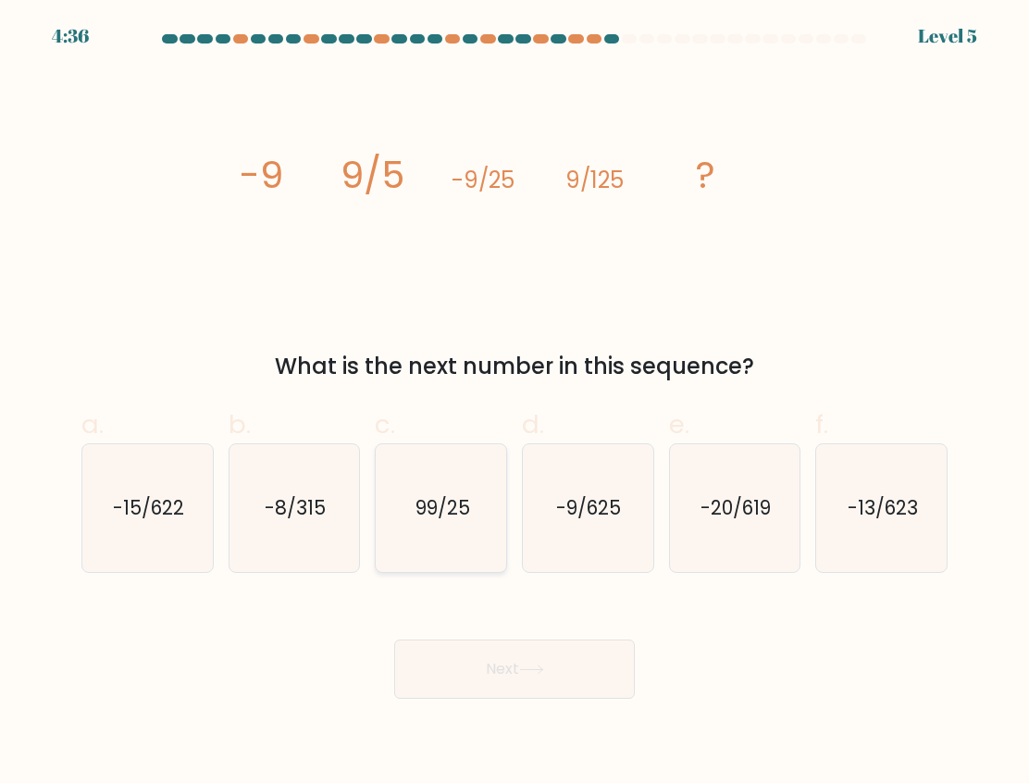
click at [466, 512] on text "99/25" at bounding box center [443, 507] width 55 height 27
click at [515, 404] on input "c. 99/25" at bounding box center [515, 397] width 1 height 12
radio input "true"
click at [555, 666] on button "Next" at bounding box center [514, 669] width 241 height 59
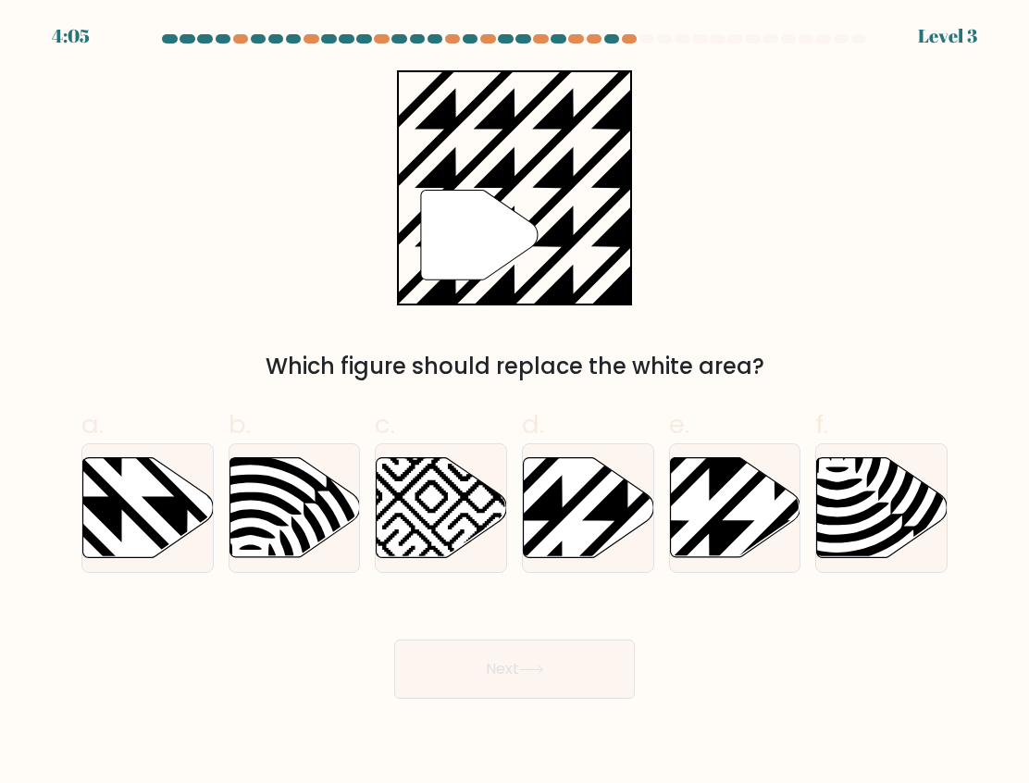
drag, startPoint x: 574, startPoint y: 489, endPoint x: 701, endPoint y: 586, distance: 159.7
click at [577, 489] on icon at bounding box center [589, 508] width 130 height 100
click at [515, 404] on input "d." at bounding box center [515, 397] width 1 height 12
radio input "true"
click at [514, 661] on button "Next" at bounding box center [514, 669] width 241 height 59
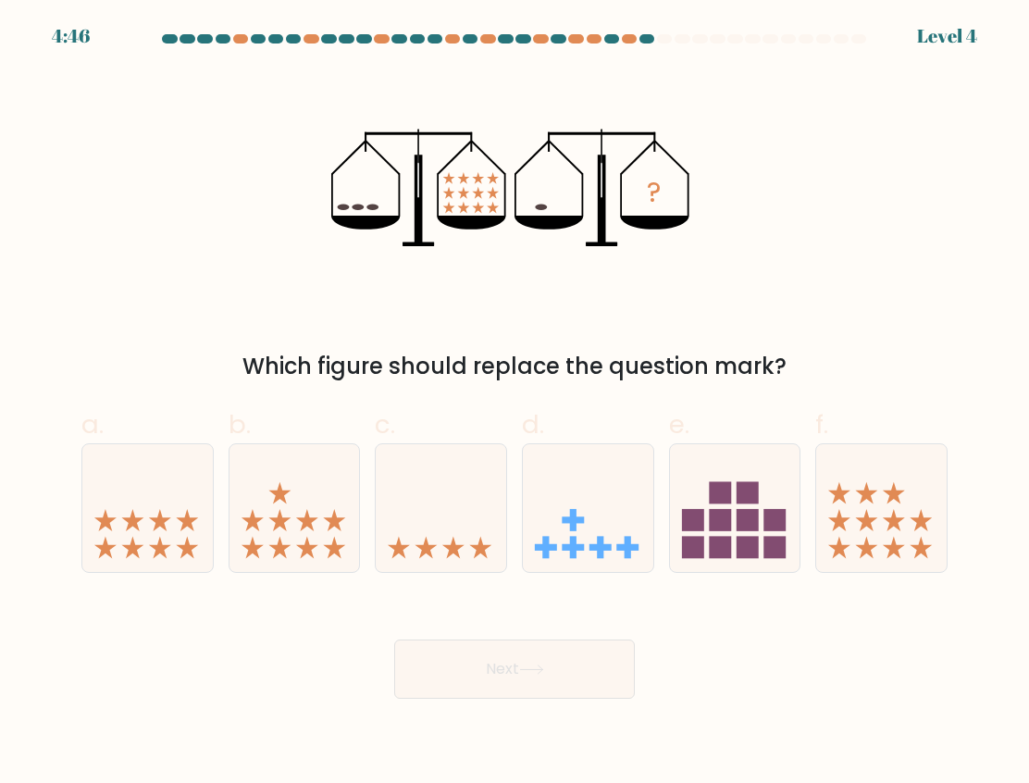
click at [393, 434] on span "c." at bounding box center [385, 424] width 20 height 36
click at [515, 404] on input "c." at bounding box center [515, 397] width 1 height 12
radio input "true"
click at [499, 663] on button "Next" at bounding box center [514, 669] width 241 height 59
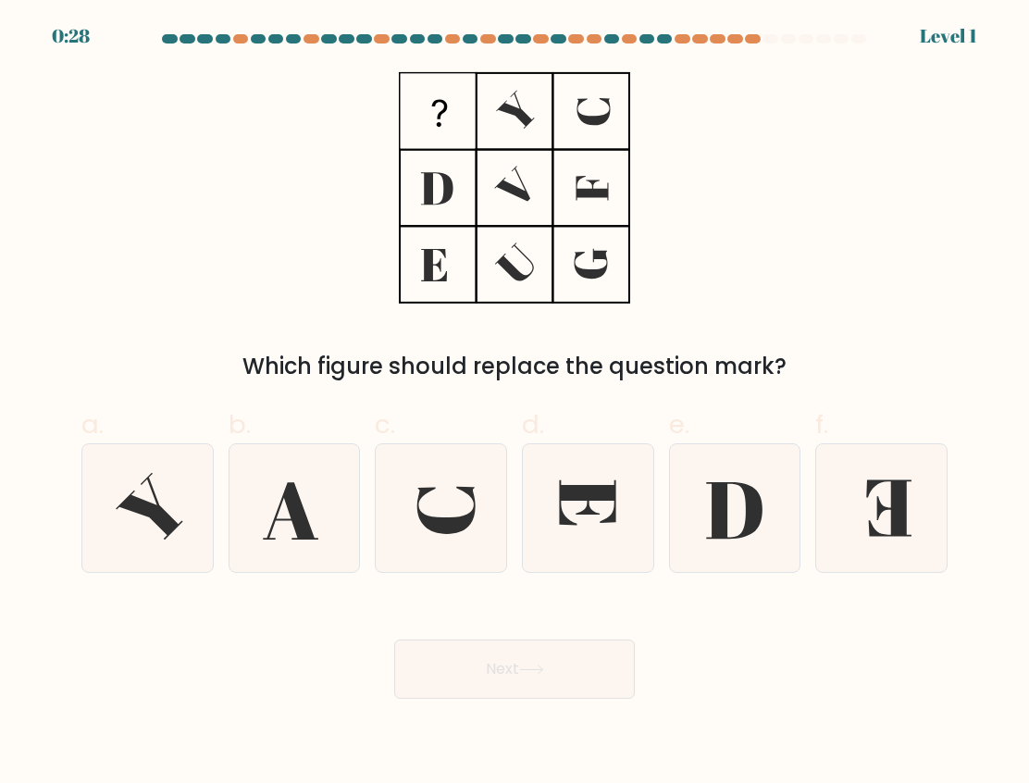
drag, startPoint x: 517, startPoint y: 237, endPoint x: 494, endPoint y: 231, distance: 23.8
click at [513, 237] on icon at bounding box center [514, 187] width 231 height 235
